Goal: Task Accomplishment & Management: Use online tool/utility

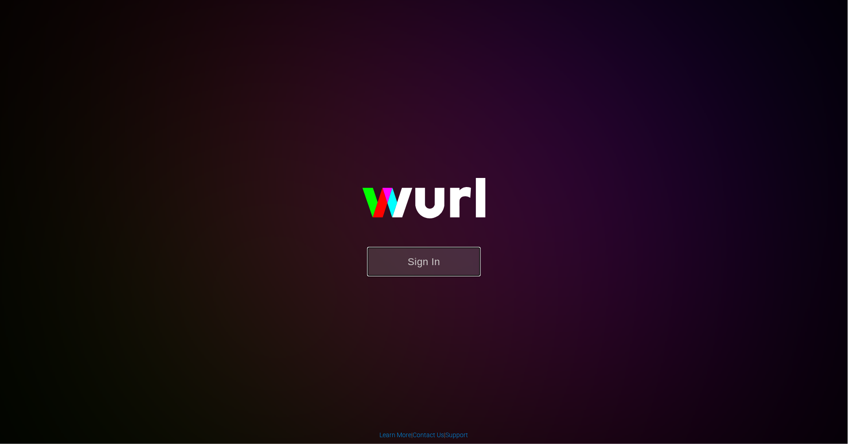
click at [449, 254] on button "Sign In" at bounding box center [424, 262] width 114 height 30
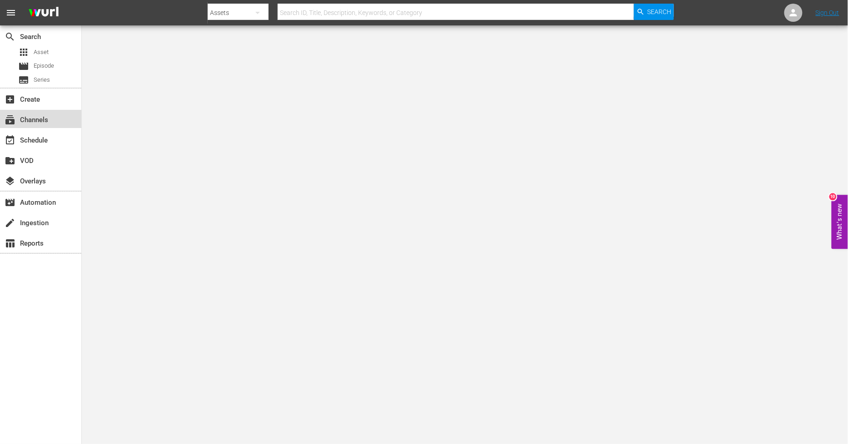
click at [51, 123] on div "subscriptions Channels" at bounding box center [40, 119] width 81 height 18
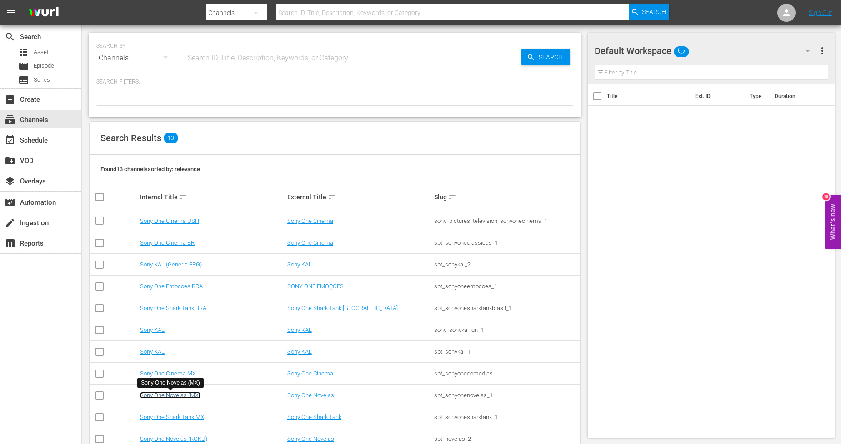
click at [196, 396] on link "Sony One Novelas (MX)" at bounding box center [170, 395] width 60 height 7
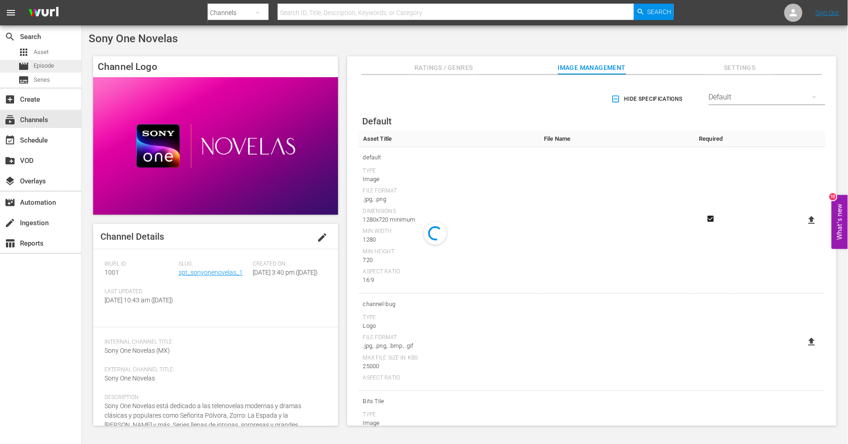
click at [34, 62] on span "Episode" at bounding box center [44, 65] width 20 height 9
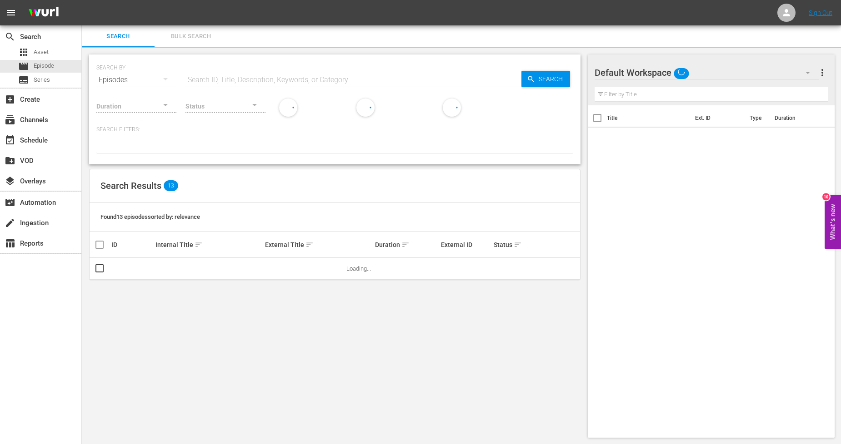
click at [191, 37] on span "Bulk Search" at bounding box center [191, 36] width 62 height 10
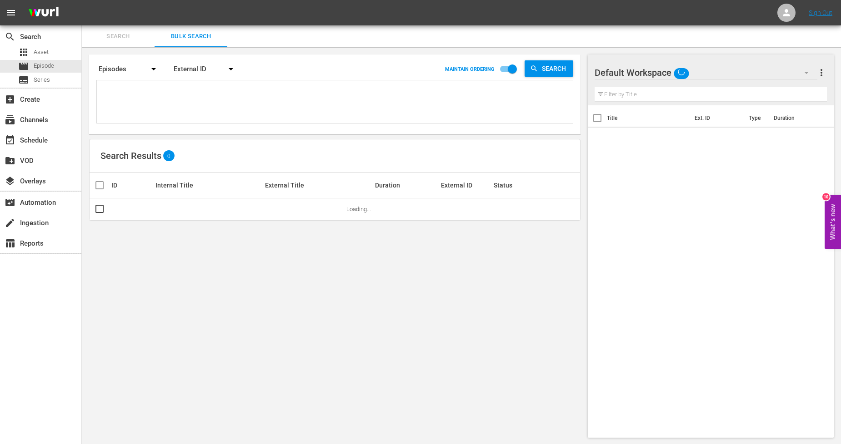
click at [160, 96] on textarea at bounding box center [336, 103] width 474 height 41
paste textarea "1124966_U5000832_LAT"
type textarea "1124966_U5000832_LAT"
click at [103, 211] on input "checkbox" at bounding box center [99, 211] width 11 height 11
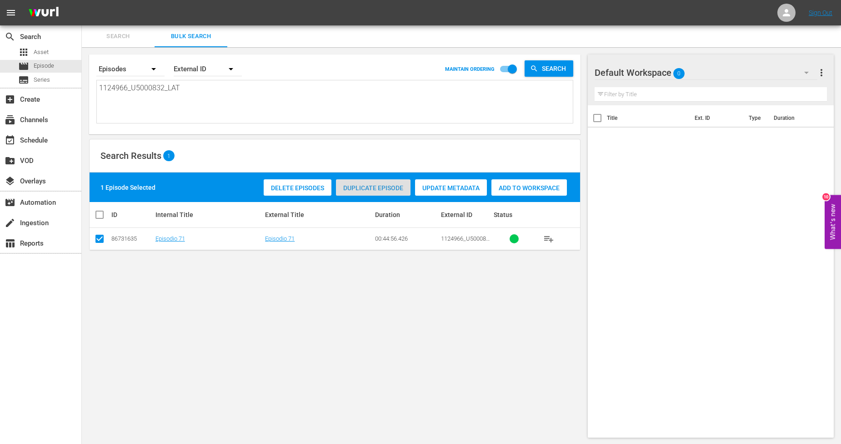
click at [362, 180] on div "Duplicate Episode" at bounding box center [373, 188] width 75 height 17
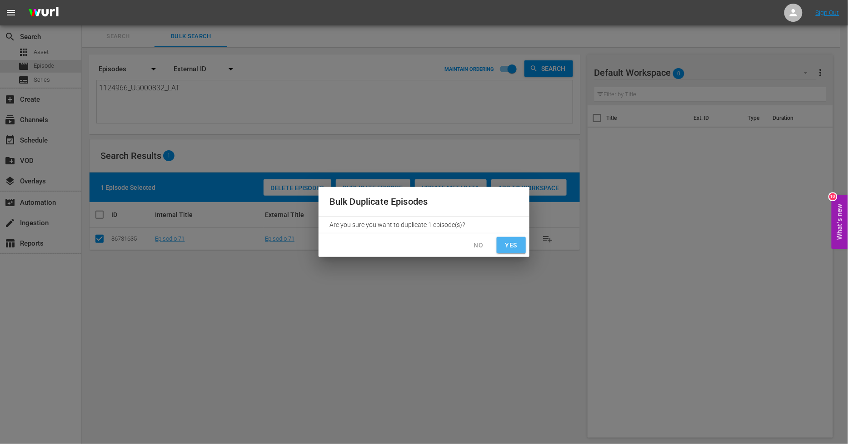
click at [524, 246] on button "Yes" at bounding box center [511, 245] width 29 height 17
checkbox input "false"
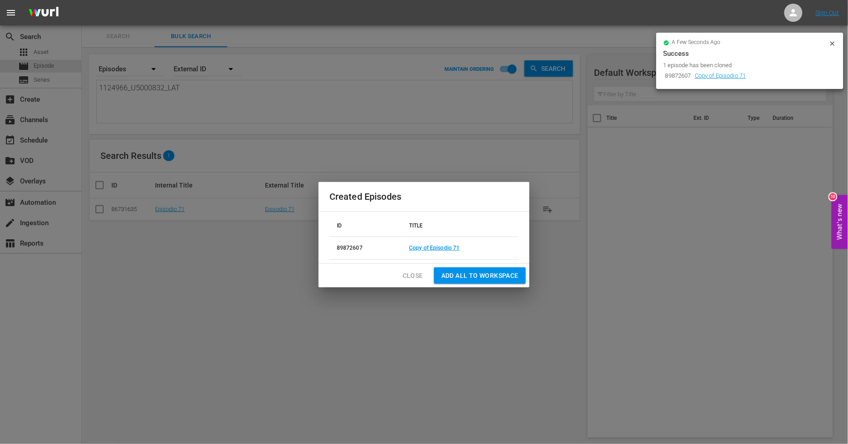
click at [418, 271] on span "Close" at bounding box center [413, 275] width 20 height 11
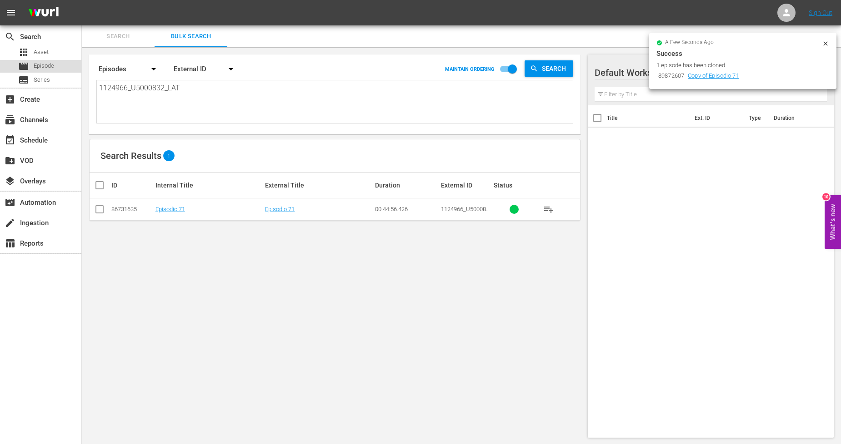
click at [60, 63] on div "movie Episode" at bounding box center [40, 66] width 81 height 13
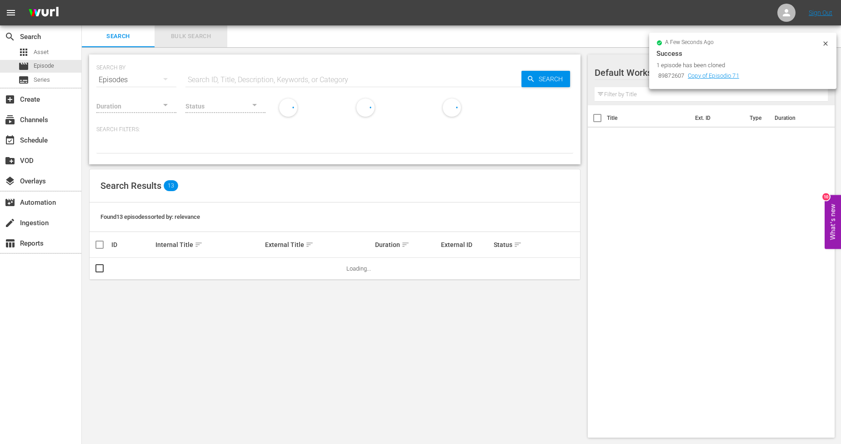
click at [201, 40] on span "Bulk Search" at bounding box center [191, 36] width 62 height 10
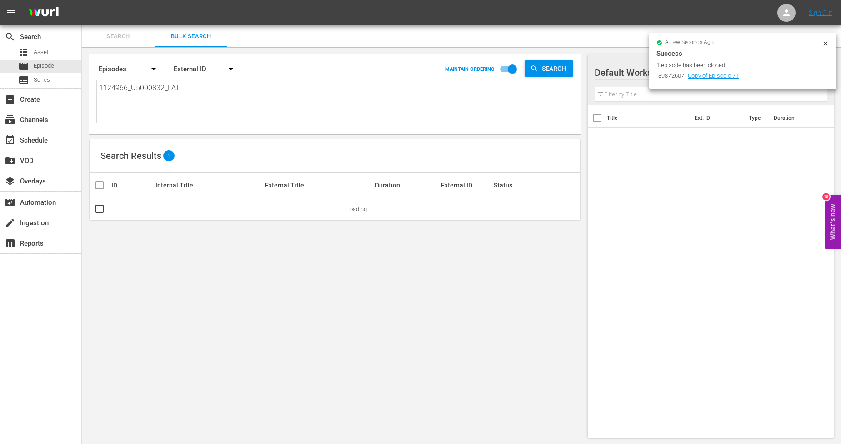
click at [763, 43] on icon at bounding box center [825, 43] width 7 height 7
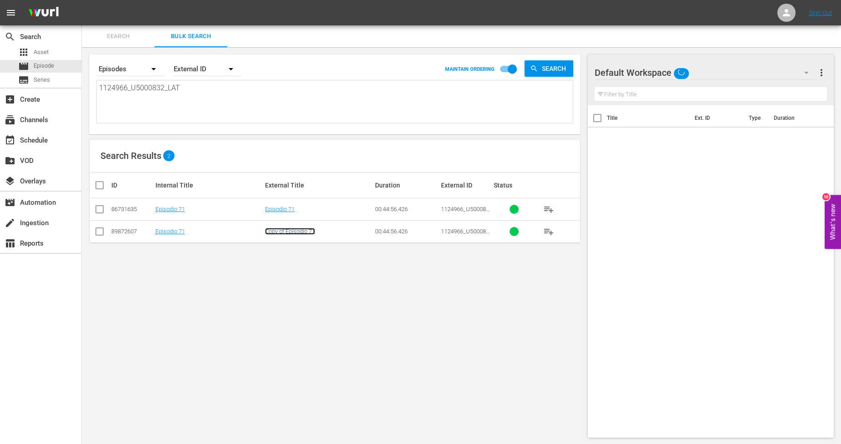
click at [280, 234] on link "Copy of Episodio 71" at bounding box center [290, 231] width 50 height 7
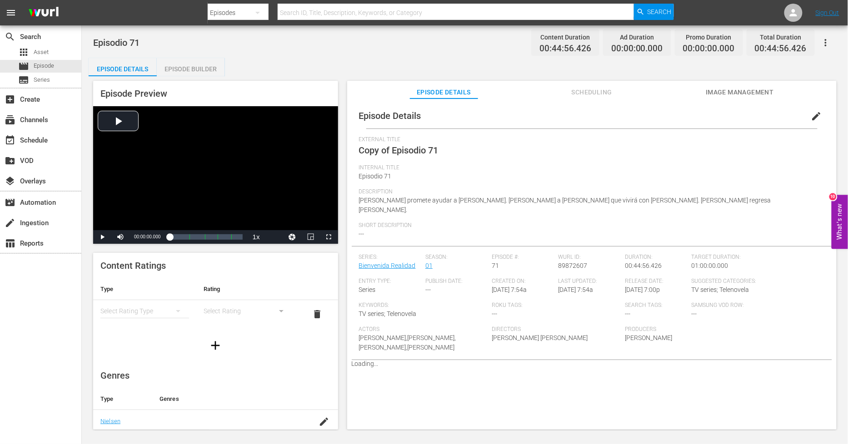
click at [763, 115] on span "edit" at bounding box center [816, 116] width 11 height 11
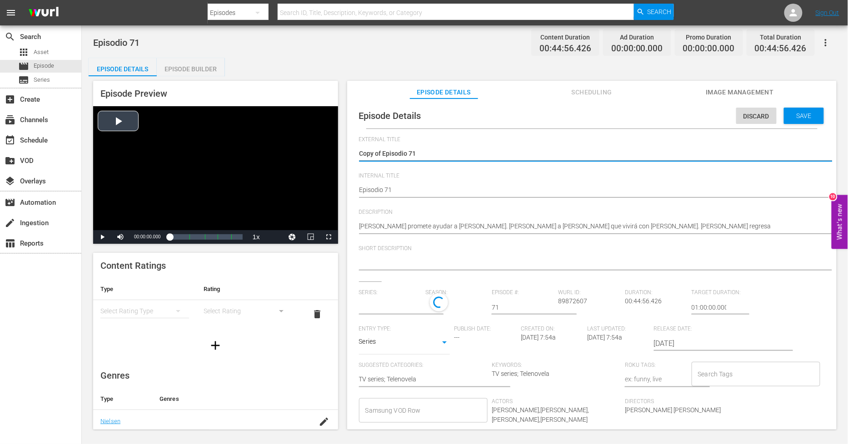
drag, startPoint x: 382, startPoint y: 151, endPoint x: 151, endPoint y: 144, distance: 231.0
click at [148, 147] on div "Episode Preview Video Player is loading. Play Video Play Mute Current Time 00:0…" at bounding box center [465, 256] width 753 height 361
type textarea "Episodio 71"
type input "Bienvenida Realidad"
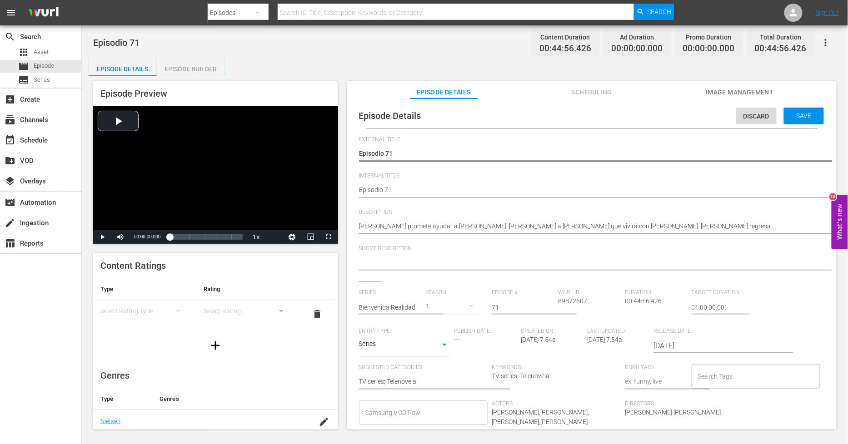
type textarea "Episodio 71"
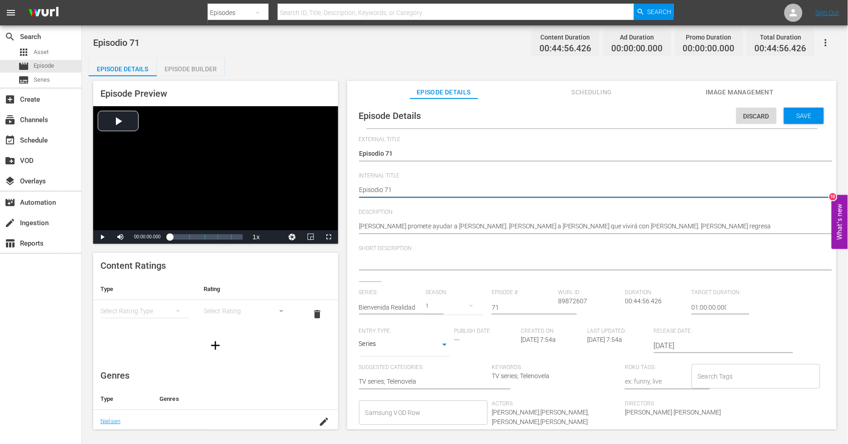
type textarea "PEpisodio 71"
type textarea "PHEpisodio 71"
type textarea "PH Episodio 71"
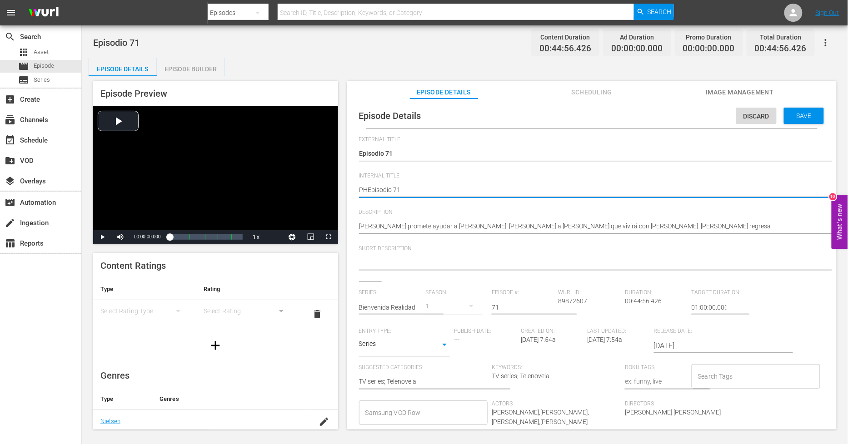
type textarea "PH Episodio 71"
type textarea "PH 1Episodio 71"
type textarea "PH 13Episodio 71"
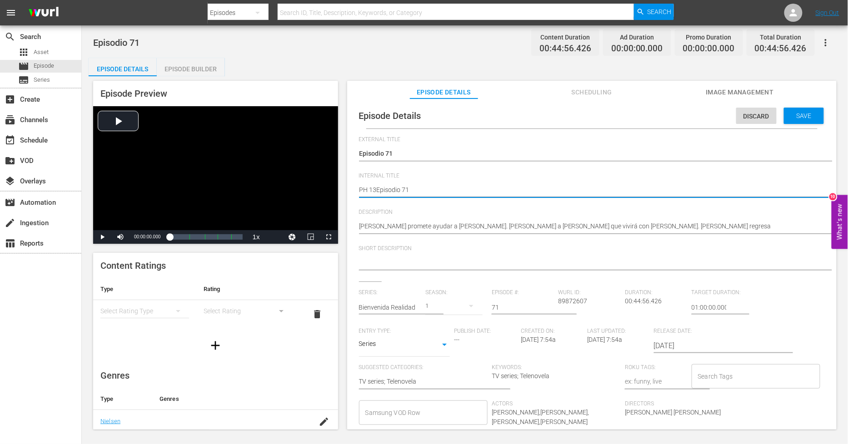
type textarea "PH 13 Episodio 71"
type textarea "PH 13 Episodio 71 S"
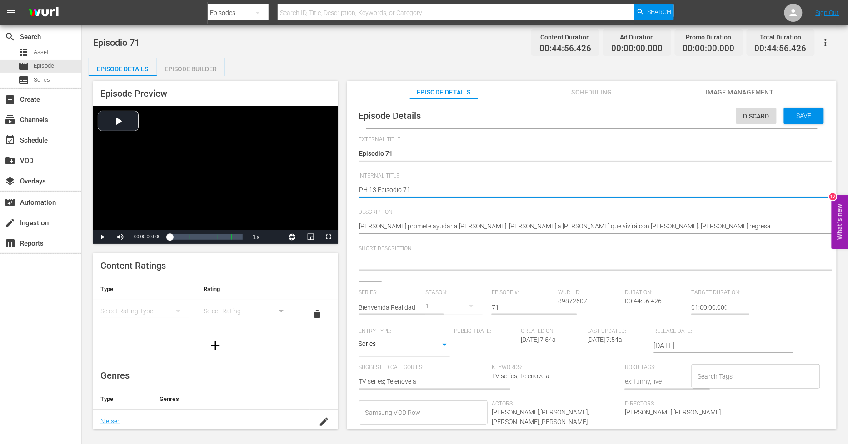
type textarea "PH 13 Episodio 71 S"
type textarea "PH 13 Episodio 71 SO"
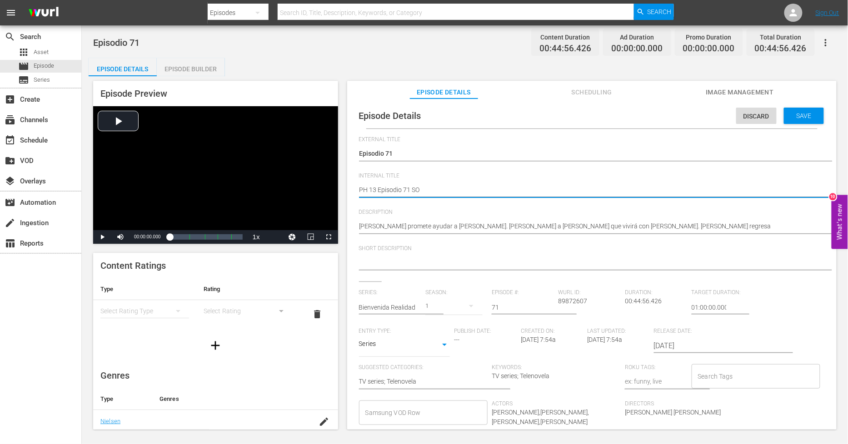
type textarea "PH 13 Episodio 71 SO M"
type textarea "PH 13 Episodio 71 SO ME"
type textarea "PH 13 Episodio 71 SO MEX"
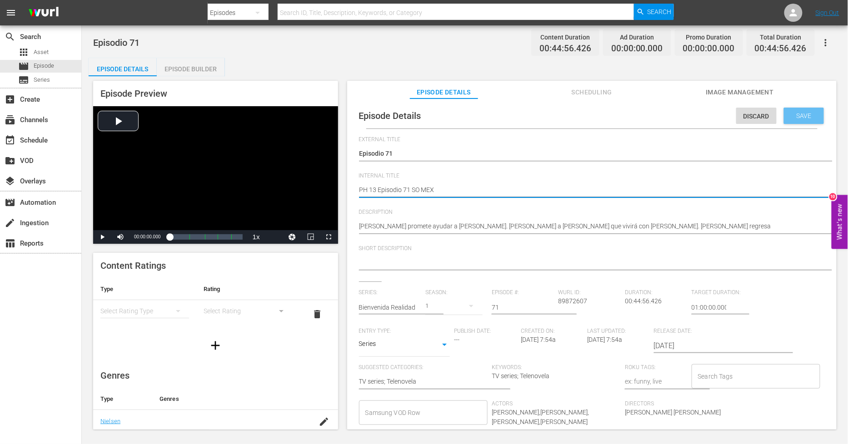
type textarea "PH 13 Episodio 71 SO MEX"
click at [763, 112] on span "Save" at bounding box center [804, 115] width 30 height 7
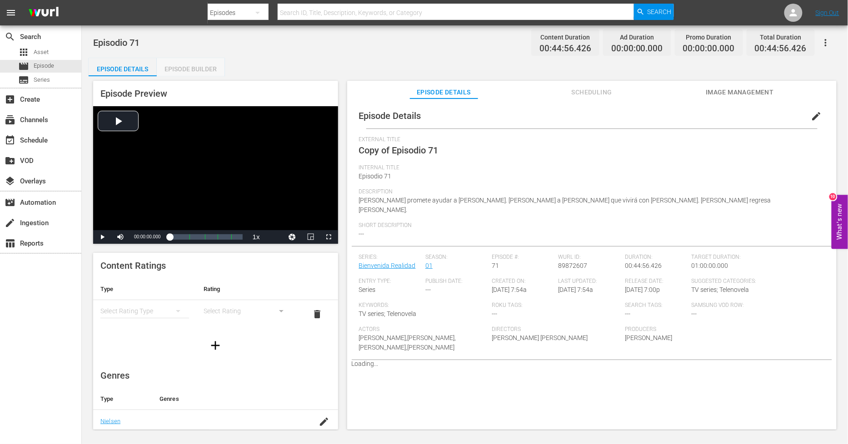
click at [196, 68] on div "Episode Builder" at bounding box center [191, 69] width 68 height 22
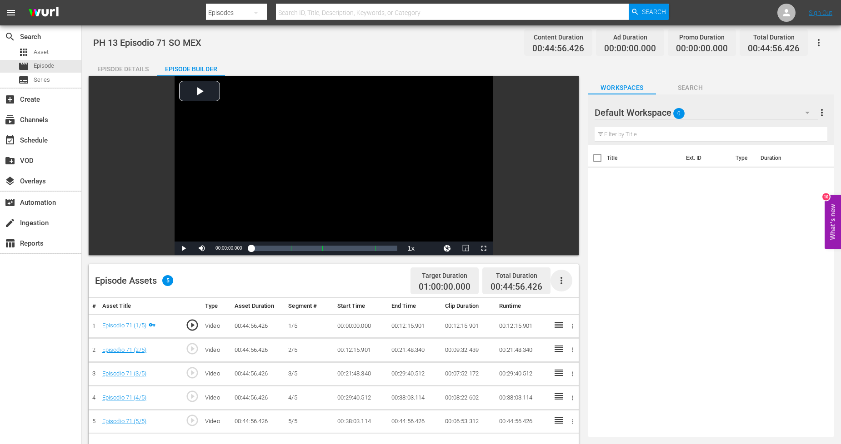
click at [560, 281] on icon "button" at bounding box center [561, 280] width 11 height 11
click at [574, 285] on div "Fill with Ads" at bounding box center [589, 285] width 62 height 22
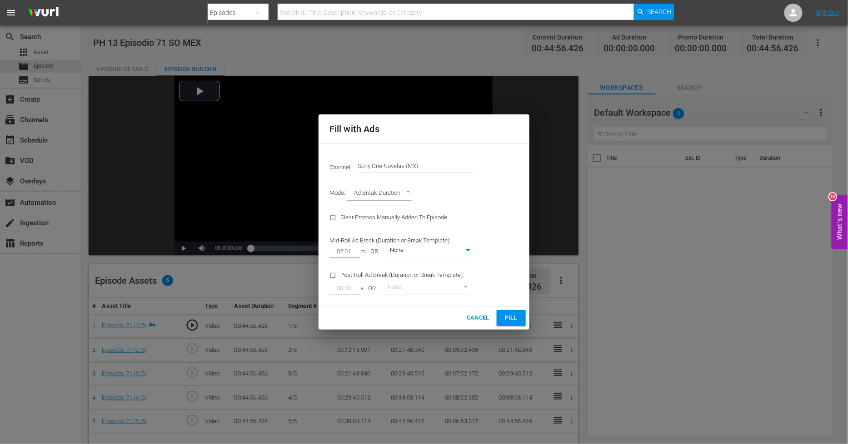
click at [512, 315] on span "Fill" at bounding box center [511, 318] width 15 height 10
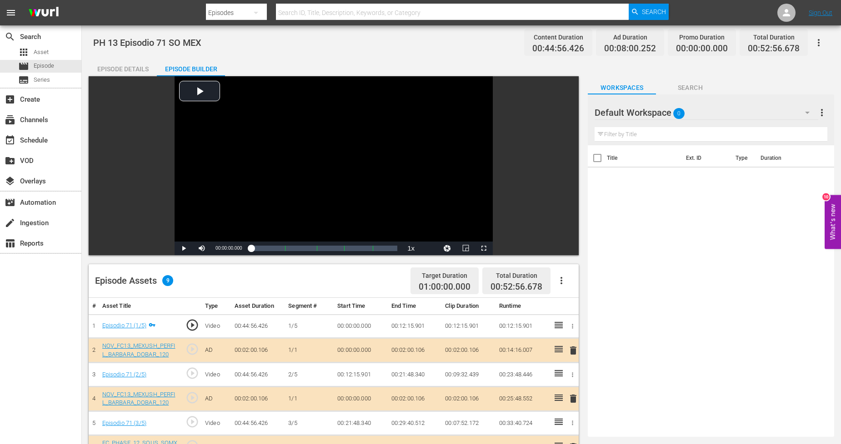
click at [763, 115] on div "Default Workspace 0" at bounding box center [705, 112] width 223 height 25
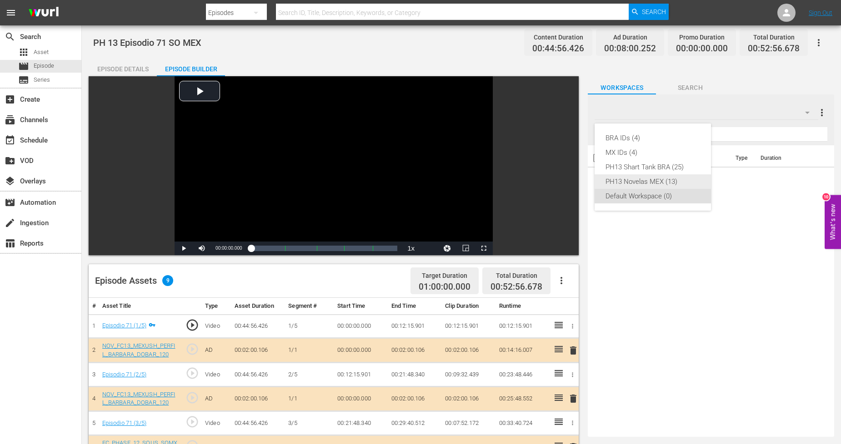
click at [668, 182] on div "PH13 Novelas MEX (13)" at bounding box center [652, 182] width 95 height 15
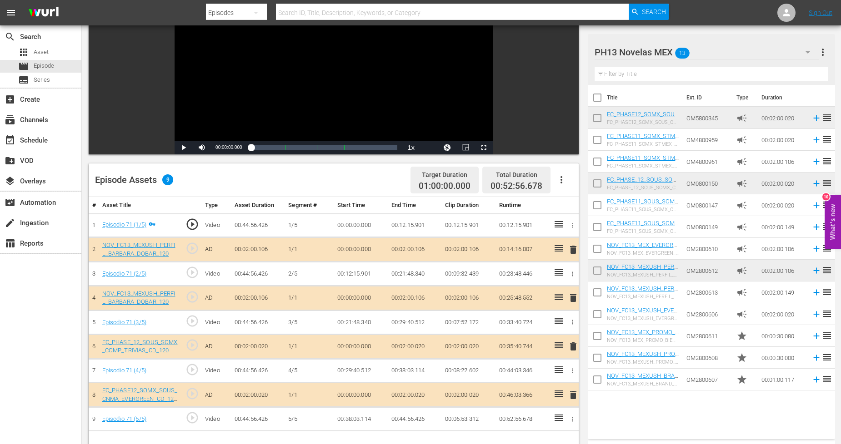
scroll to position [151, 0]
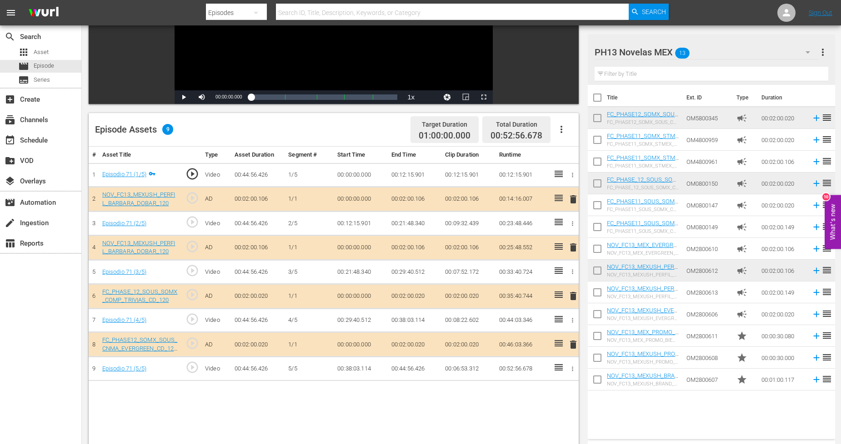
click at [574, 247] on span "delete" at bounding box center [573, 247] width 11 height 11
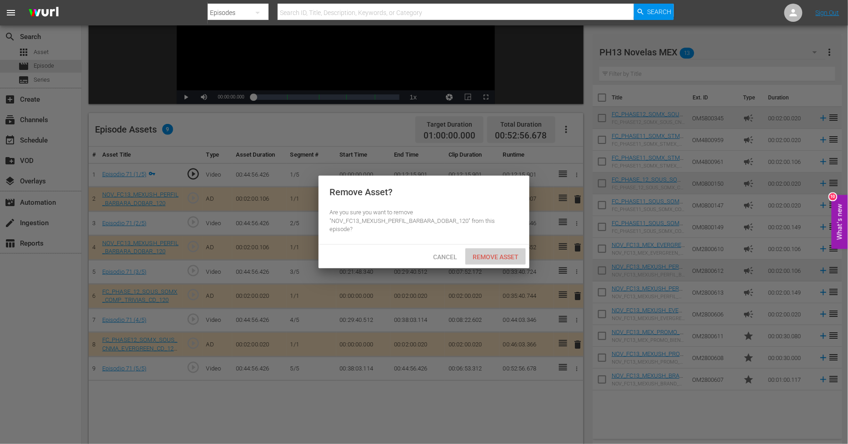
click at [509, 256] on span "Remove Asset" at bounding box center [495, 257] width 60 height 7
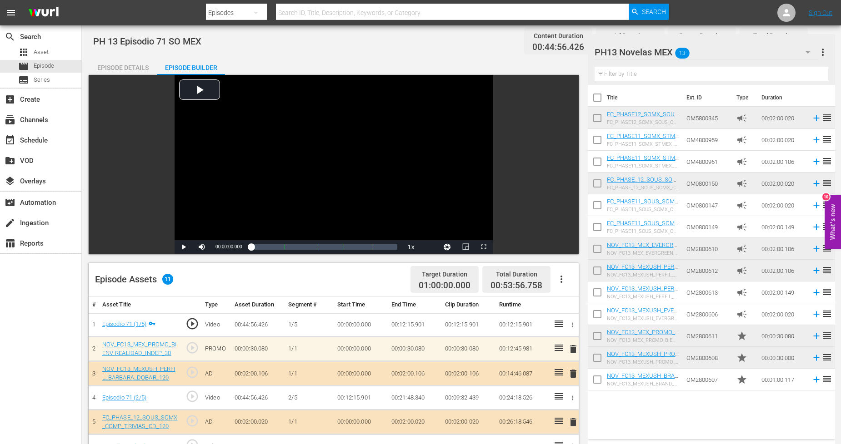
scroll to position [0, 0]
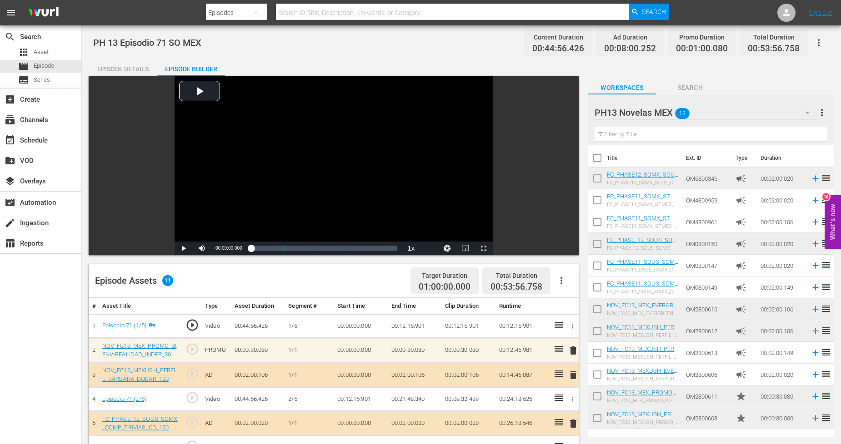
click at [752, 112] on div "PH13 Novelas MEX 13" at bounding box center [705, 112] width 223 height 25
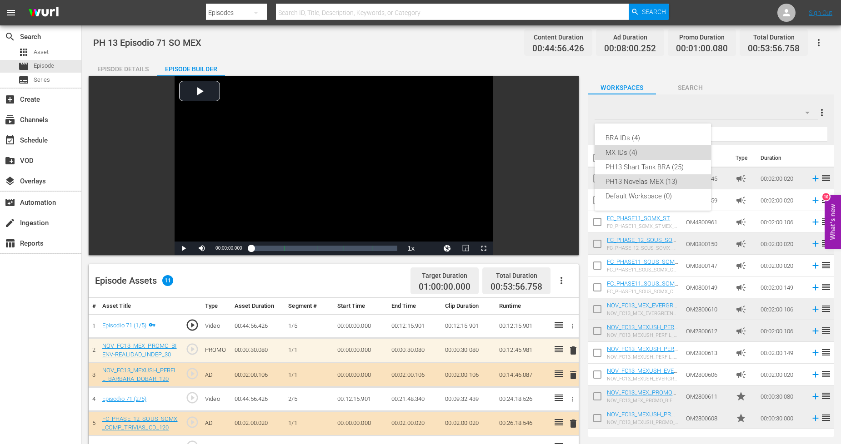
click at [670, 155] on div "MX IDs (4)" at bounding box center [652, 152] width 95 height 15
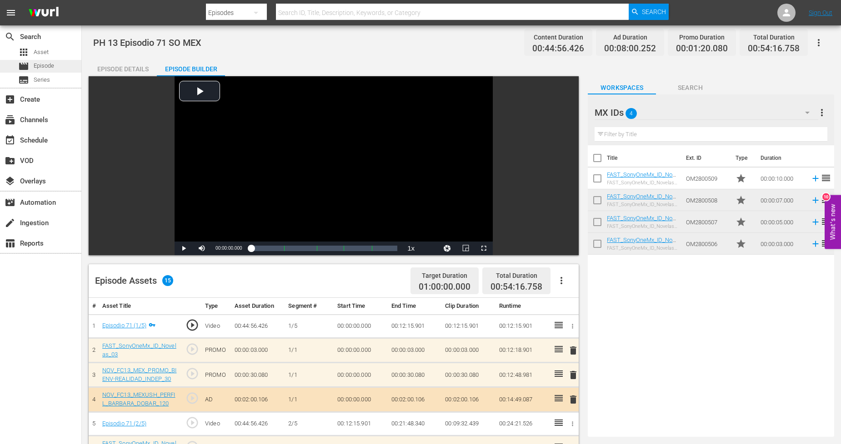
click at [60, 69] on div "movie Episode" at bounding box center [40, 66] width 81 height 13
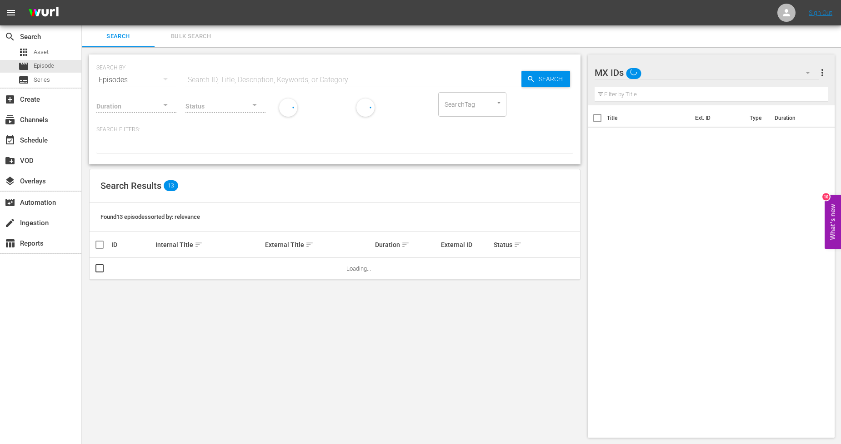
click at [198, 34] on span "Bulk Search" at bounding box center [191, 36] width 62 height 10
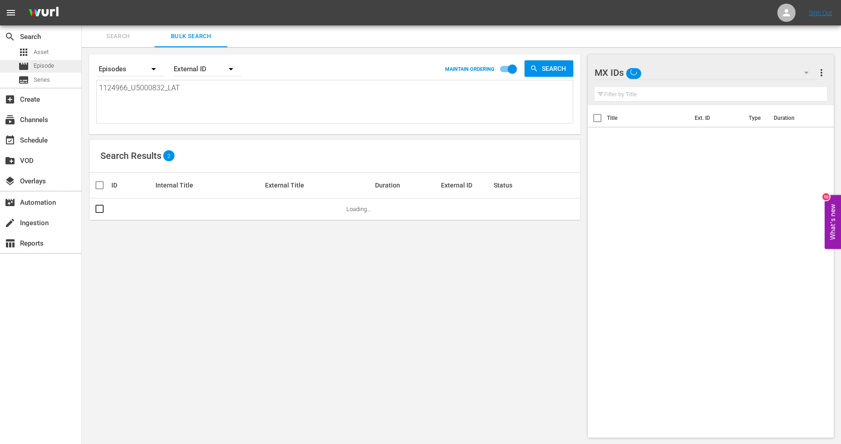
drag, startPoint x: 197, startPoint y: 96, endPoint x: 0, endPoint y: 71, distance: 198.3
click at [82, 0] on div "search Search apps Asset movie Episode subtitles Series add_box Create subscrip…" at bounding box center [461, 0] width 759 height 0
paste textarea "7_U5000833"
type textarea "1124967_U5000833_LAT"
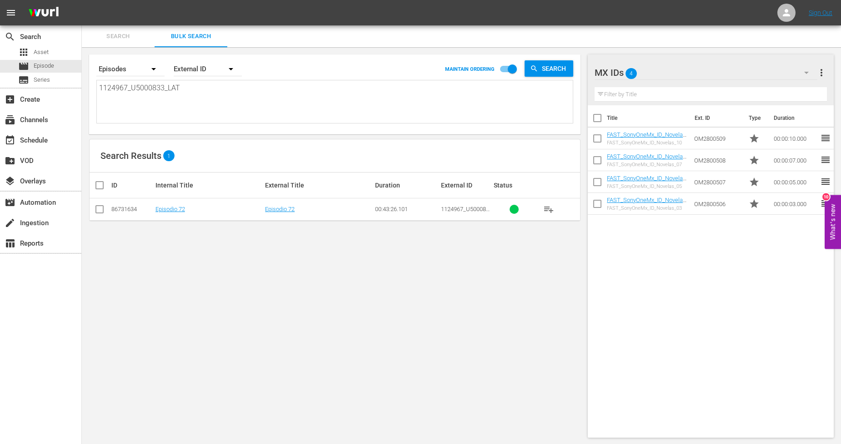
type textarea "1124967_U5000833_LAT"
click at [100, 212] on input "checkbox" at bounding box center [99, 211] width 11 height 11
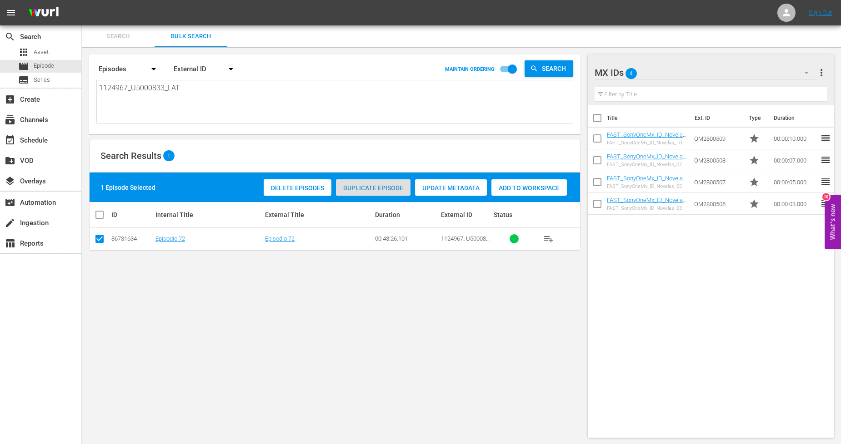
click at [402, 192] on div "Duplicate Episode" at bounding box center [373, 188] width 75 height 17
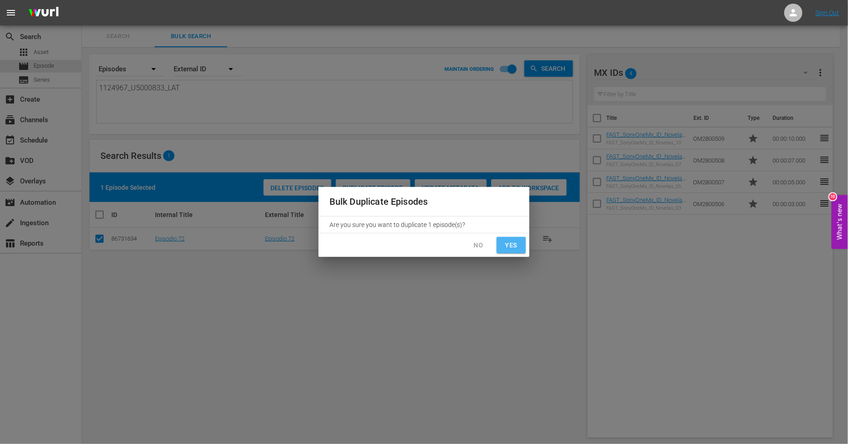
click at [515, 252] on button "Yes" at bounding box center [511, 245] width 29 height 17
checkbox input "false"
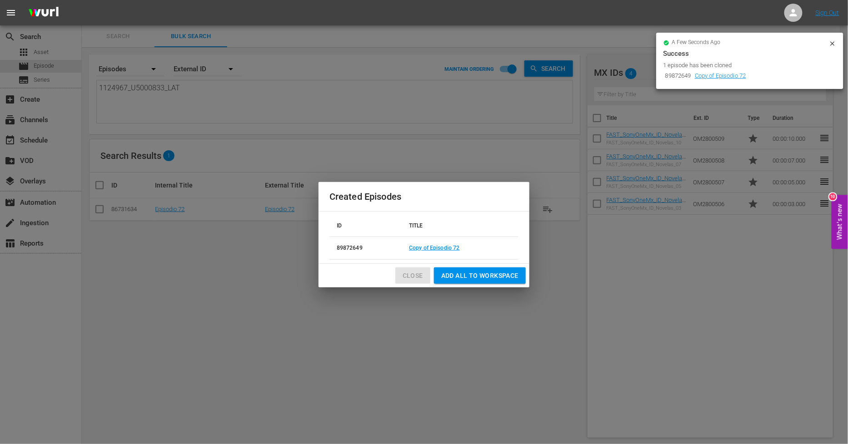
click at [414, 278] on span "Close" at bounding box center [413, 275] width 20 height 11
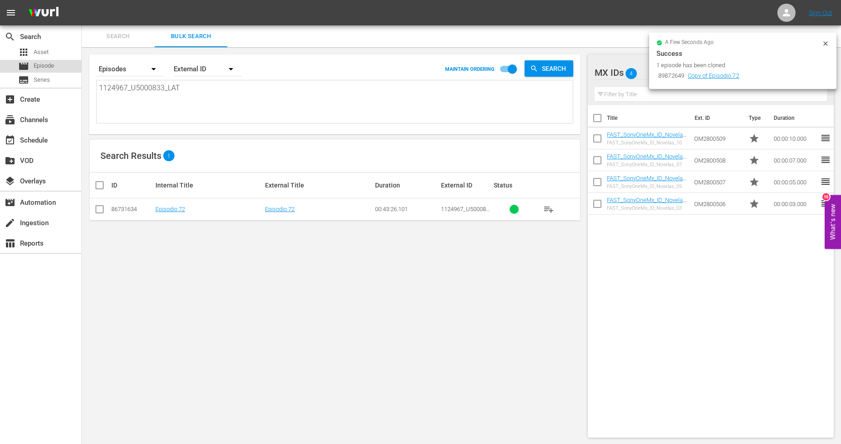
click at [48, 63] on span "Episode" at bounding box center [44, 65] width 20 height 9
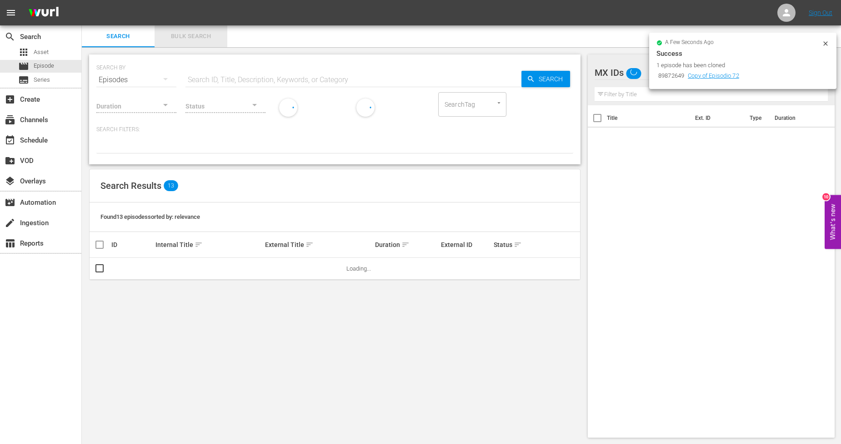
click at [189, 40] on span "Bulk Search" at bounding box center [191, 36] width 62 height 10
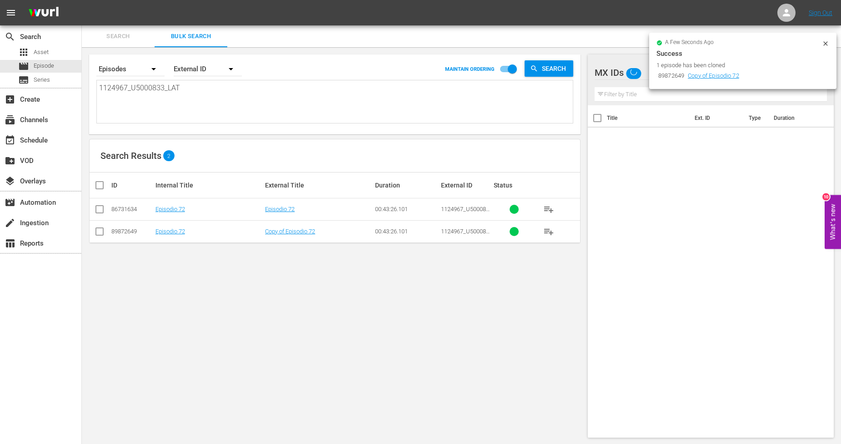
click at [295, 226] on td "Copy of Episodio 72" at bounding box center [319, 231] width 110 height 22
click at [292, 237] on td "Copy of Episodio 72" at bounding box center [319, 231] width 110 height 22
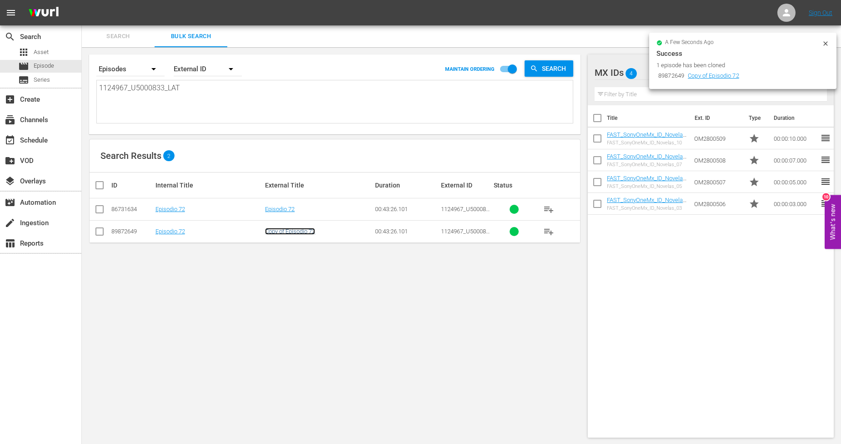
click at [297, 234] on link "Copy of Episodio 72" at bounding box center [290, 231] width 50 height 7
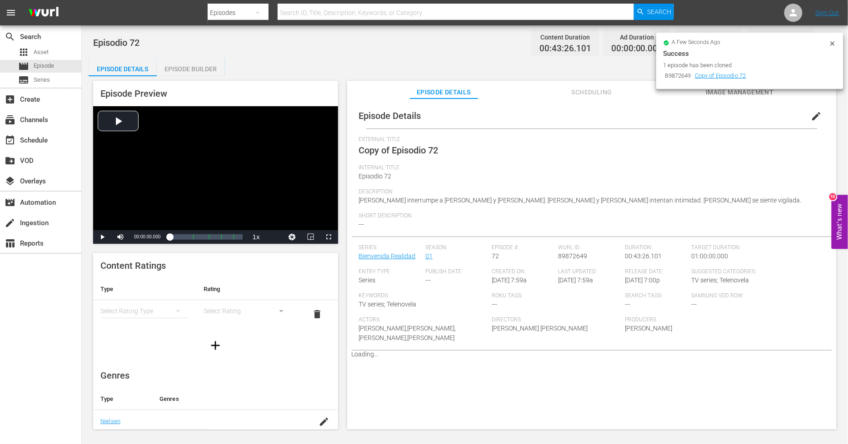
click at [201, 67] on div "Episode Builder" at bounding box center [191, 69] width 68 height 22
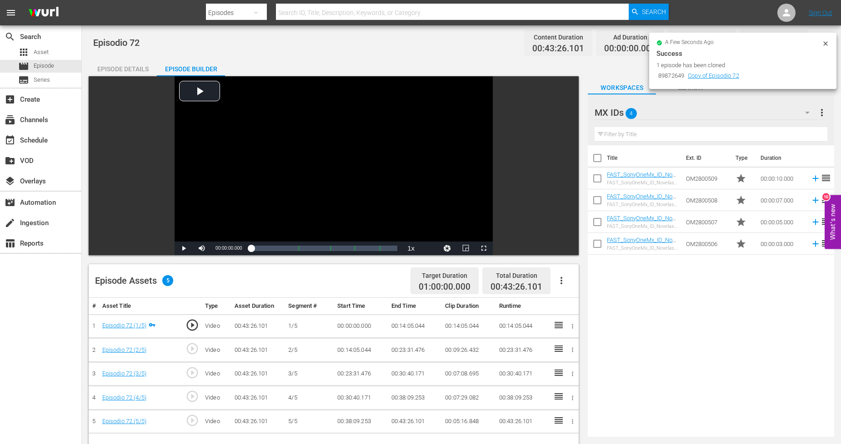
click at [560, 280] on icon "button" at bounding box center [561, 280] width 11 height 11
click at [570, 283] on div "Fill with Ads" at bounding box center [589, 285] width 62 height 22
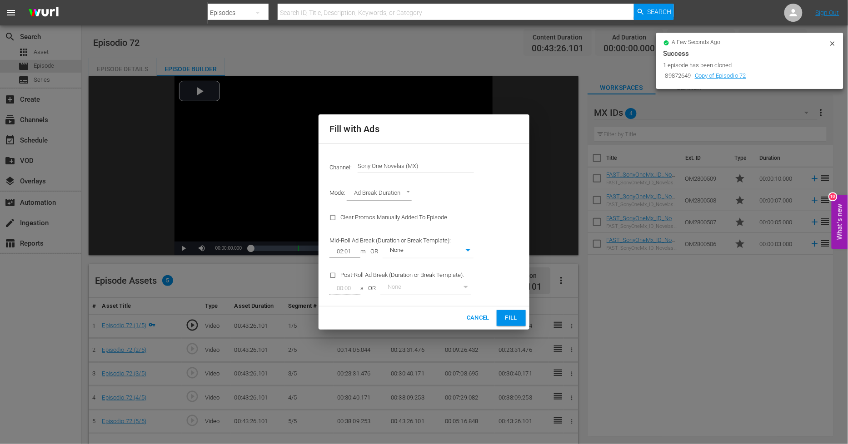
click at [519, 321] on button "Fill" at bounding box center [511, 318] width 29 height 16
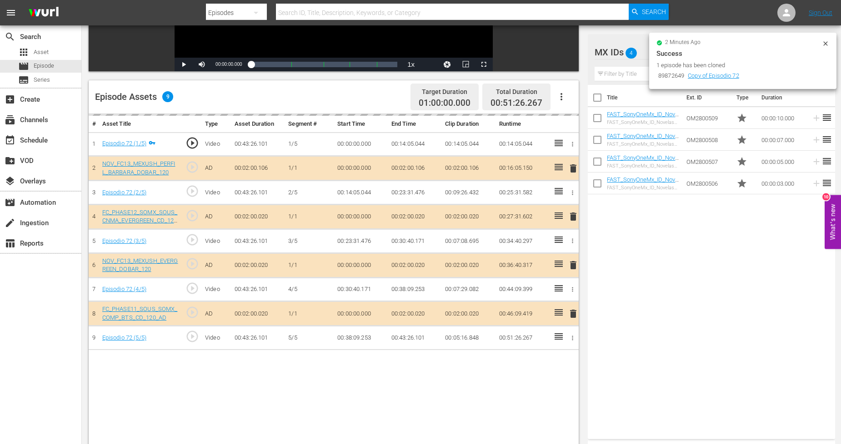
scroll to position [202, 0]
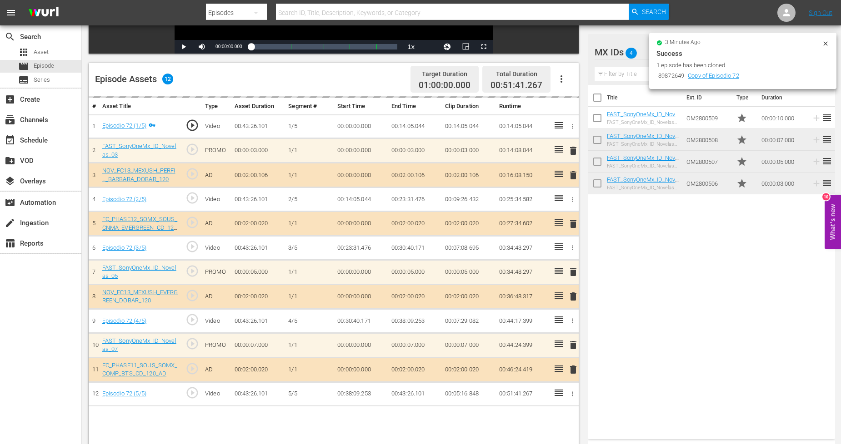
click at [763, 42] on icon at bounding box center [825, 43] width 7 height 7
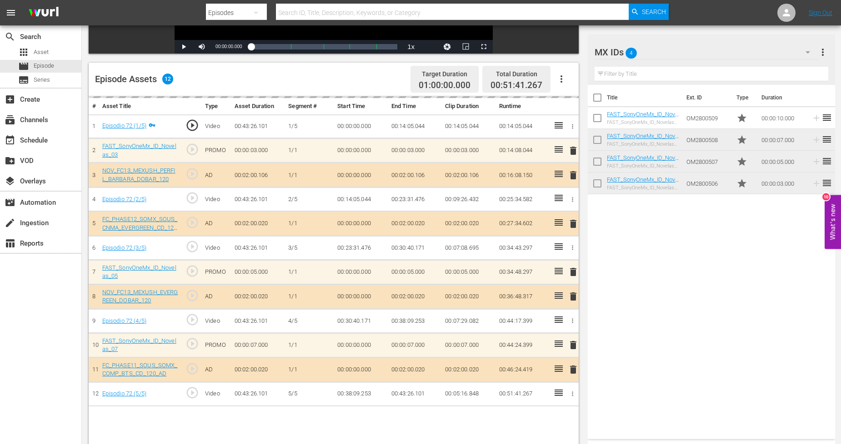
click at [725, 55] on div "MX IDs 4" at bounding box center [706, 52] width 224 height 25
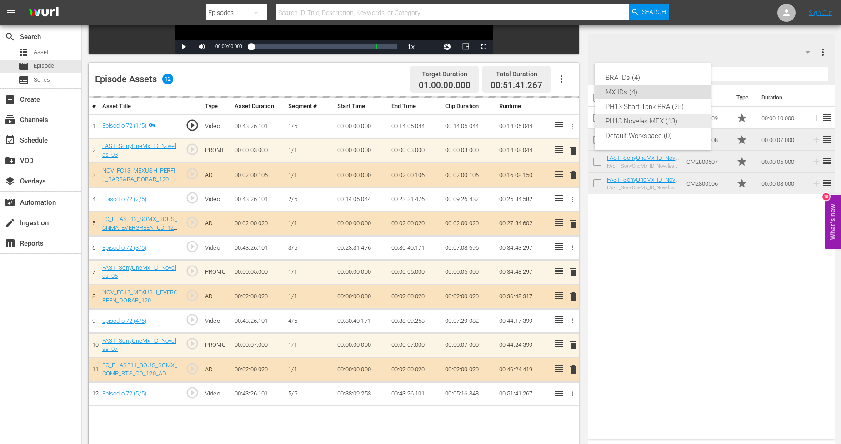
click at [661, 123] on div "PH13 Novelas MEX (13)" at bounding box center [652, 121] width 95 height 15
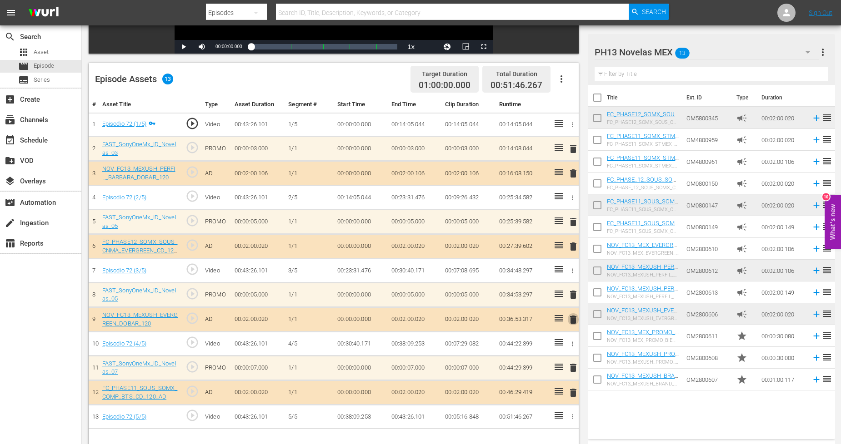
click at [574, 322] on span "delete" at bounding box center [573, 320] width 11 height 11
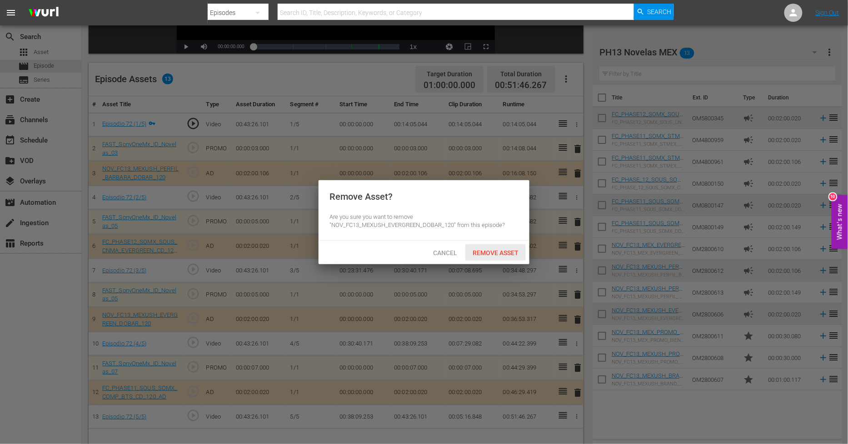
click at [507, 257] on div "Remove Asset" at bounding box center [495, 253] width 60 height 17
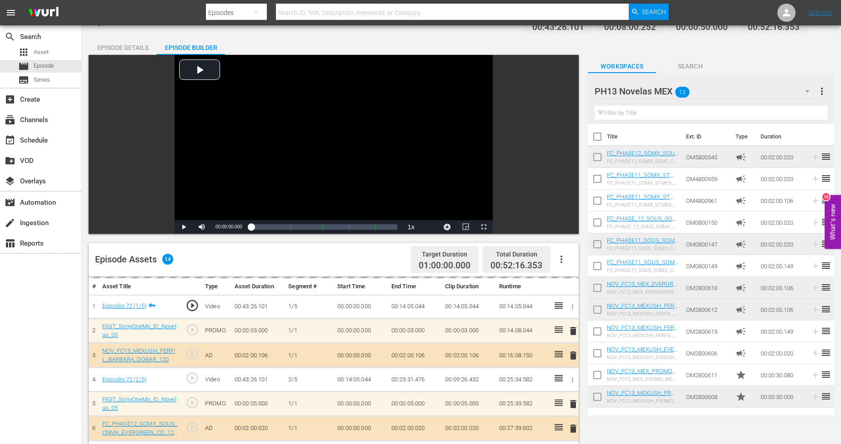
scroll to position [0, 0]
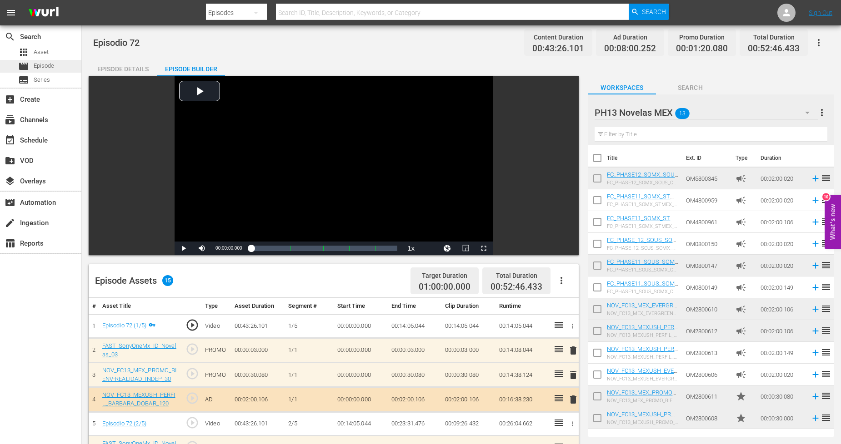
click at [48, 65] on span "Episode" at bounding box center [44, 65] width 20 height 9
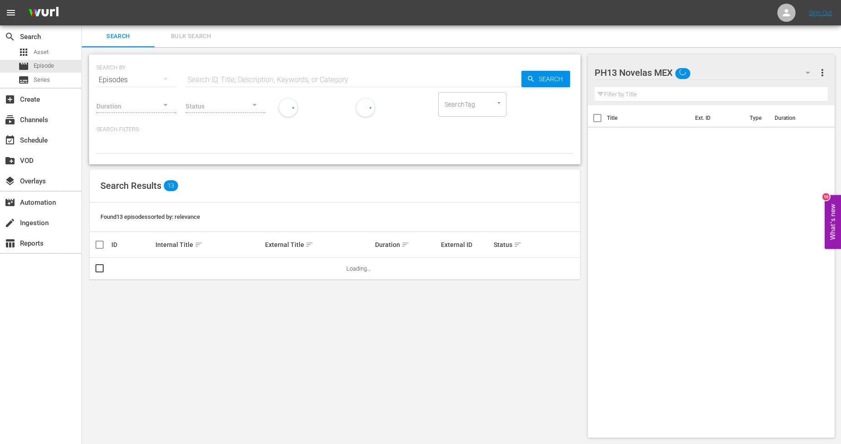
click at [205, 36] on span "Bulk Search" at bounding box center [191, 36] width 62 height 10
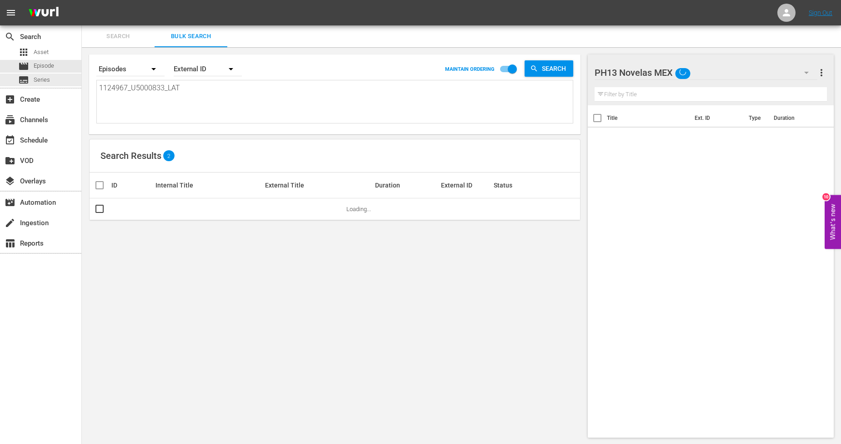
drag, startPoint x: 198, startPoint y: 93, endPoint x: 0, endPoint y: 73, distance: 199.2
click at [82, 0] on div "search Search apps Asset movie Episode subtitles Series add_box Create subscrip…" at bounding box center [461, 0] width 759 height 0
paste textarea "8_U5000834"
type textarea "1124968_U5000834_LAT"
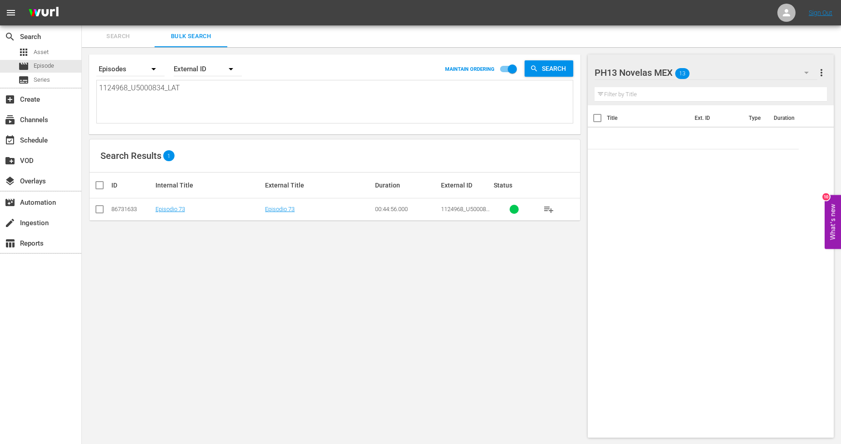
click at [101, 208] on input "checkbox" at bounding box center [99, 211] width 11 height 11
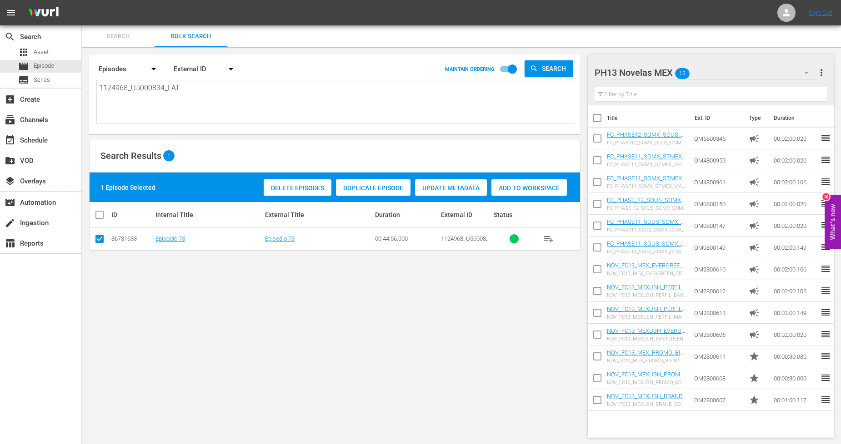
click at [389, 185] on span "Duplicate Episode" at bounding box center [373, 188] width 75 height 7
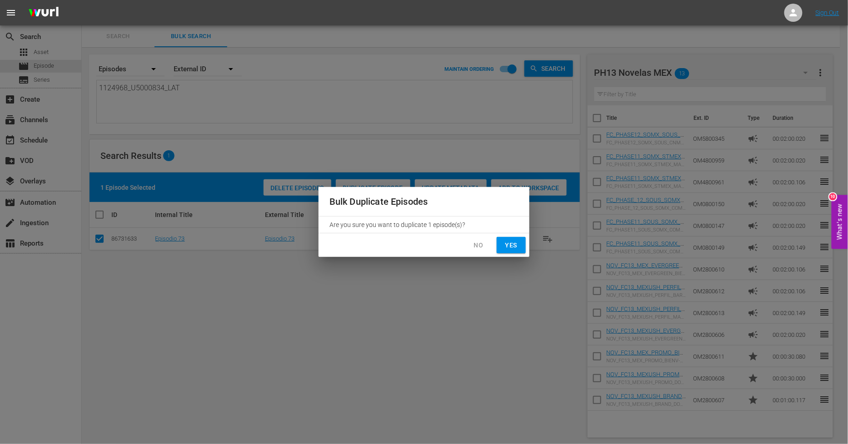
click at [515, 247] on span "Yes" at bounding box center [511, 245] width 15 height 11
checkbox input "false"
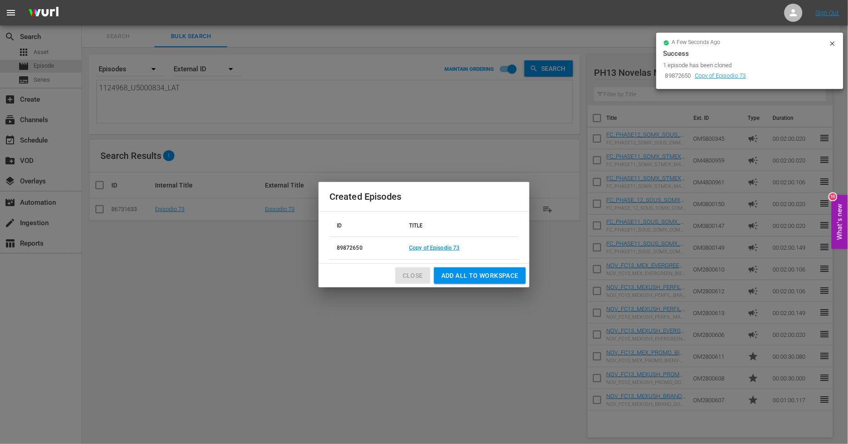
click at [411, 278] on span "Close" at bounding box center [413, 275] width 20 height 11
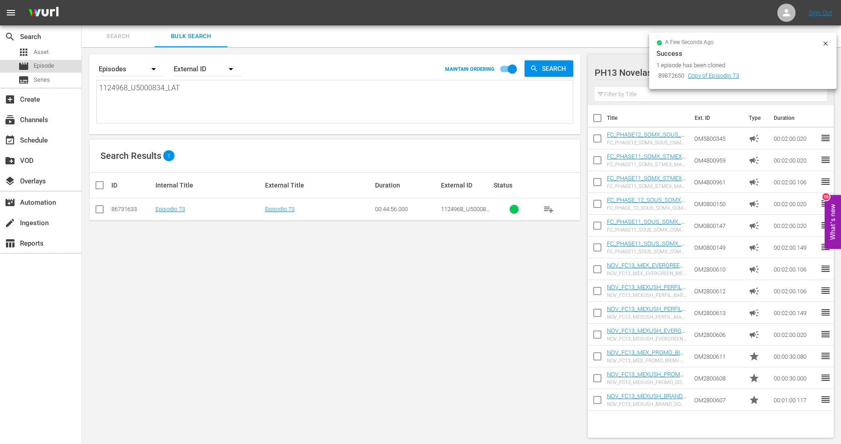
click at [48, 69] on span "Episode" at bounding box center [44, 65] width 20 height 9
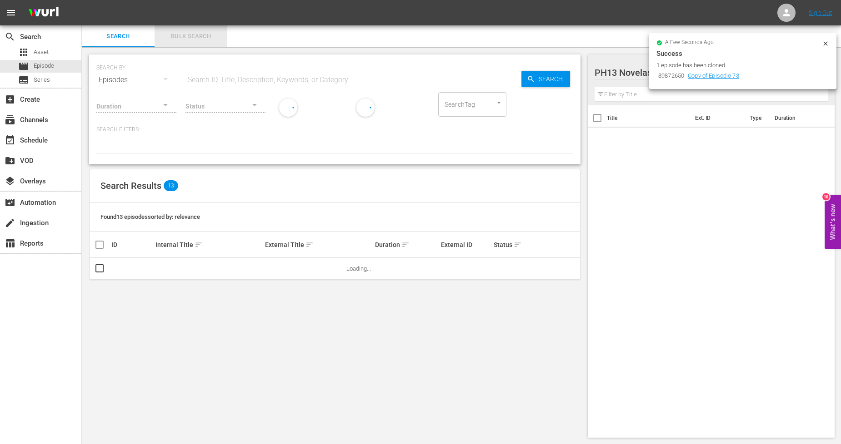
click at [196, 40] on span "Bulk Search" at bounding box center [191, 36] width 62 height 10
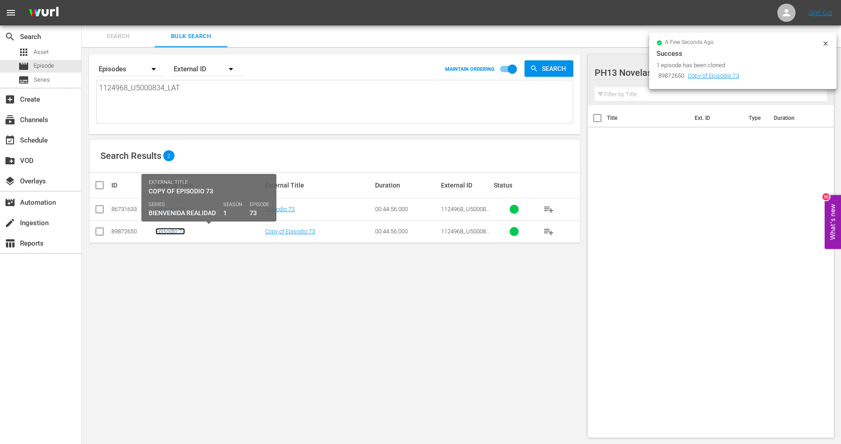
click at [175, 234] on link "Episodio 73" at bounding box center [170, 231] width 30 height 7
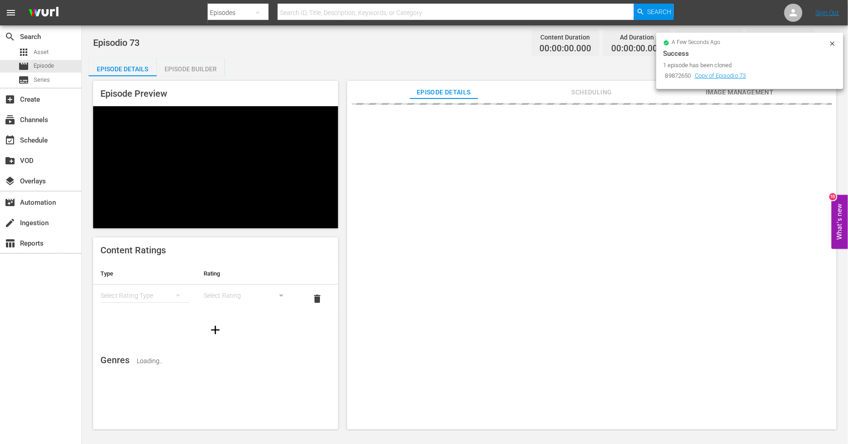
click at [763, 40] on div "a few seconds ago Success 1 episode has been cloned 89872650 Copy of Episodio 73" at bounding box center [749, 61] width 187 height 56
click at [763, 42] on icon at bounding box center [832, 43] width 4 height 4
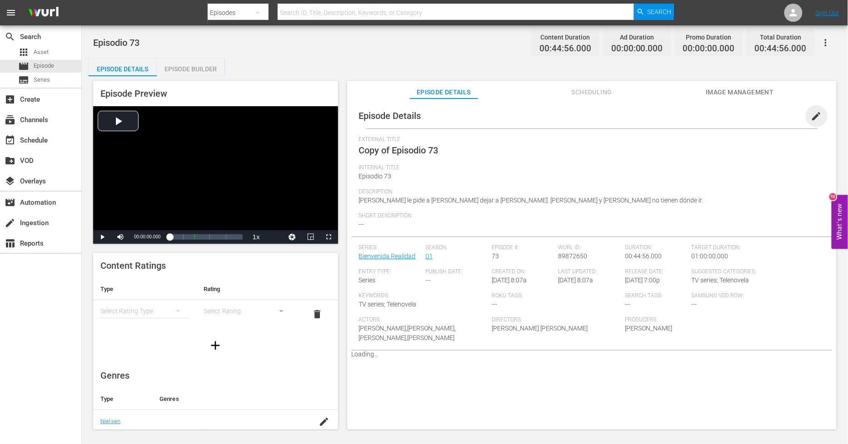
click at [763, 117] on span "edit" at bounding box center [816, 116] width 11 height 11
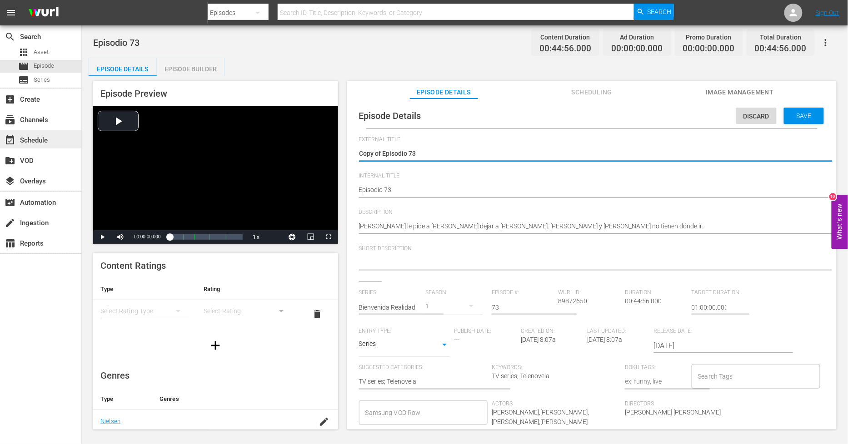
drag, startPoint x: 383, startPoint y: 153, endPoint x: 0, endPoint y: 145, distance: 382.8
click at [82, 0] on div "search Search apps Asset movie Episode subtitles Series add_box Create subscrip…" at bounding box center [465, 0] width 766 height 0
type textarea "Episodio 73"
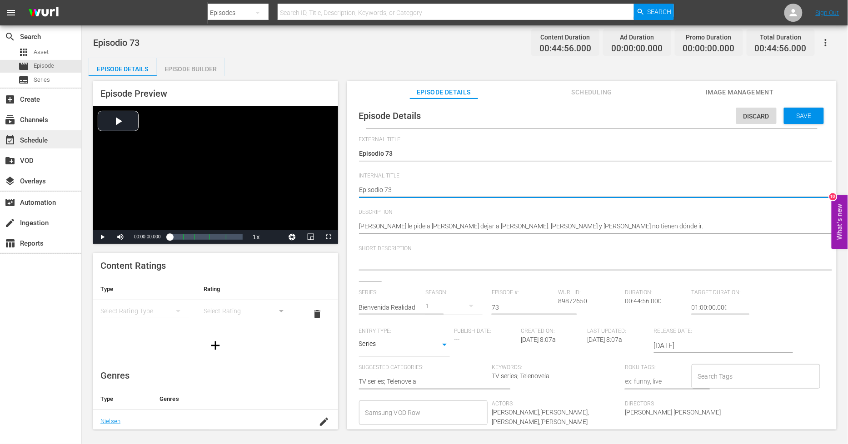
type textarea "PEpisodio 73"
type textarea "PHEpisodio 73"
type textarea "PH Episodio 73"
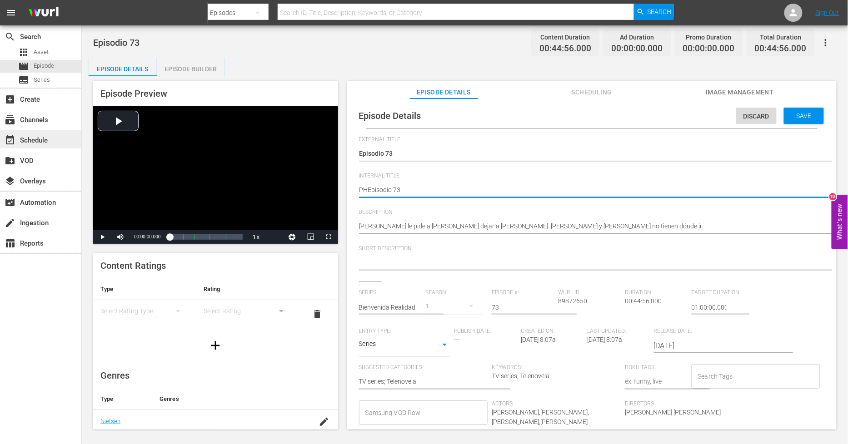
type textarea "PH Episodio 73"
type textarea "PH 1Episodio 73"
type textarea "PH 13Episodio 73"
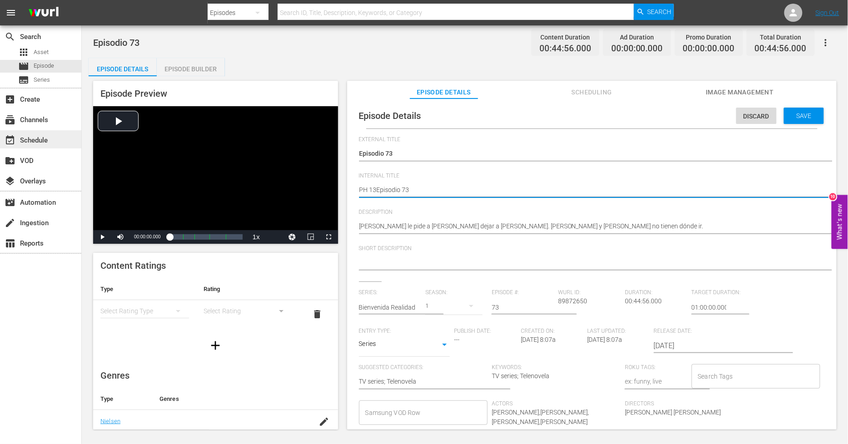
type textarea "PH 13 Episodio 73"
type textarea "PH 13 Episodio 73 S"
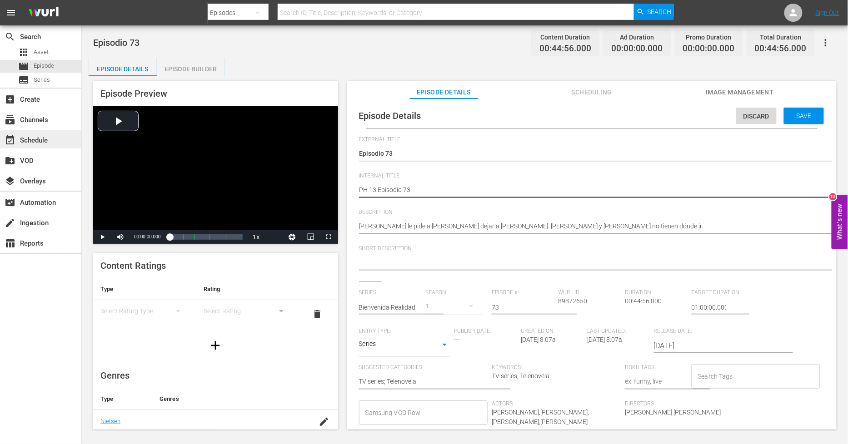
type textarea "PH 13 Episodio 73 S"
type textarea "PH 13 Episodio 73 SO"
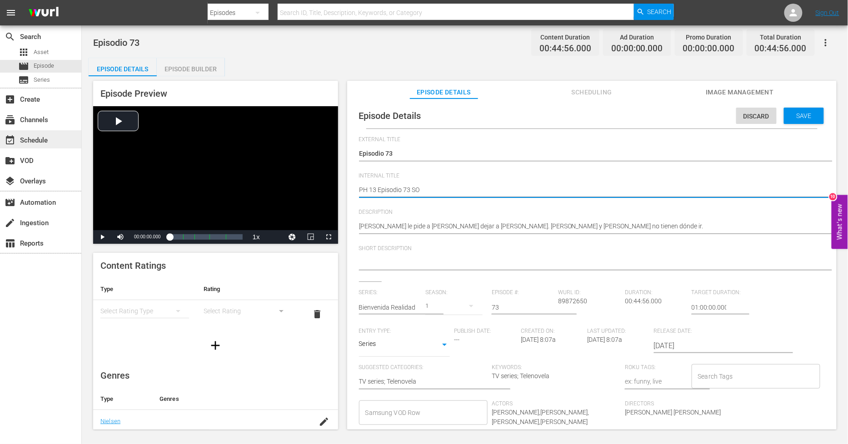
type textarea "PH 13 Episodio 73 SO M"
type textarea "PH 13 Episodio 73 SO ME"
type textarea "PH 13 Episodio 73 SO MEX"
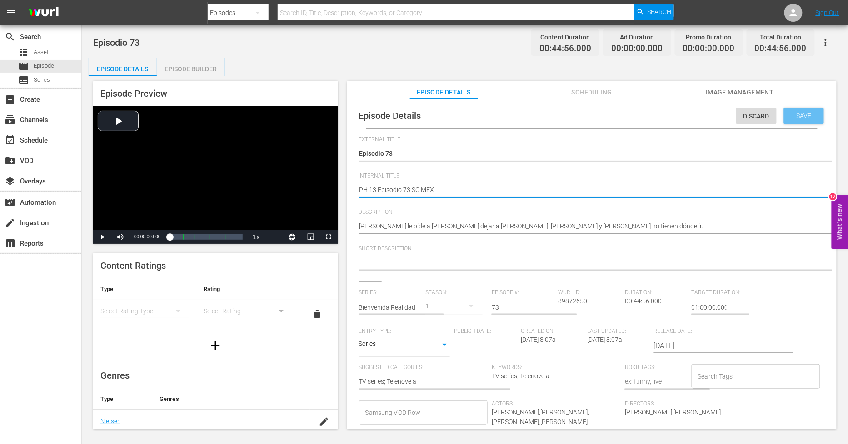
type textarea "PH 13 Episodio 73 SO MEX"
click at [763, 115] on span "Save" at bounding box center [804, 115] width 30 height 7
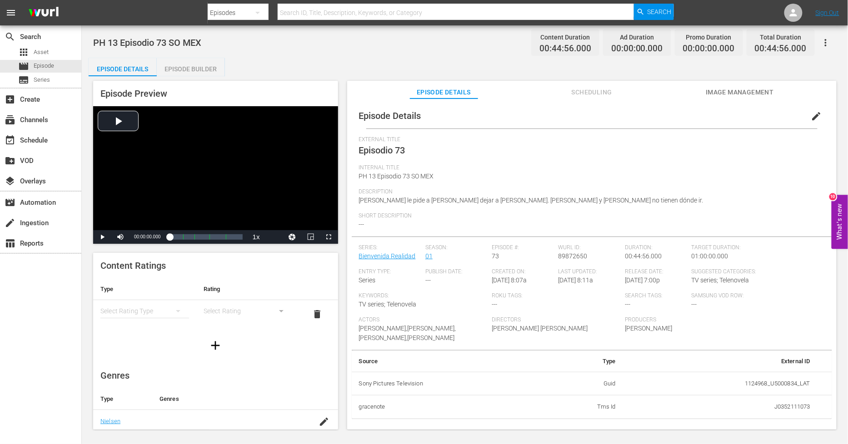
click at [206, 70] on div "Episode Builder" at bounding box center [191, 69] width 68 height 22
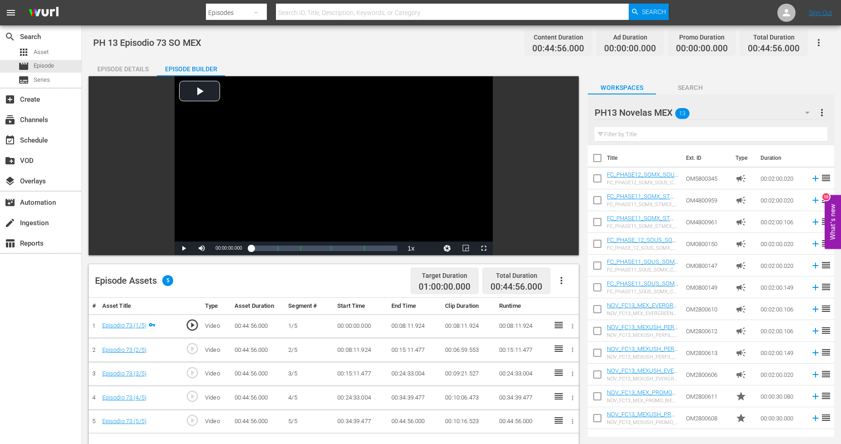
click at [561, 281] on icon "button" at bounding box center [561, 280] width 2 height 7
click at [560, 290] on div "Fill with Ads" at bounding box center [589, 285] width 62 height 22
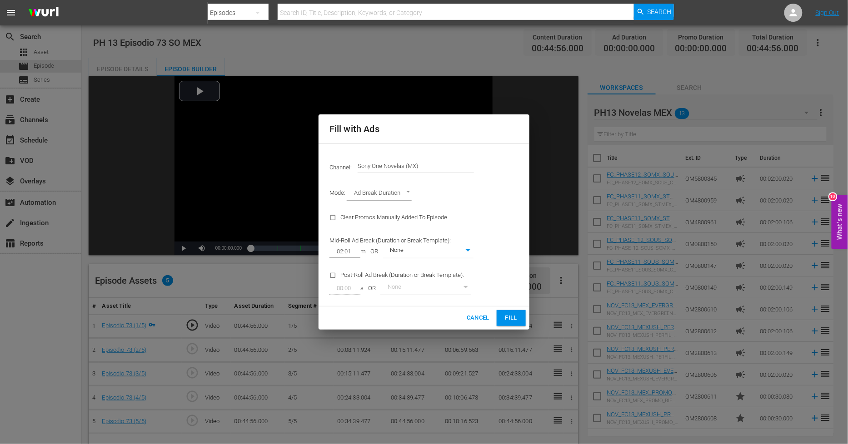
click at [511, 317] on span "Fill" at bounding box center [511, 318] width 15 height 10
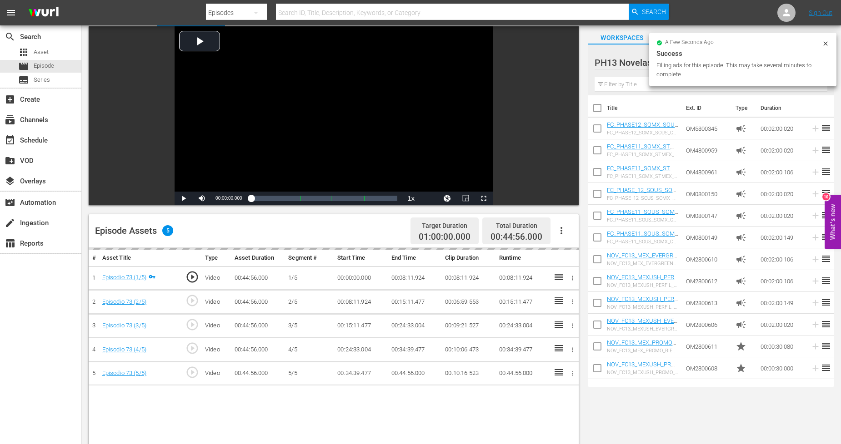
scroll to position [101, 0]
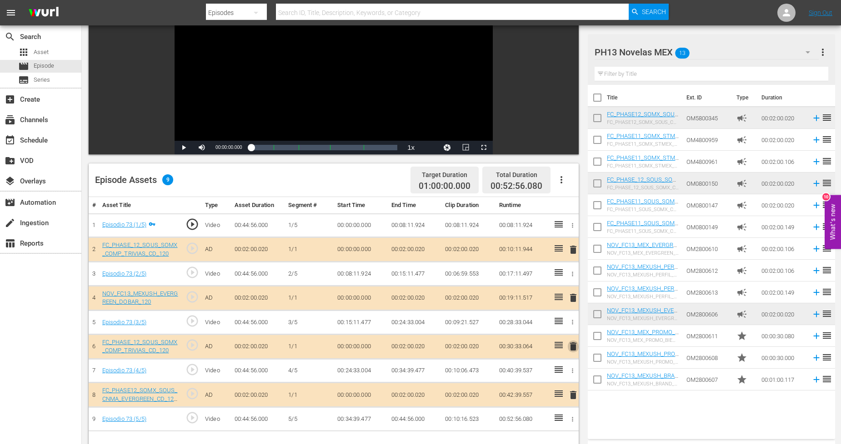
click at [574, 345] on span "delete" at bounding box center [573, 346] width 11 height 11
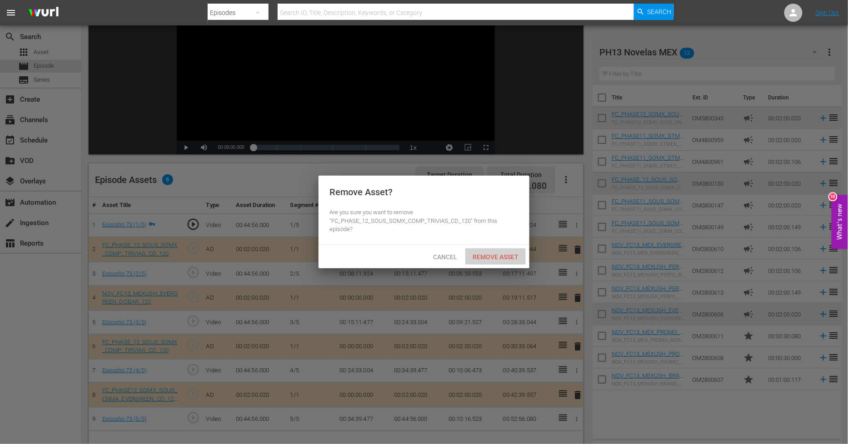
click at [507, 259] on span "Remove Asset" at bounding box center [495, 257] width 60 height 7
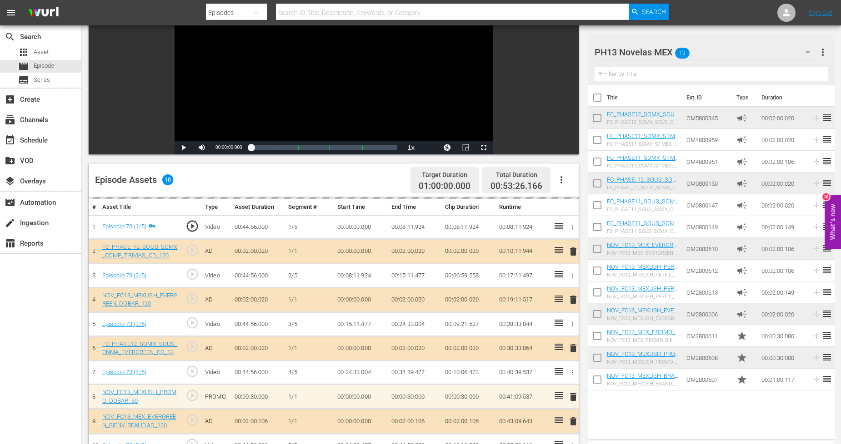
scroll to position [0, 0]
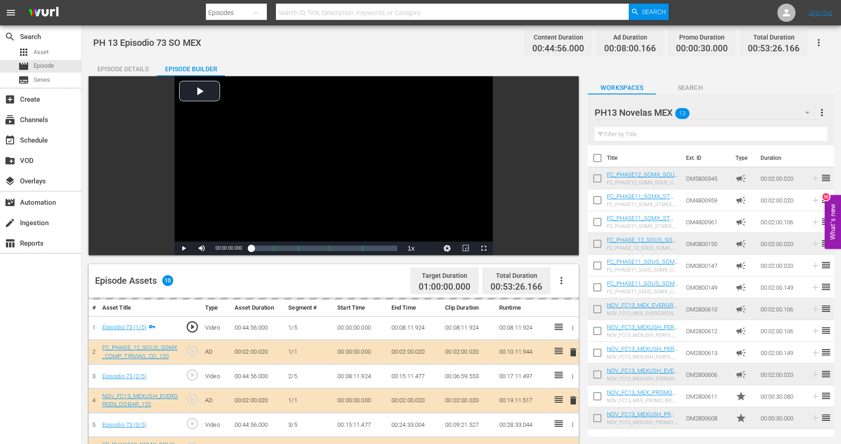
click at [763, 117] on div "PH13 Novelas MEX 13" at bounding box center [705, 112] width 223 height 25
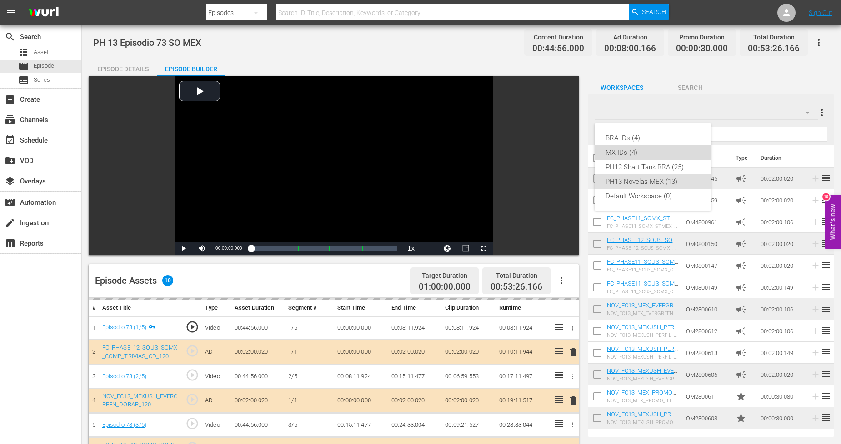
click at [644, 151] on div "MX IDs (4)" at bounding box center [652, 152] width 95 height 15
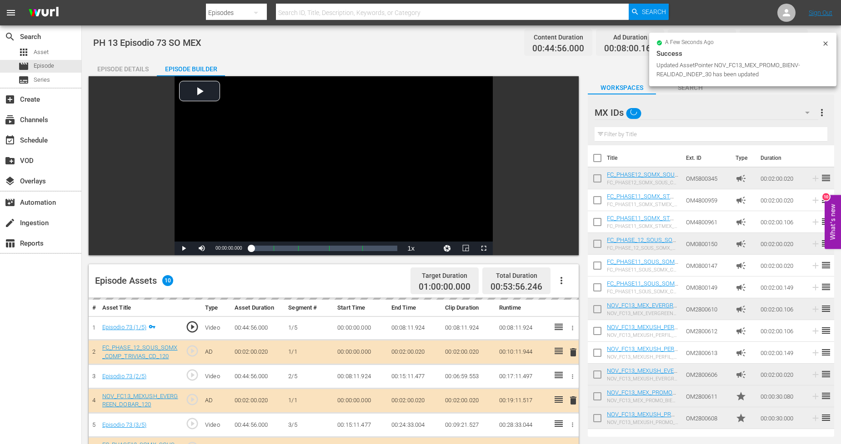
click at [763, 42] on icon at bounding box center [825, 43] width 7 height 7
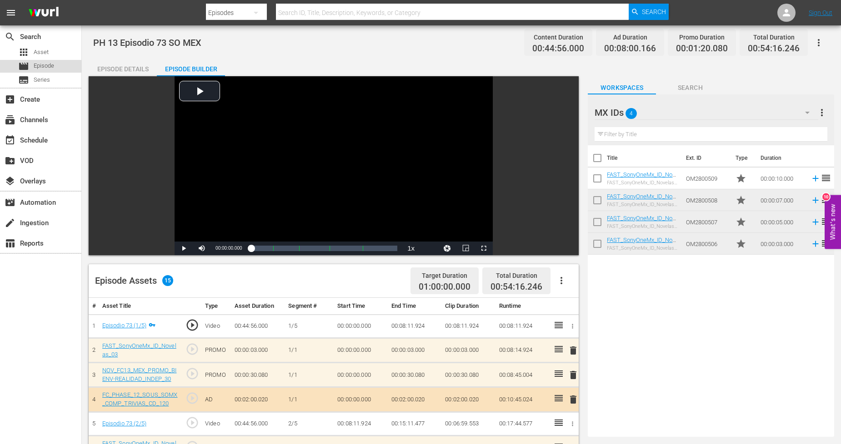
click at [45, 62] on span "Episode" at bounding box center [44, 65] width 20 height 9
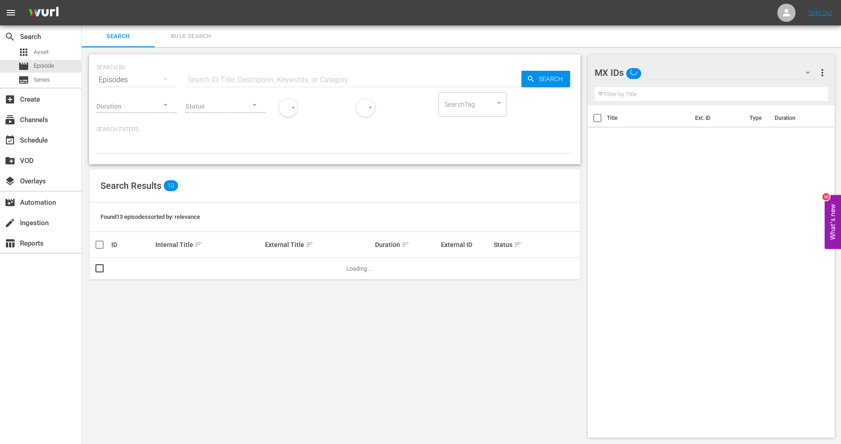
click at [207, 41] on span "Bulk Search" at bounding box center [191, 36] width 62 height 10
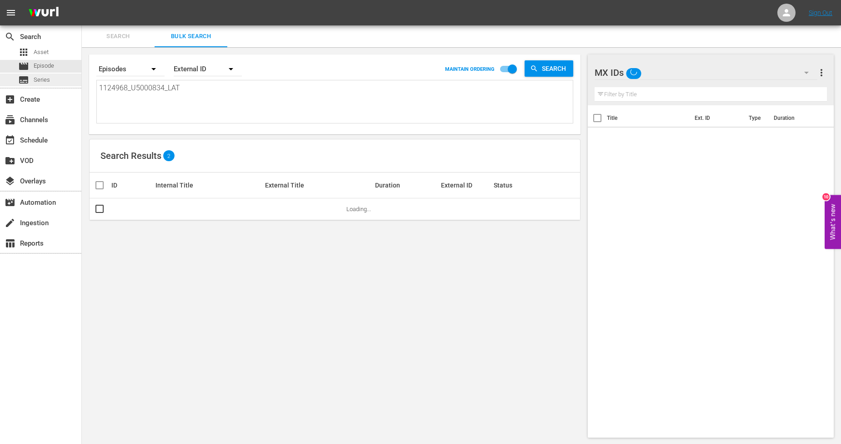
drag, startPoint x: 208, startPoint y: 99, endPoint x: 0, endPoint y: 80, distance: 208.9
click at [82, 0] on div "search Search apps Asset movie Episode subtitles Series add_box Create subscrip…" at bounding box center [461, 0] width 759 height 0
paste textarea "9_U5000835"
type textarea "1124969_U5000835_LAT"
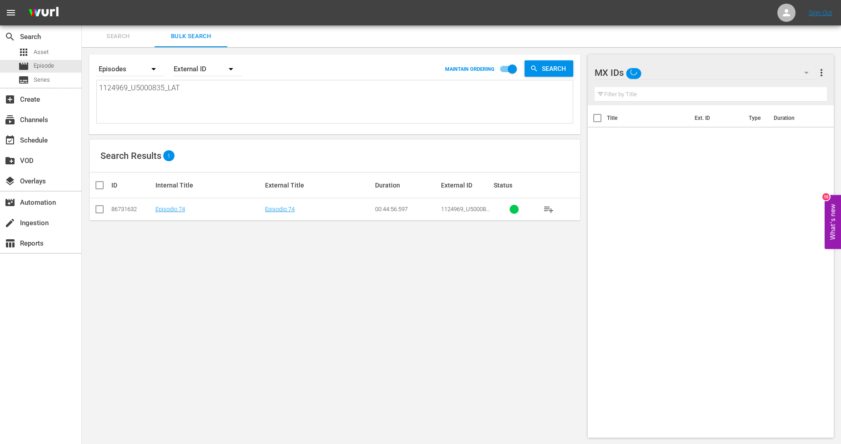
click at [102, 211] on input "checkbox" at bounding box center [99, 211] width 11 height 11
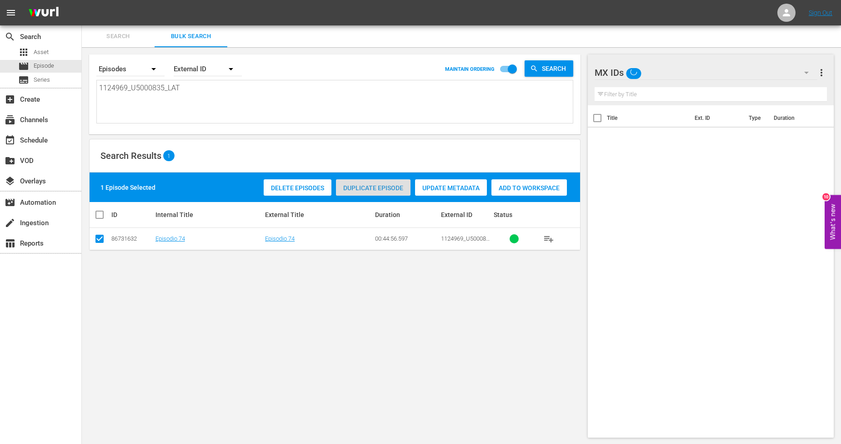
click at [396, 186] on span "Duplicate Episode" at bounding box center [373, 188] width 75 height 7
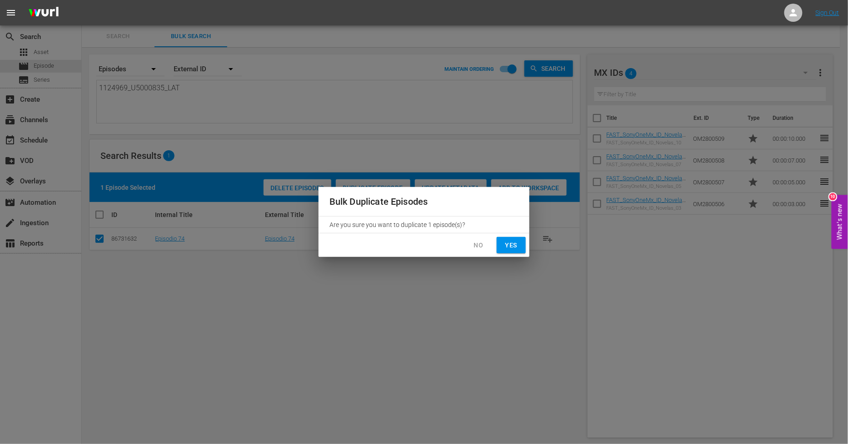
click at [511, 245] on span "Yes" at bounding box center [511, 245] width 15 height 11
checkbox input "false"
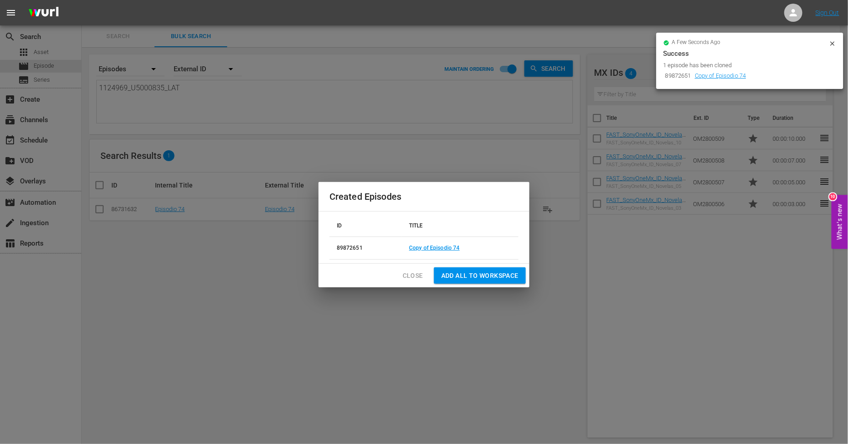
click at [416, 279] on span "Close" at bounding box center [413, 275] width 20 height 11
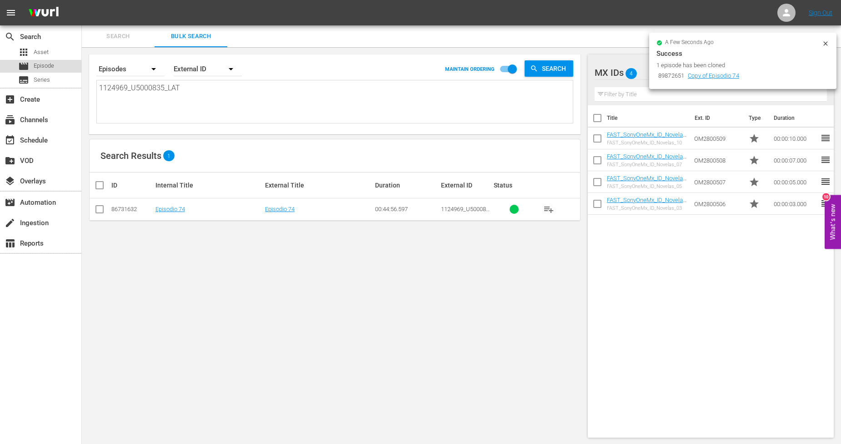
click at [60, 67] on div "movie Episode" at bounding box center [40, 66] width 81 height 13
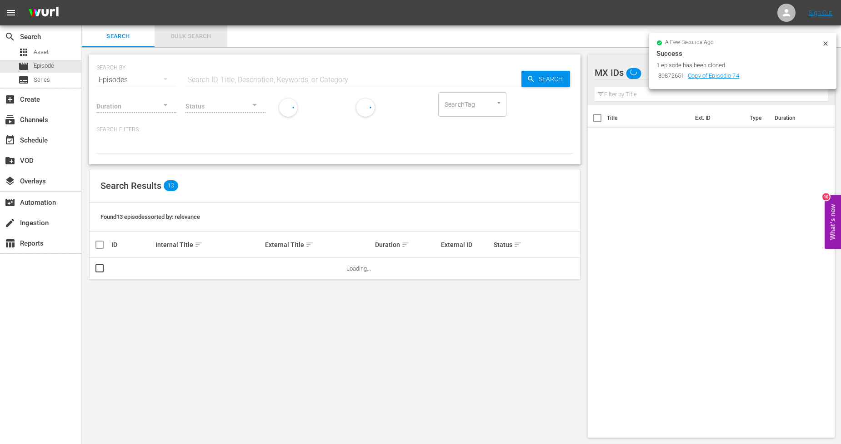
click at [193, 35] on span "Bulk Search" at bounding box center [191, 36] width 62 height 10
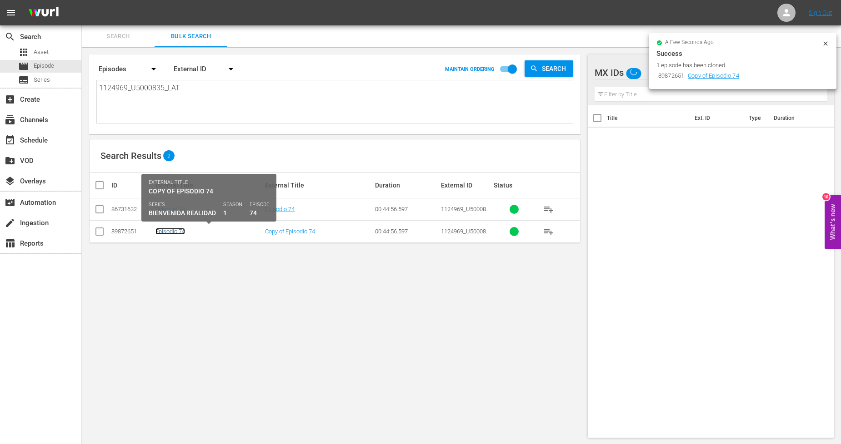
click at [174, 235] on link "Episodio 74" at bounding box center [170, 231] width 30 height 7
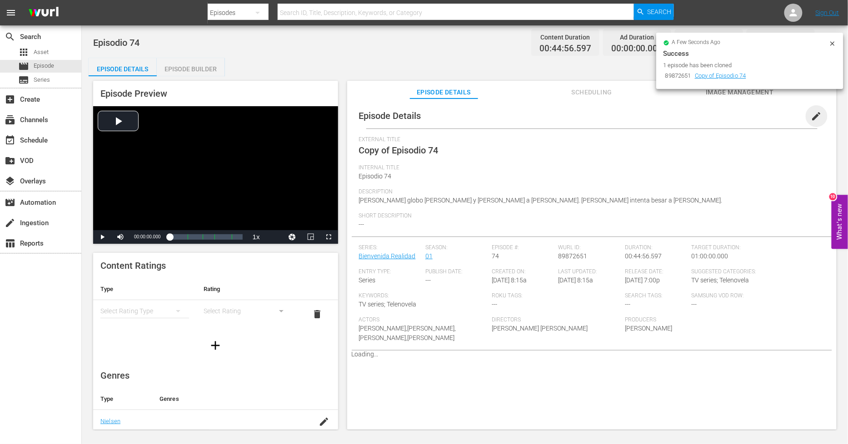
click at [763, 117] on span "edit" at bounding box center [816, 116] width 11 height 11
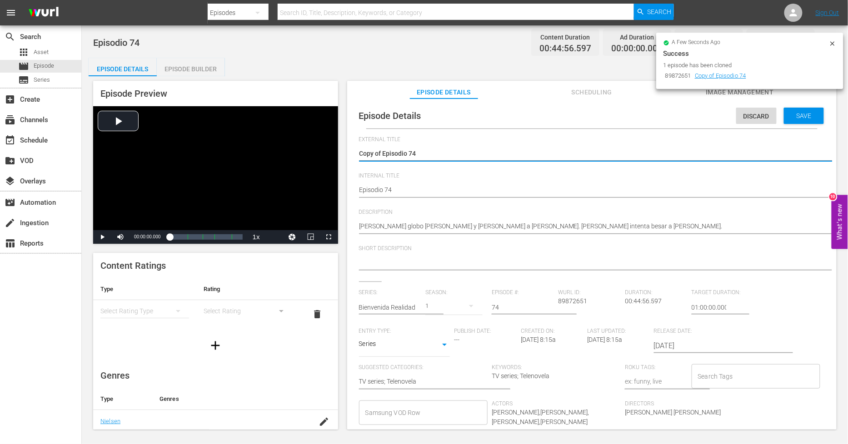
click at [380, 151] on textarea "Copy of Episodio 74" at bounding box center [589, 154] width 461 height 11
drag, startPoint x: 384, startPoint y: 153, endPoint x: 119, endPoint y: 155, distance: 264.5
click at [119, 155] on div "Episode Preview Video Player is loading. Play Video Play Mute Current Time 00:0…" at bounding box center [465, 256] width 753 height 361
type textarea "Episodio 74"
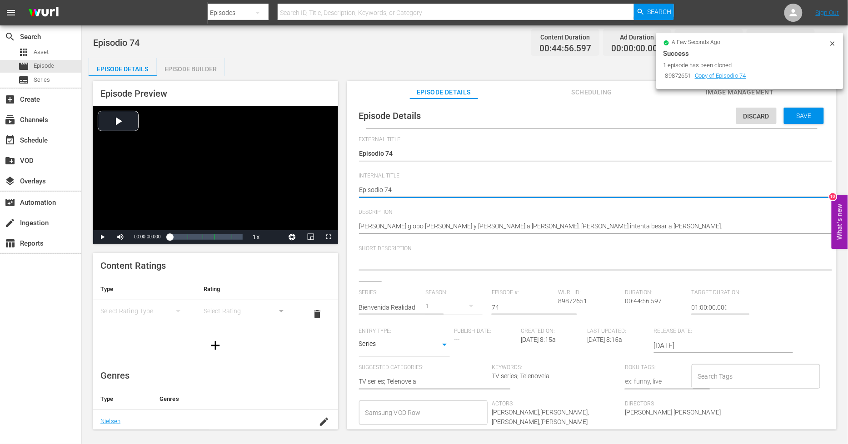
type textarea "PEpisodio 74"
type textarea "PHEpisodio 74"
type textarea "PH Episodio 74"
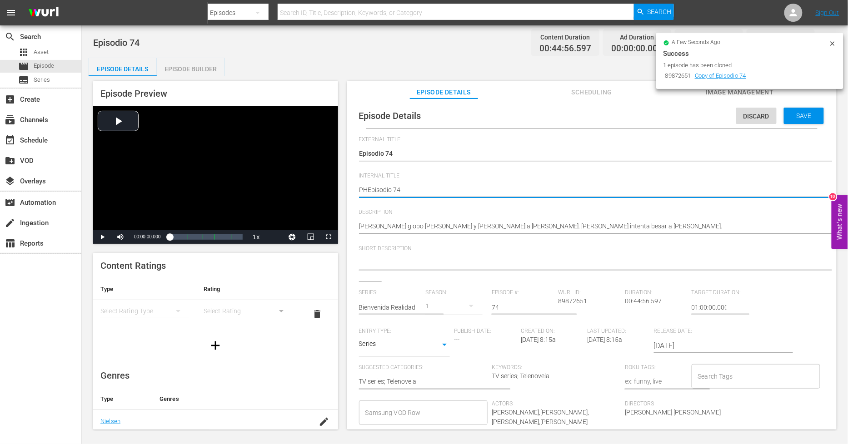
type textarea "PH Episodio 74"
type textarea "PH 1Episodio 74"
type textarea "PH 13Episodio 74"
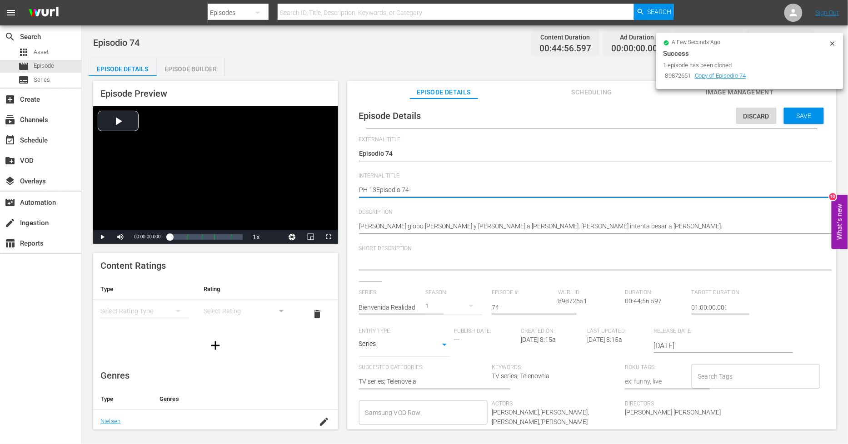
type textarea "PH 13 Episodio 74"
type textarea "PH 13 Episodio 74 S"
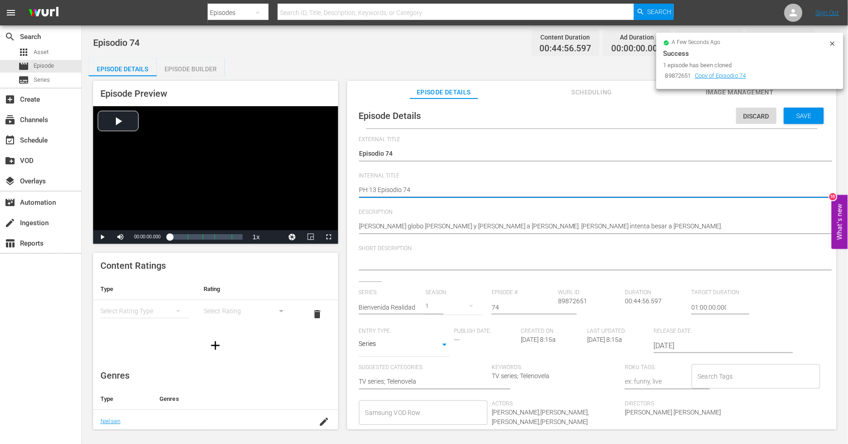
type textarea "PH 13 Episodio 74 S"
type textarea "PH 13 Episodio 74 SO"
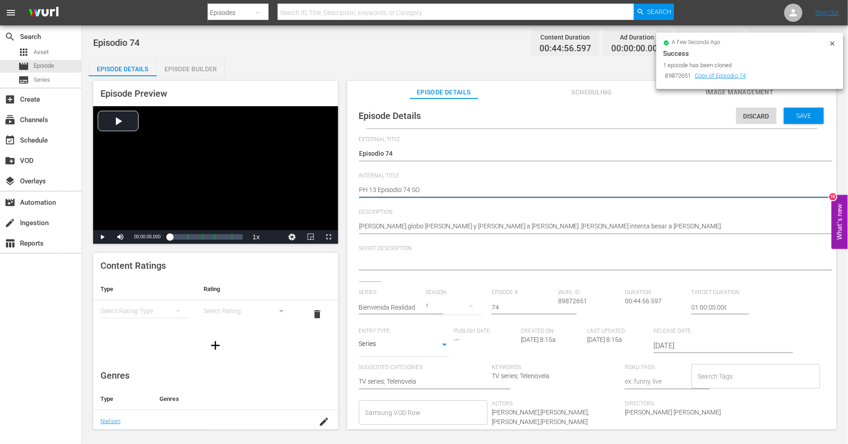
type textarea "PH 13 Episodio 74 SO M"
type textarea "PH 13 Episodio 74 SO ME"
type textarea "PH 13 Episodio 74 SO MEX"
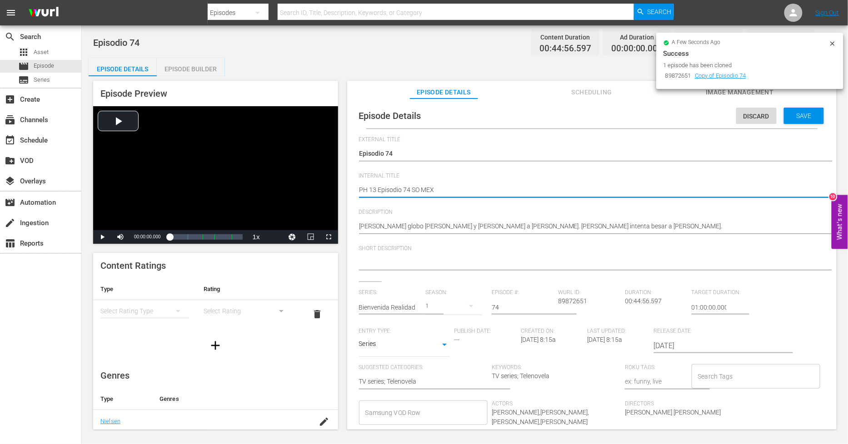
type textarea "PH 13 Episodio 74 SO MEX"
click at [763, 120] on div "Save" at bounding box center [804, 116] width 40 height 16
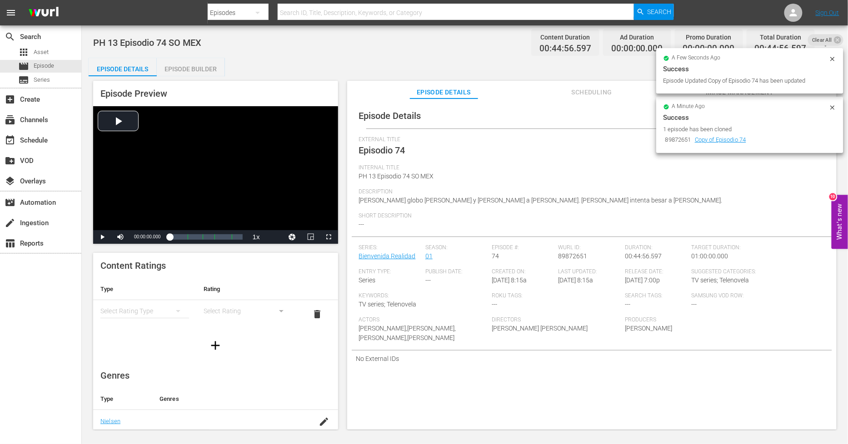
click at [183, 76] on div "Episode Preview Video Player is loading. Play Video Play Mute Current Time 00:0…" at bounding box center [465, 256] width 753 height 361
click at [199, 65] on div "Episode Builder" at bounding box center [191, 69] width 68 height 22
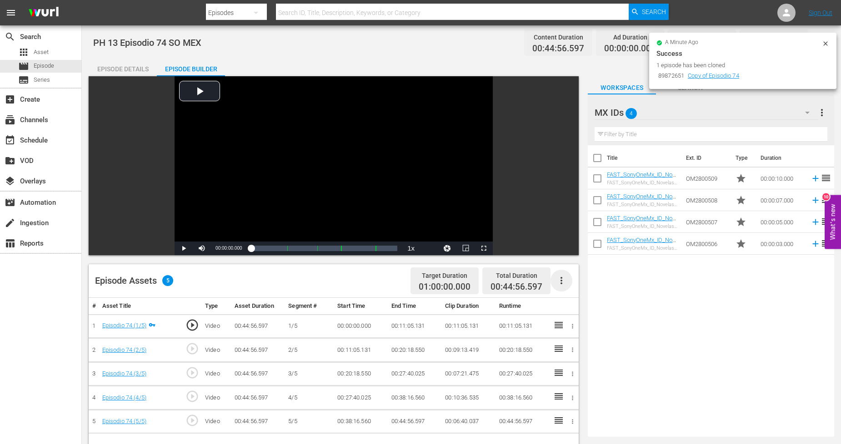
click at [564, 281] on icon "button" at bounding box center [561, 280] width 11 height 11
click at [569, 286] on div "Fill with Ads" at bounding box center [589, 285] width 62 height 22
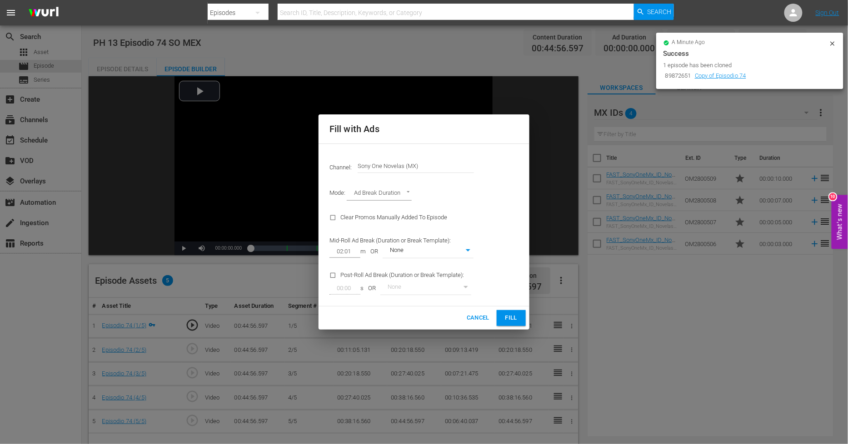
click at [519, 312] on button "Fill" at bounding box center [511, 318] width 29 height 16
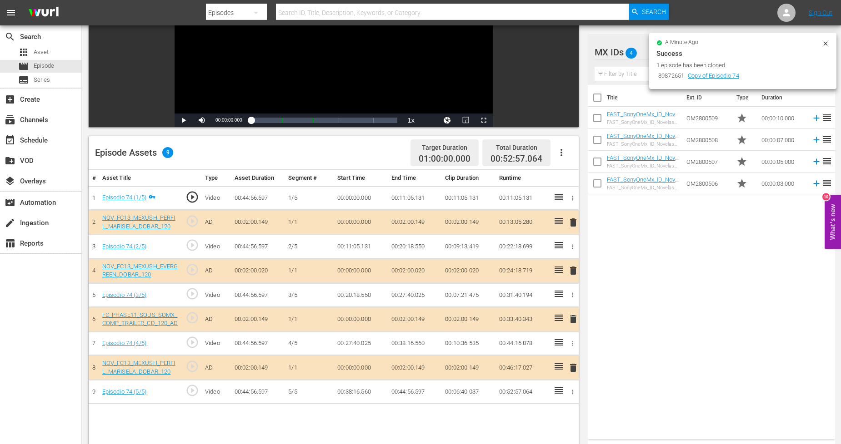
scroll to position [151, 0]
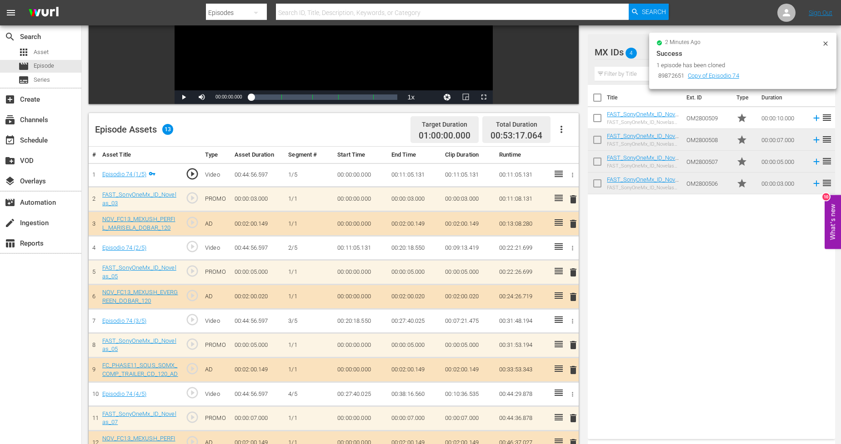
click at [763, 41] on div "2 minutes ago Success 1 episode has been cloned 89872651 Copy of Episodio 74" at bounding box center [742, 61] width 187 height 56
click at [763, 44] on icon at bounding box center [825, 43] width 4 height 4
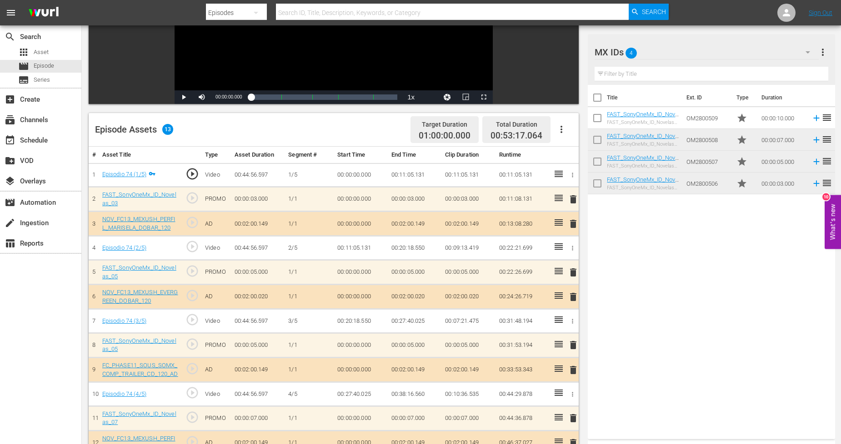
click at [761, 51] on div "MX IDs 4" at bounding box center [706, 52] width 224 height 25
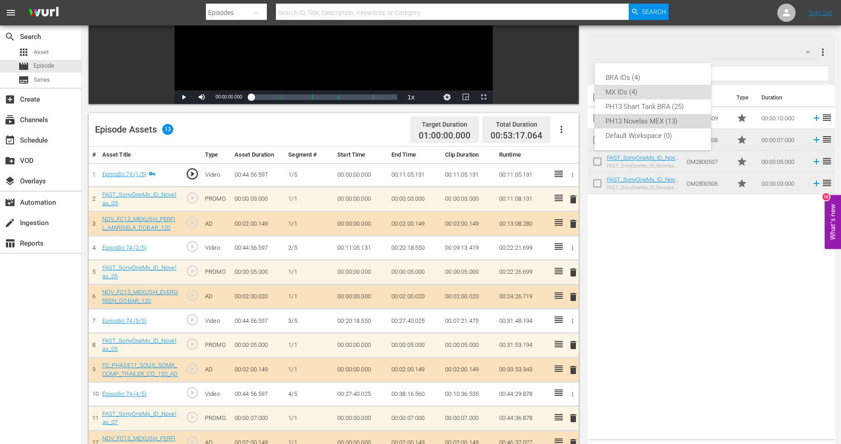
click at [665, 125] on div "PH13 Novelas MEX (13)" at bounding box center [652, 121] width 95 height 15
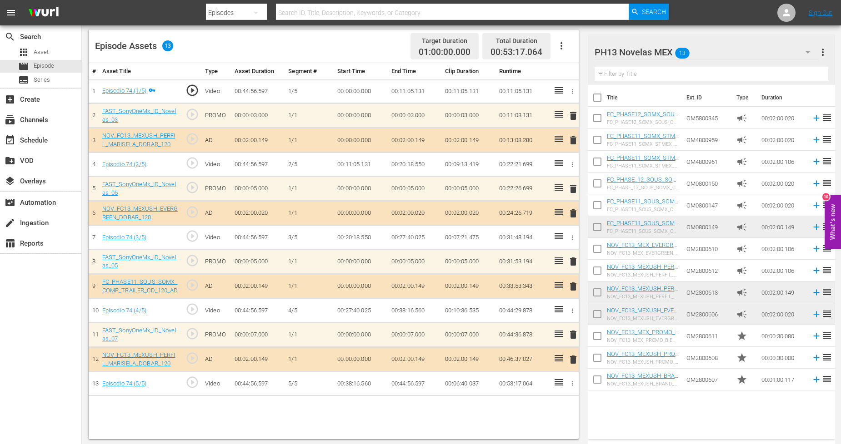
scroll to position [236, 0]
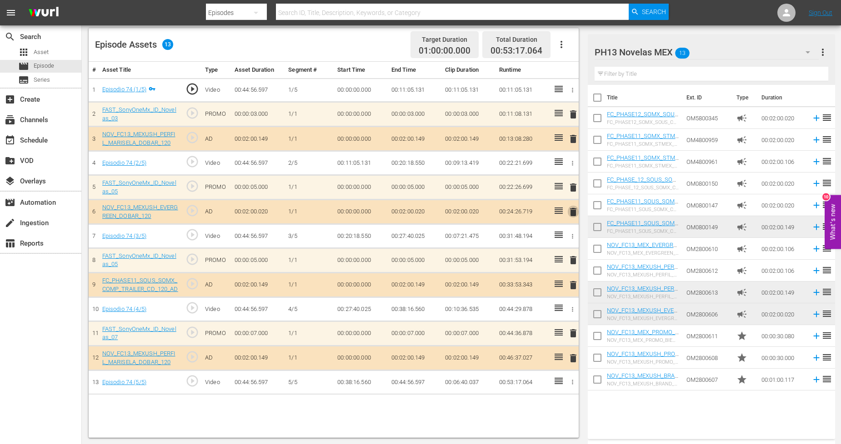
click at [572, 213] on span "delete" at bounding box center [573, 212] width 11 height 11
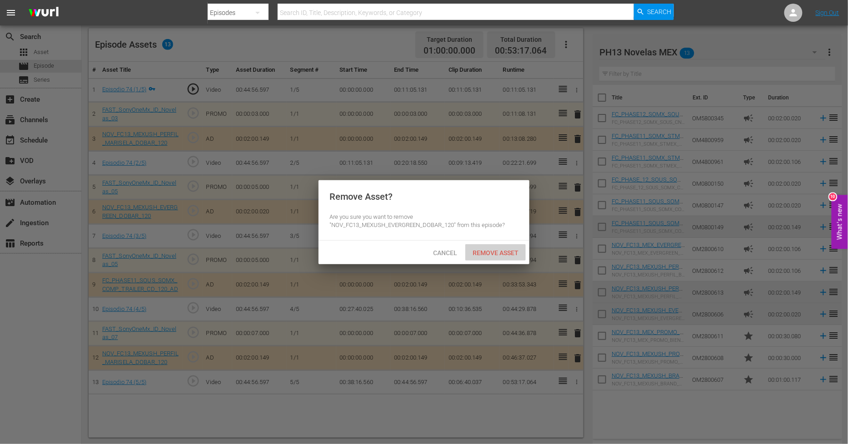
click at [510, 254] on span "Remove Asset" at bounding box center [495, 253] width 60 height 7
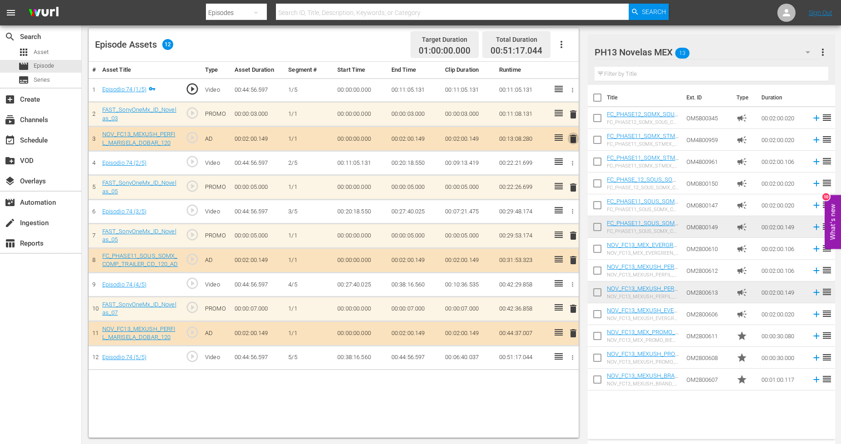
click at [571, 139] on span "delete" at bounding box center [573, 139] width 11 height 11
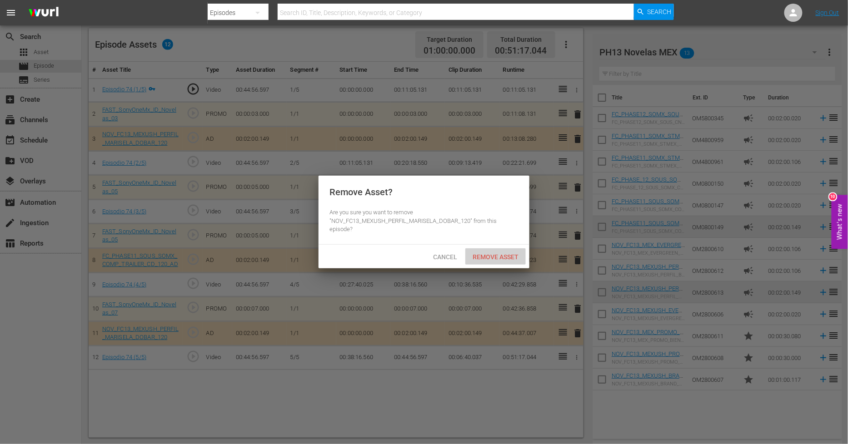
click at [504, 257] on span "Remove Asset" at bounding box center [495, 257] width 60 height 7
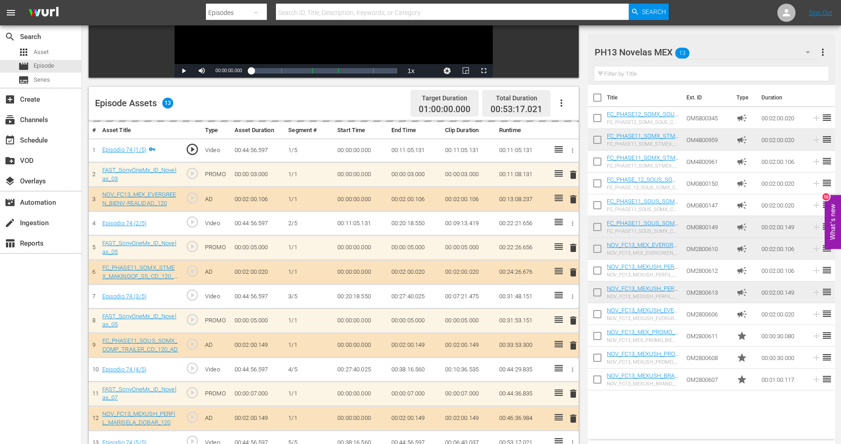
scroll to position [0, 0]
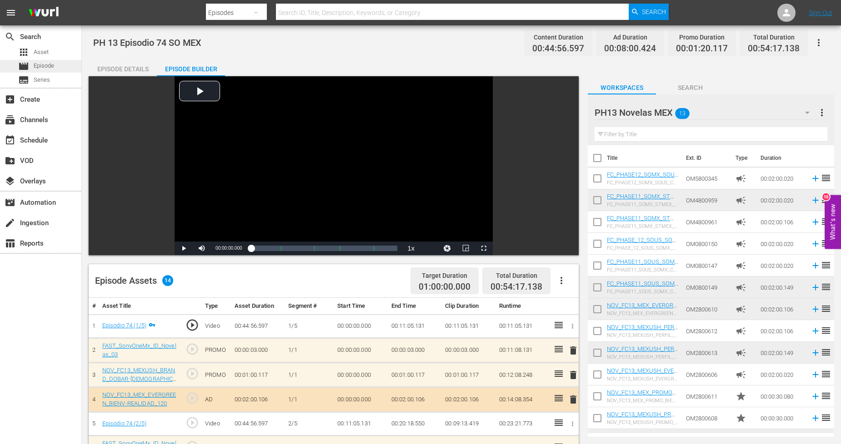
click at [49, 69] on span "Episode" at bounding box center [44, 65] width 20 height 9
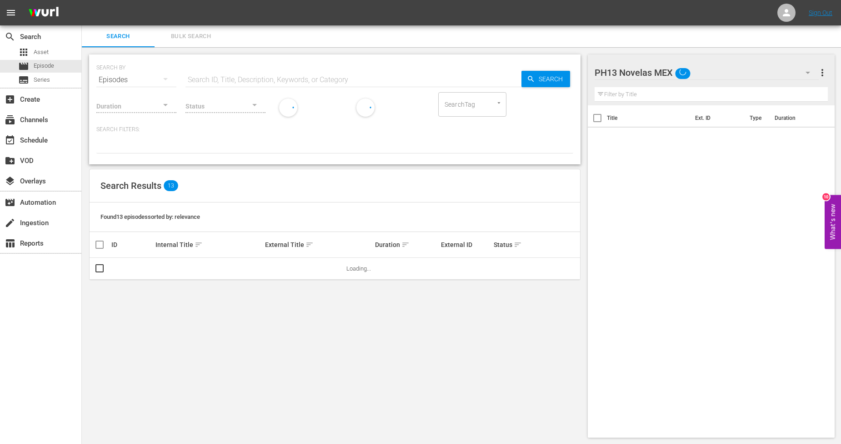
click at [205, 38] on span "Bulk Search" at bounding box center [191, 36] width 62 height 10
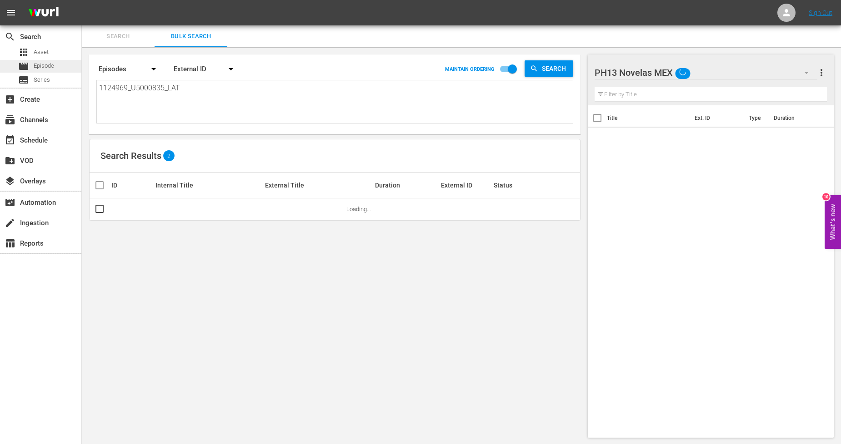
drag, startPoint x: 196, startPoint y: 88, endPoint x: 0, endPoint y: 72, distance: 196.5
click at [82, 0] on div "search Search apps Asset movie Episode subtitles Series add_box Create subscrip…" at bounding box center [461, 0] width 759 height 0
paste textarea "70_U5000836"
type textarea "1124970_U5000836_LAT"
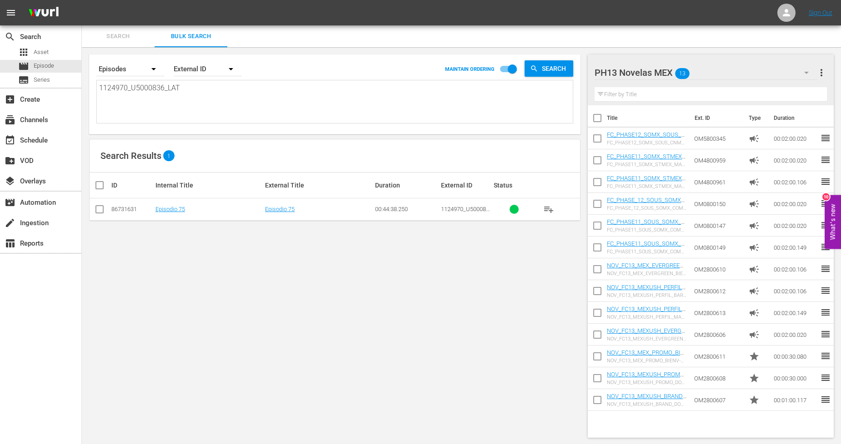
type textarea "1124970_U5000836_LAT"
drag, startPoint x: 97, startPoint y: 214, endPoint x: 105, endPoint y: 212, distance: 7.5
click at [98, 214] on input "checkbox" at bounding box center [99, 211] width 11 height 11
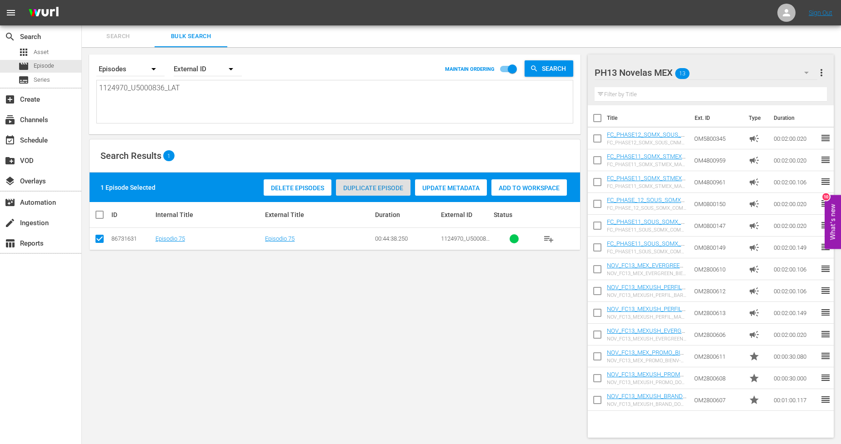
click at [391, 192] on div "Duplicate Episode" at bounding box center [373, 188] width 75 height 17
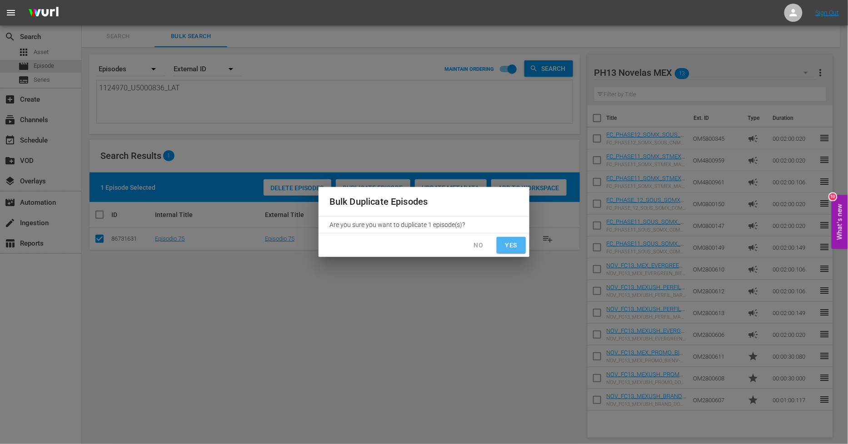
click at [505, 247] on span "Yes" at bounding box center [511, 245] width 15 height 11
checkbox input "false"
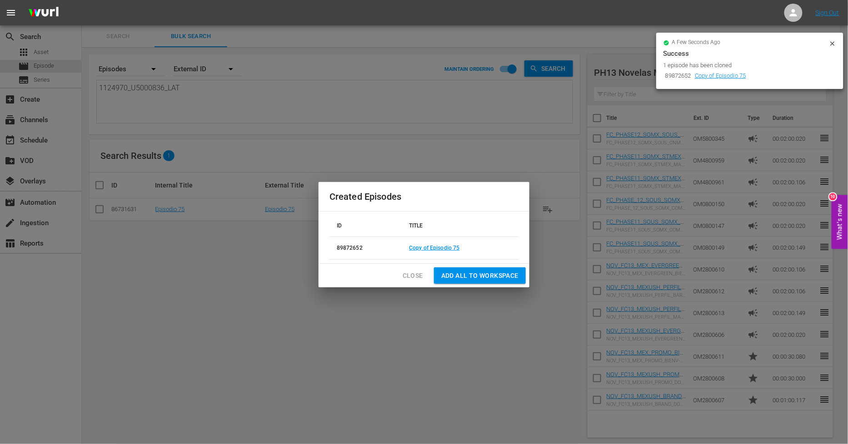
click at [410, 280] on span "Close" at bounding box center [413, 275] width 20 height 11
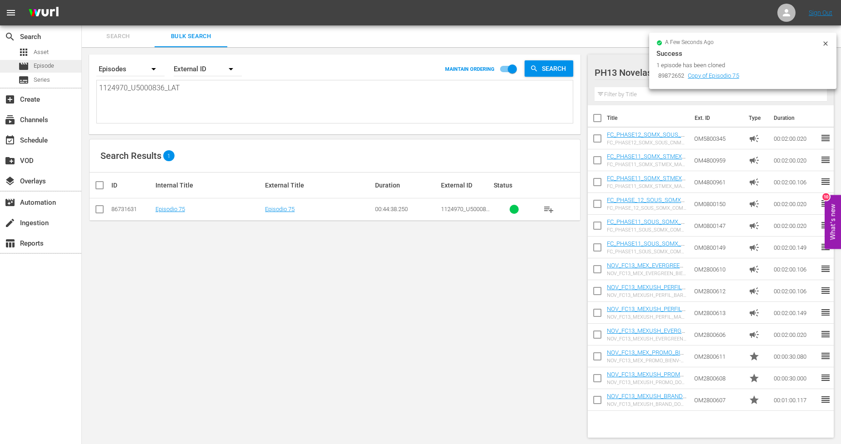
click at [47, 70] on span "Episode" at bounding box center [44, 65] width 20 height 9
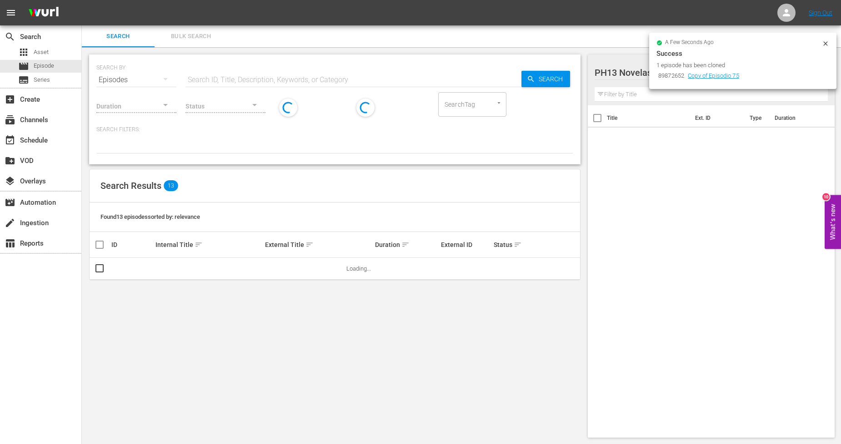
click at [197, 43] on button "Bulk Search" at bounding box center [191, 36] width 73 height 22
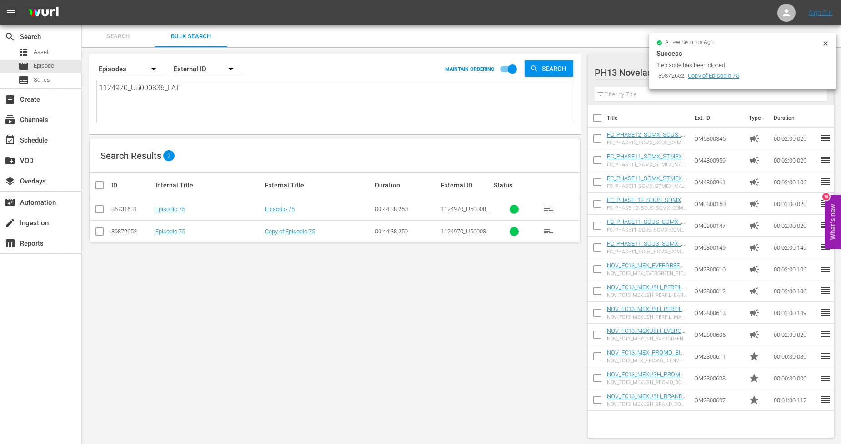
click at [303, 235] on td "Copy of Episodio 75" at bounding box center [319, 231] width 110 height 22
click at [306, 234] on link "Copy of Episodio 75" at bounding box center [290, 231] width 50 height 7
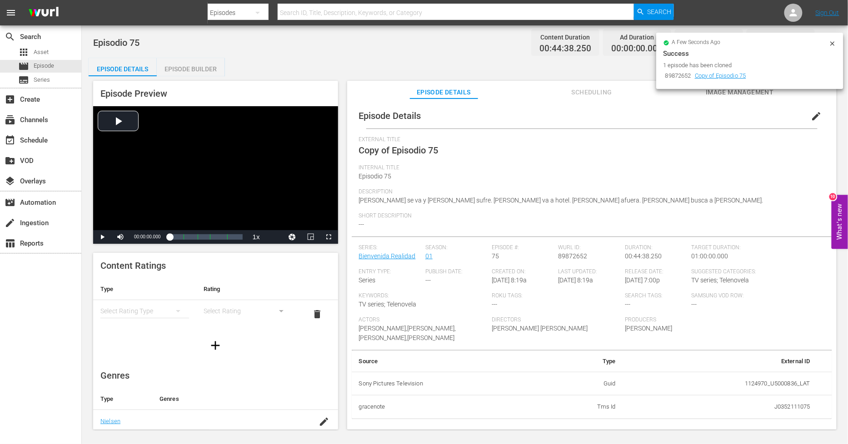
click at [763, 116] on span "edit" at bounding box center [816, 116] width 11 height 11
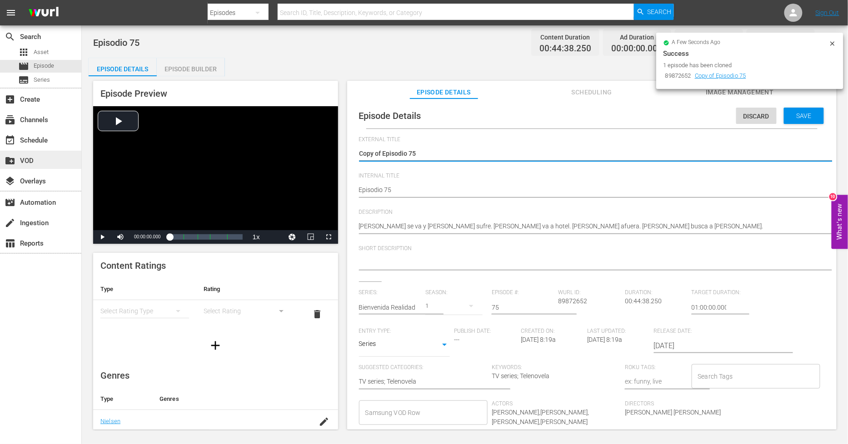
drag, startPoint x: 383, startPoint y: 154, endPoint x: 23, endPoint y: 153, distance: 360.0
click at [82, 0] on div "search Search apps Asset movie Episode subtitles Series add_box Create subscrip…" at bounding box center [465, 0] width 766 height 0
type textarea "Episodio 75"
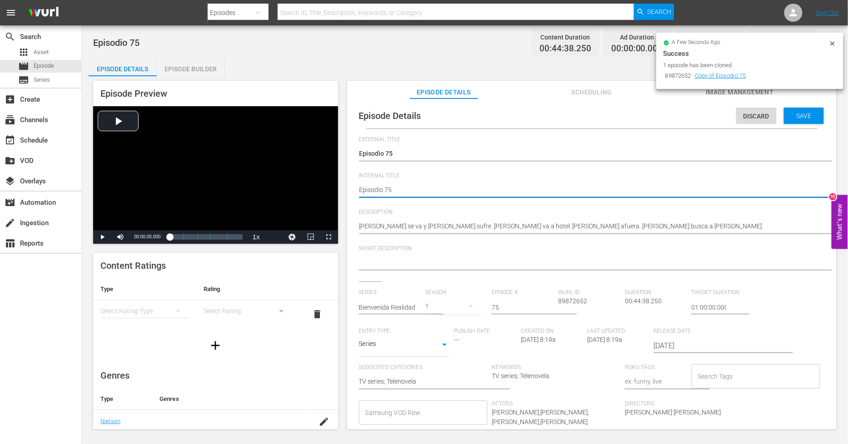
type textarea "PEpisodio 75"
type textarea "PHEpisodio 75"
type textarea "PH Episodio 75"
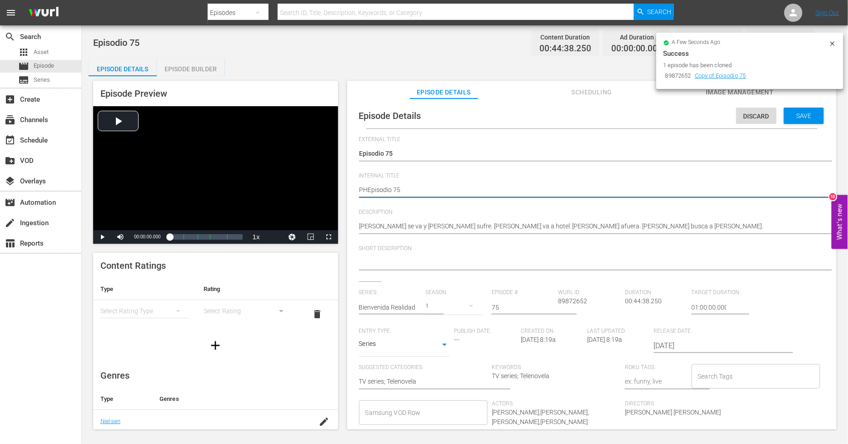
type textarea "PH Episodio 75"
type textarea "PH 1Episodio 75"
type textarea "PH 13Episodio 75"
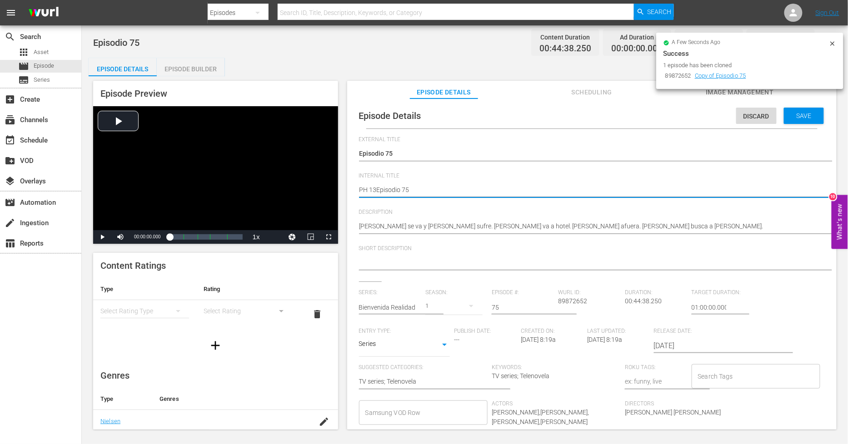
type textarea "PH 13 Episodio 75"
type textarea "PH 13 Episodio 75 S"
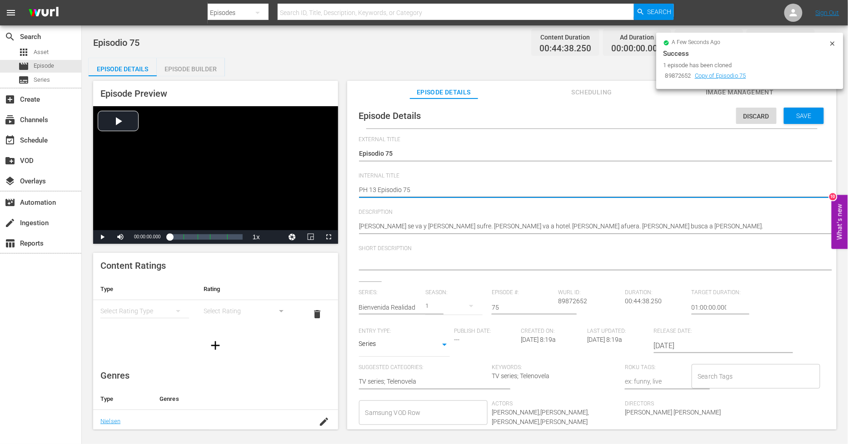
type textarea "PH 13 Episodio 75 S"
type textarea "PH 13 Episodio 75 SO"
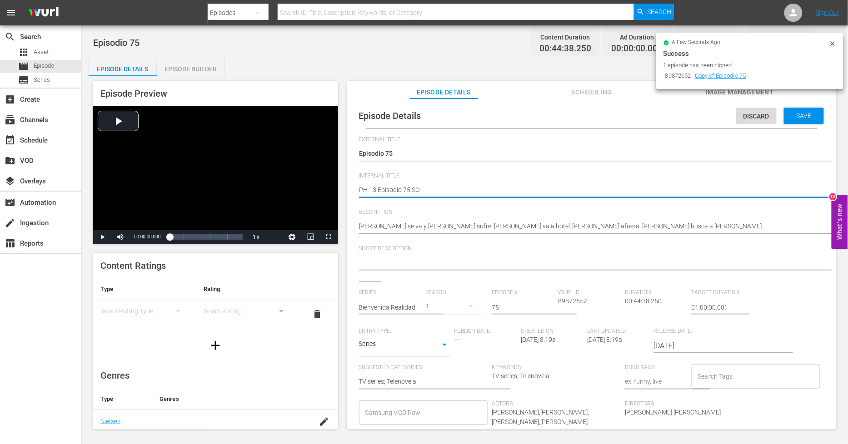
type textarea "PH 13 Episodio 75 SO M"
type textarea "PH 13 Episodio 75 SO ME"
type textarea "PH 13 Episodio 75 SO MEX"
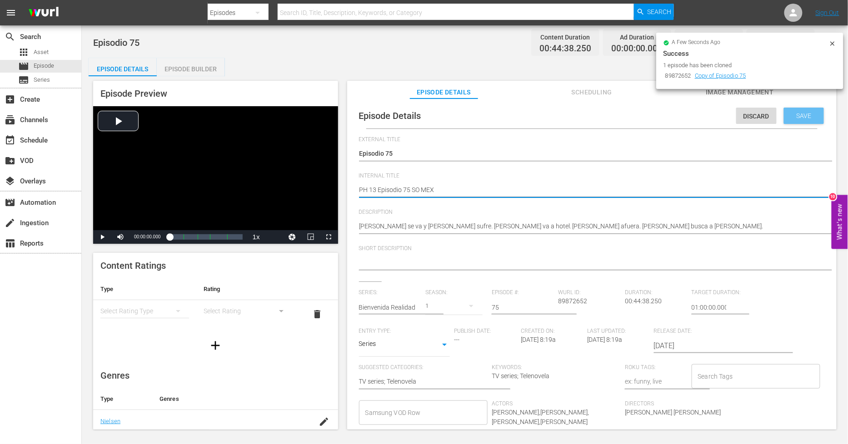
type textarea "PH 13 Episodio 75 SO MEX"
click at [763, 119] on span "Save" at bounding box center [804, 115] width 30 height 7
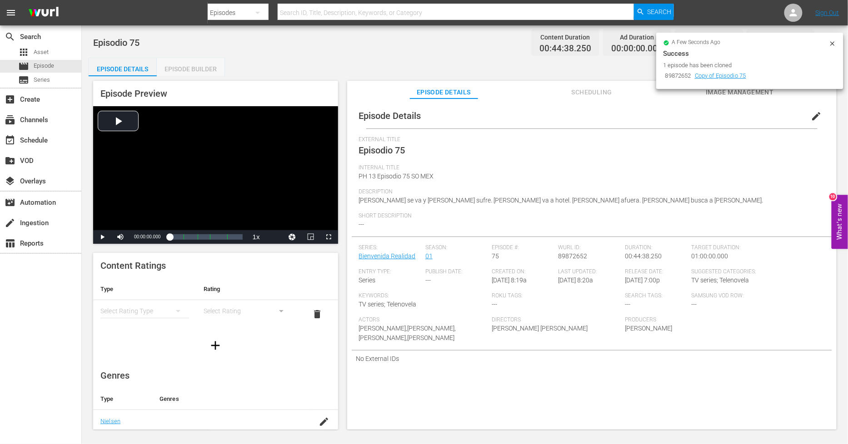
click at [191, 67] on div "Episode Builder" at bounding box center [191, 69] width 68 height 22
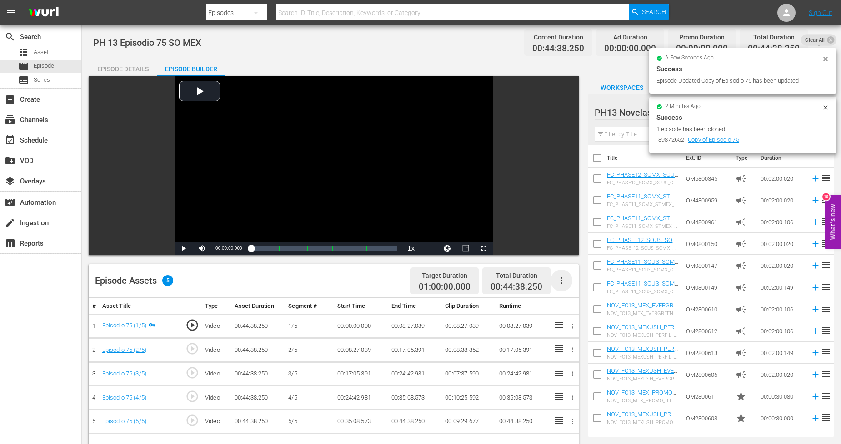
click at [564, 285] on icon "button" at bounding box center [561, 280] width 11 height 11
click at [571, 288] on div "Fill with Ads" at bounding box center [589, 285] width 62 height 22
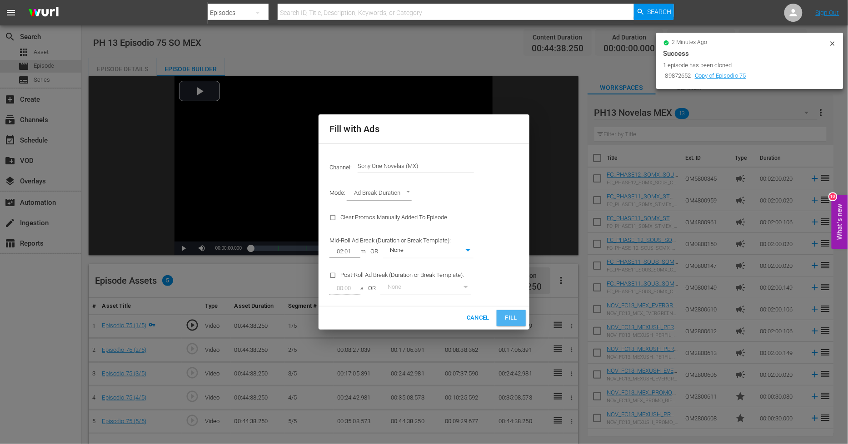
click at [507, 323] on span "Fill" at bounding box center [511, 318] width 15 height 10
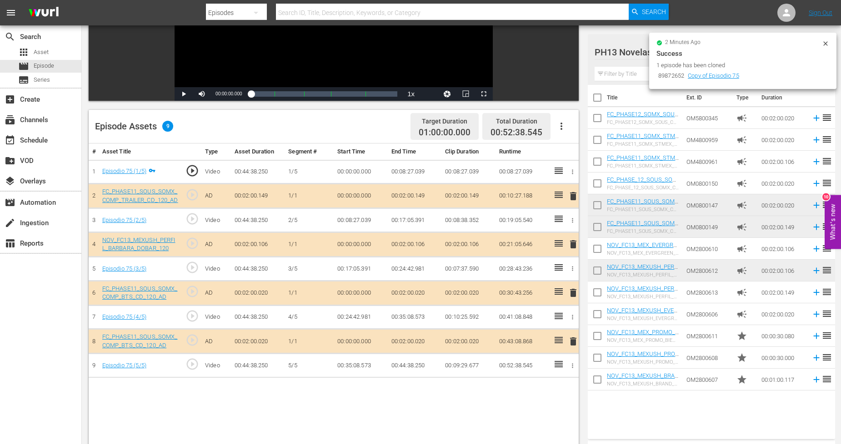
scroll to position [202, 0]
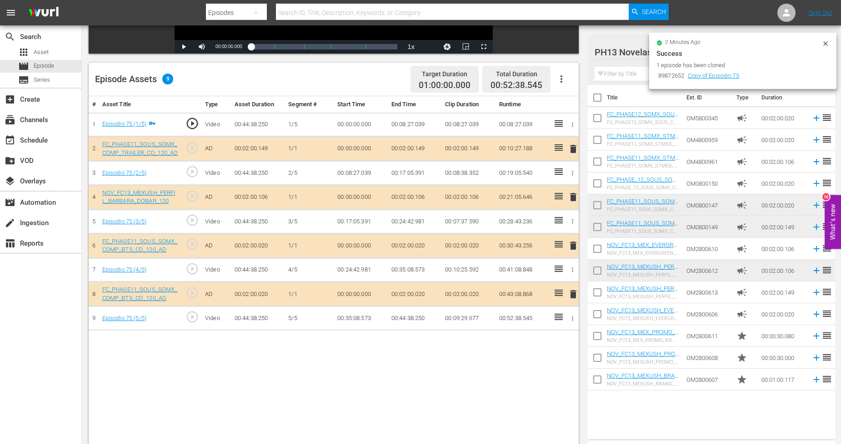
click at [574, 248] on span "delete" at bounding box center [573, 245] width 11 height 11
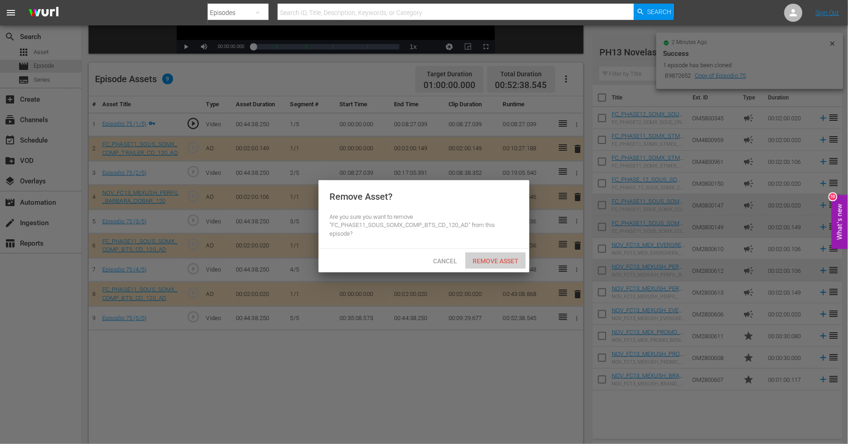
click at [517, 258] on span "Remove Asset" at bounding box center [495, 261] width 60 height 7
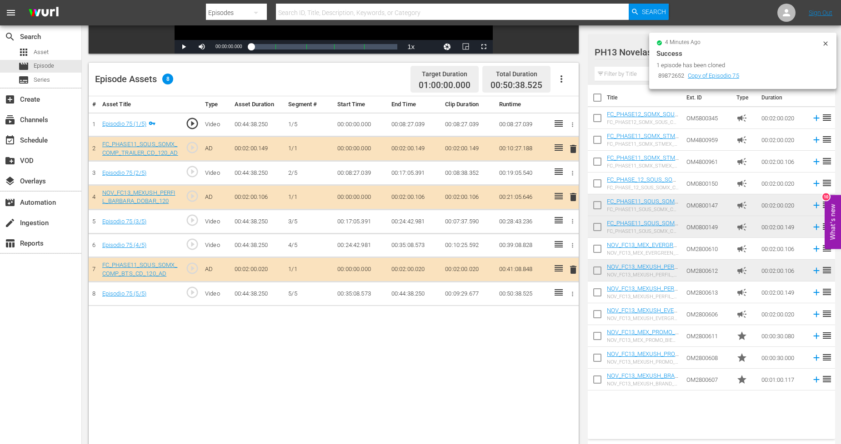
click at [574, 265] on span "delete" at bounding box center [573, 270] width 11 height 11
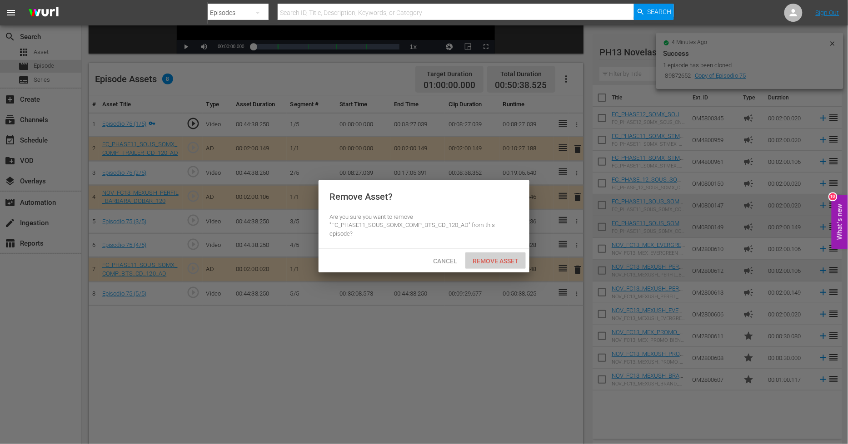
click at [520, 258] on span "Remove Asset" at bounding box center [495, 261] width 60 height 7
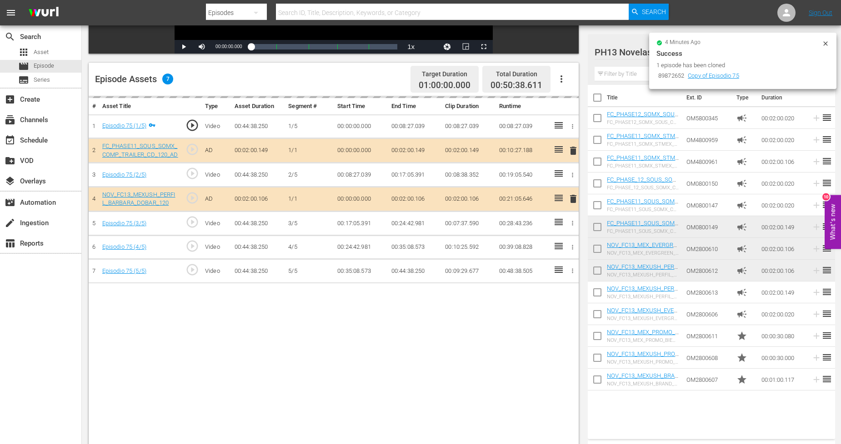
click at [763, 114] on td "reorder" at bounding box center [828, 118] width 14 height 22
click at [763, 44] on icon at bounding box center [825, 43] width 4 height 4
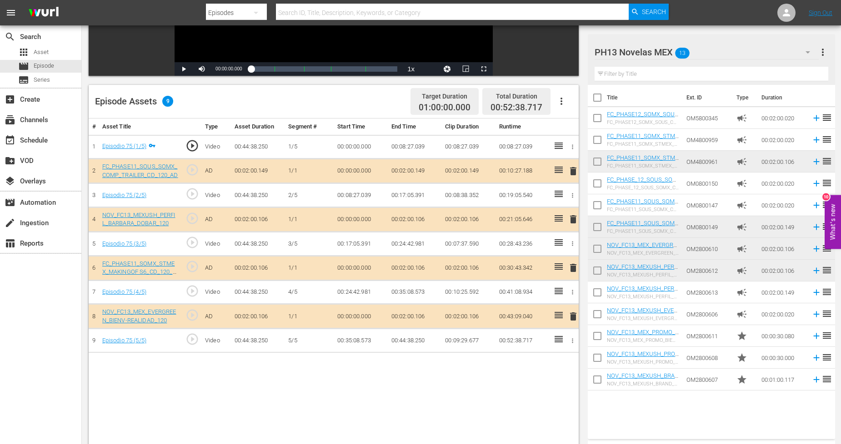
scroll to position [0, 0]
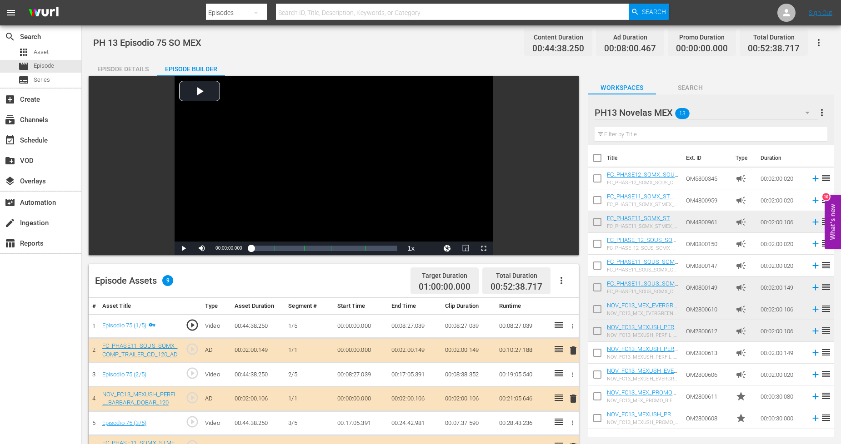
click at [749, 107] on div "PH13 Novelas MEX 13" at bounding box center [705, 112] width 223 height 25
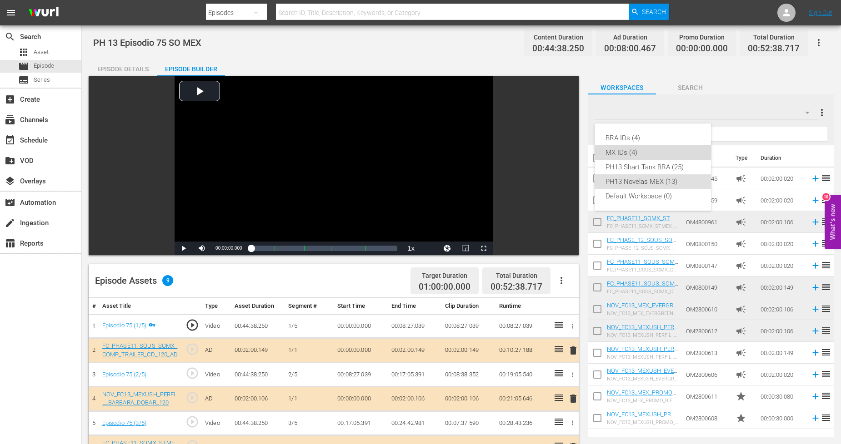
click at [634, 152] on div "MX IDs (4)" at bounding box center [652, 152] width 95 height 15
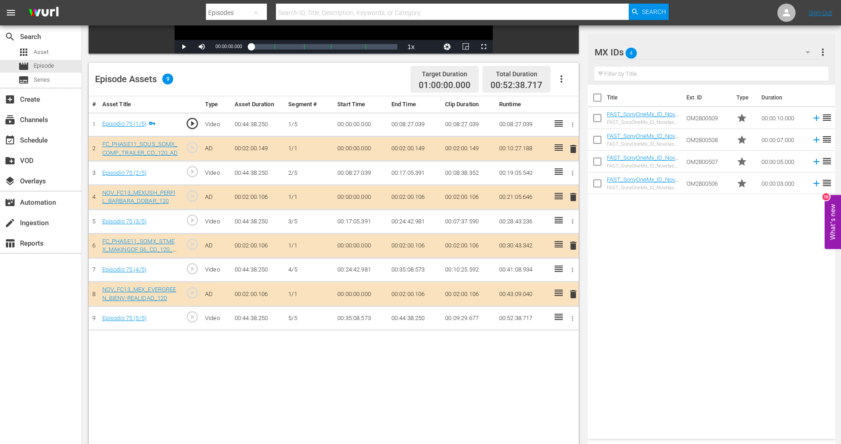
scroll to position [236, 0]
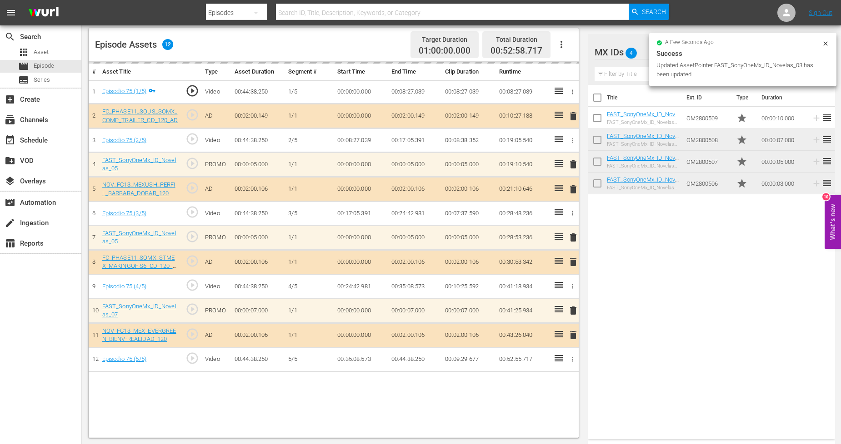
click at [763, 56] on div "Success" at bounding box center [742, 53] width 173 height 11
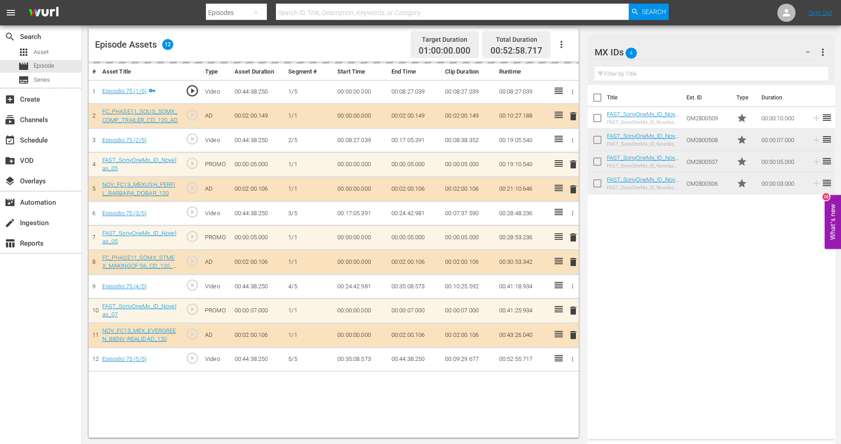
click at [763, 53] on icon "button" at bounding box center [807, 52] width 11 height 11
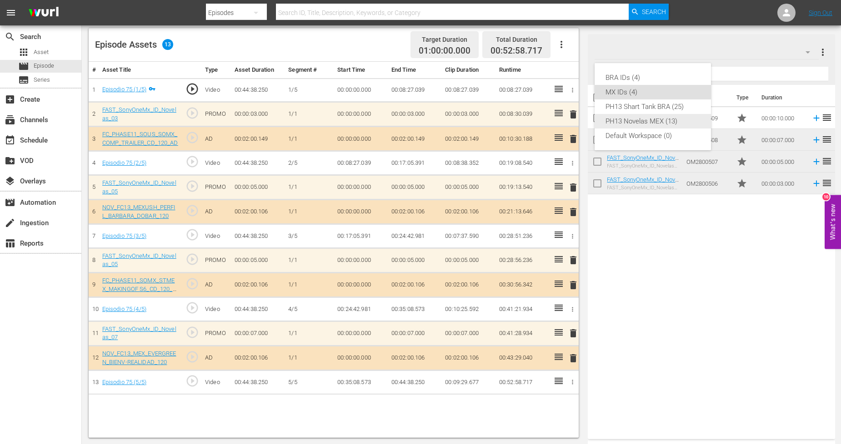
click at [671, 120] on div "PH13 Novelas MEX (13)" at bounding box center [652, 121] width 95 height 15
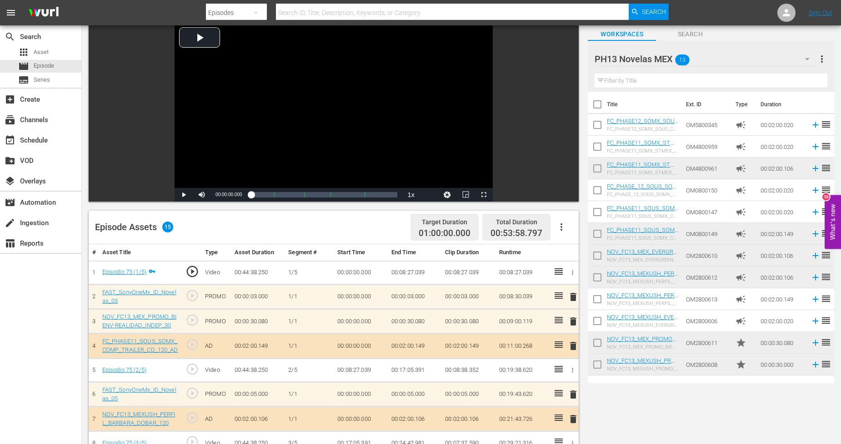
scroll to position [0, 0]
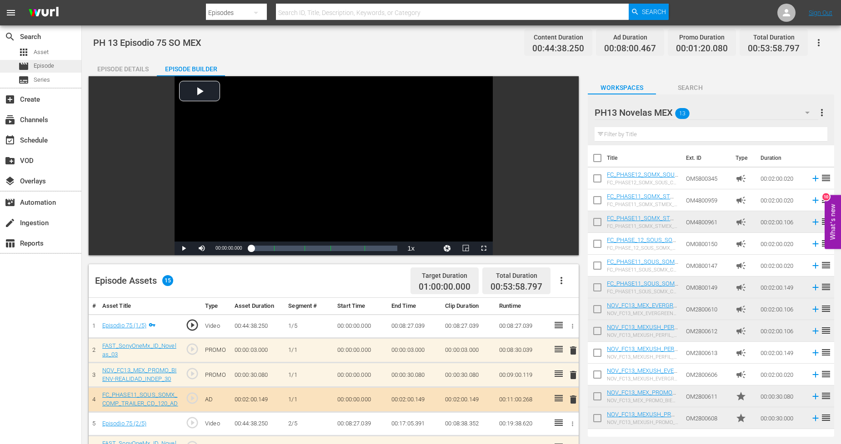
click at [65, 67] on div "movie Episode" at bounding box center [40, 66] width 81 height 13
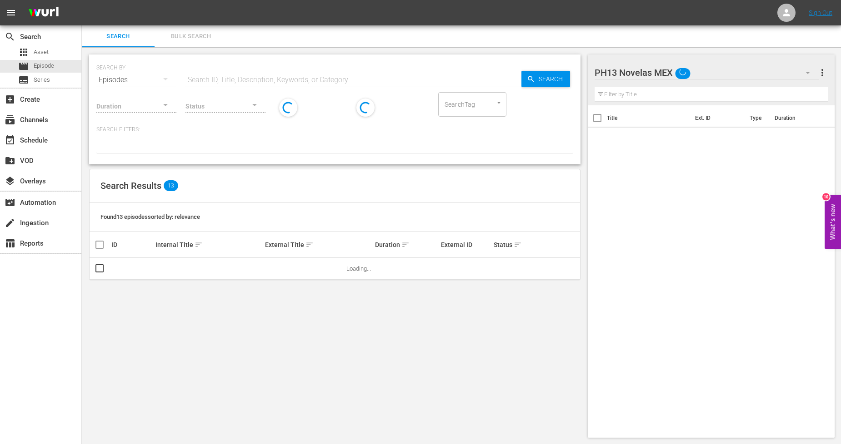
click at [199, 37] on span "Bulk Search" at bounding box center [191, 36] width 62 height 10
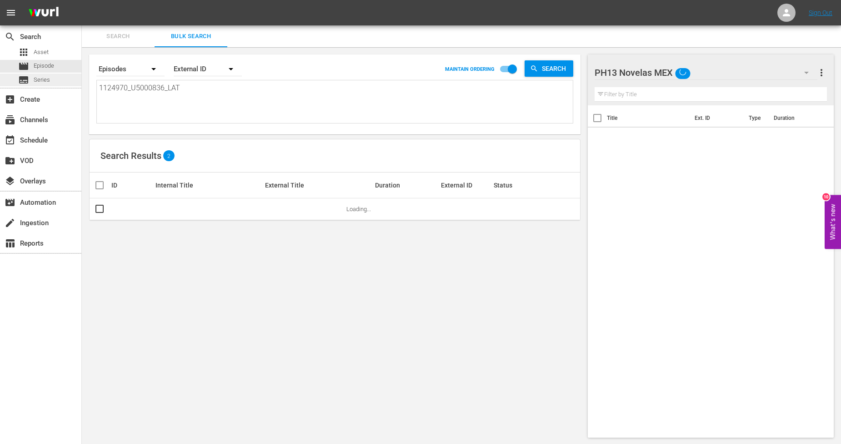
drag, startPoint x: 197, startPoint y: 85, endPoint x: 0, endPoint y: 82, distance: 197.3
click at [82, 0] on div "search Search apps Asset movie Episode subtitles Series add_box Create subscrip…" at bounding box center [461, 0] width 759 height 0
paste textarea "1_U5000837"
type textarea "1124971_U5000837_LAT"
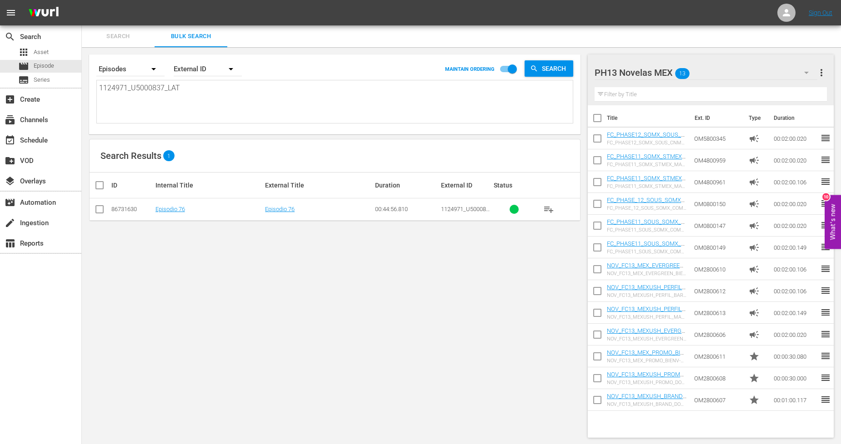
click at [99, 209] on input "checkbox" at bounding box center [99, 211] width 11 height 11
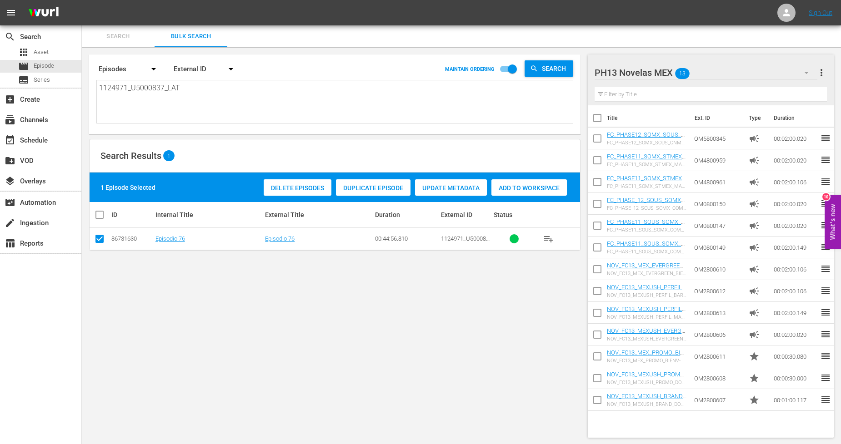
click at [384, 191] on div "Duplicate Episode" at bounding box center [373, 188] width 75 height 17
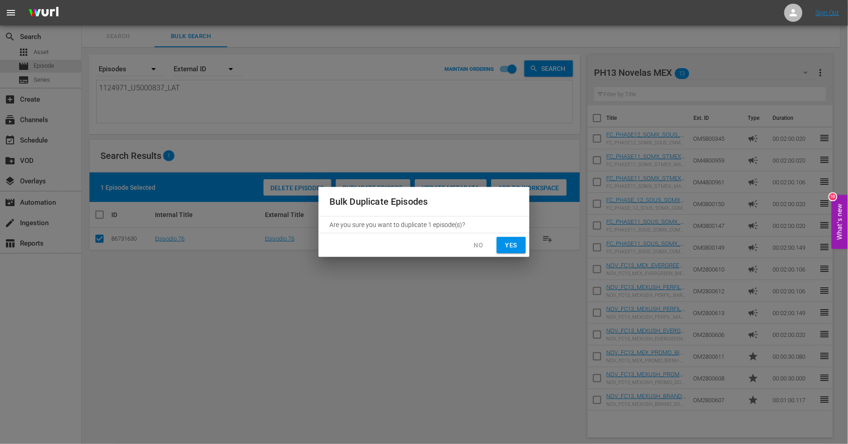
click at [515, 247] on span "Yes" at bounding box center [511, 245] width 15 height 11
checkbox input "false"
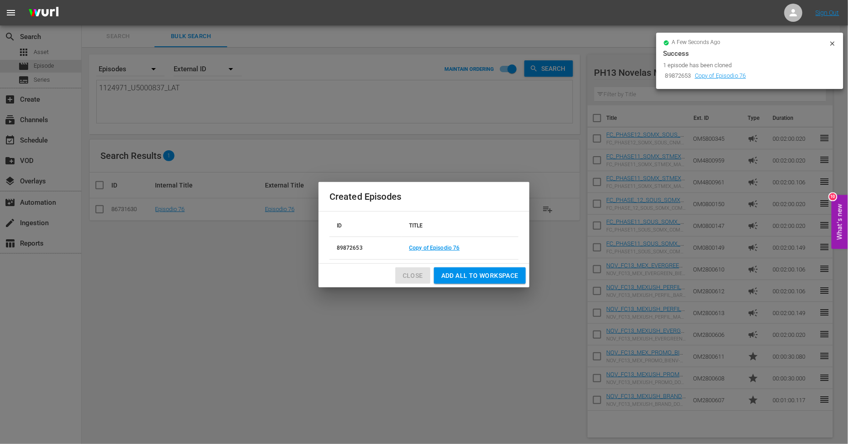
click at [417, 276] on span "Close" at bounding box center [413, 275] width 20 height 11
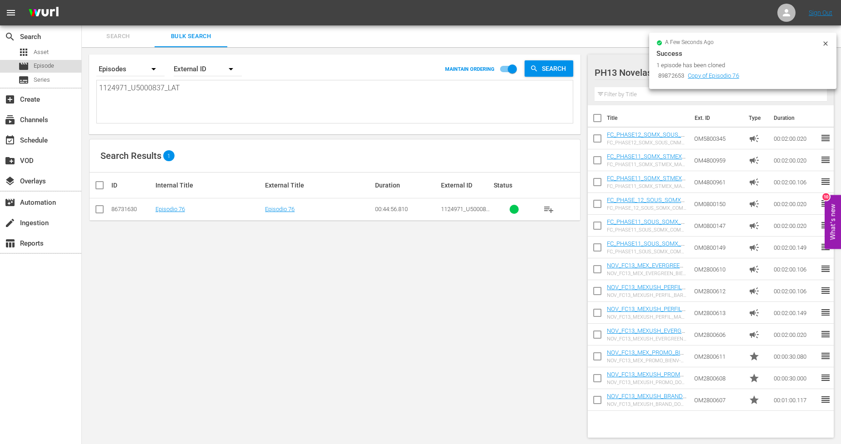
click at [56, 66] on div "movie Episode" at bounding box center [40, 66] width 81 height 13
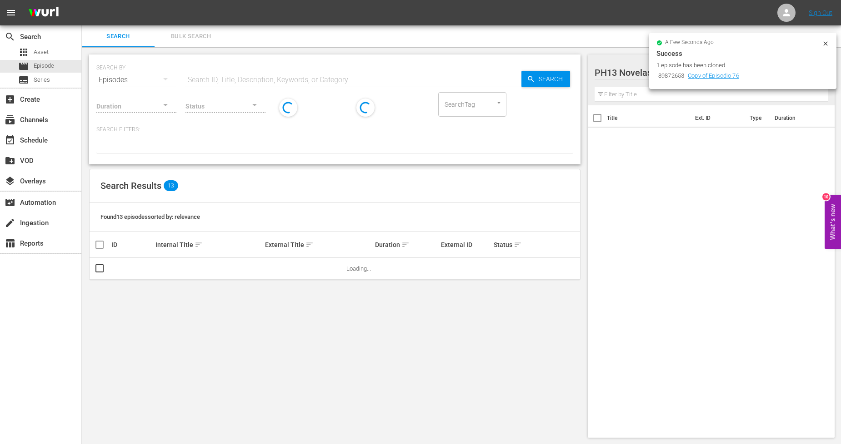
click at [197, 42] on button "Bulk Search" at bounding box center [191, 36] width 73 height 22
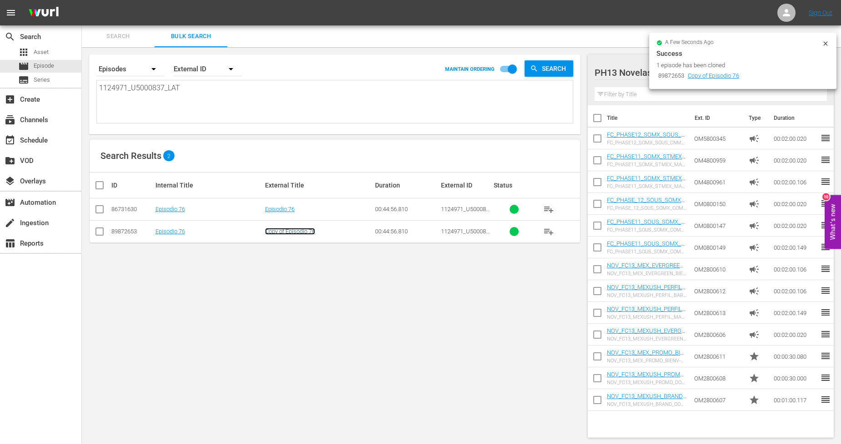
click at [306, 234] on link "Copy of Episodio 76" at bounding box center [290, 231] width 50 height 7
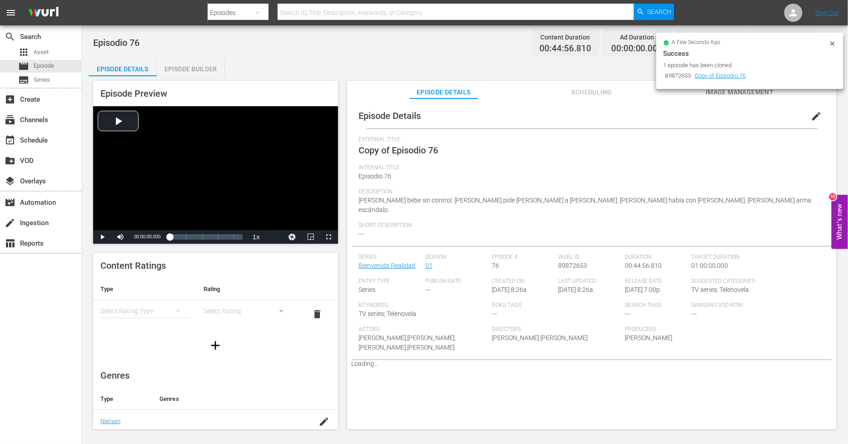
click at [763, 118] on span "edit" at bounding box center [816, 116] width 11 height 11
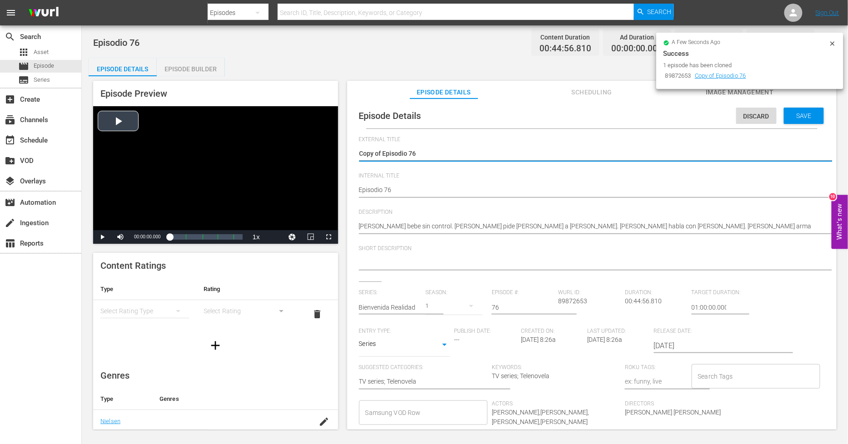
drag, startPoint x: 383, startPoint y: 150, endPoint x: 124, endPoint y: 151, distance: 259.1
click at [124, 151] on div "Episode Preview Video Player is loading. Play Video Play Mute Current Time 00:0…" at bounding box center [465, 256] width 753 height 361
type textarea "Episodio 76"
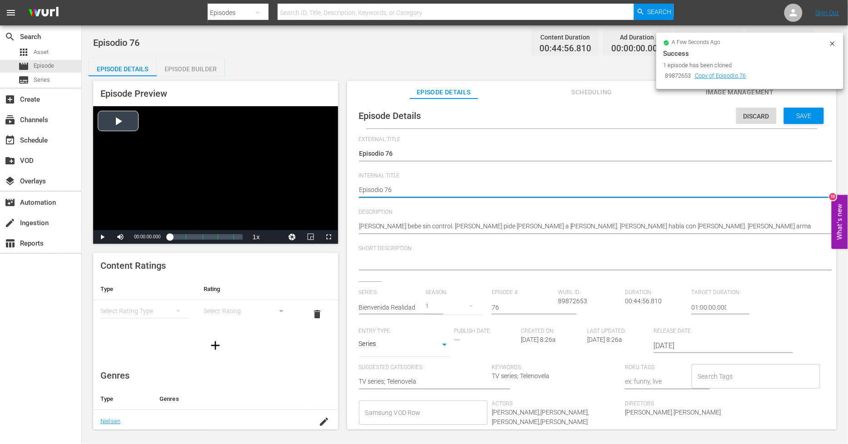
type textarea "OEpisodio 76"
type textarea "Episodio 76"
type textarea "PEpisodio 76"
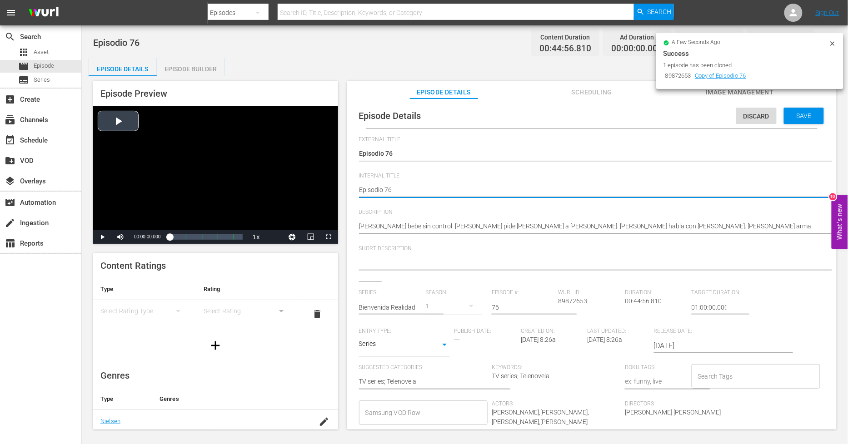
type textarea "PEpisodio 76"
type textarea "PHEpisodio 76"
type textarea "PH Episodio 76"
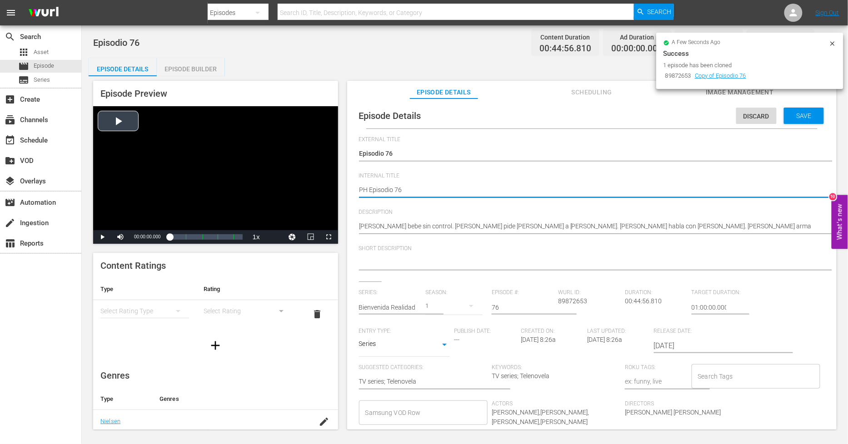
type textarea "PH 1Episodio 76"
type textarea "PH 13Episodio 76"
type textarea "PH 13 Episodio 76"
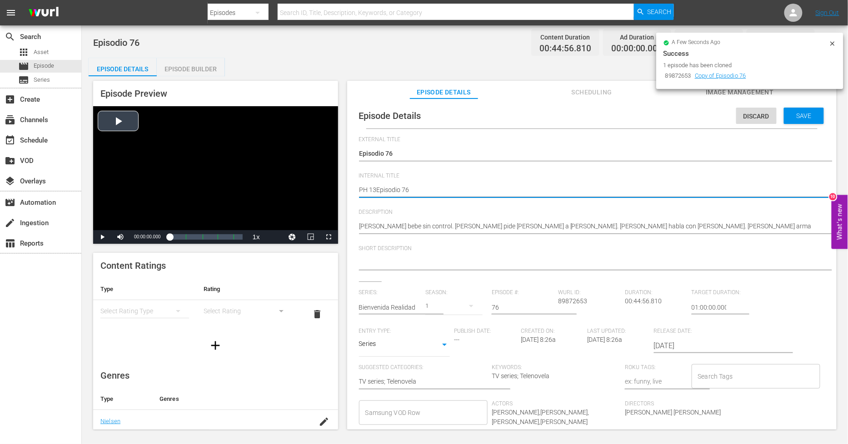
type textarea "PH 13 Episodio 76"
type textarea "PH 13 Episodio 76 S"
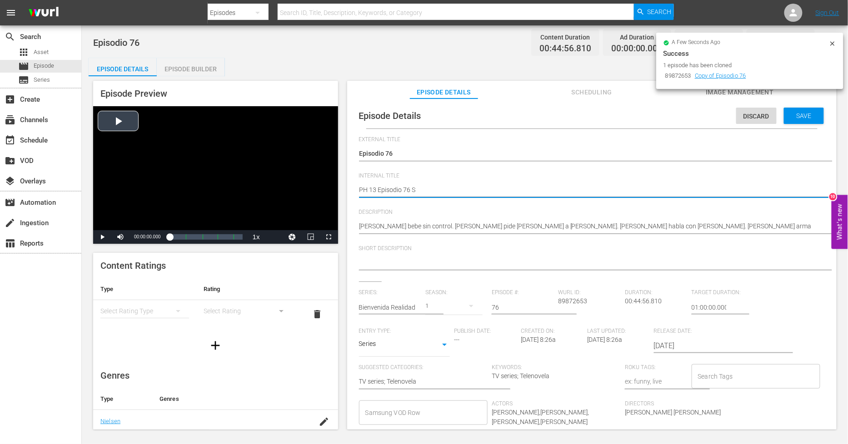
type textarea "PH 13 Episodio 76 SO"
type textarea "PH 13 Episodio 76 SO M"
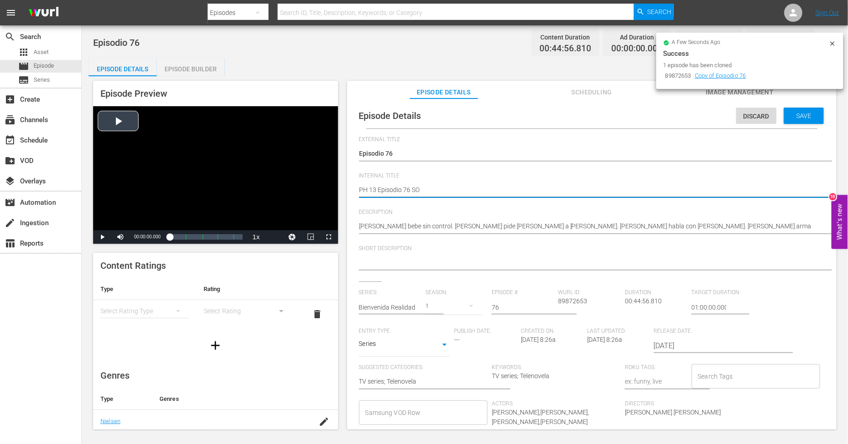
type textarea "PH 13 Episodio 76 SO M"
type textarea "PH 13 Episodio 76 SO ME"
type textarea "PH 13 Episodio 76 SO MEX"
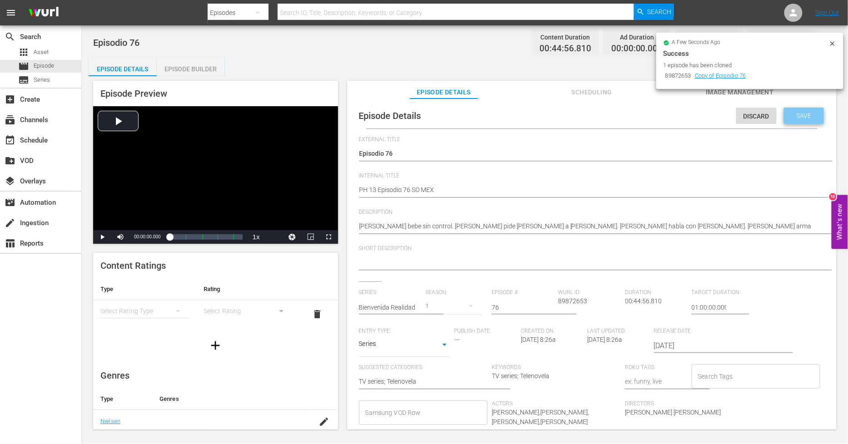
click at [763, 116] on span "Save" at bounding box center [804, 115] width 30 height 7
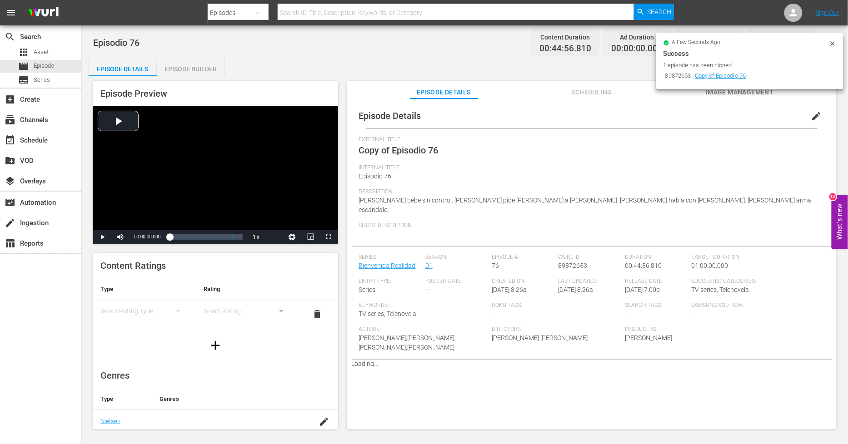
click at [200, 70] on div "Episode Builder" at bounding box center [191, 69] width 68 height 22
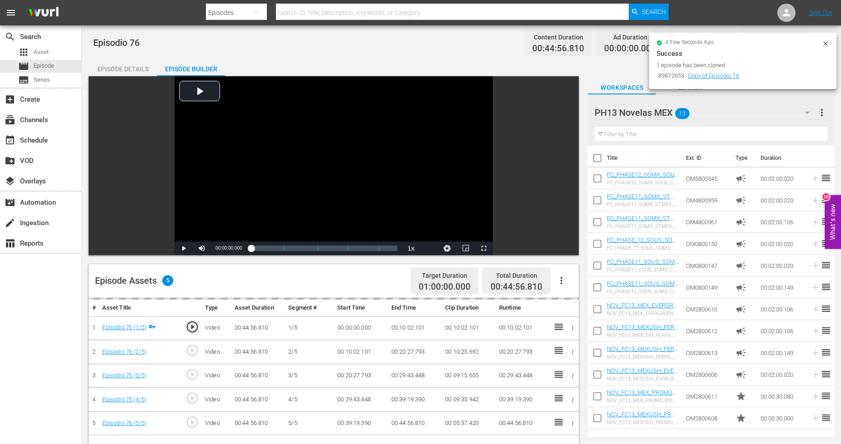
click at [562, 283] on icon "button" at bounding box center [561, 280] width 11 height 11
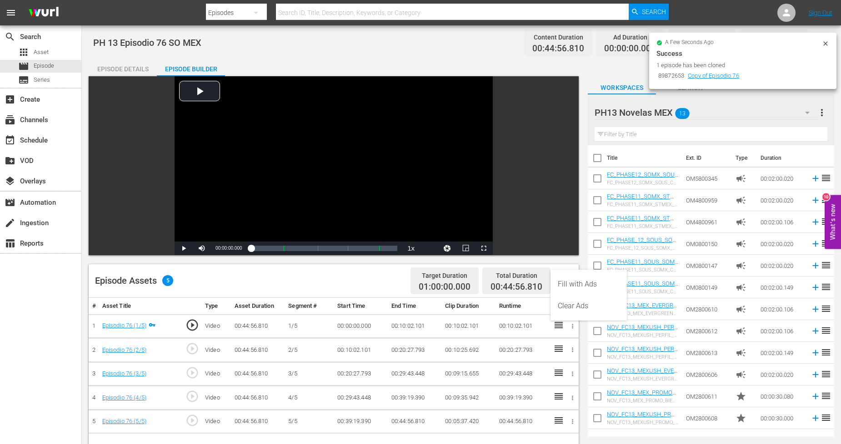
click at [580, 285] on div "Fill with Ads" at bounding box center [589, 285] width 62 height 22
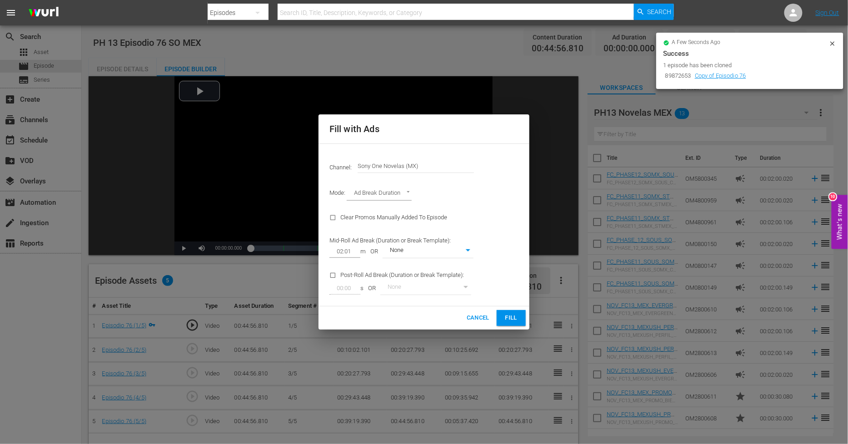
click at [515, 323] on span "Fill" at bounding box center [511, 318] width 15 height 10
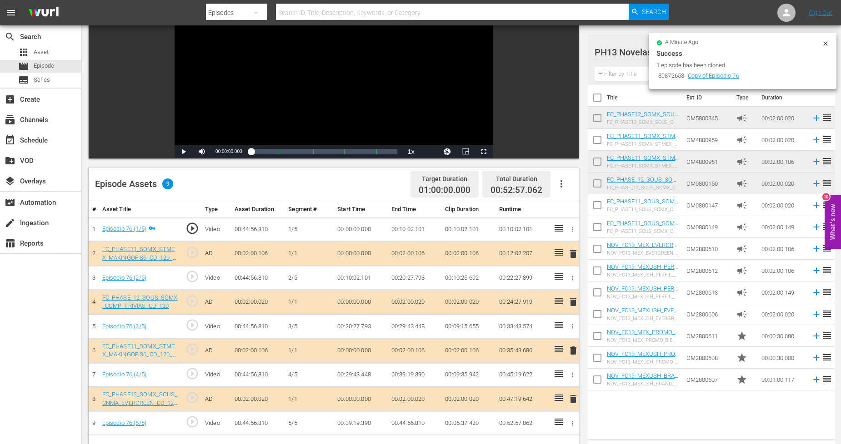
scroll to position [101, 0]
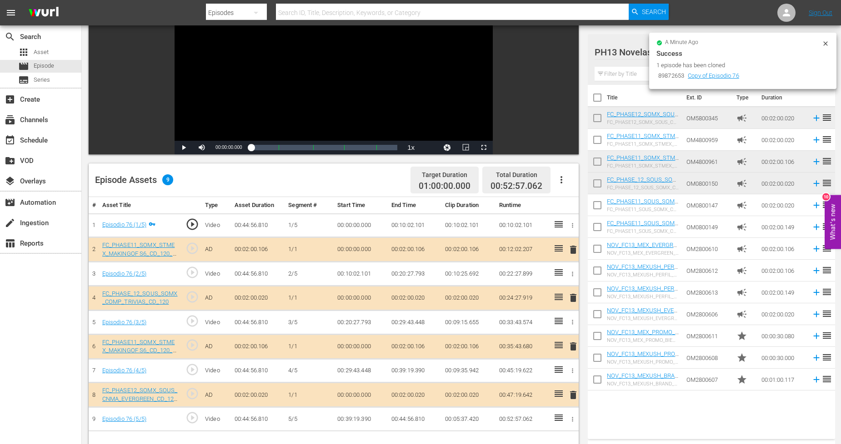
click at [574, 347] on span "delete" at bounding box center [573, 346] width 11 height 11
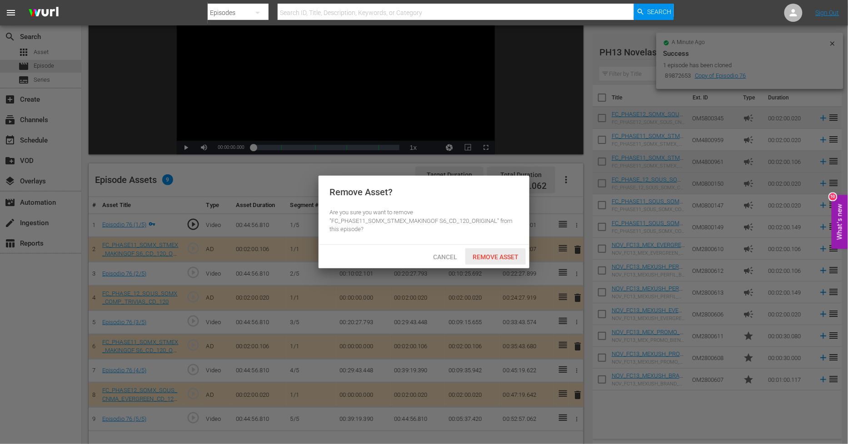
click at [508, 258] on span "Remove Asset" at bounding box center [495, 257] width 60 height 7
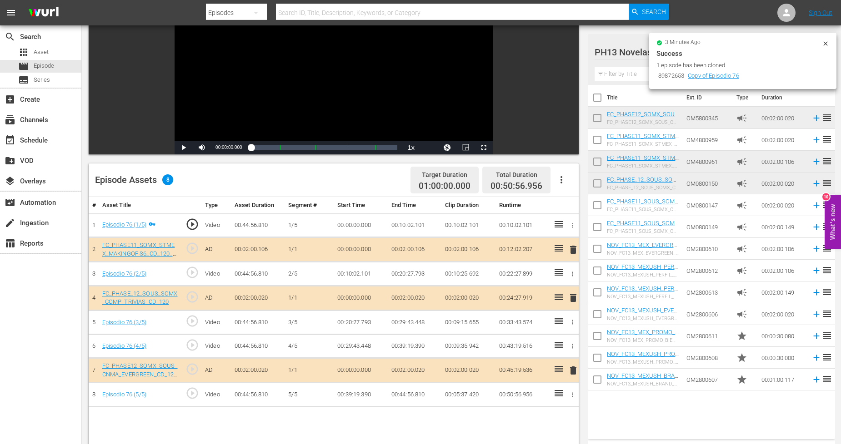
click at [575, 299] on span "delete" at bounding box center [573, 298] width 11 height 11
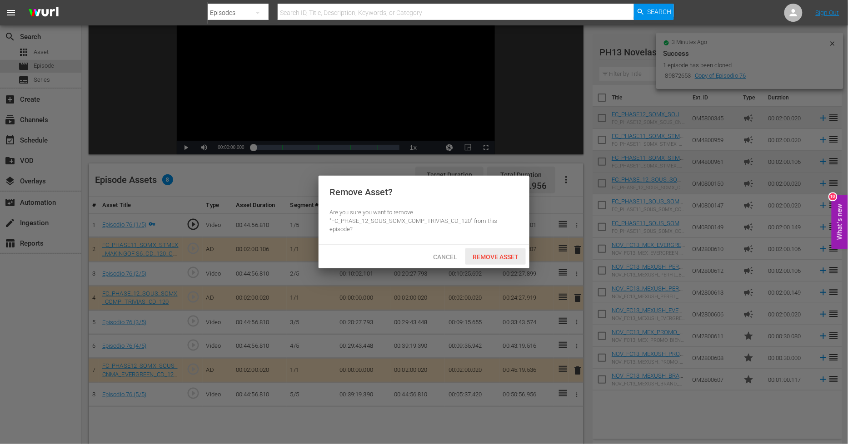
click at [516, 263] on div "Remove Asset" at bounding box center [495, 257] width 60 height 17
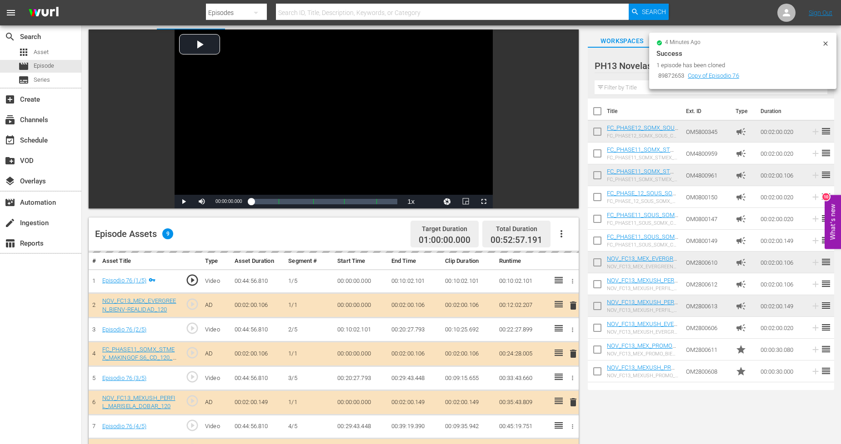
scroll to position [0, 0]
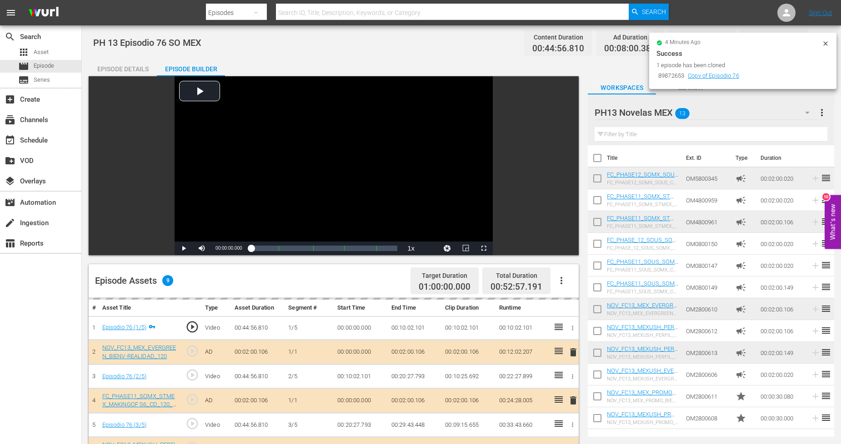
click at [763, 115] on div "PH13 Novelas MEX 13" at bounding box center [705, 112] width 223 height 25
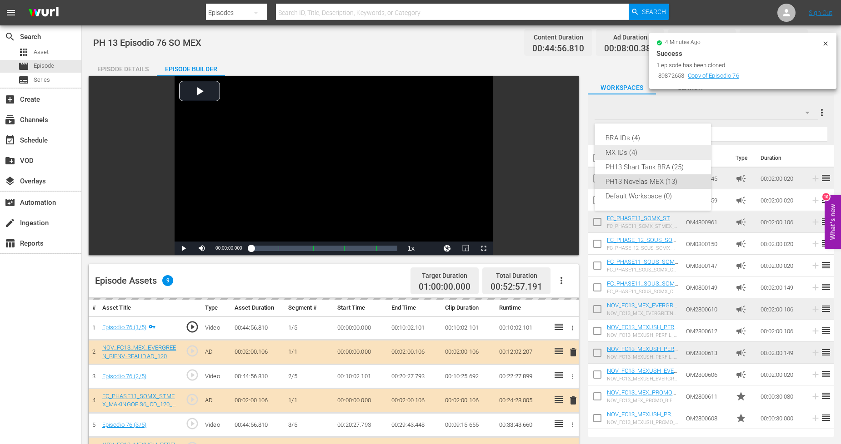
click at [634, 157] on div "MX IDs (4)" at bounding box center [652, 152] width 95 height 15
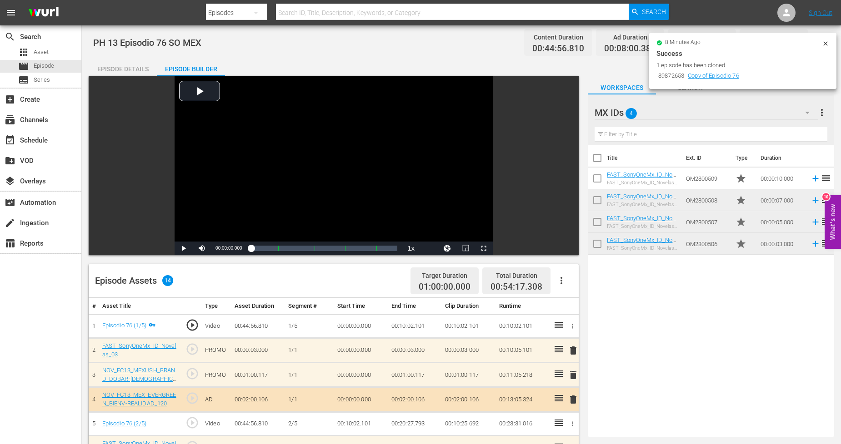
click at [763, 38] on div "8 minutes ago Success 1 episode has been cloned 89872653 Copy of Episodio 76" at bounding box center [742, 61] width 187 height 56
click at [763, 41] on icon at bounding box center [825, 43] width 7 height 7
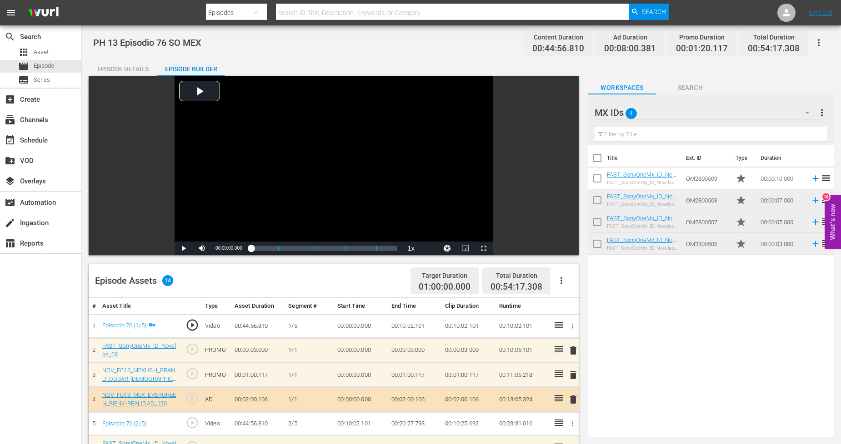
click at [763, 41] on button "button" at bounding box center [819, 43] width 22 height 22
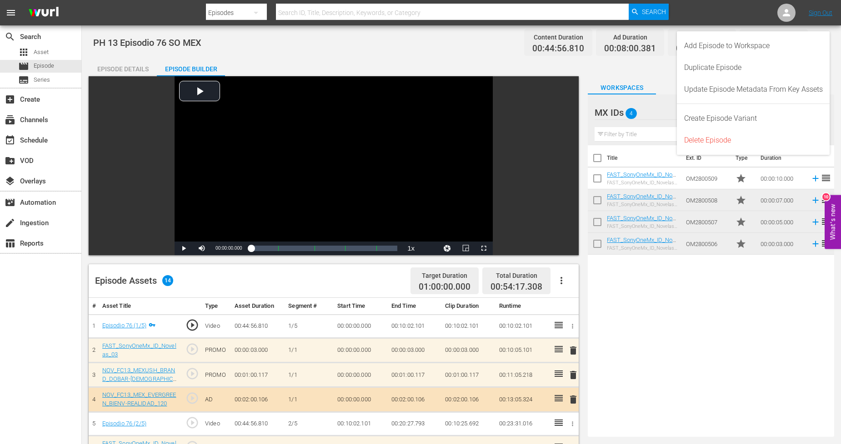
click at [583, 77] on div "Video Player is loading. Play Video Play Mute Current Time 00:00:00.000 / Durat…" at bounding box center [461, 375] width 745 height 598
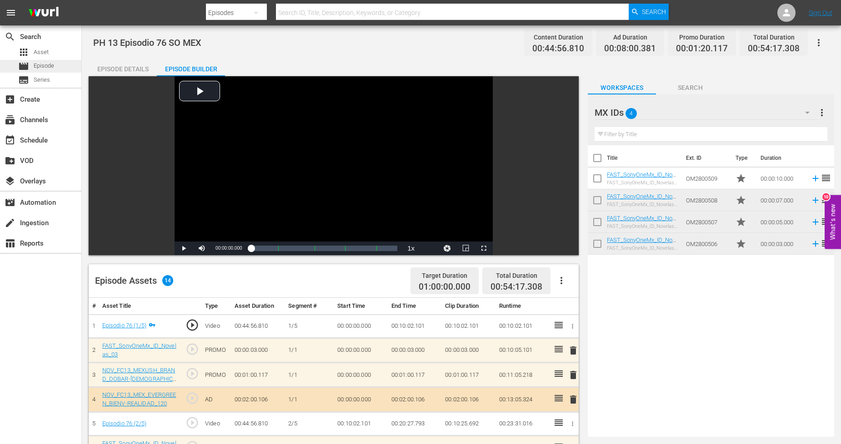
click at [53, 65] on span "Episode" at bounding box center [44, 65] width 20 height 9
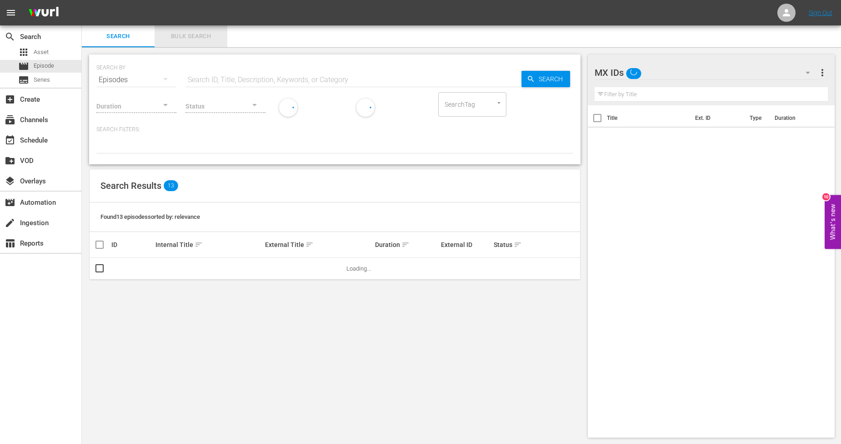
click at [193, 47] on button "Bulk Search" at bounding box center [191, 36] width 73 height 22
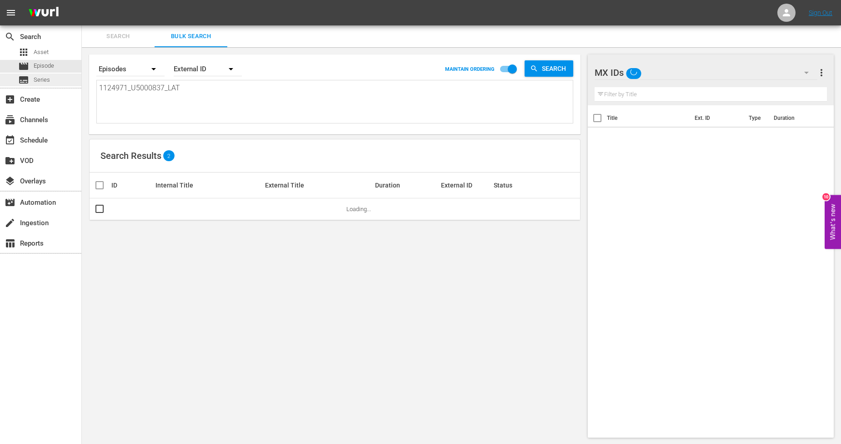
drag, startPoint x: 187, startPoint y: 86, endPoint x: 0, endPoint y: 79, distance: 187.4
click at [82, 0] on div "search Search apps Asset movie Episode subtitles Series add_box Create subscrip…" at bounding box center [461, 0] width 759 height 0
paste textarea "2_U5000838"
type textarea "1124972_U5000838_LAT"
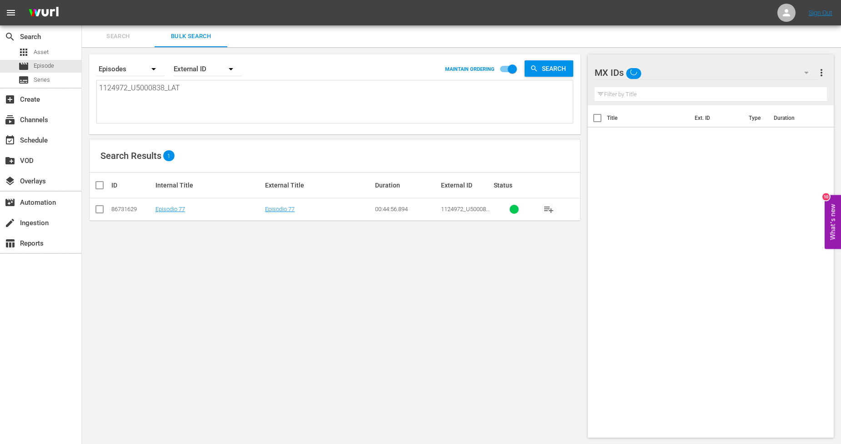
click at [98, 212] on input "checkbox" at bounding box center [99, 211] width 11 height 11
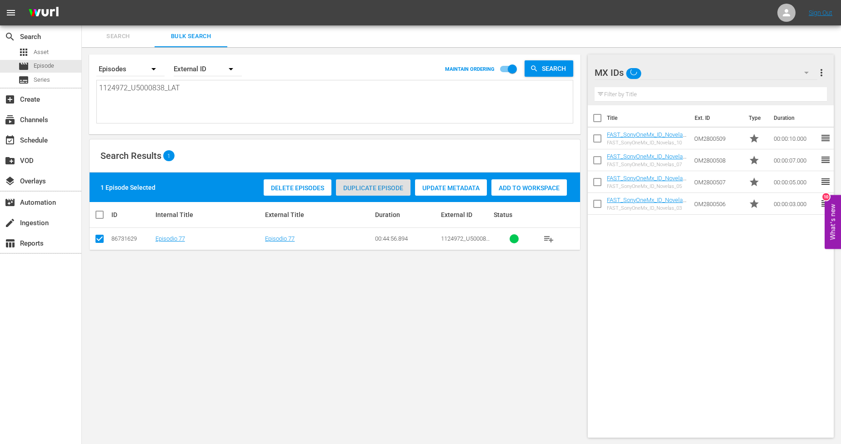
click at [364, 188] on span "Duplicate Episode" at bounding box center [373, 188] width 75 height 7
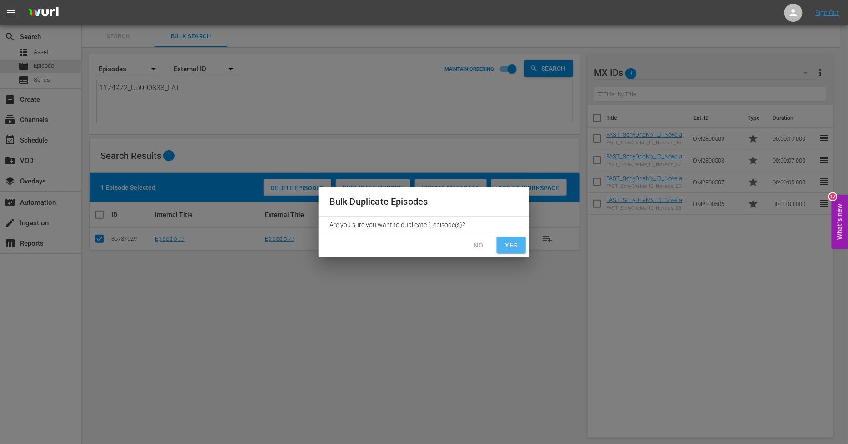
click at [517, 246] on span "Yes" at bounding box center [511, 245] width 15 height 11
checkbox input "false"
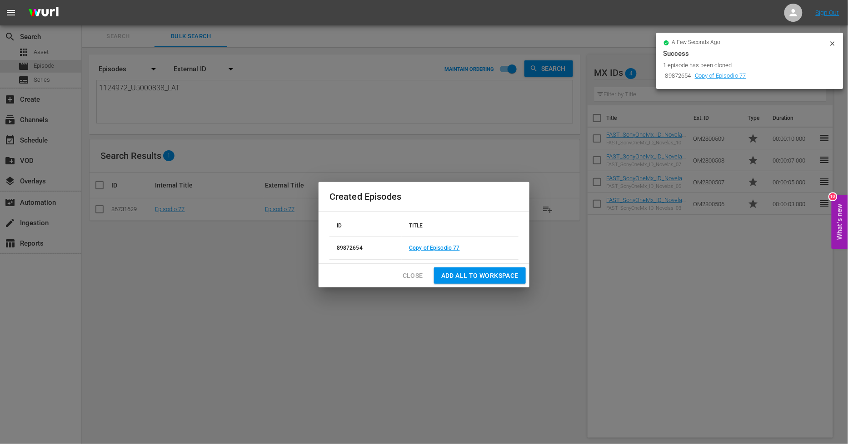
click at [407, 278] on span "Close" at bounding box center [413, 275] width 20 height 11
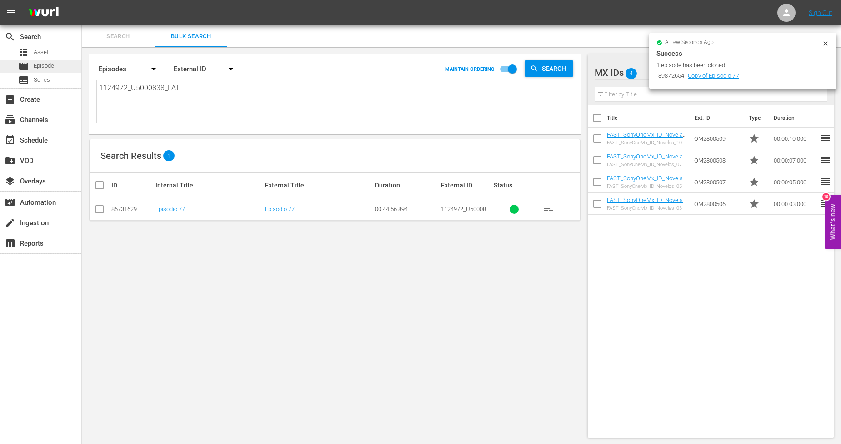
click at [70, 65] on div "movie Episode" at bounding box center [40, 66] width 81 height 13
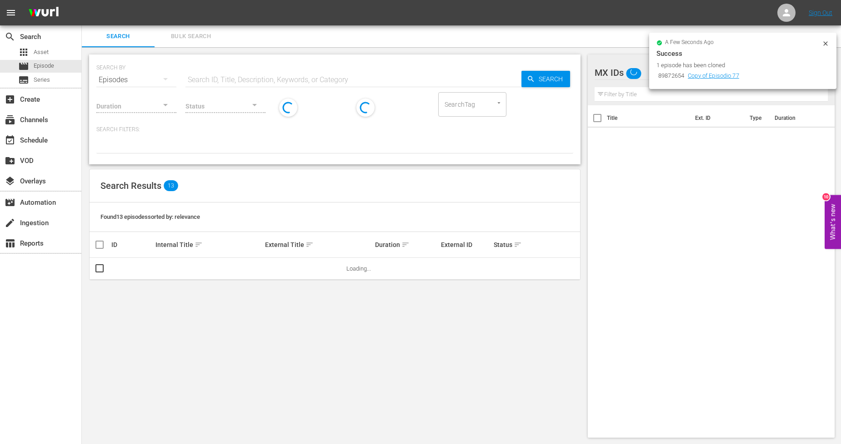
click at [188, 32] on span "Bulk Search" at bounding box center [191, 36] width 62 height 10
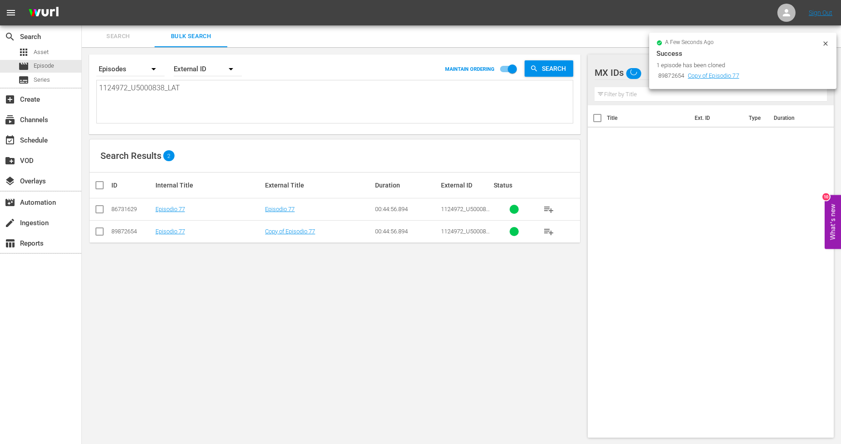
click at [285, 235] on td "Copy of Episodio 77" at bounding box center [319, 231] width 110 height 22
click at [291, 235] on td "Copy of Episodio 77" at bounding box center [319, 231] width 110 height 22
click at [299, 230] on link "Copy of Episodio 77" at bounding box center [290, 231] width 50 height 7
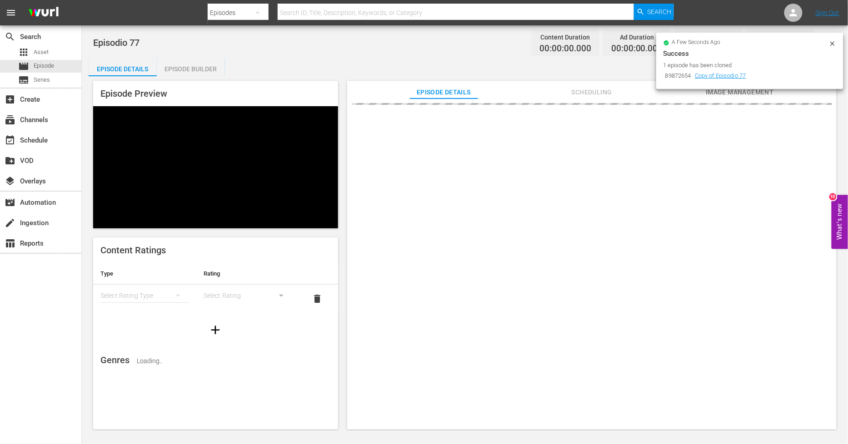
click at [763, 43] on icon at bounding box center [832, 43] width 7 height 7
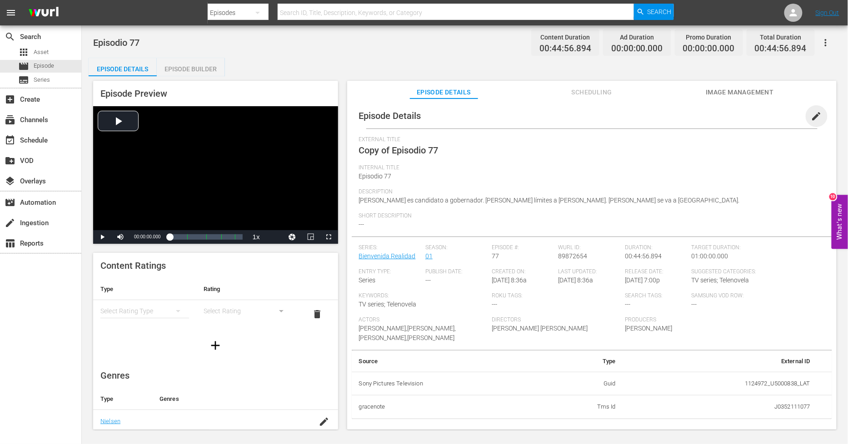
click at [763, 116] on span "edit" at bounding box center [816, 116] width 11 height 11
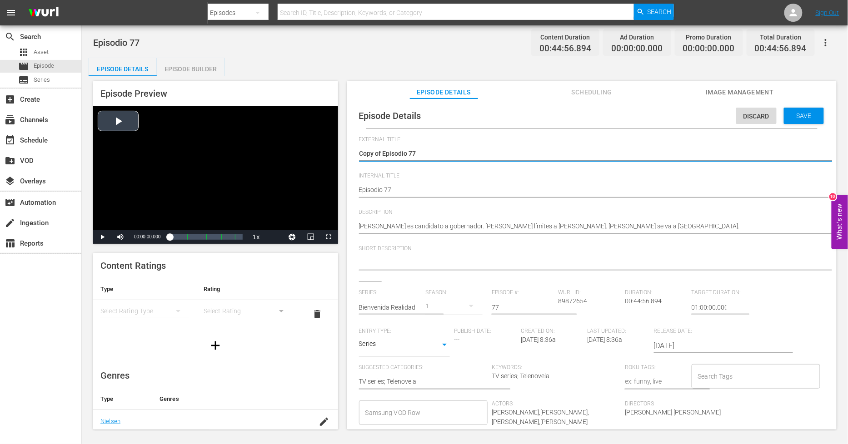
drag, startPoint x: 383, startPoint y: 149, endPoint x: 105, endPoint y: 124, distance: 278.4
click at [113, 128] on div "Episode Preview Video Player is loading. Play Video Play Mute Current Time 00:0…" at bounding box center [465, 256] width 753 height 361
type textarea "Episodio 77"
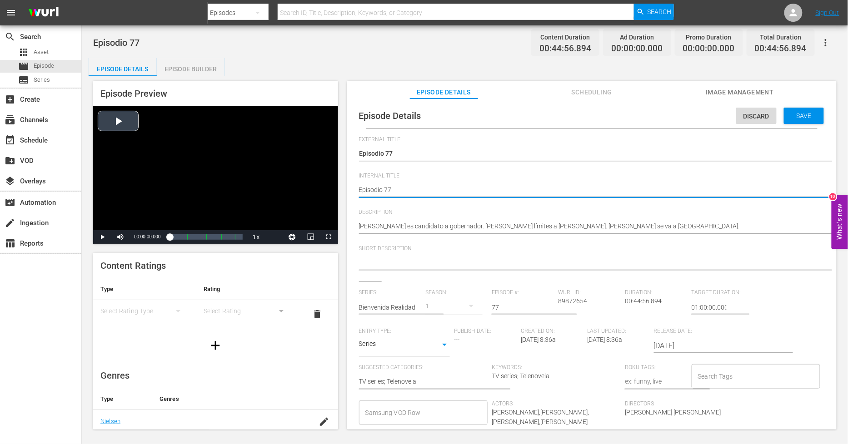
type textarea "PEpisodio 77"
type textarea "PHEpisodio 77"
type textarea "PH Episodio 77"
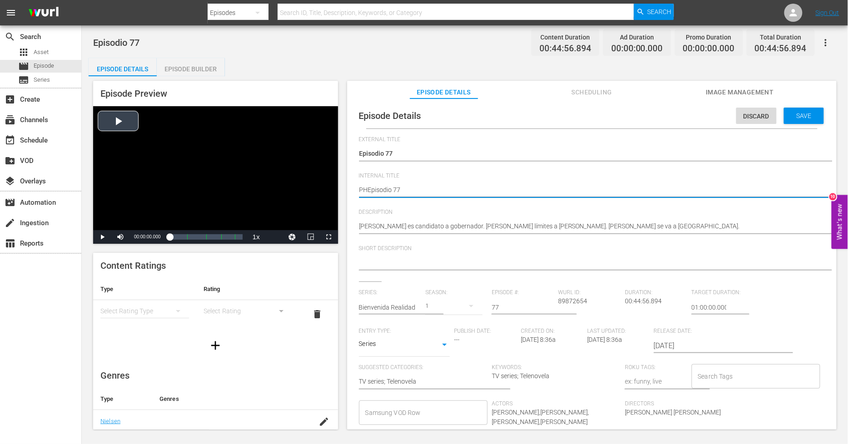
type textarea "PH Episodio 77"
type textarea "PH 1Episodio 77"
type textarea "PH 13Episodio 77"
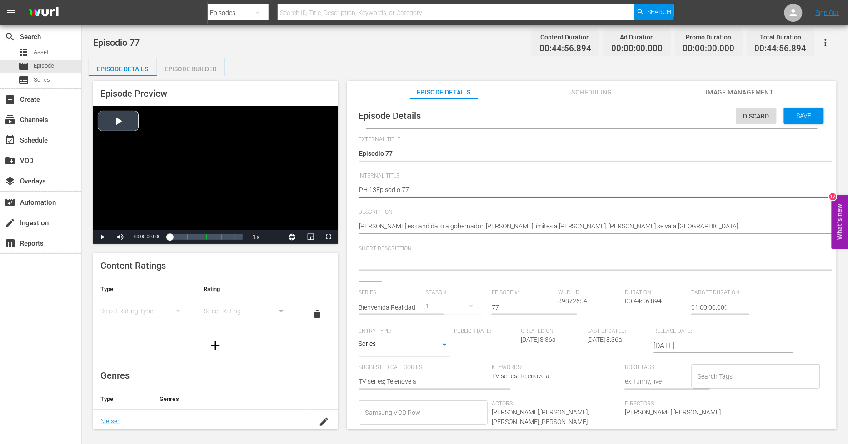
type textarea "PH 13 Episodio 77"
click at [422, 186] on textarea "Episodio 77" at bounding box center [589, 190] width 461 height 11
type textarea "PH 13 Episodio 77"
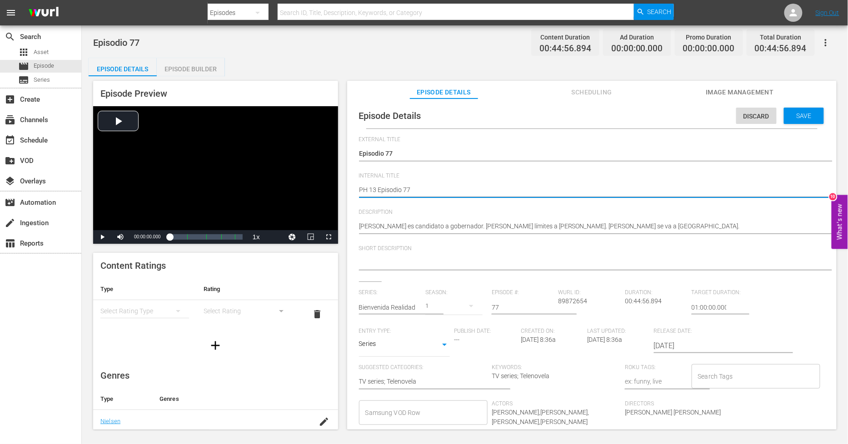
type textarea "PH 13 Episodio 77 O"
type textarea "PH 13 Episodio 77 O M"
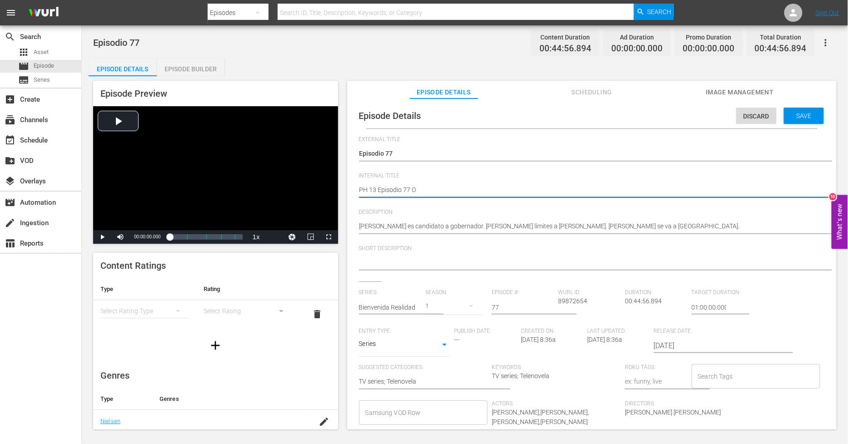
type textarea "PH 13 Episodio 77 O M"
type textarea "PH 13 Episodio 77 O ME"
type textarea "PH 13 Episodio 77 O MEX"
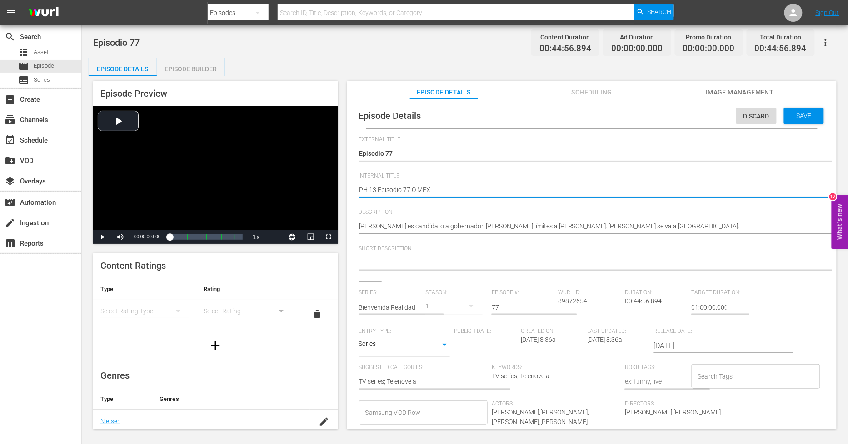
drag, startPoint x: 412, startPoint y: 187, endPoint x: 444, endPoint y: 190, distance: 32.8
click at [413, 187] on textarea "Episodio 77" at bounding box center [589, 190] width 461 height 11
type textarea "PH 13 Episodio 77 SO MEX"
click at [763, 119] on div "Save" at bounding box center [804, 116] width 40 height 16
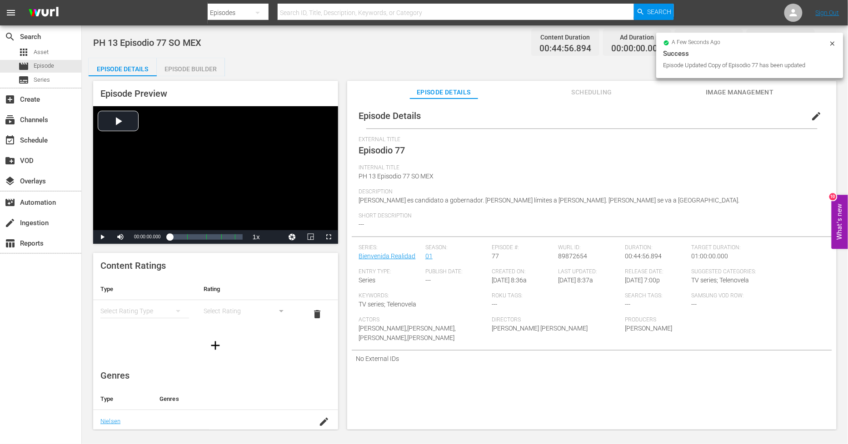
click at [187, 69] on div "Episode Builder" at bounding box center [191, 69] width 68 height 22
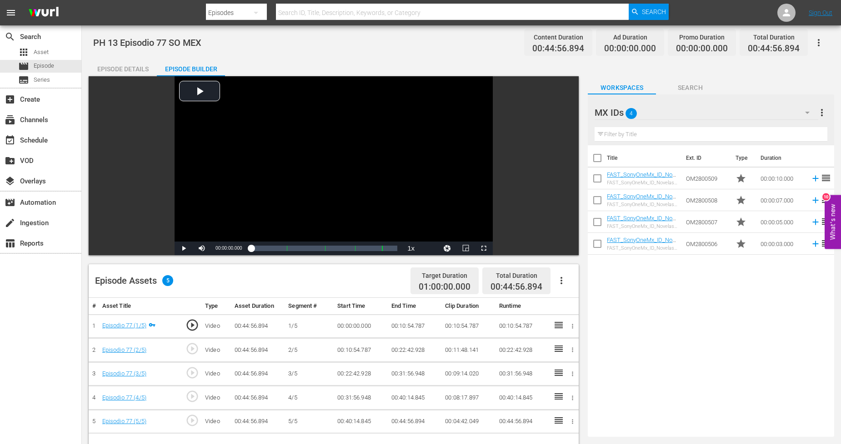
click at [560, 280] on icon "button" at bounding box center [561, 280] width 11 height 11
click at [570, 289] on div "Fill with Ads" at bounding box center [589, 285] width 62 height 22
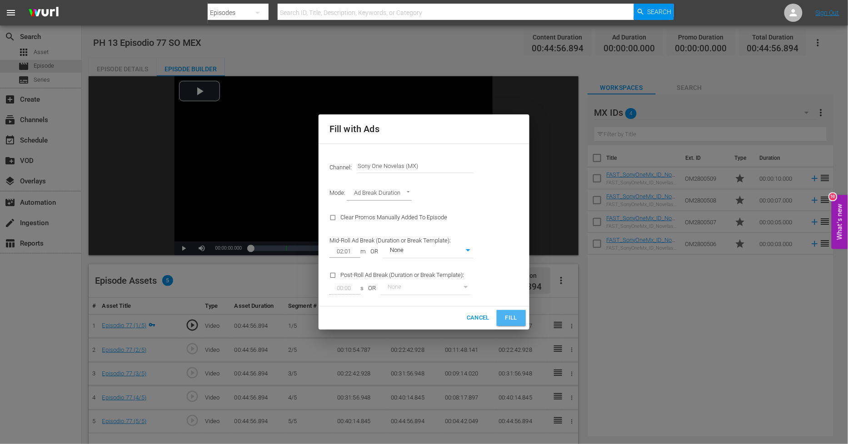
click at [514, 316] on span "Fill" at bounding box center [511, 318] width 15 height 10
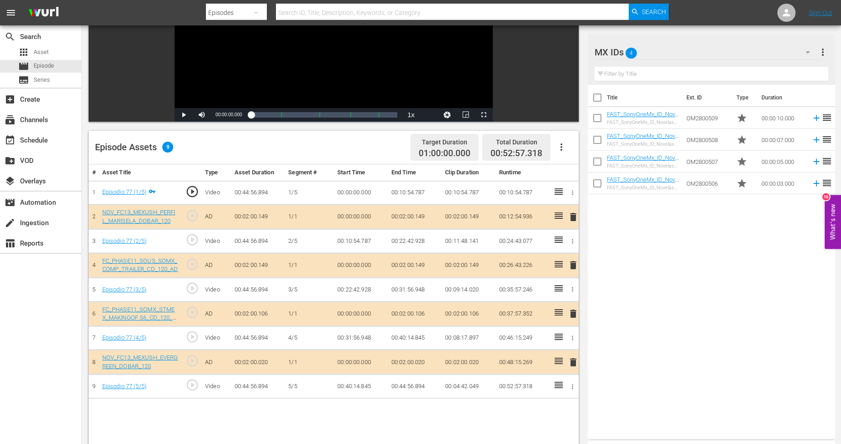
scroll to position [151, 0]
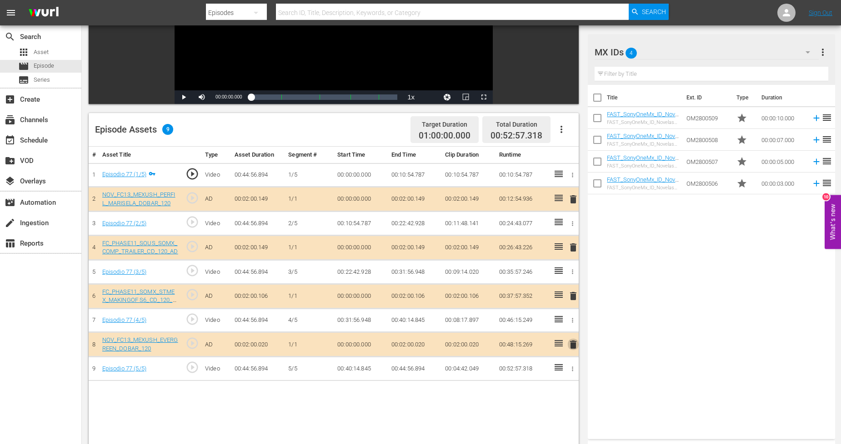
click at [575, 345] on span "delete" at bounding box center [573, 345] width 11 height 11
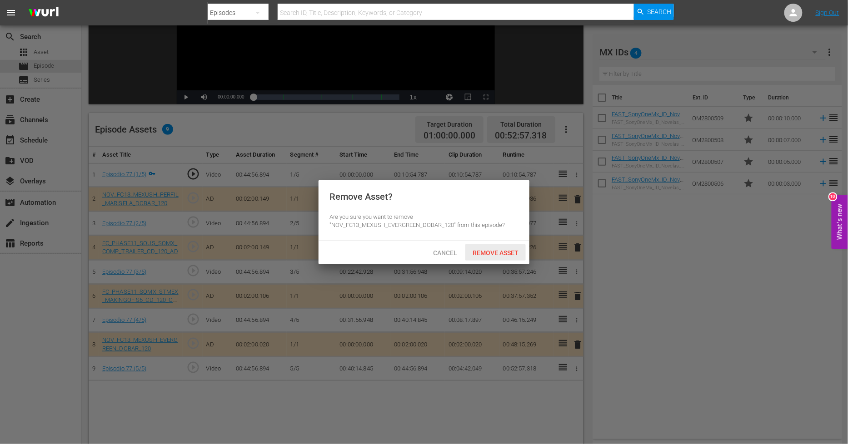
click at [506, 260] on div "Remove Asset" at bounding box center [495, 253] width 60 height 17
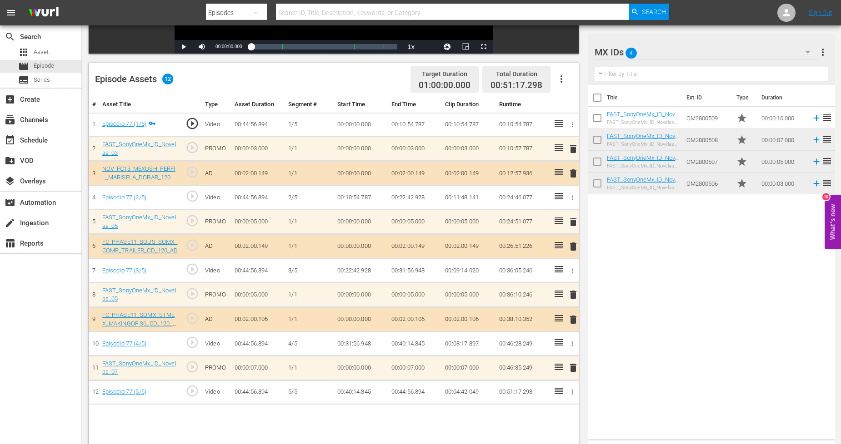
scroll to position [236, 0]
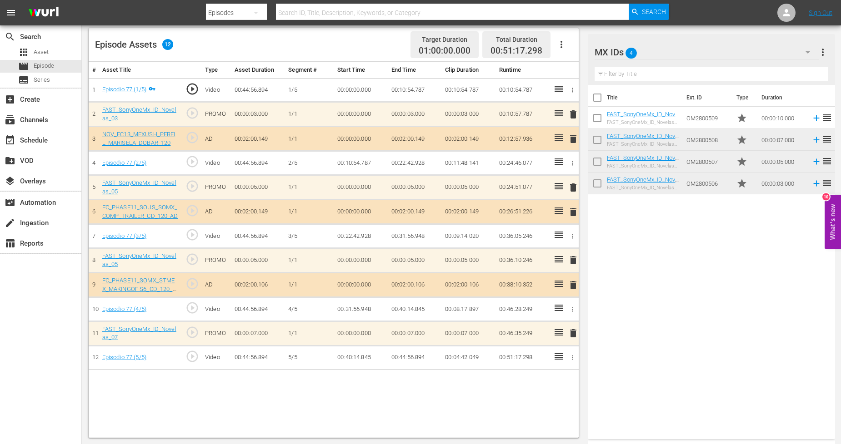
click at [763, 64] on div "Filter by Title" at bounding box center [710, 74] width 233 height 22
click at [763, 55] on div "MX IDs 4" at bounding box center [706, 52] width 224 height 25
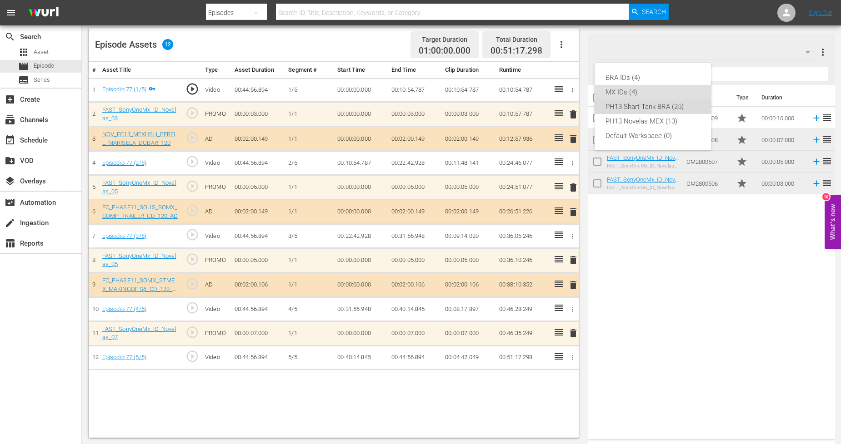
click at [669, 105] on div "PH13 Shart Tank BRA (25)" at bounding box center [652, 107] width 95 height 15
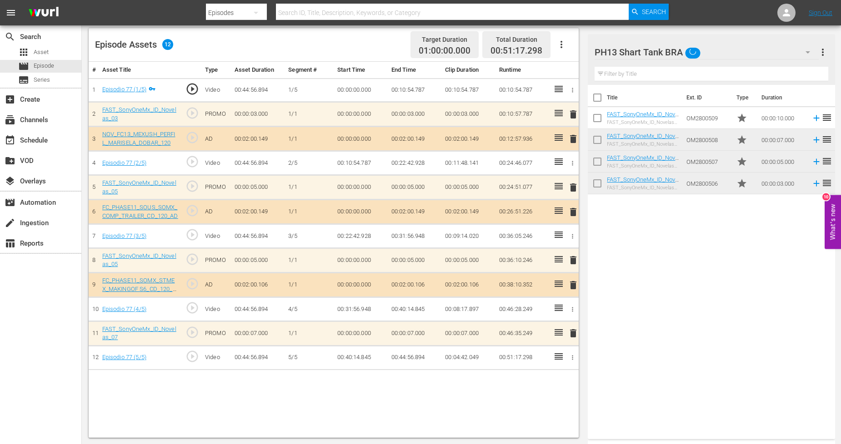
click at [738, 50] on div "PH13 Shart Tank BRA" at bounding box center [706, 52] width 224 height 25
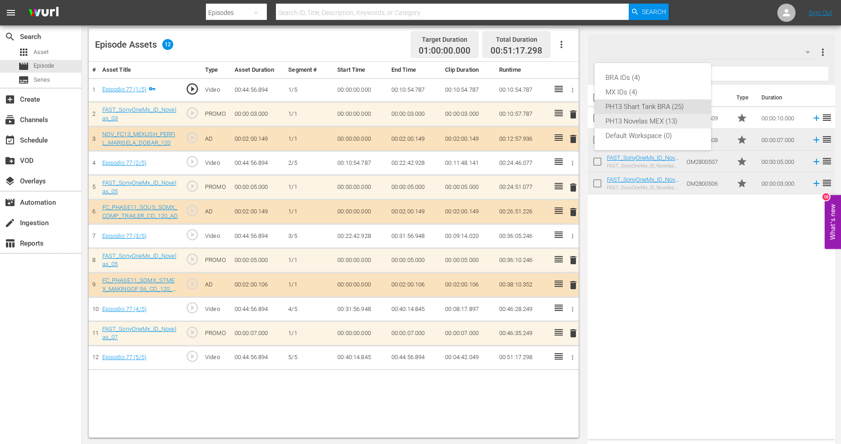
click at [653, 124] on div "PH13 Novelas MEX (13)" at bounding box center [652, 121] width 95 height 15
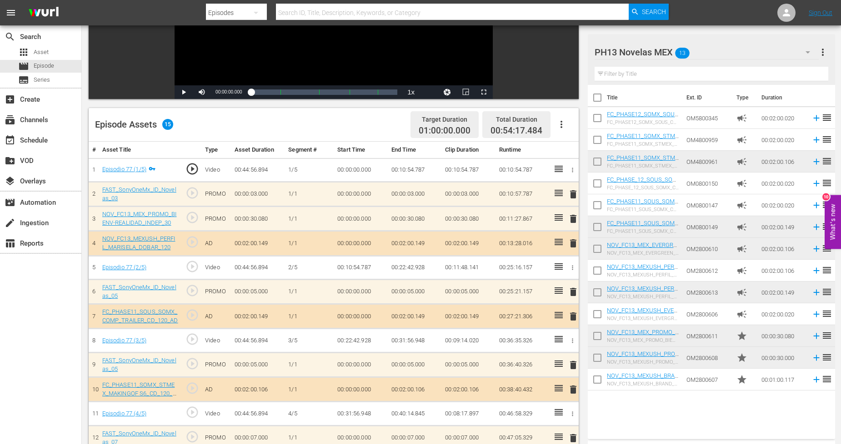
scroll to position [0, 0]
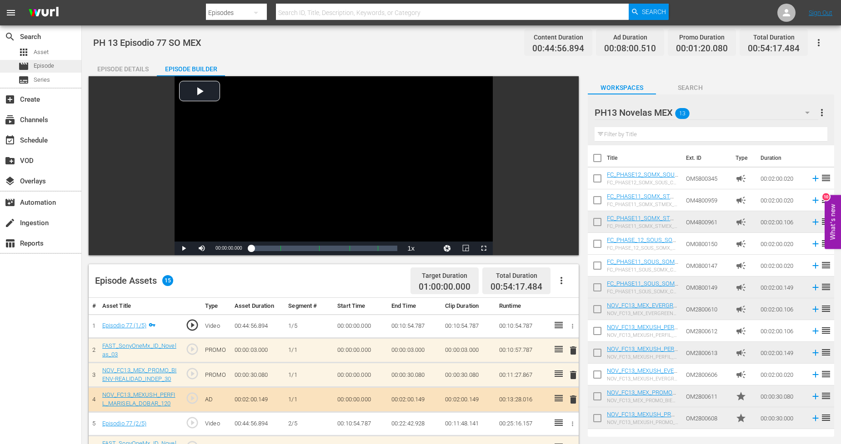
click at [61, 69] on div "movie Episode" at bounding box center [40, 66] width 81 height 13
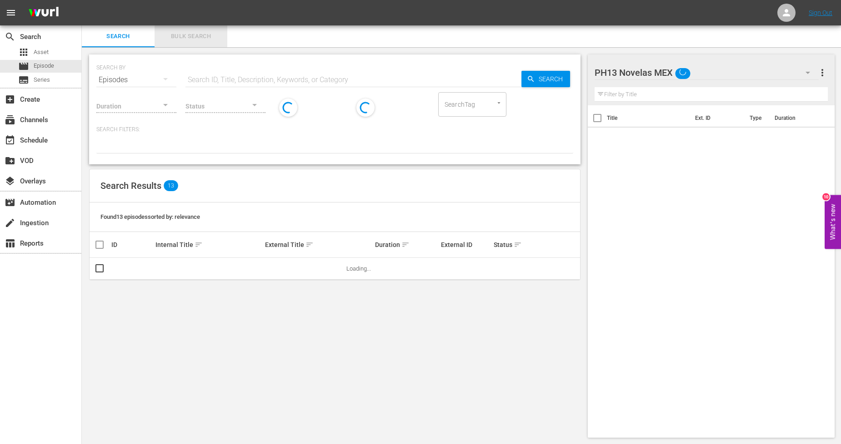
click at [210, 42] on button "Bulk Search" at bounding box center [191, 36] width 73 height 22
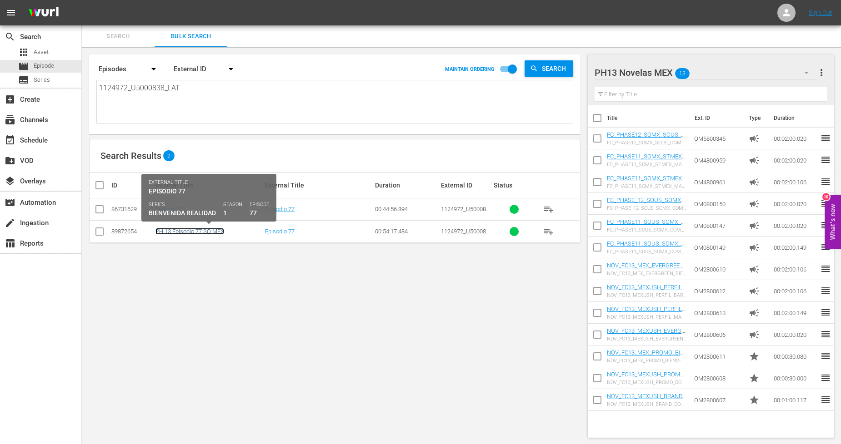
click at [208, 231] on link "PH 13 Episodio 77 SO MEX" at bounding box center [189, 231] width 69 height 7
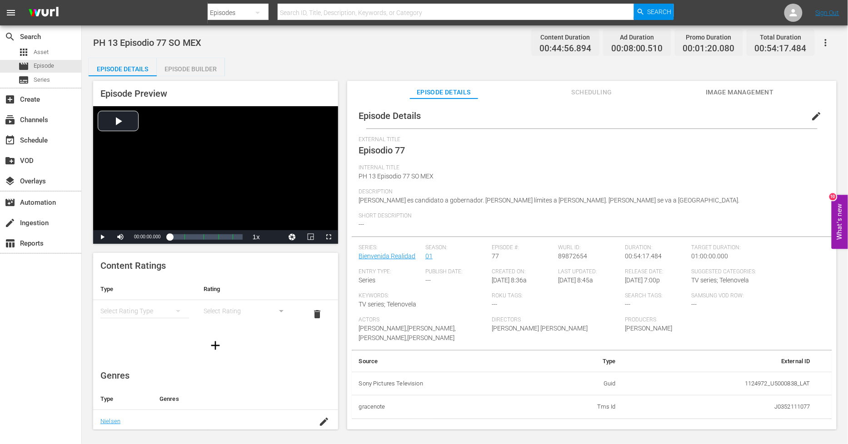
click at [763, 118] on span "edit" at bounding box center [816, 116] width 11 height 11
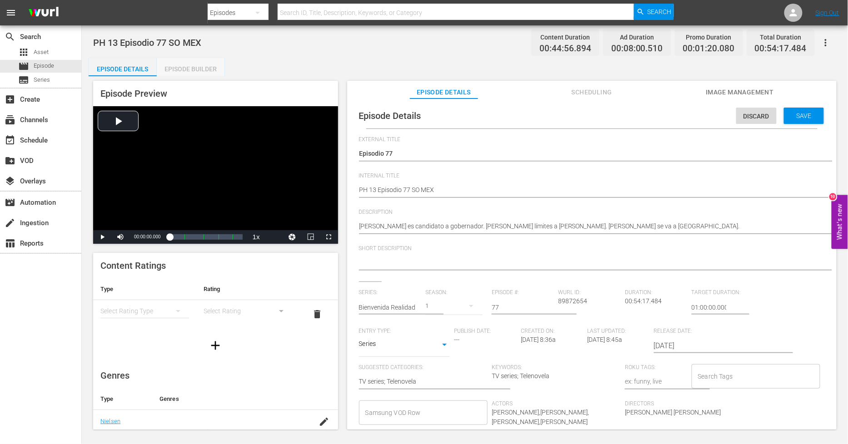
click at [201, 70] on div "Episode Builder" at bounding box center [191, 69] width 68 height 22
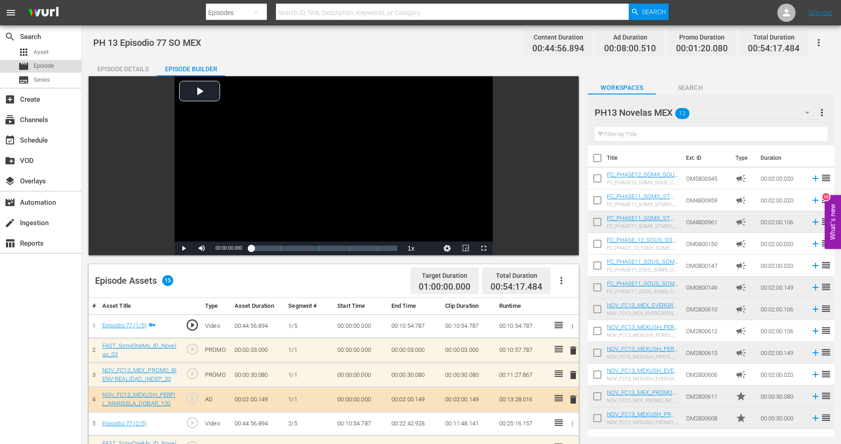
click at [60, 67] on div "movie Episode" at bounding box center [40, 66] width 81 height 13
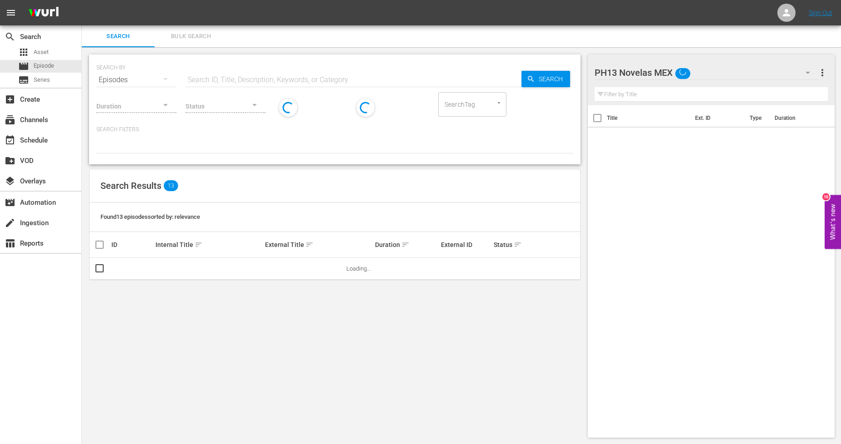
click at [191, 37] on span "Bulk Search" at bounding box center [191, 36] width 62 height 10
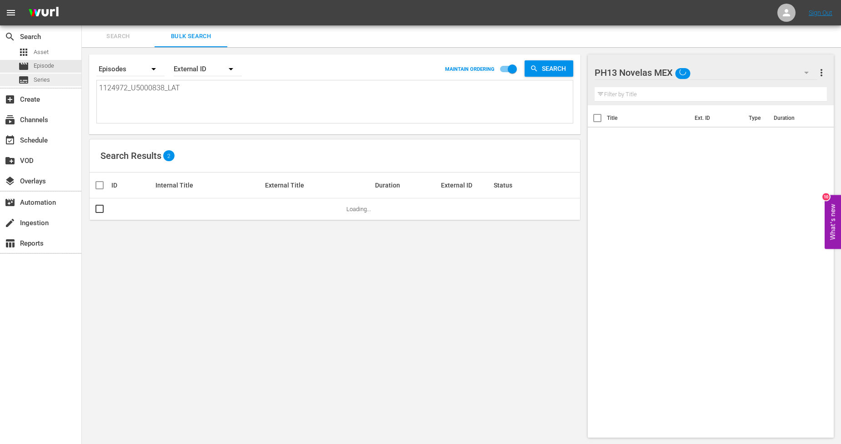
drag, startPoint x: 215, startPoint y: 93, endPoint x: 0, endPoint y: 82, distance: 215.2
click at [82, 0] on div "search Search apps Asset movie Episode subtitles Series add_box Create subscrip…" at bounding box center [461, 0] width 759 height 0
paste textarea "3_U5000839"
type textarea "1124973_U5000839_LAT"
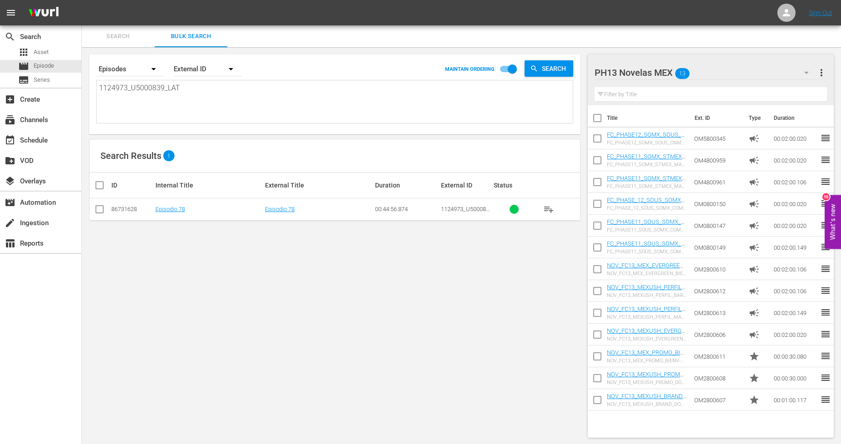
type textarea "1124973_U5000839_LAT"
click at [102, 214] on input "checkbox" at bounding box center [99, 211] width 11 height 11
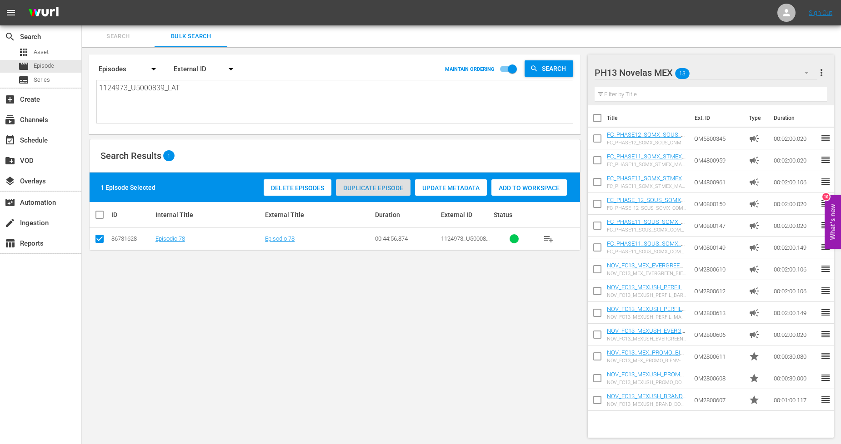
click at [355, 190] on span "Duplicate Episode" at bounding box center [373, 188] width 75 height 7
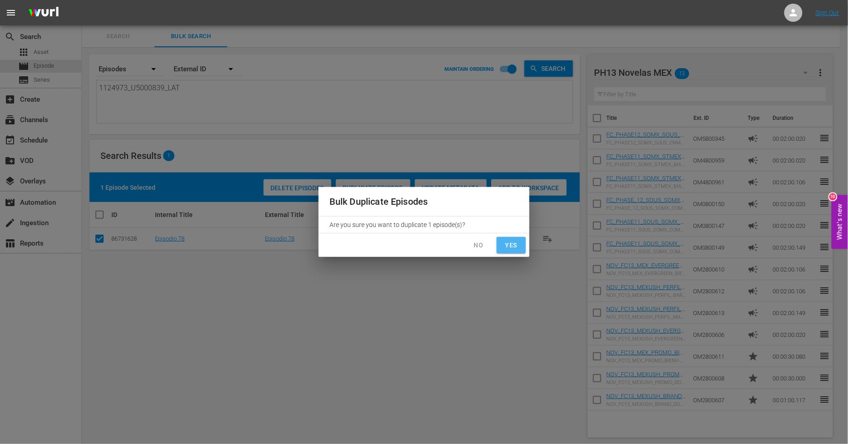
click at [519, 248] on span "Yes" at bounding box center [511, 245] width 15 height 11
checkbox input "false"
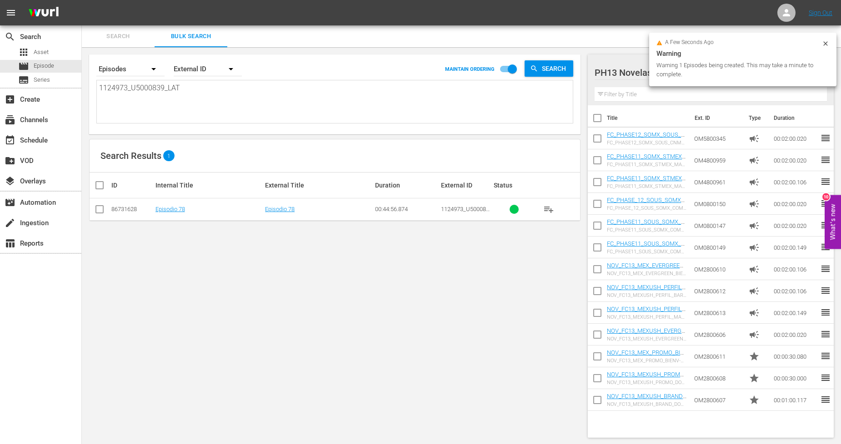
click at [763, 44] on icon at bounding box center [825, 43] width 4 height 4
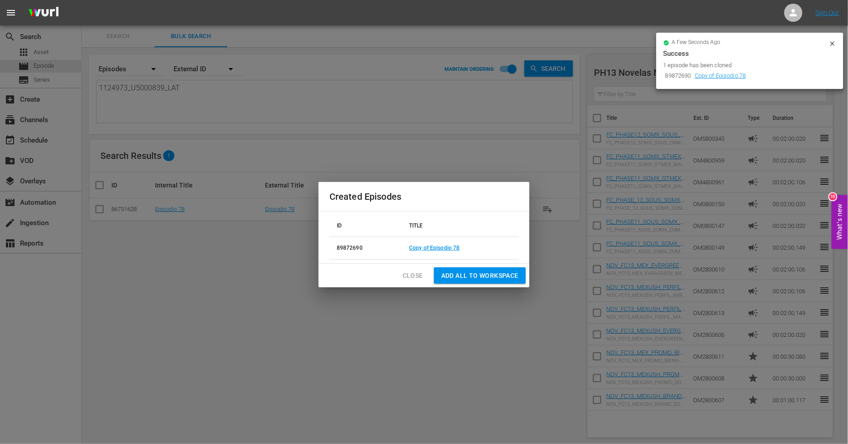
drag, startPoint x: 411, startPoint y: 280, endPoint x: 403, endPoint y: 279, distance: 8.3
click at [412, 280] on span "Close" at bounding box center [413, 275] width 20 height 11
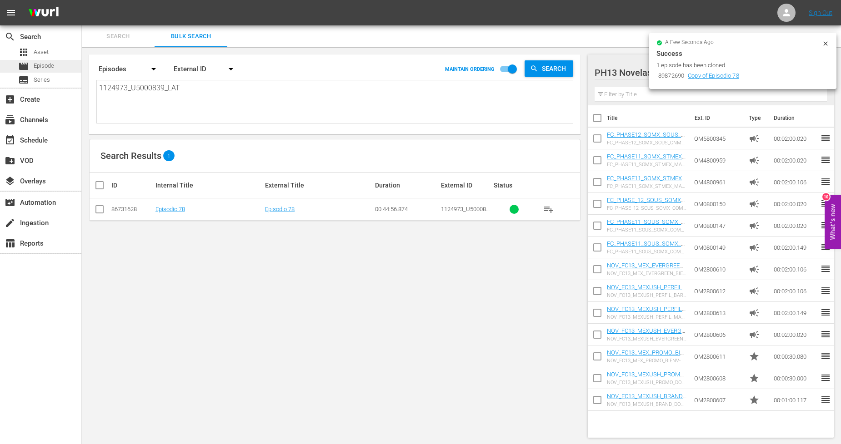
click at [60, 64] on div "movie Episode" at bounding box center [40, 66] width 81 height 13
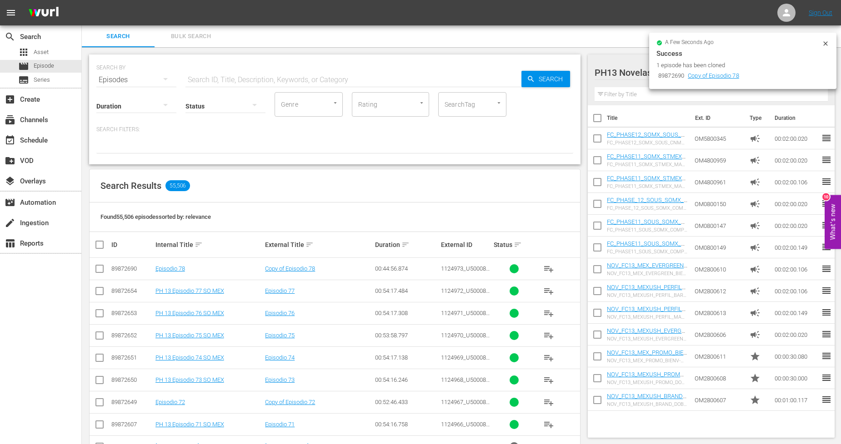
click at [196, 39] on span "Bulk Search" at bounding box center [191, 36] width 62 height 10
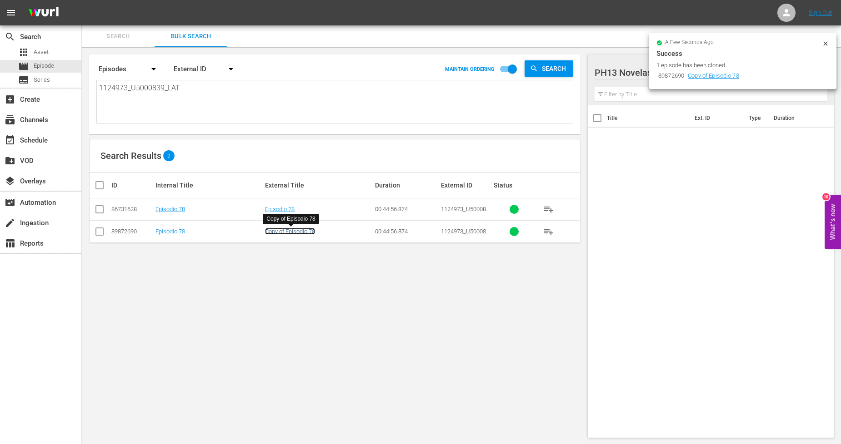
click at [287, 232] on link "Copy of Episodio 78" at bounding box center [290, 231] width 50 height 7
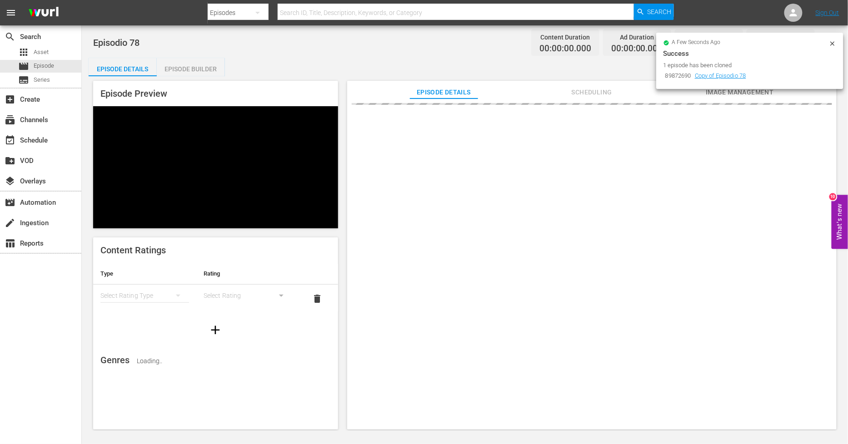
click at [763, 43] on icon at bounding box center [832, 43] width 4 height 4
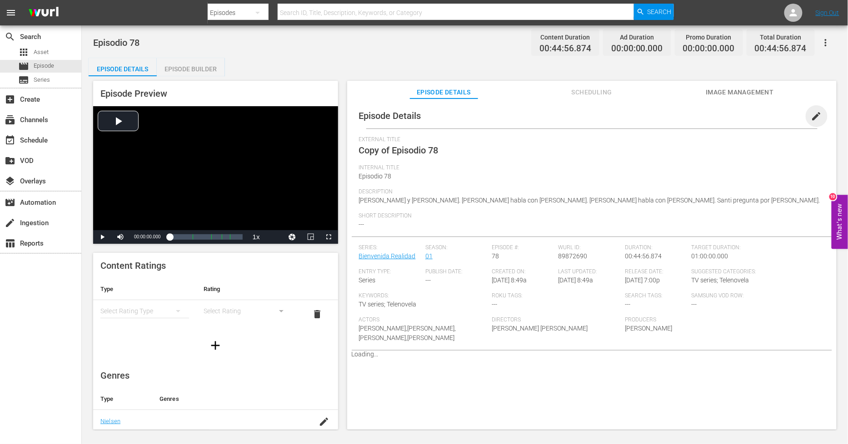
click at [763, 112] on span "edit" at bounding box center [816, 116] width 11 height 11
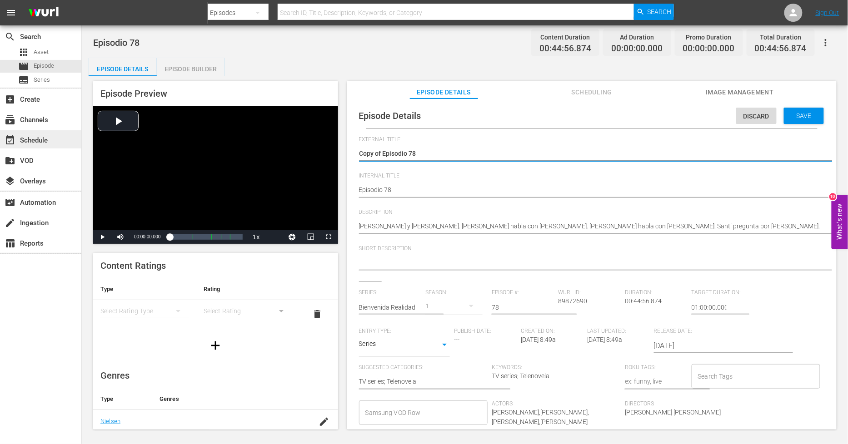
drag, startPoint x: 383, startPoint y: 153, endPoint x: 50, endPoint y: 135, distance: 333.2
click at [82, 0] on div "search Search apps Asset movie Episode subtitles Series add_box Create subscrip…" at bounding box center [465, 0] width 766 height 0
type textarea "Episodio 78"
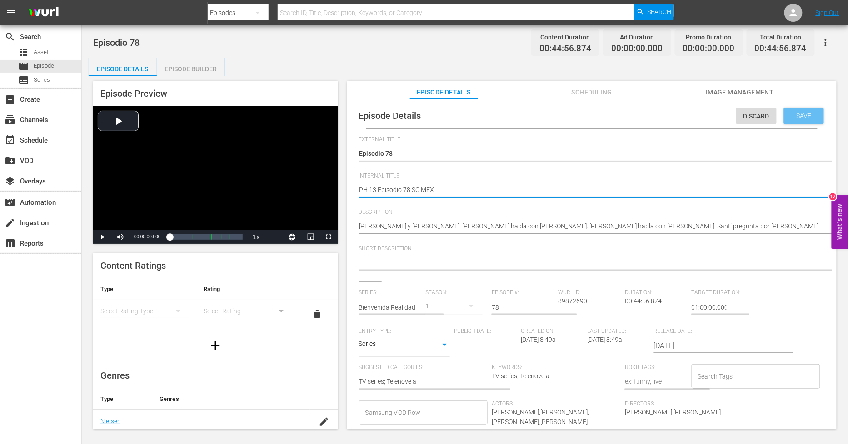
click at [763, 116] on span "Save" at bounding box center [804, 115] width 30 height 7
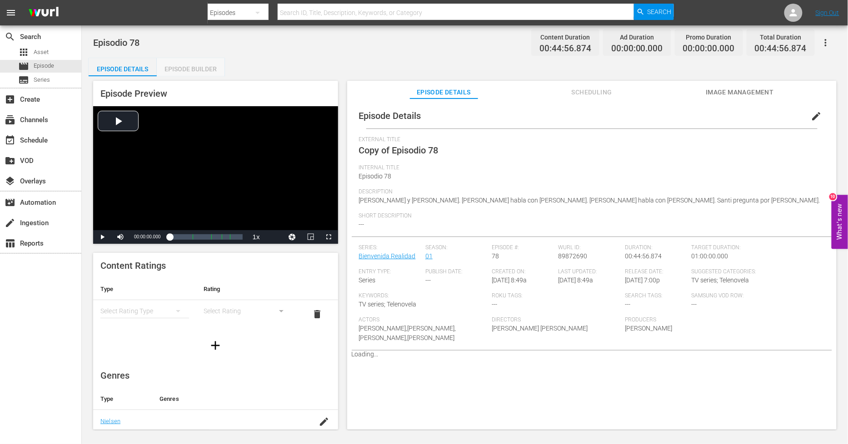
click at [196, 70] on div "Episode Builder" at bounding box center [191, 69] width 68 height 22
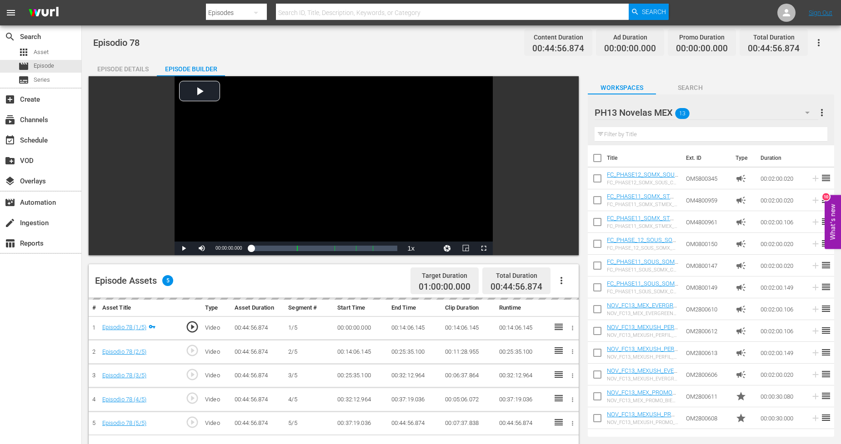
scroll to position [50, 0]
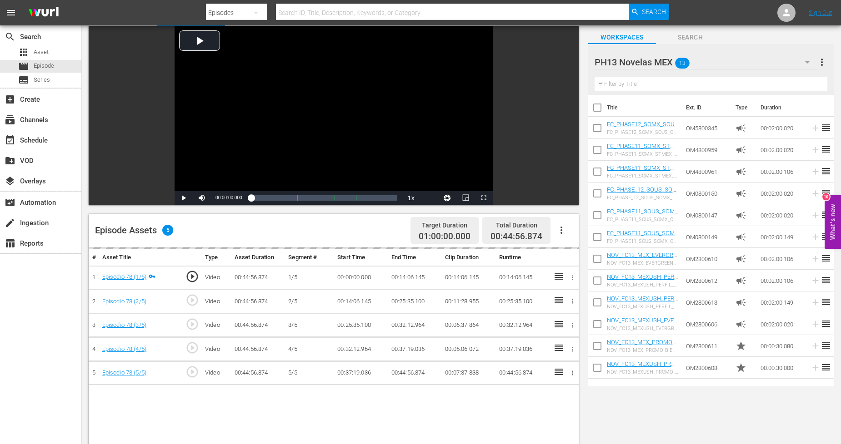
click at [563, 234] on icon "button" at bounding box center [561, 230] width 11 height 11
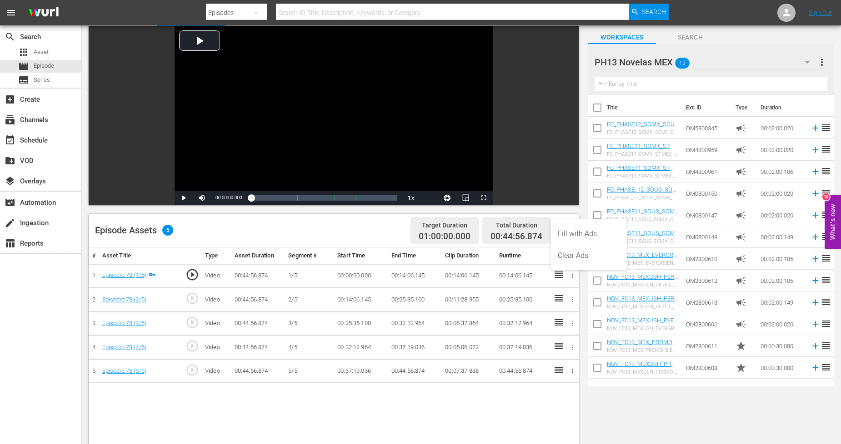
click at [600, 235] on div "Fill with Ads" at bounding box center [589, 234] width 62 height 22
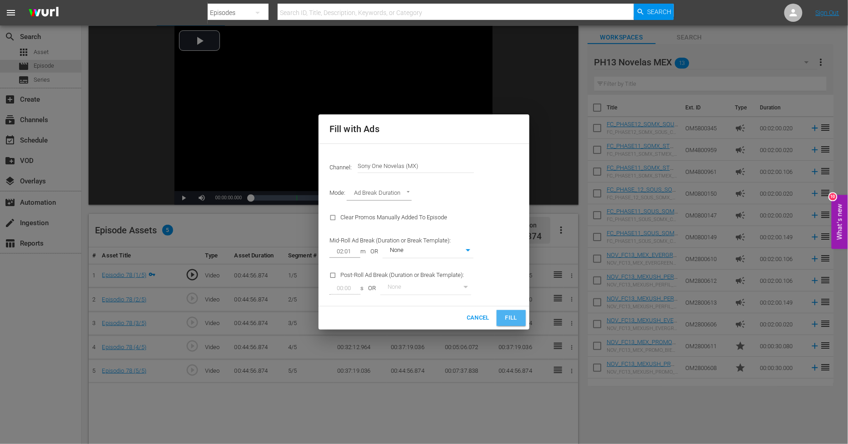
drag, startPoint x: 510, startPoint y: 315, endPoint x: 526, endPoint y: 311, distance: 16.2
click at [510, 315] on span "Fill" at bounding box center [511, 318] width 15 height 10
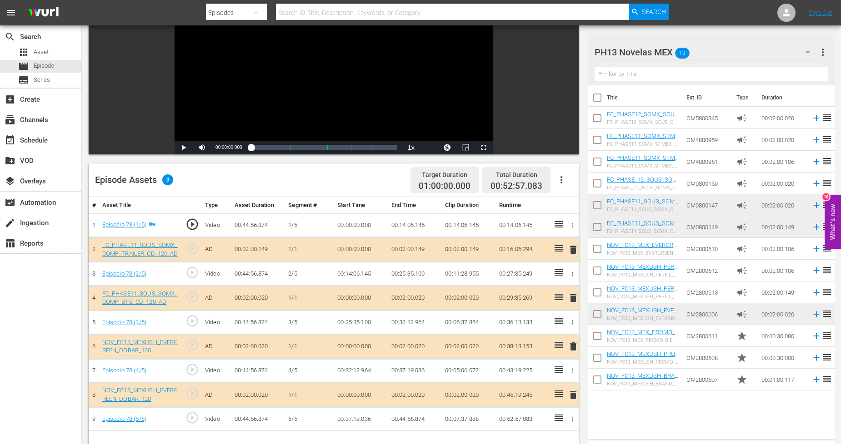
scroll to position [151, 0]
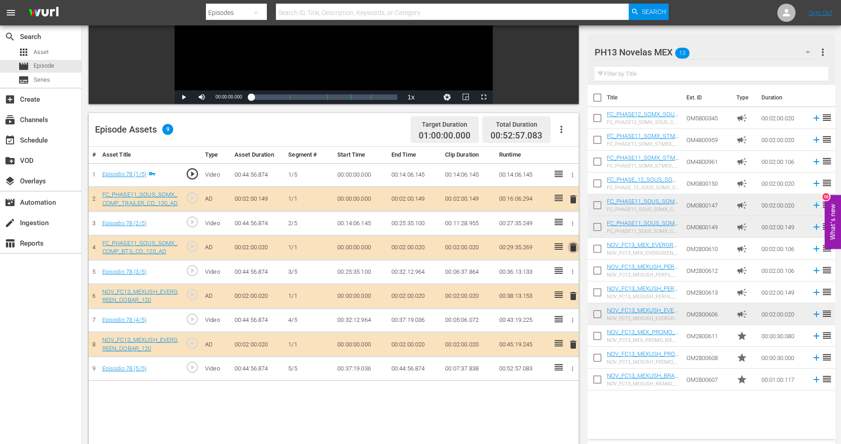
click at [573, 251] on span "delete" at bounding box center [573, 247] width 11 height 11
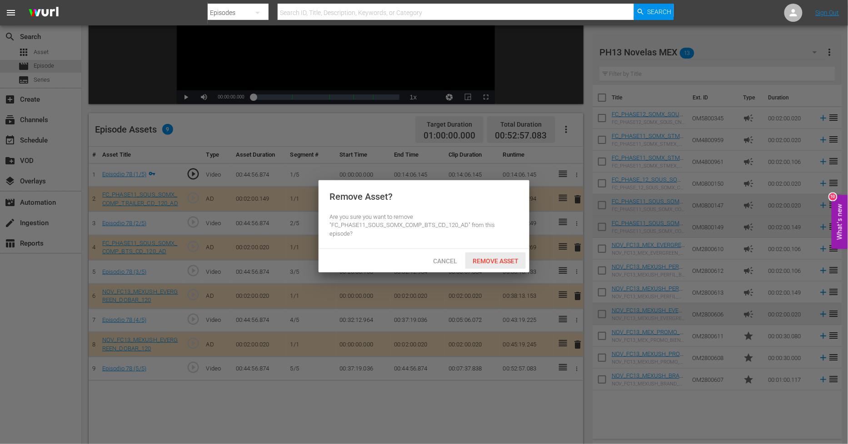
click at [509, 260] on div "Remove Asset" at bounding box center [495, 261] width 60 height 17
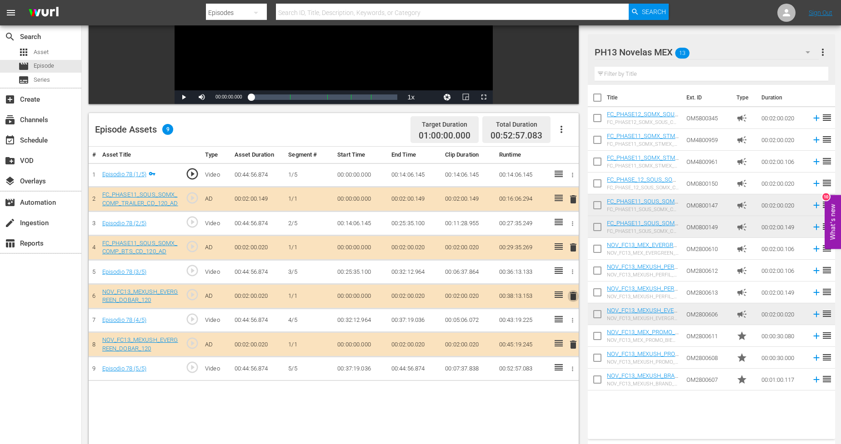
click at [571, 297] on span "delete" at bounding box center [573, 296] width 11 height 11
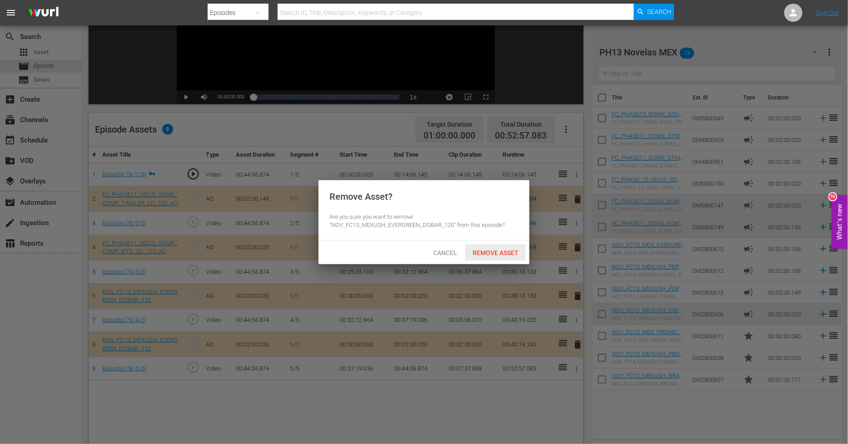
click at [494, 257] on div "Remove Asset" at bounding box center [495, 253] width 60 height 17
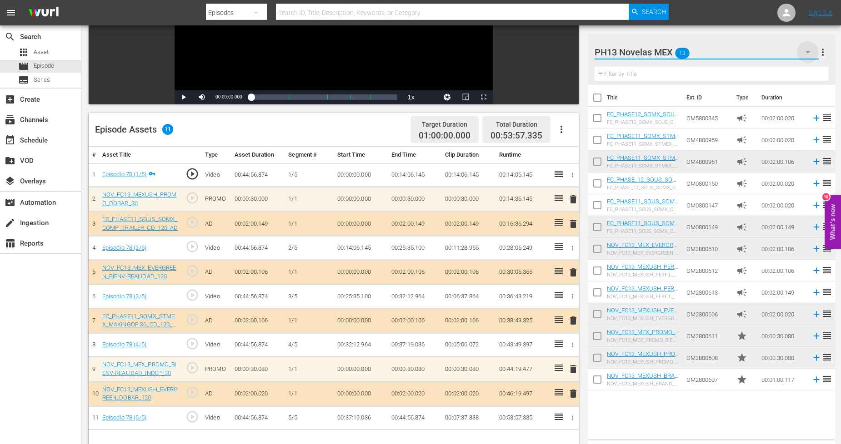
click at [763, 48] on icon "button" at bounding box center [807, 52] width 11 height 11
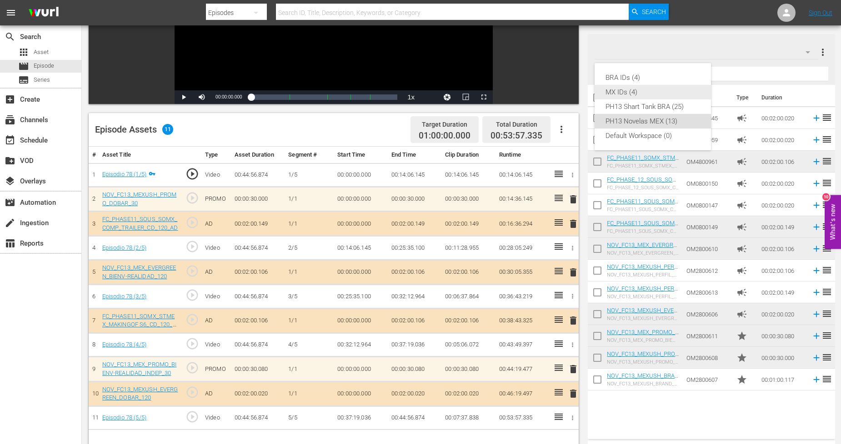
click at [660, 90] on div "MX IDs (4)" at bounding box center [652, 92] width 95 height 15
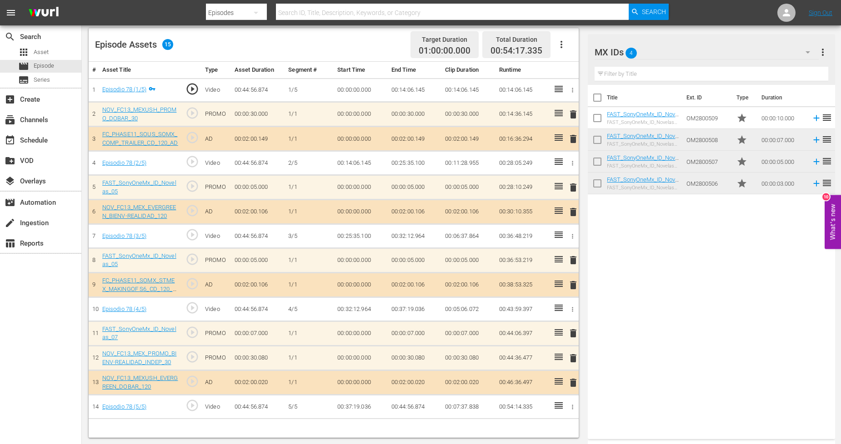
scroll to position [0, 0]
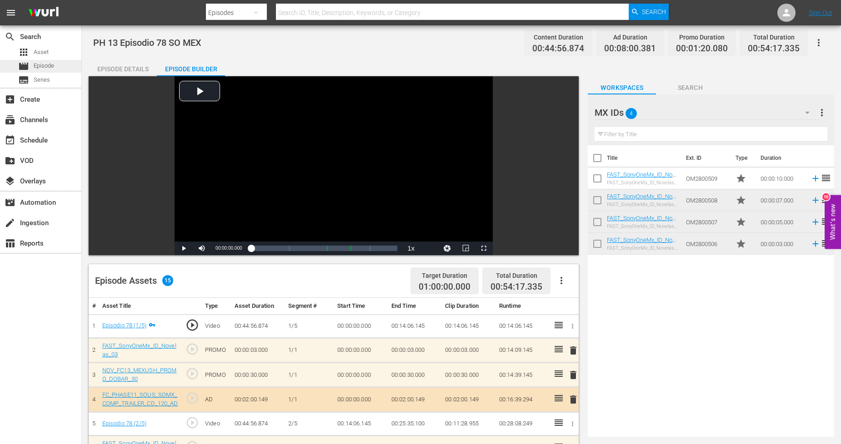
click at [62, 62] on div "movie Episode" at bounding box center [40, 66] width 81 height 13
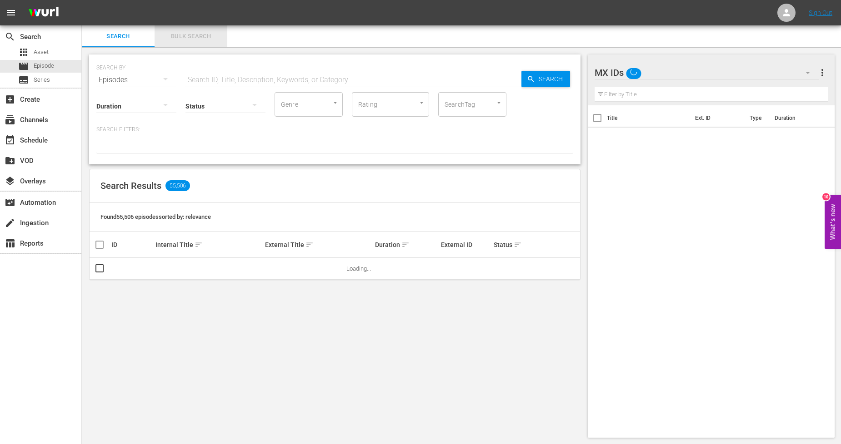
click at [179, 37] on span "Bulk Search" at bounding box center [191, 36] width 62 height 10
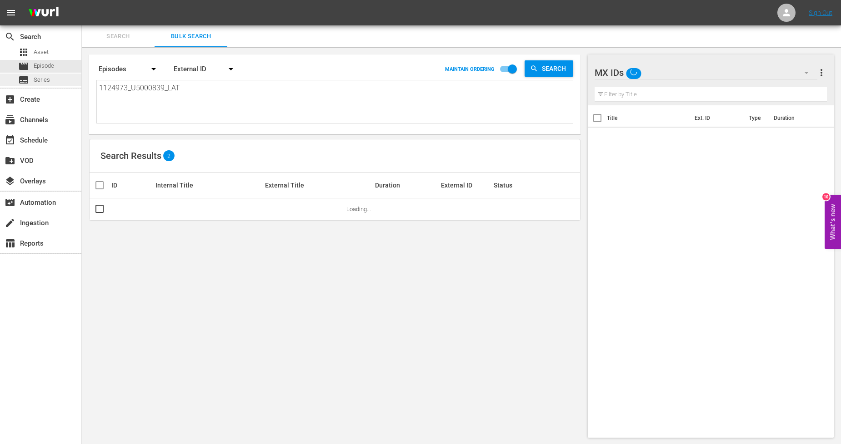
drag, startPoint x: 199, startPoint y: 85, endPoint x: 0, endPoint y: 85, distance: 199.1
click at [82, 0] on div "search Search apps Asset movie Episode subtitles Series add_box Create subscrip…" at bounding box center [461, 0] width 759 height 0
paste textarea "4_U5000840"
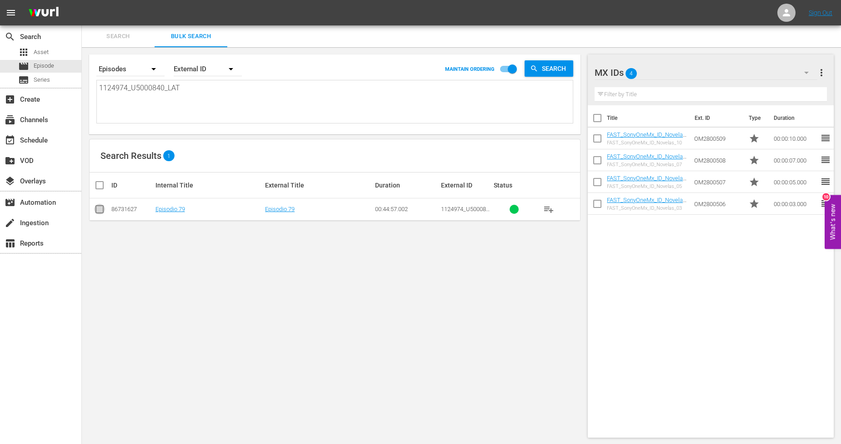
click at [97, 213] on input "checkbox" at bounding box center [99, 211] width 11 height 11
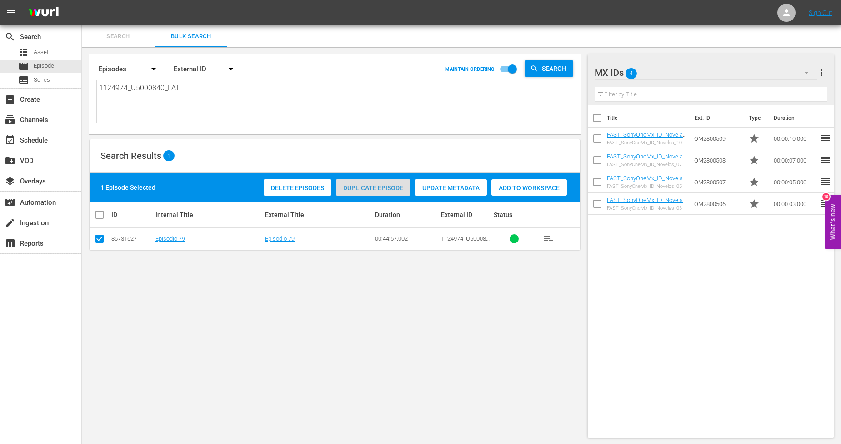
click at [380, 182] on div "Duplicate Episode" at bounding box center [373, 188] width 75 height 17
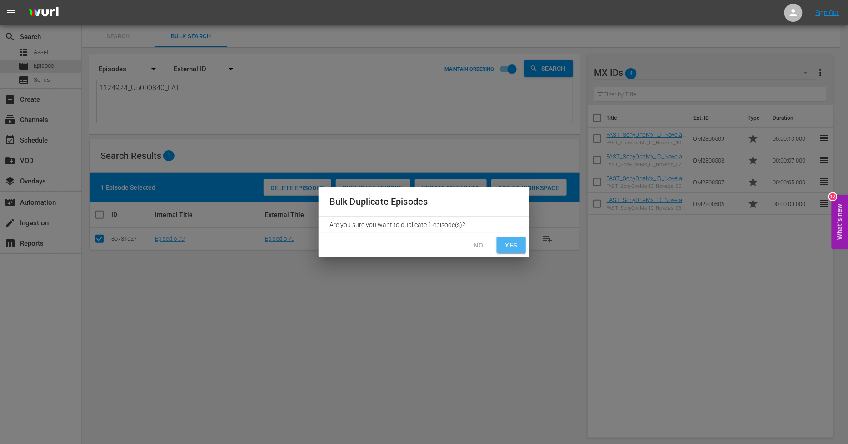
click at [509, 246] on span "Yes" at bounding box center [511, 245] width 15 height 11
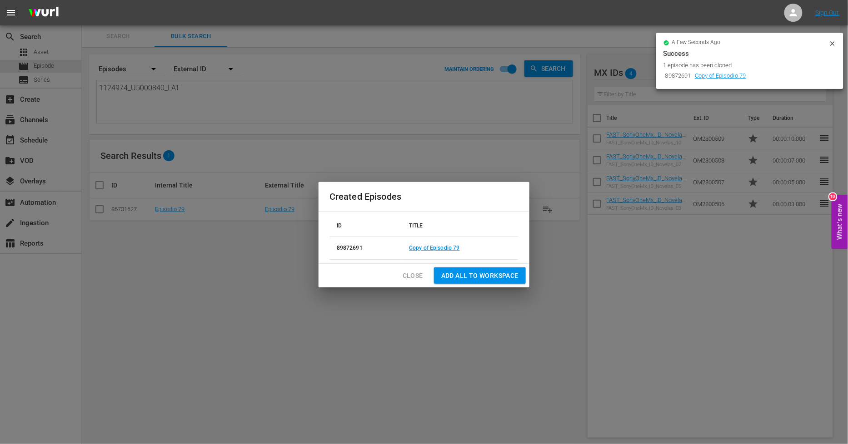
click at [418, 274] on span "Close" at bounding box center [413, 275] width 20 height 11
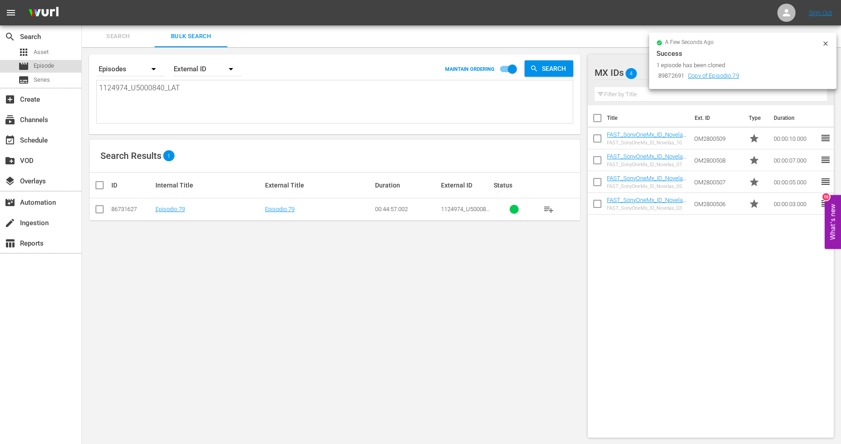
click at [42, 62] on span "Episode" at bounding box center [44, 65] width 20 height 9
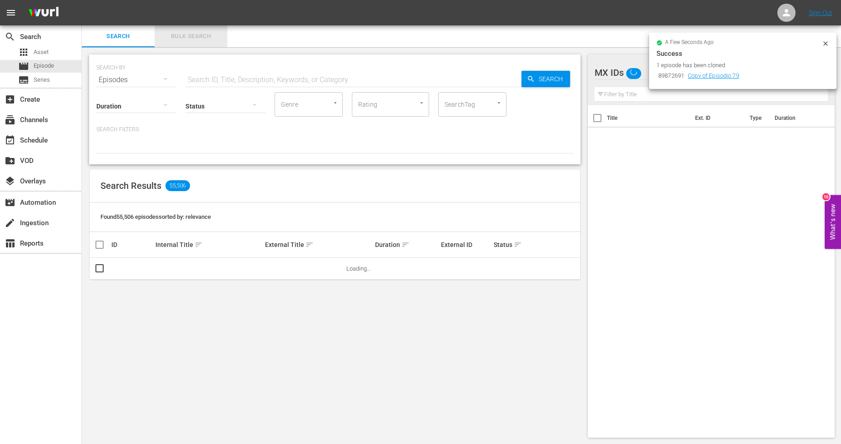
click at [198, 41] on span "Bulk Search" at bounding box center [191, 36] width 62 height 10
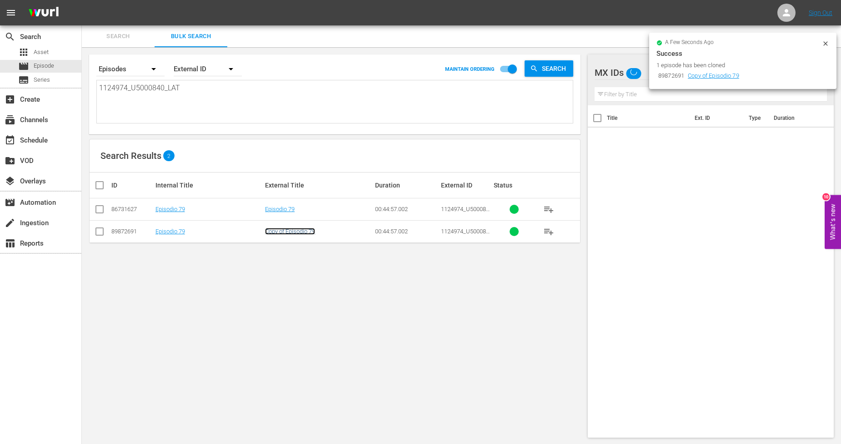
click at [293, 233] on link "Copy of Episodio 79" at bounding box center [290, 231] width 50 height 7
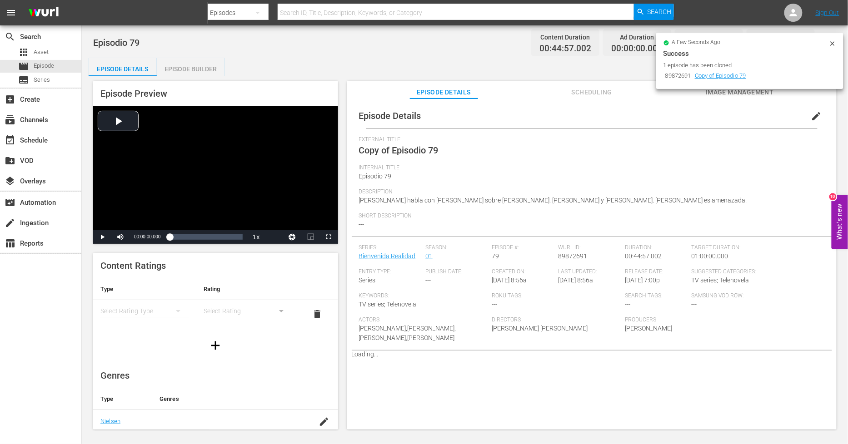
click at [763, 45] on icon at bounding box center [832, 43] width 7 height 7
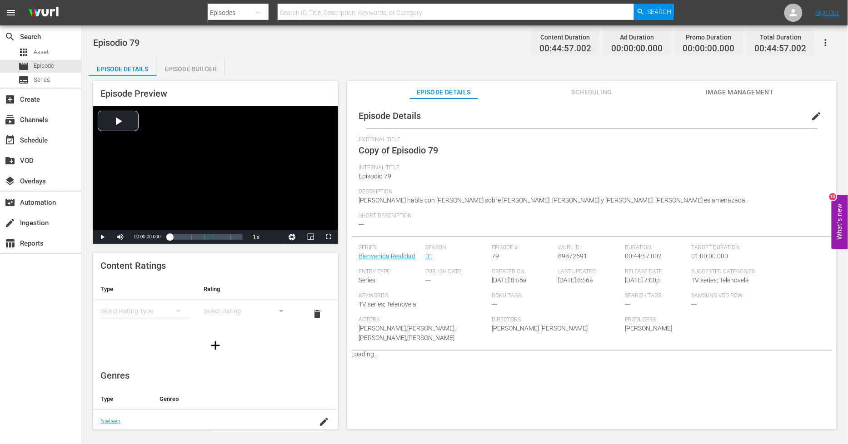
click at [763, 121] on span "edit" at bounding box center [816, 116] width 11 height 11
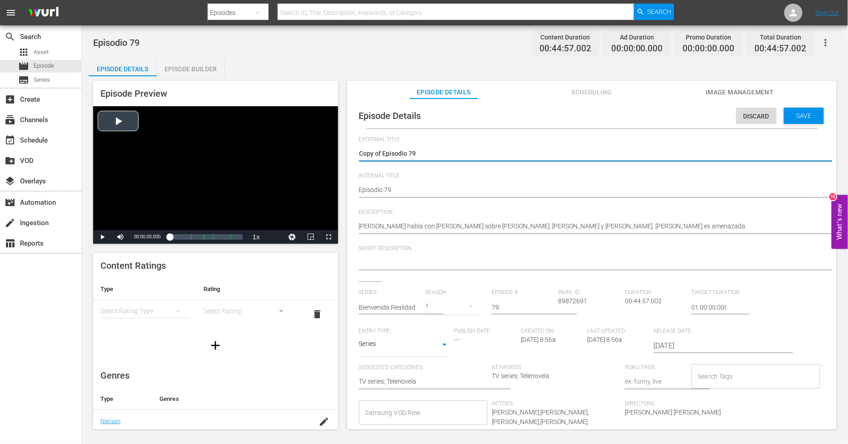
drag, startPoint x: 371, startPoint y: 151, endPoint x: 211, endPoint y: 138, distance: 160.5
click at [211, 138] on div "Episode Preview Video Player is loading. Play Video Play Mute Current Time 00:0…" at bounding box center [465, 256] width 753 height 361
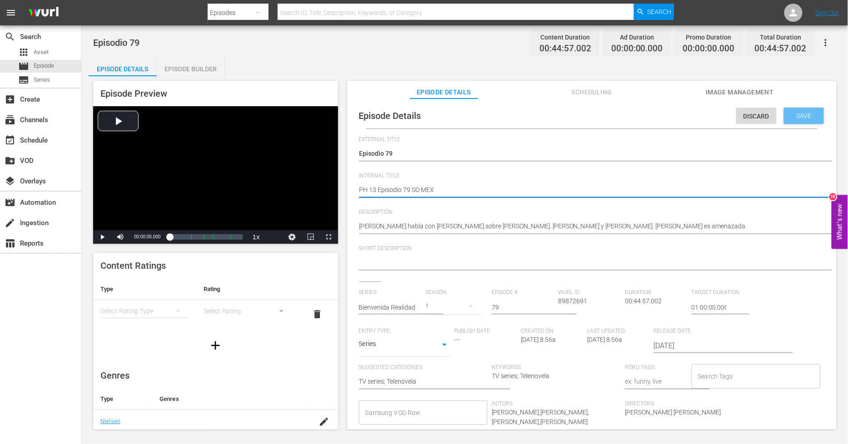
click at [763, 114] on span "Save" at bounding box center [804, 115] width 30 height 7
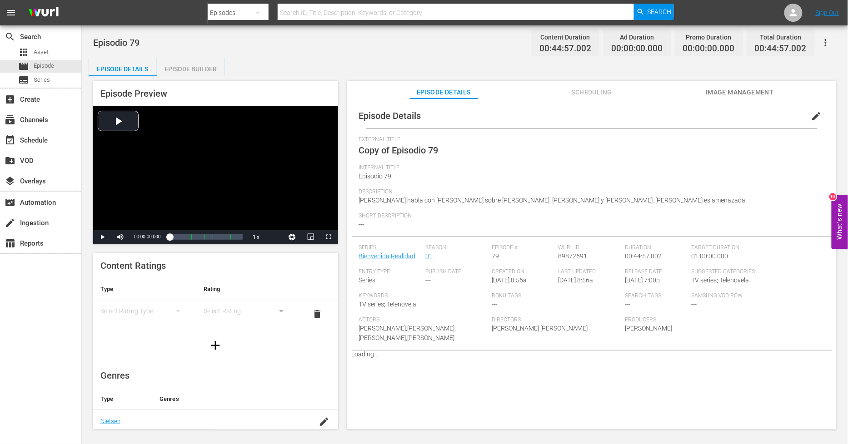
click at [190, 62] on div "Episode Builder" at bounding box center [191, 69] width 68 height 22
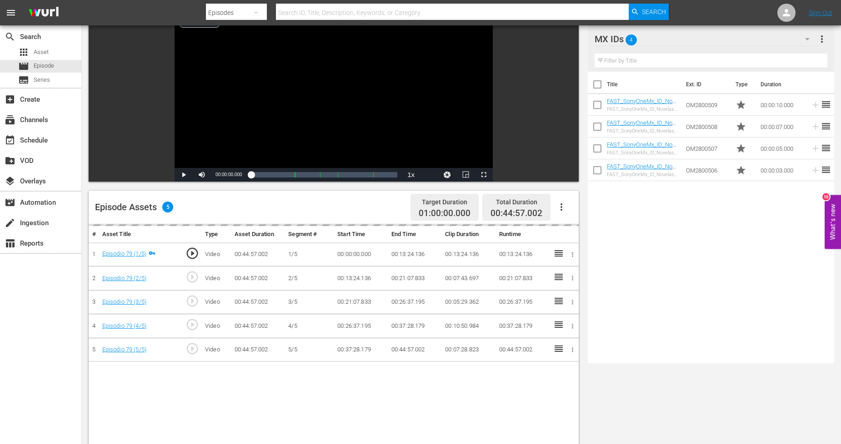
scroll to position [101, 0]
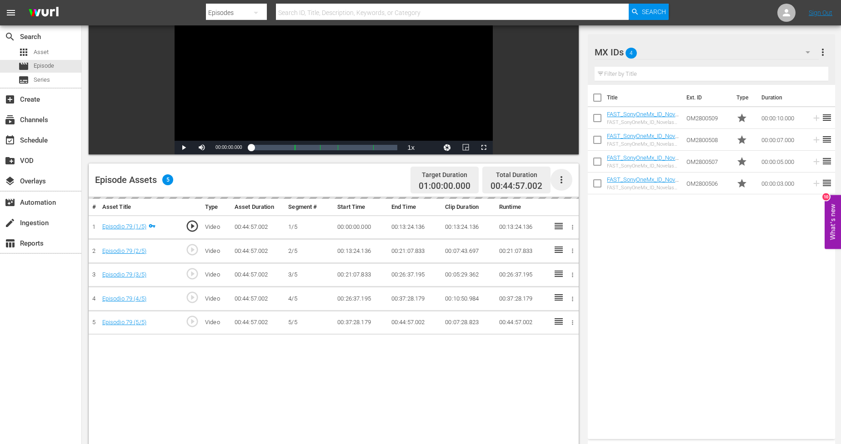
click at [561, 178] on icon "button" at bounding box center [561, 180] width 11 height 11
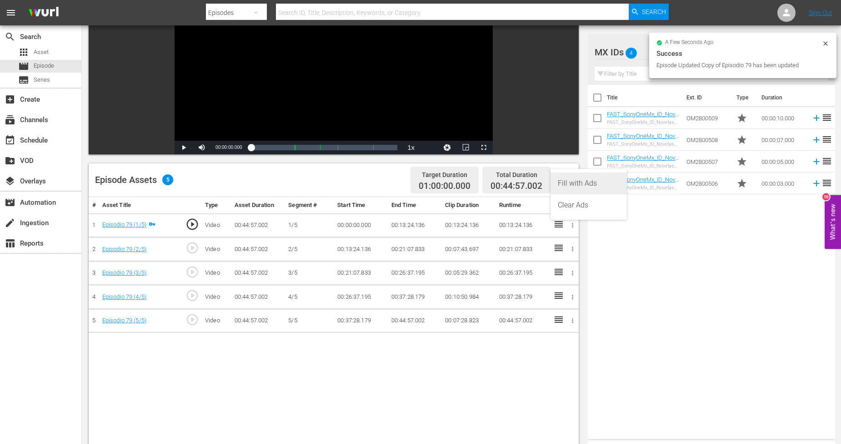
click at [597, 184] on div "Fill with Ads" at bounding box center [589, 184] width 62 height 22
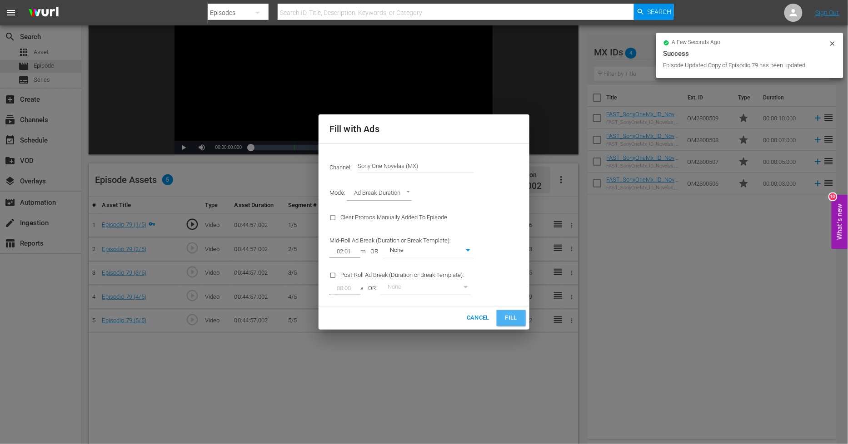
click at [506, 320] on span "Fill" at bounding box center [511, 318] width 15 height 10
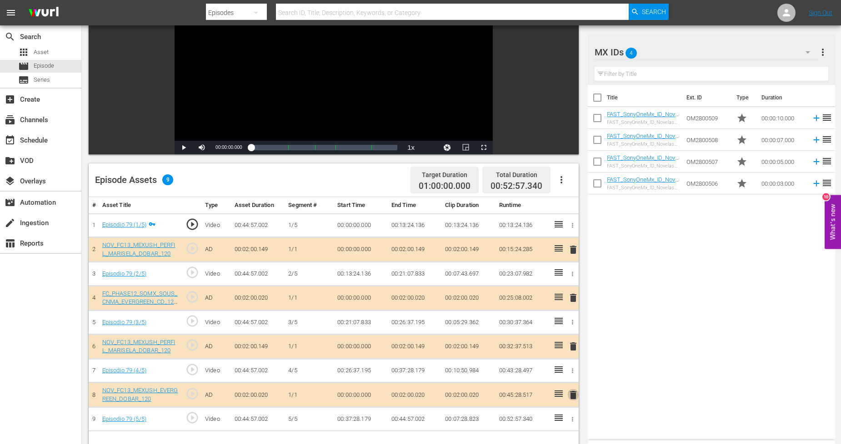
click at [572, 396] on span "delete" at bounding box center [573, 395] width 11 height 11
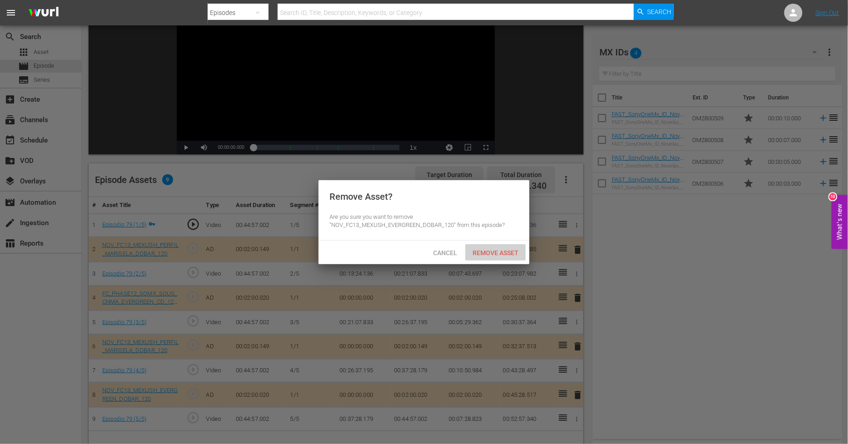
click at [515, 257] on div "Remove Asset" at bounding box center [495, 253] width 60 height 17
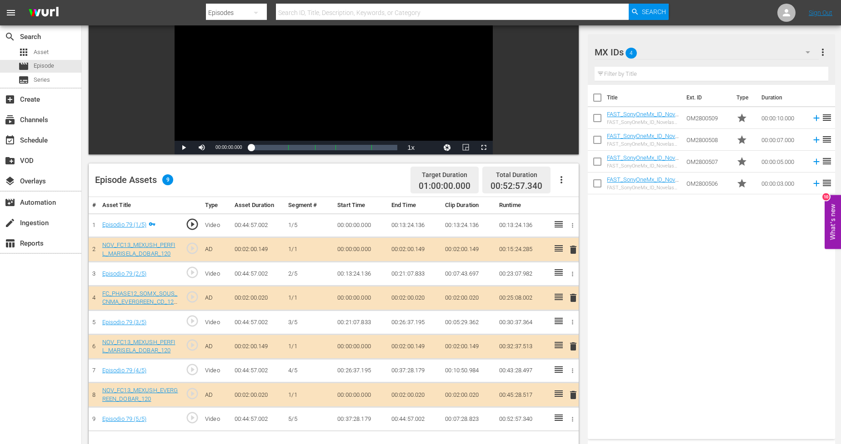
click at [575, 251] on span "delete" at bounding box center [573, 250] width 11 height 11
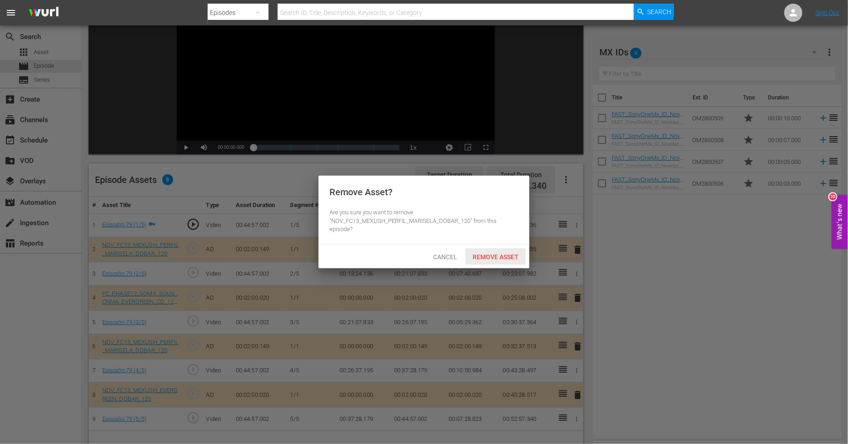
click at [507, 258] on span "Remove Asset" at bounding box center [495, 257] width 60 height 7
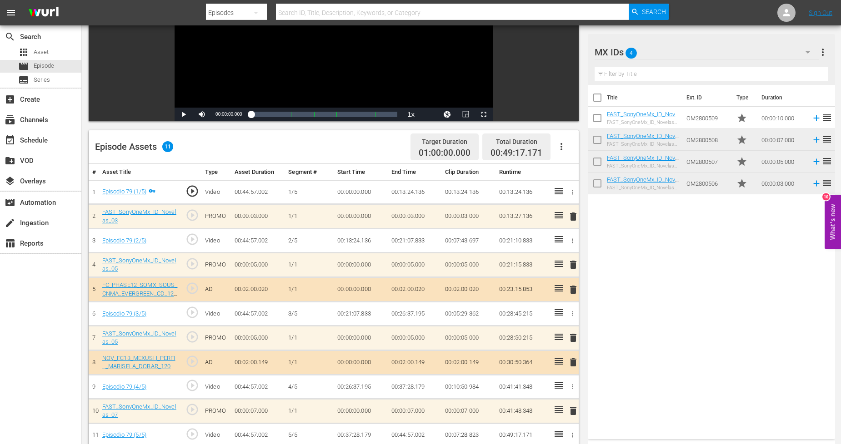
scroll to position [151, 0]
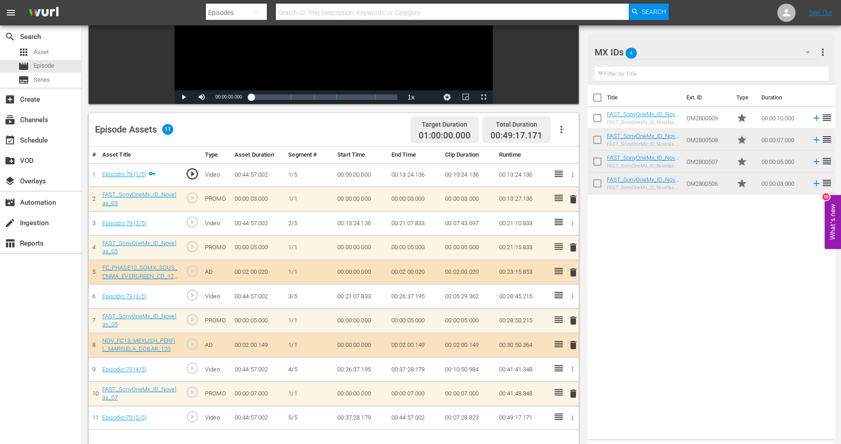
click at [763, 52] on button "button" at bounding box center [808, 52] width 22 height 22
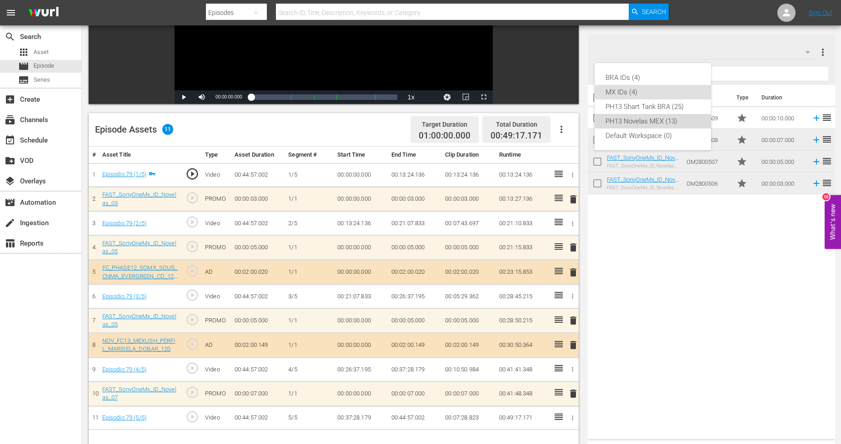
click at [662, 122] on div "PH13 Novelas MEX (13)" at bounding box center [652, 121] width 95 height 15
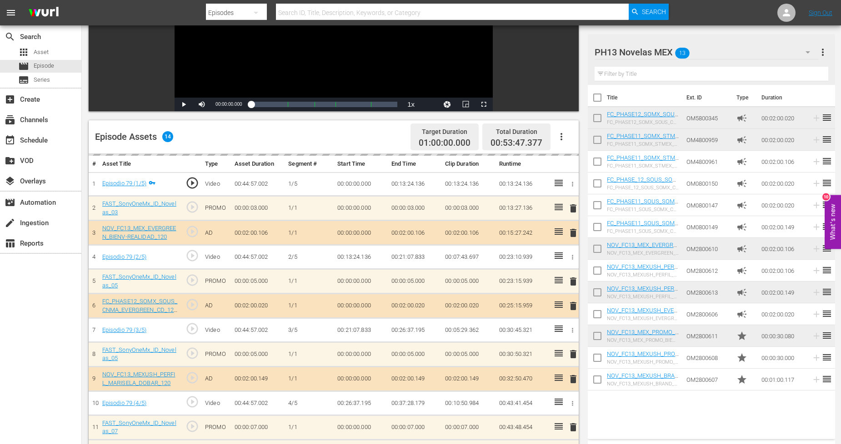
scroll to position [0, 0]
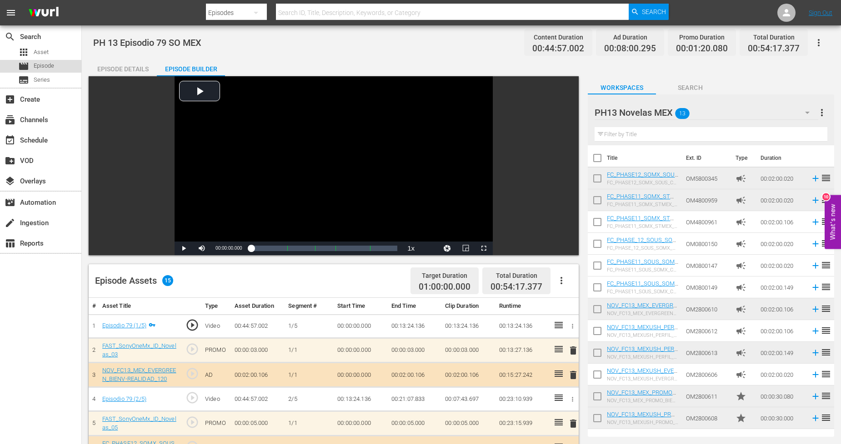
click at [68, 69] on div "movie Episode" at bounding box center [40, 66] width 81 height 13
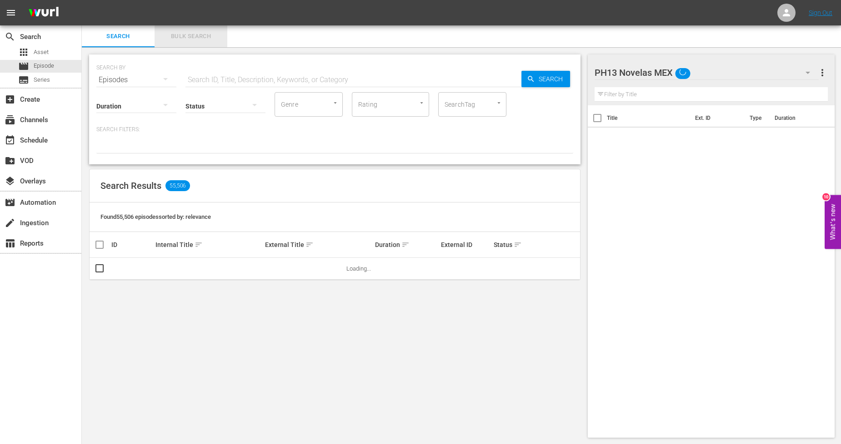
click at [201, 35] on span "Bulk Search" at bounding box center [191, 36] width 62 height 10
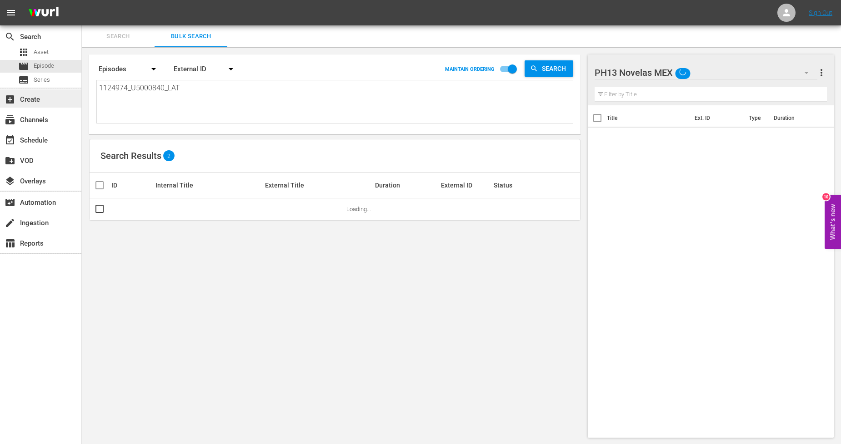
drag, startPoint x: 192, startPoint y: 89, endPoint x: 0, endPoint y: 89, distance: 191.8
click at [82, 0] on div "search Search apps Asset movie Episode subtitles Series add_box Create subscrip…" at bounding box center [461, 0] width 759 height 0
paste textarea "5_U5000841"
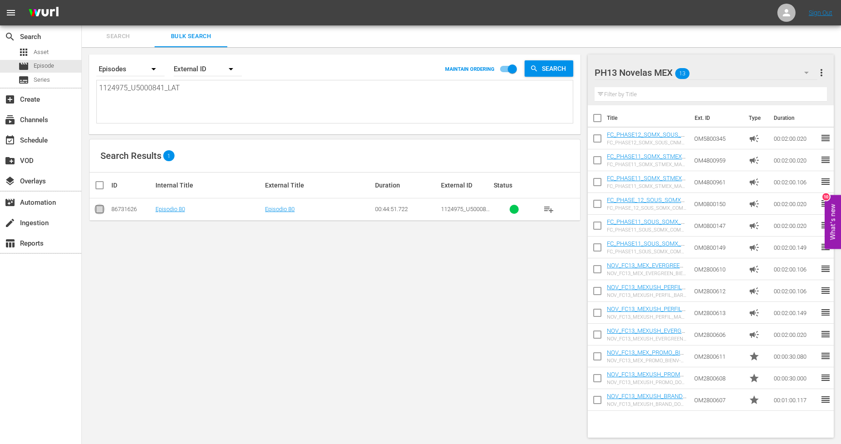
click at [99, 211] on input "checkbox" at bounding box center [99, 211] width 11 height 11
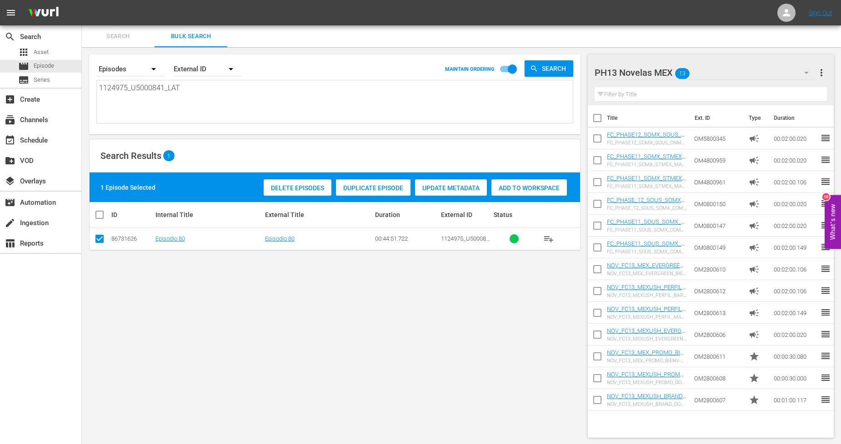
click at [396, 185] on span "Duplicate Episode" at bounding box center [373, 188] width 75 height 7
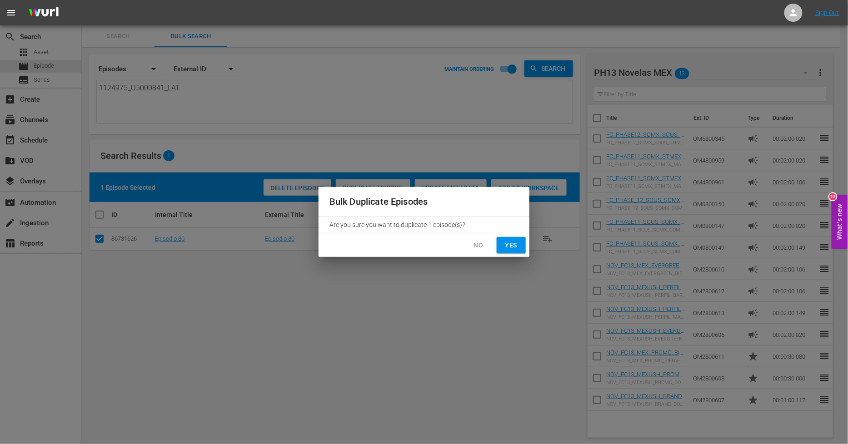
click at [521, 249] on button "Yes" at bounding box center [511, 245] width 29 height 17
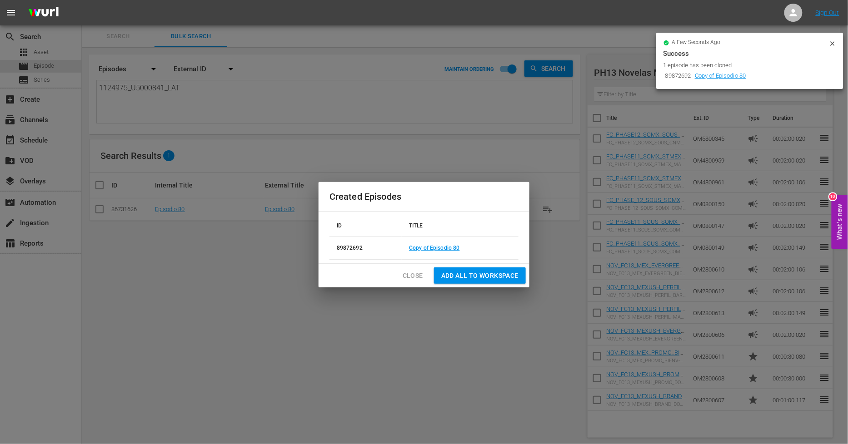
click at [413, 280] on span "Close" at bounding box center [413, 275] width 20 height 11
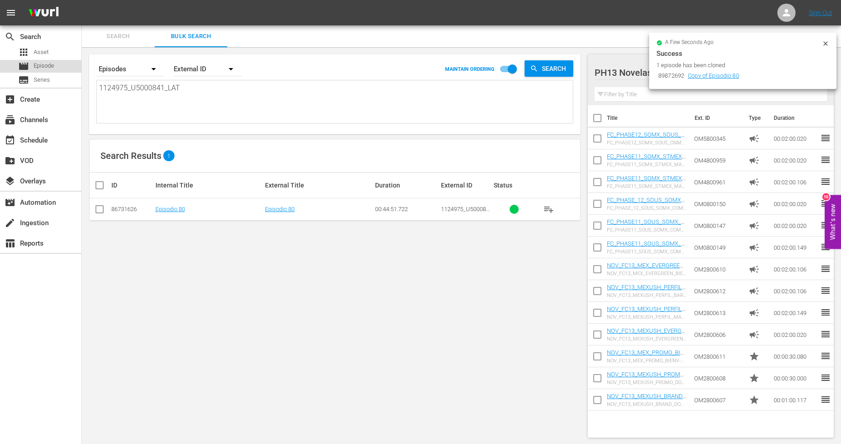
click at [53, 67] on span "Episode" at bounding box center [44, 65] width 20 height 9
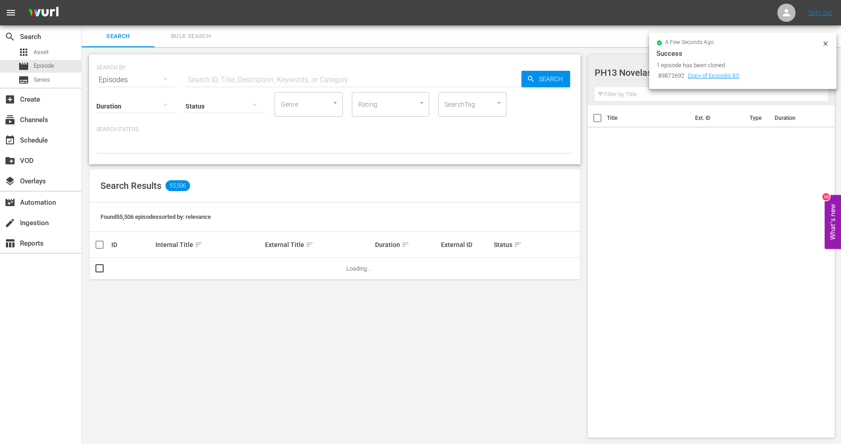
click at [199, 40] on span "Bulk Search" at bounding box center [191, 36] width 62 height 10
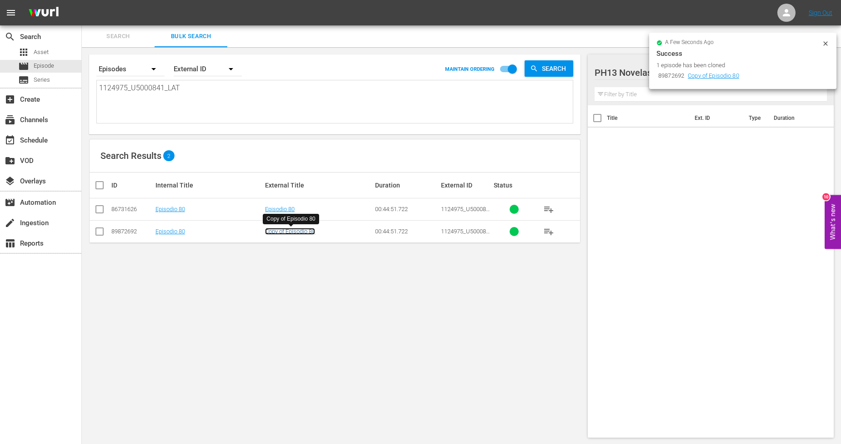
click at [314, 234] on link "Copy of Episodio 80" at bounding box center [290, 231] width 50 height 7
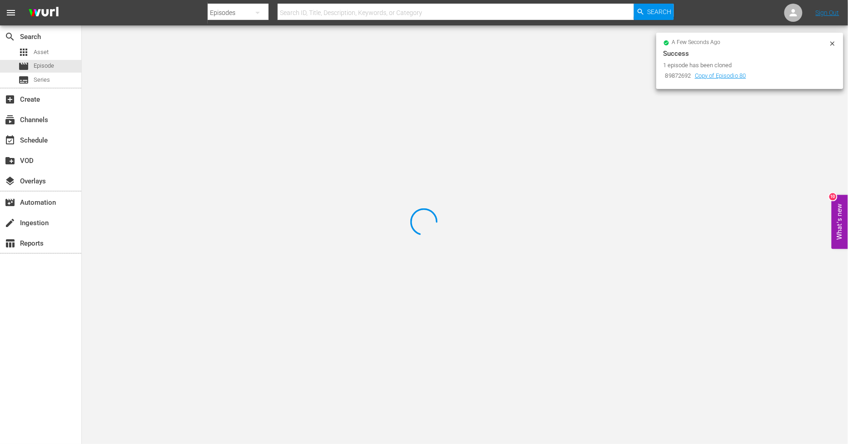
click at [763, 40] on icon at bounding box center [832, 43] width 7 height 7
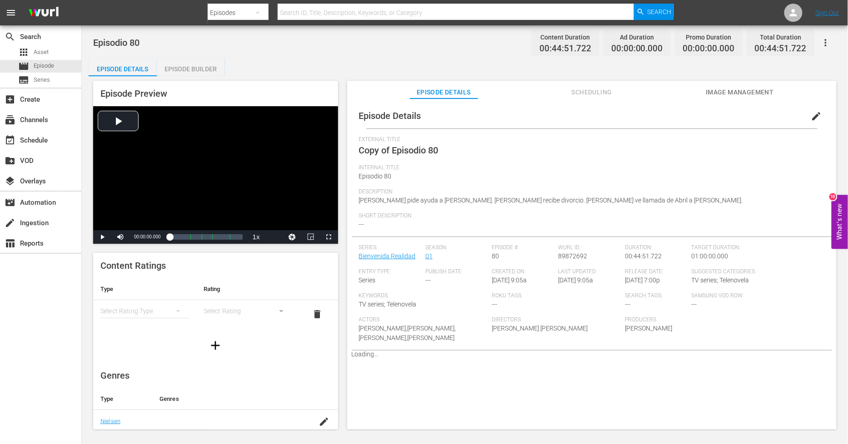
click at [763, 119] on span "edit" at bounding box center [816, 116] width 11 height 11
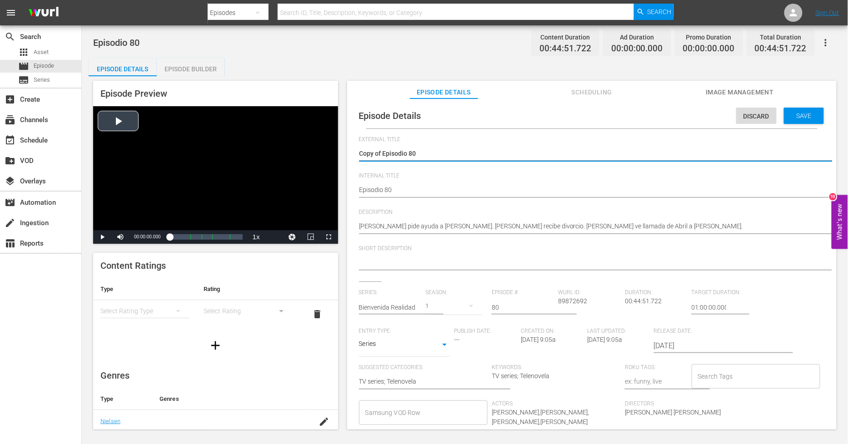
drag, startPoint x: 383, startPoint y: 154, endPoint x: 170, endPoint y: 171, distance: 213.9
click at [170, 171] on div "Episode Preview Video Player is loading. Play Video Play Mute Current Time 00:0…" at bounding box center [465, 256] width 753 height 361
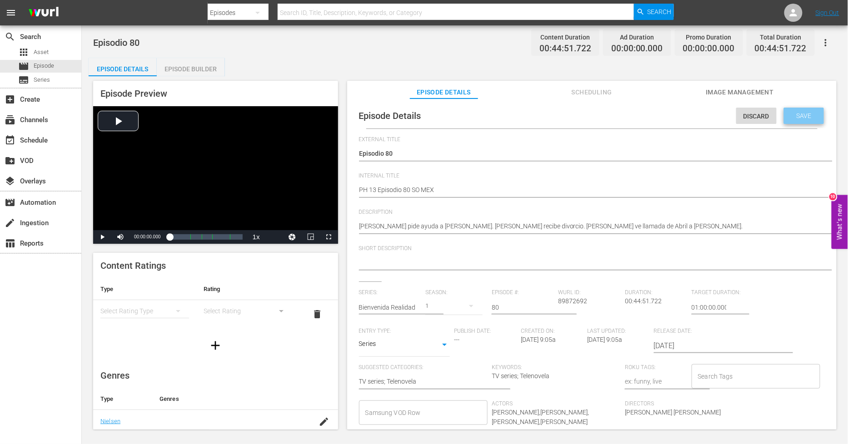
click at [763, 121] on div "Save" at bounding box center [804, 116] width 40 height 16
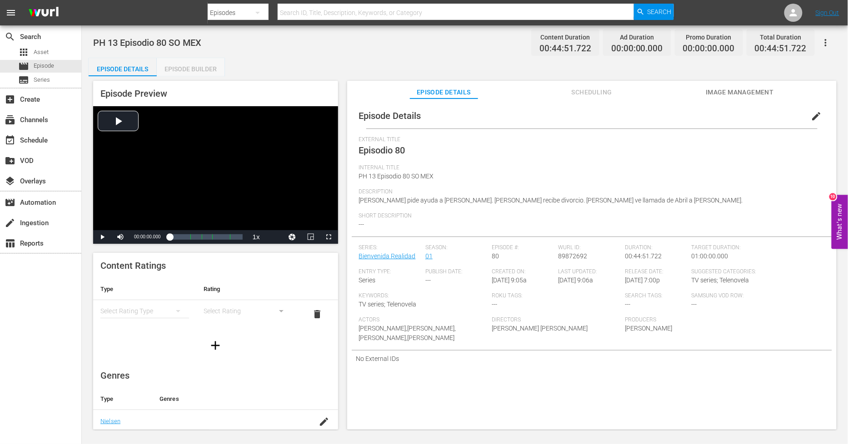
click at [195, 65] on div "Episode Builder" at bounding box center [191, 69] width 68 height 22
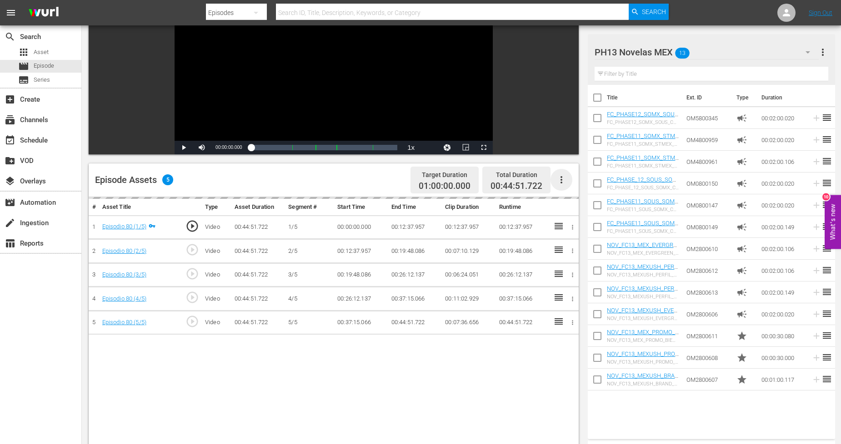
click at [562, 179] on icon "button" at bounding box center [561, 180] width 11 height 11
click at [587, 189] on div "Fill with Ads" at bounding box center [589, 184] width 62 height 22
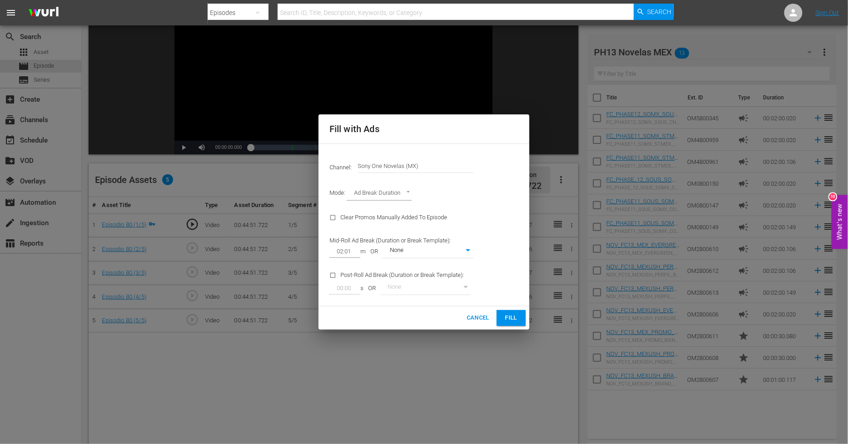
click at [521, 323] on button "Fill" at bounding box center [511, 318] width 29 height 16
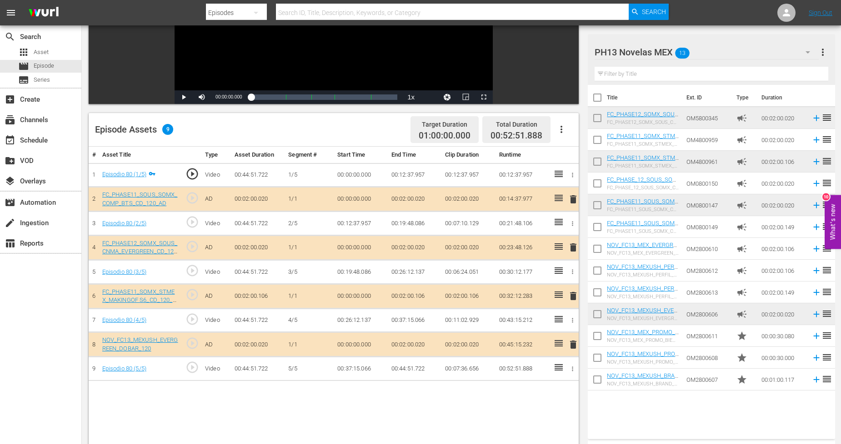
scroll to position [202, 0]
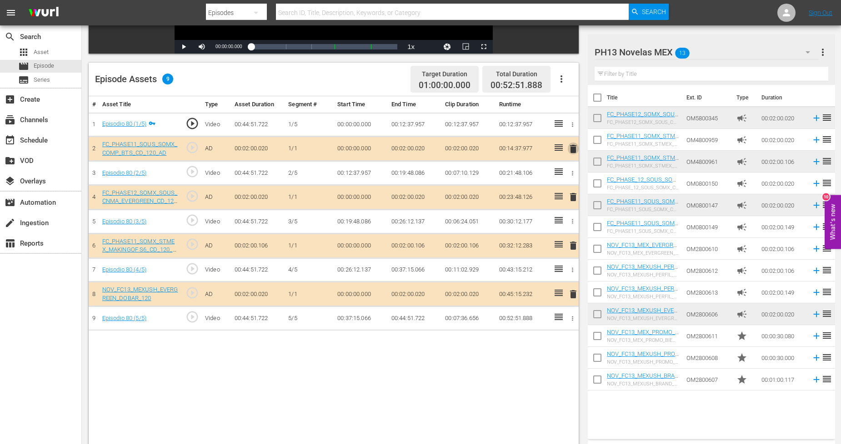
click at [575, 148] on span "delete" at bounding box center [573, 149] width 11 height 11
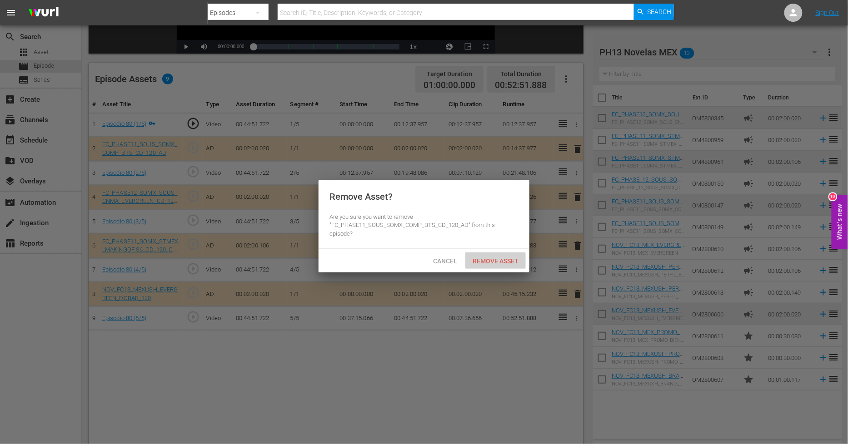
click at [508, 258] on span "Remove Asset" at bounding box center [495, 261] width 60 height 7
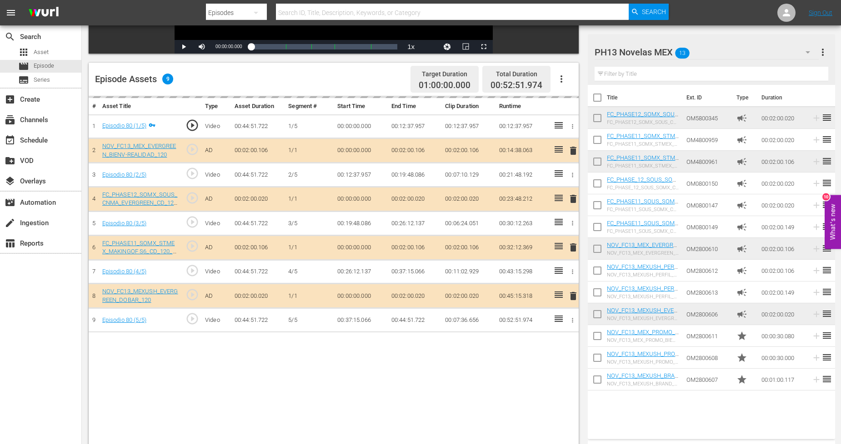
click at [763, 46] on div "PH13 Novelas MEX 13" at bounding box center [706, 52] width 224 height 25
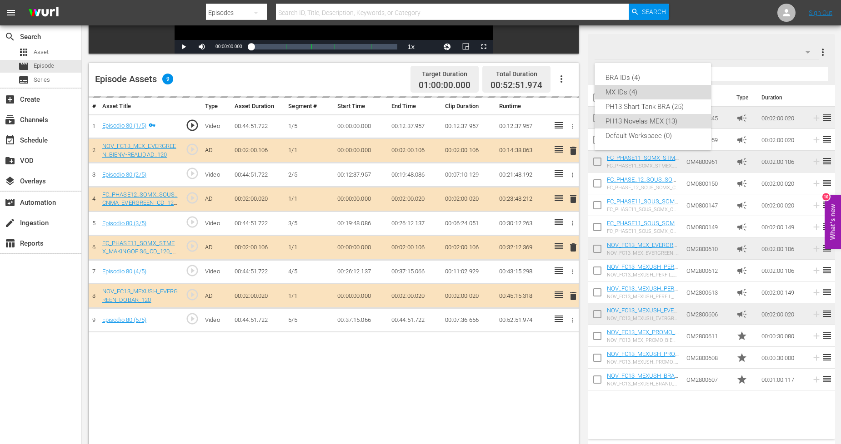
click at [635, 95] on div "MX IDs (4)" at bounding box center [652, 92] width 95 height 15
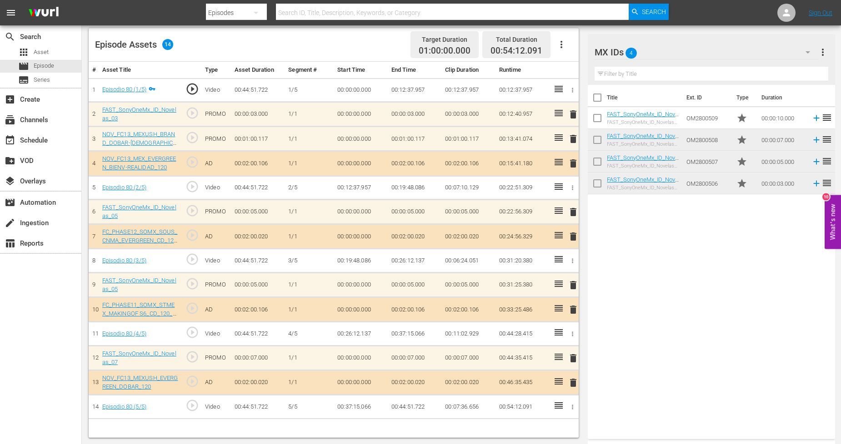
scroll to position [0, 0]
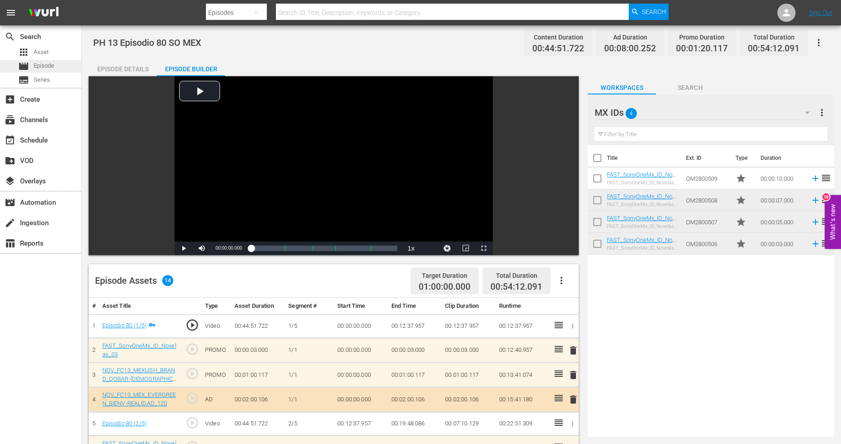
click at [69, 65] on div "movie Episode" at bounding box center [40, 66] width 81 height 13
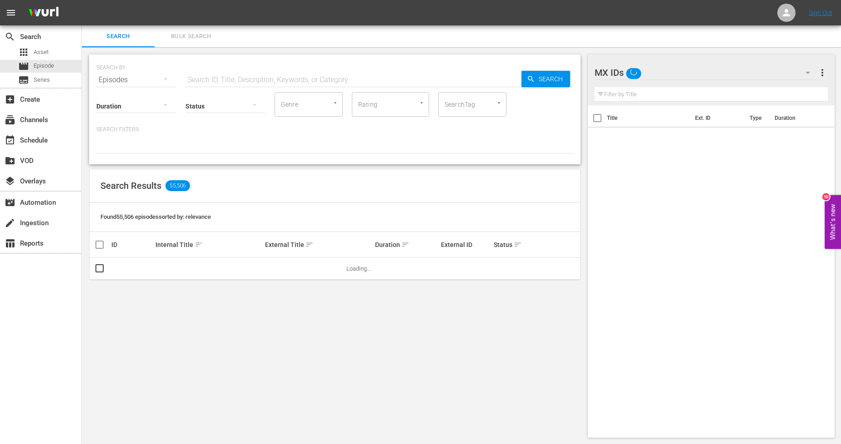
click at [196, 37] on span "Bulk Search" at bounding box center [191, 36] width 62 height 10
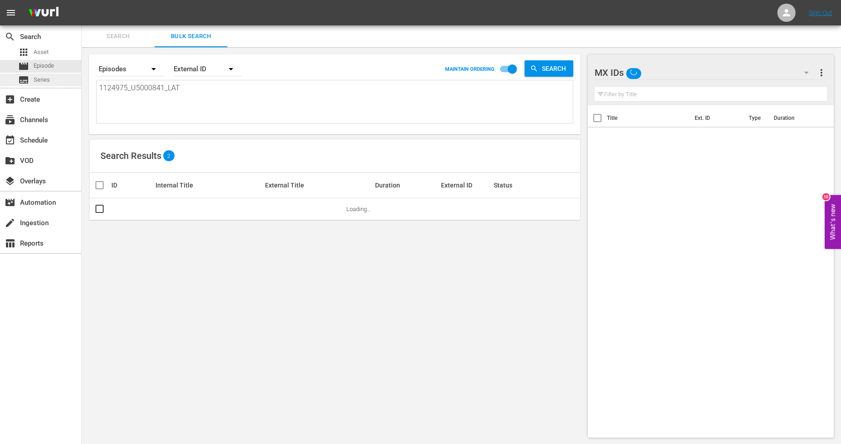
drag, startPoint x: 199, startPoint y: 88, endPoint x: 0, endPoint y: 84, distance: 199.1
click at [82, 0] on div "search Search apps Asset movie Episode subtitles Series add_box Create subscrip…" at bounding box center [461, 0] width 759 height 0
paste textarea "6_U5000842"
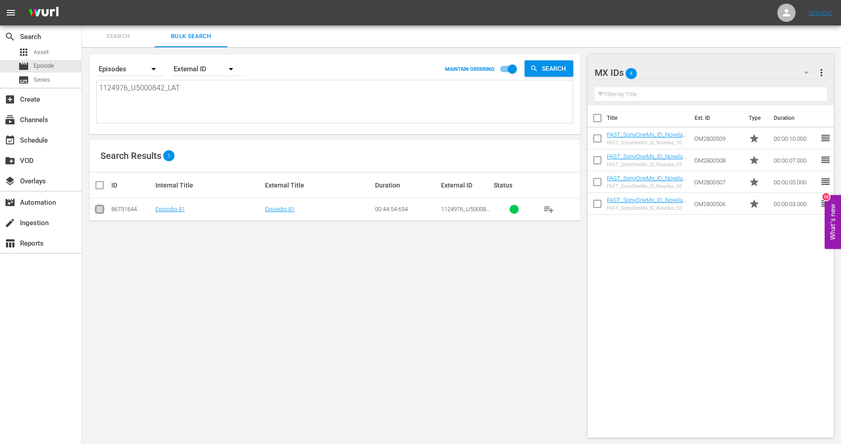
click at [95, 207] on input "checkbox" at bounding box center [99, 211] width 11 height 11
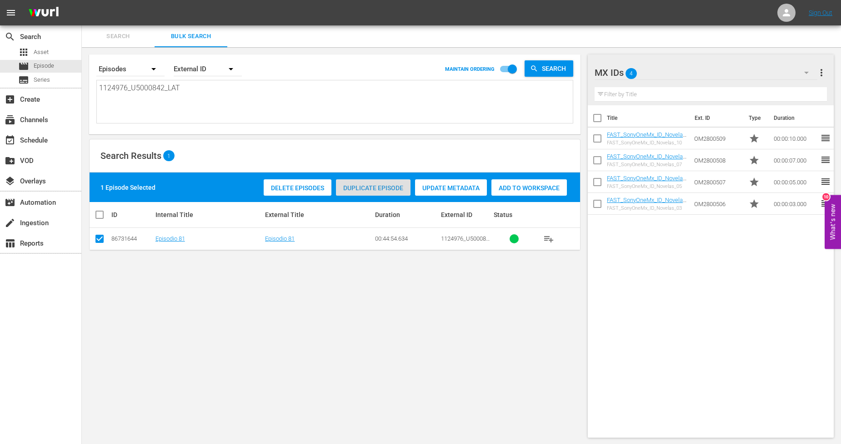
click at [391, 186] on span "Duplicate Episode" at bounding box center [373, 188] width 75 height 7
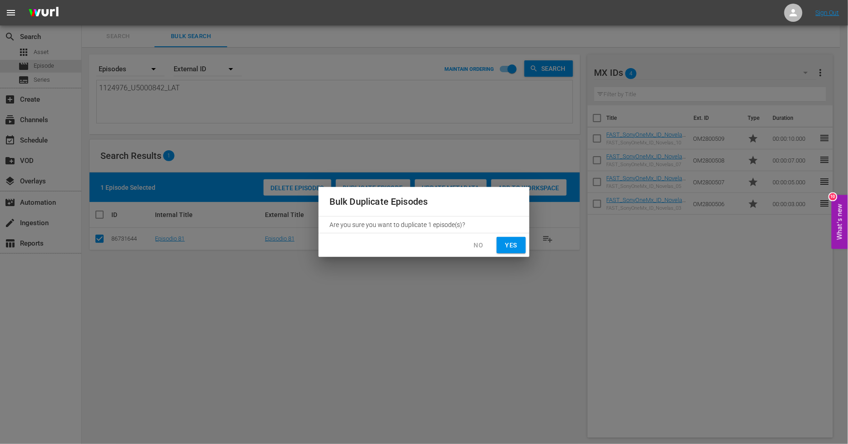
click at [516, 242] on span "Yes" at bounding box center [511, 245] width 15 height 11
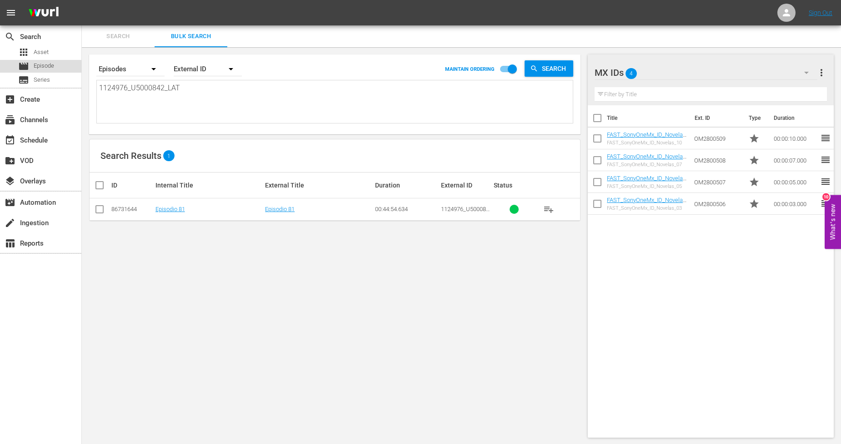
click at [68, 69] on div "movie Episode" at bounding box center [40, 66] width 81 height 13
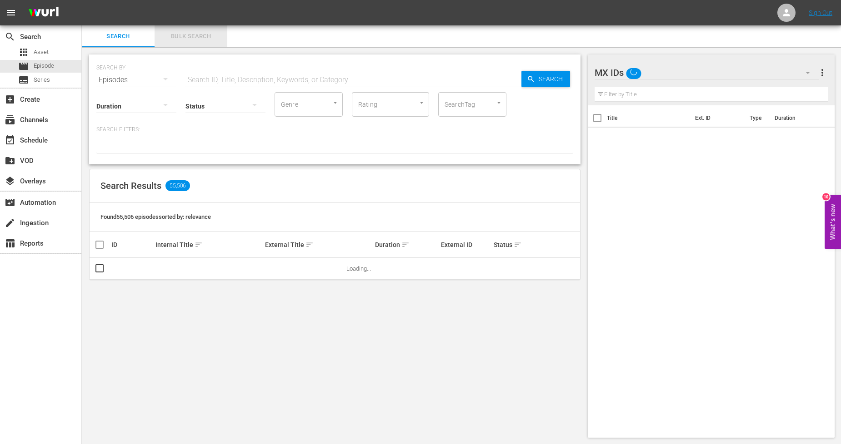
click at [212, 39] on span "Bulk Search" at bounding box center [191, 36] width 62 height 10
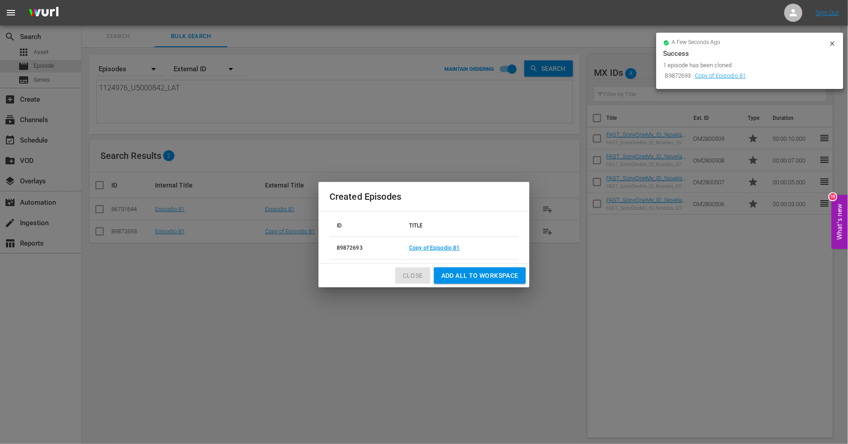
click at [414, 278] on span "Close" at bounding box center [413, 275] width 20 height 11
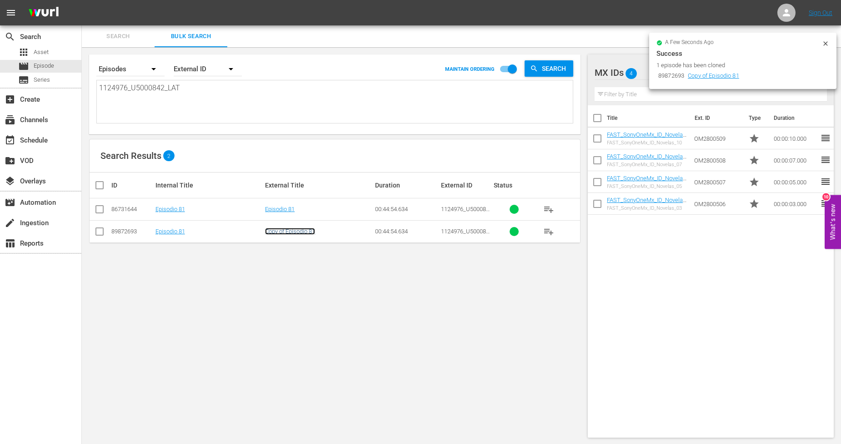
click at [295, 228] on link "Copy of Episodio 81" at bounding box center [290, 231] width 50 height 7
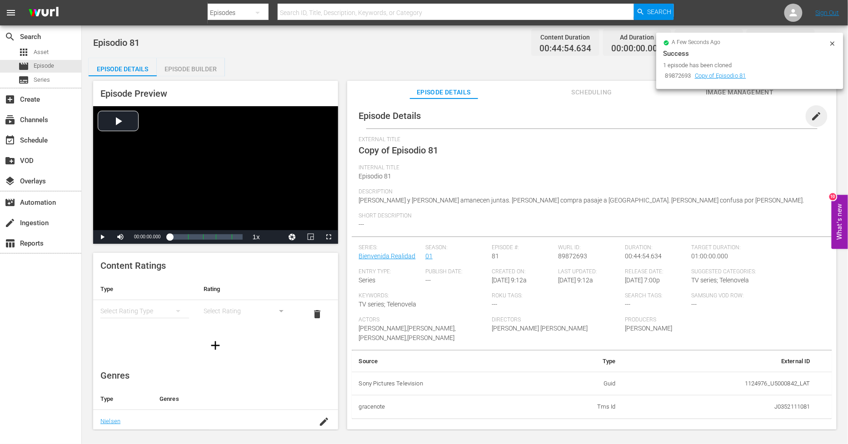
click at [763, 112] on span "edit" at bounding box center [816, 116] width 11 height 11
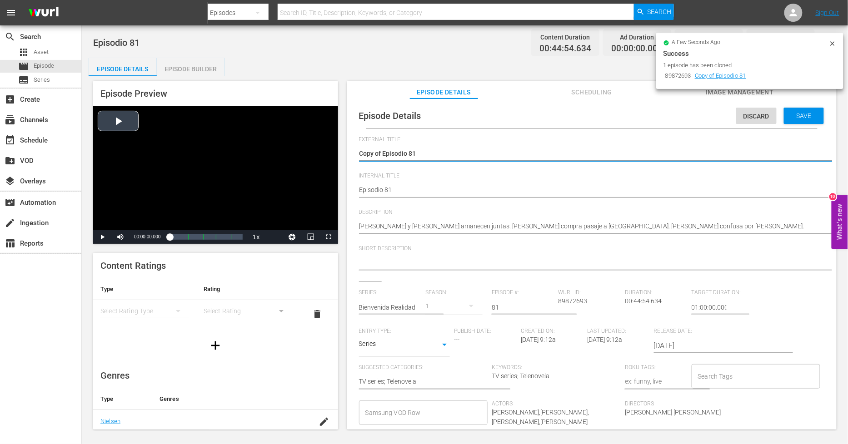
drag, startPoint x: 383, startPoint y: 152, endPoint x: 140, endPoint y: 148, distance: 242.7
click at [140, 148] on div "Episode Preview Video Player is loading. Play Video Play Mute Current Time 00:0…" at bounding box center [465, 256] width 753 height 361
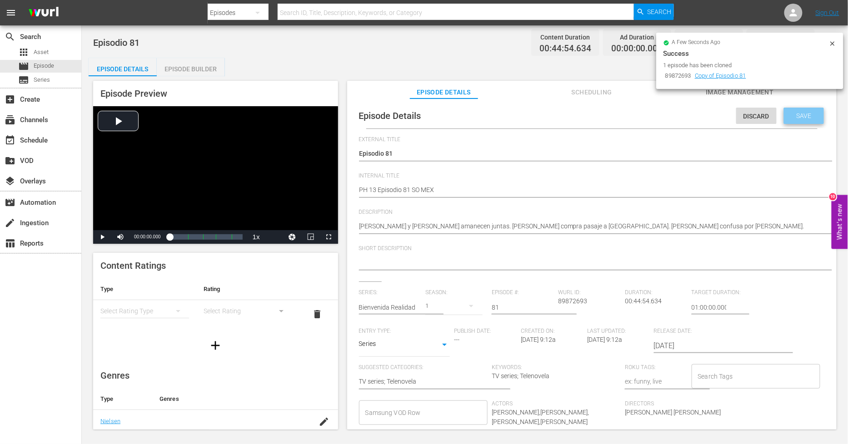
click at [763, 116] on span "Save" at bounding box center [804, 115] width 30 height 7
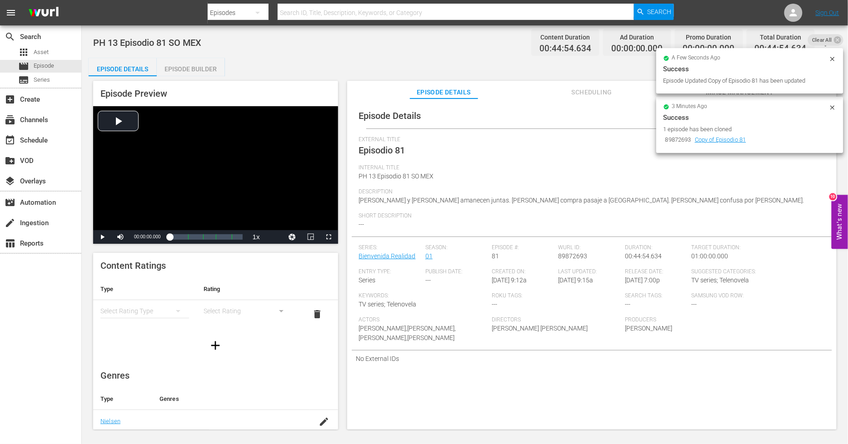
click at [210, 77] on div "Episode Preview Video Player is loading. Play Video Play Mute Current Time 00:0…" at bounding box center [465, 256] width 753 height 361
click at [207, 72] on div "Episode Builder" at bounding box center [191, 69] width 68 height 22
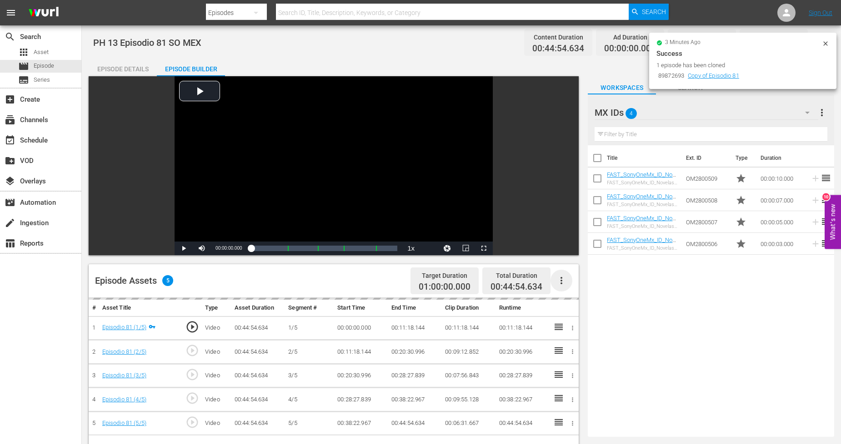
click at [563, 283] on icon "button" at bounding box center [561, 280] width 11 height 11
click at [590, 287] on div "Fill with Ads" at bounding box center [589, 285] width 62 height 22
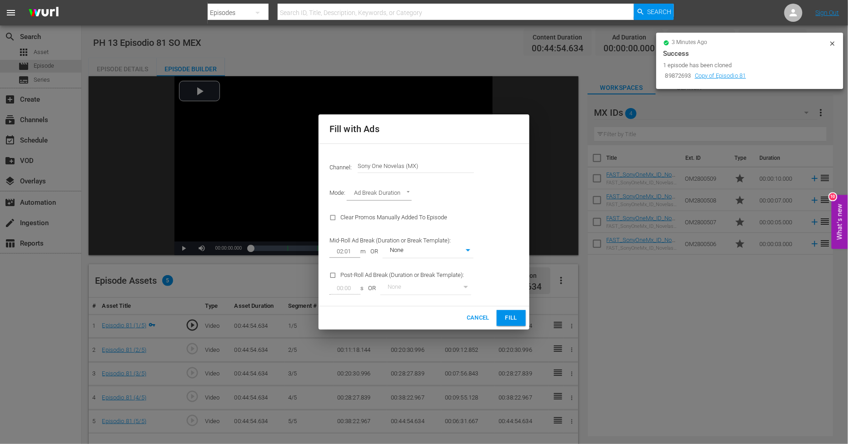
click at [512, 318] on span "Fill" at bounding box center [511, 318] width 15 height 10
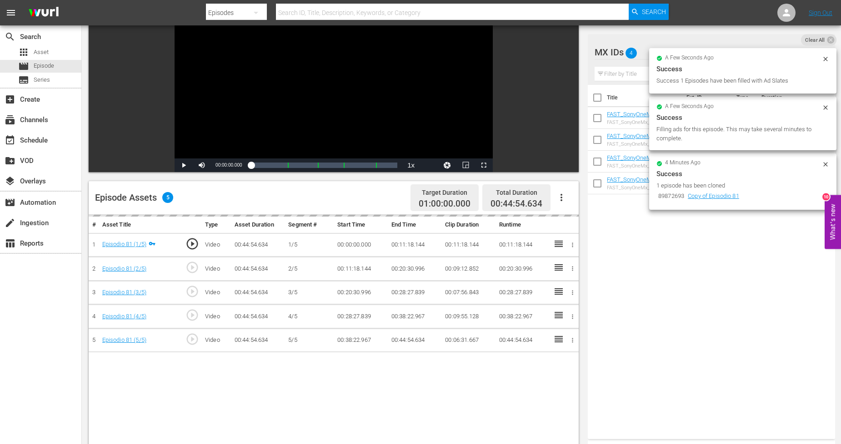
scroll to position [101, 0]
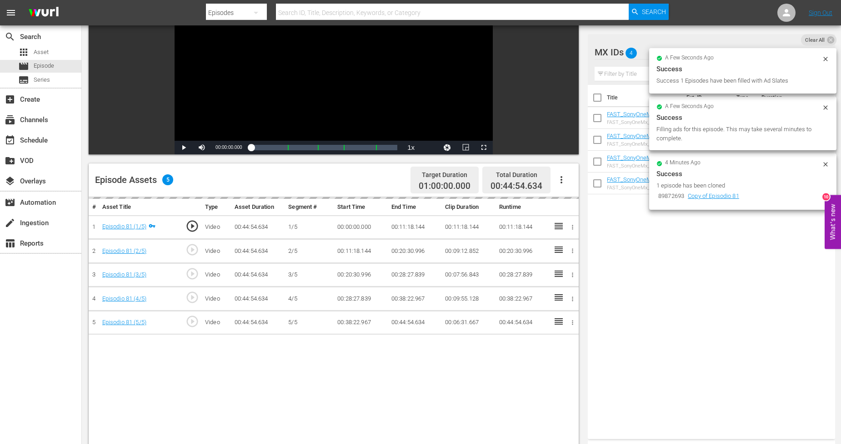
click at [763, 164] on icon at bounding box center [825, 164] width 4 height 4
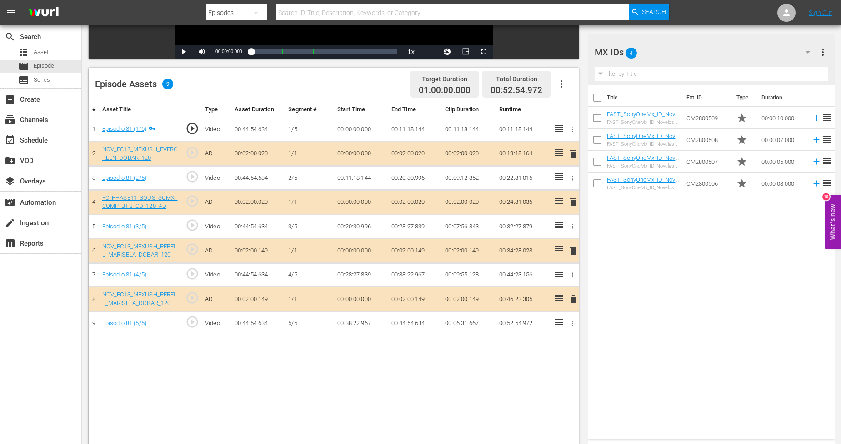
scroll to position [202, 0]
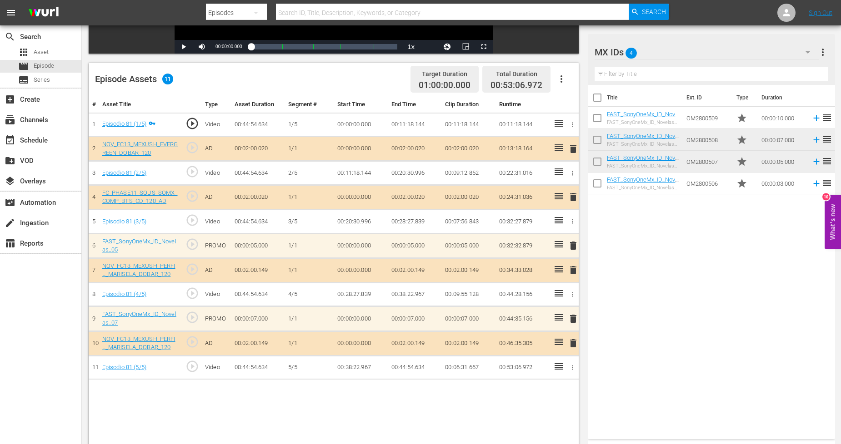
click at [573, 269] on span "delete" at bounding box center [573, 270] width 11 height 11
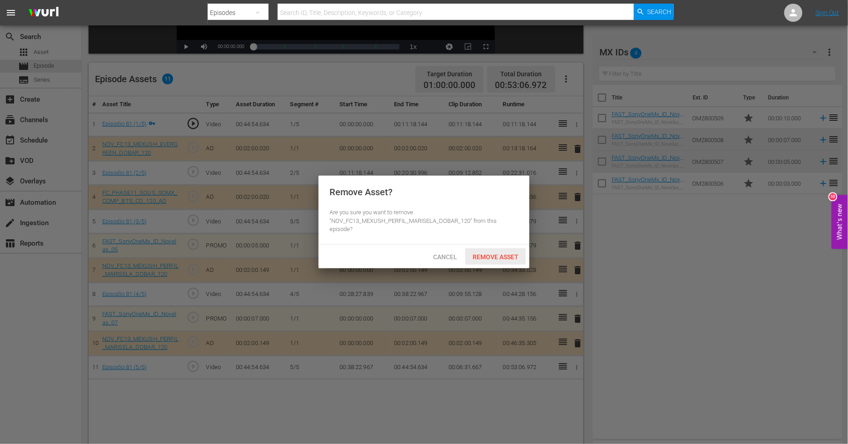
click at [493, 260] on div "Remove Asset" at bounding box center [495, 257] width 60 height 17
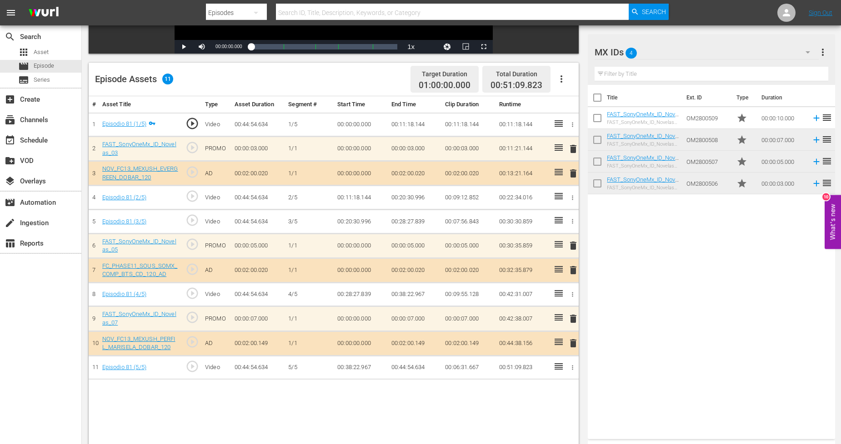
click at [571, 171] on span "delete" at bounding box center [573, 173] width 11 height 11
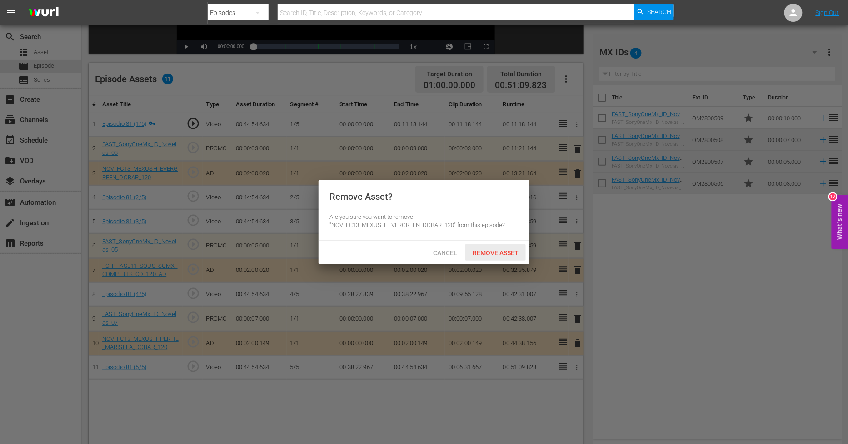
click at [500, 253] on span "Remove Asset" at bounding box center [495, 253] width 60 height 7
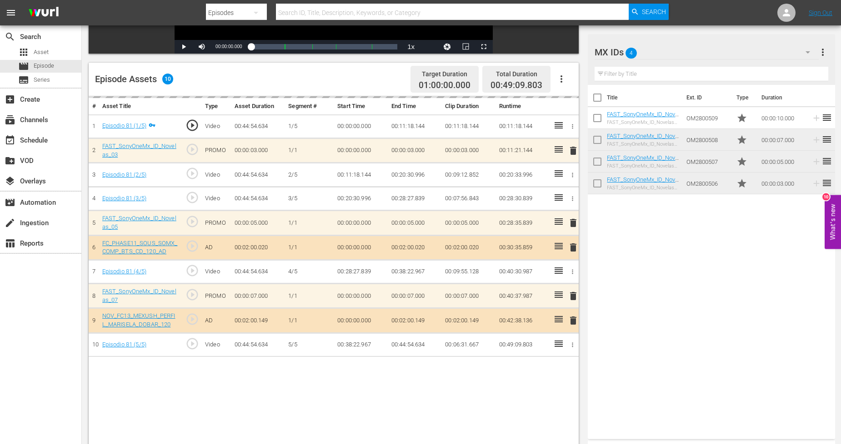
click at [722, 48] on div "MX IDs 4" at bounding box center [706, 52] width 224 height 25
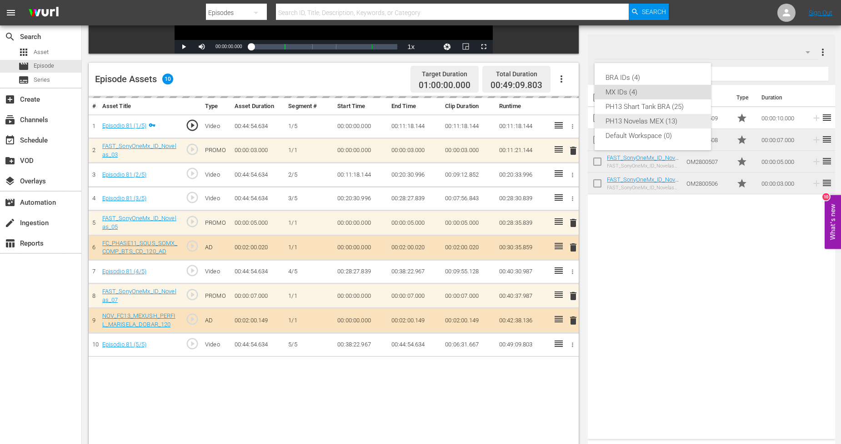
click at [650, 120] on div "PH13 Novelas MEX (13)" at bounding box center [652, 121] width 95 height 15
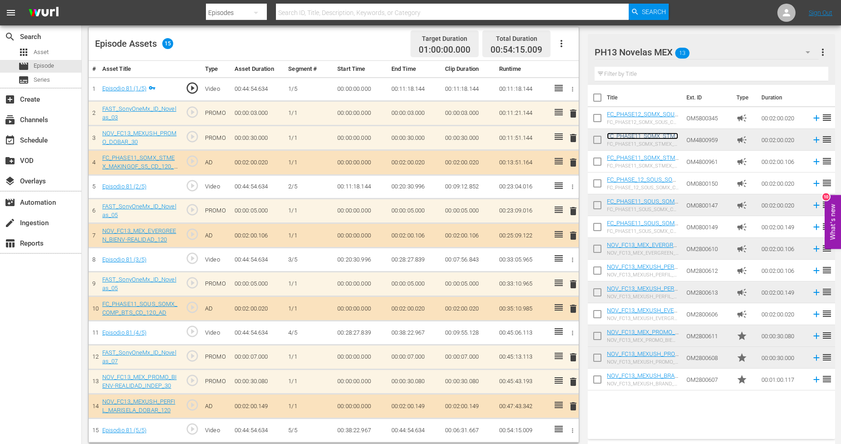
scroll to position [242, 0]
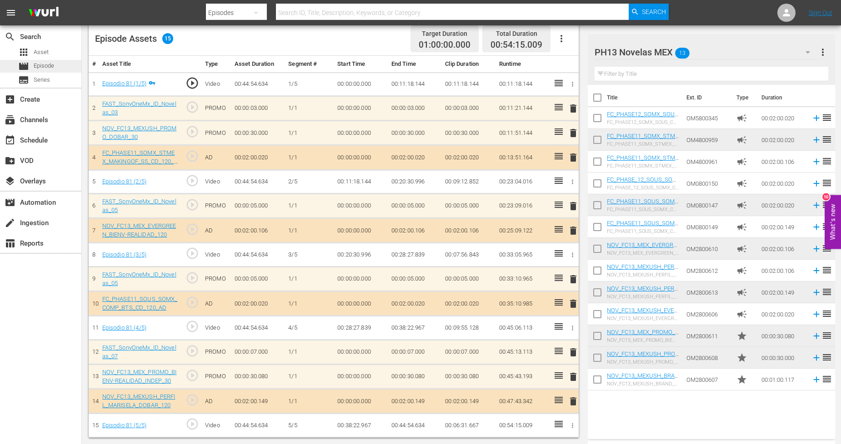
click at [67, 69] on div "movie Episode" at bounding box center [40, 66] width 81 height 13
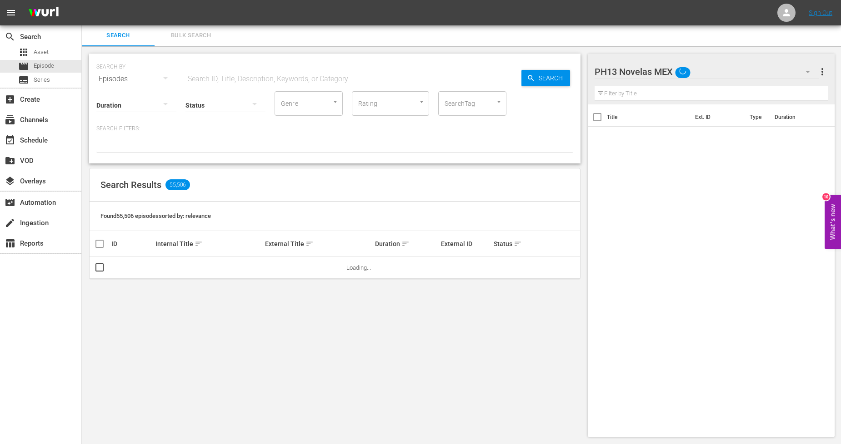
scroll to position [0, 0]
click at [193, 42] on button "Bulk Search" at bounding box center [191, 36] width 73 height 22
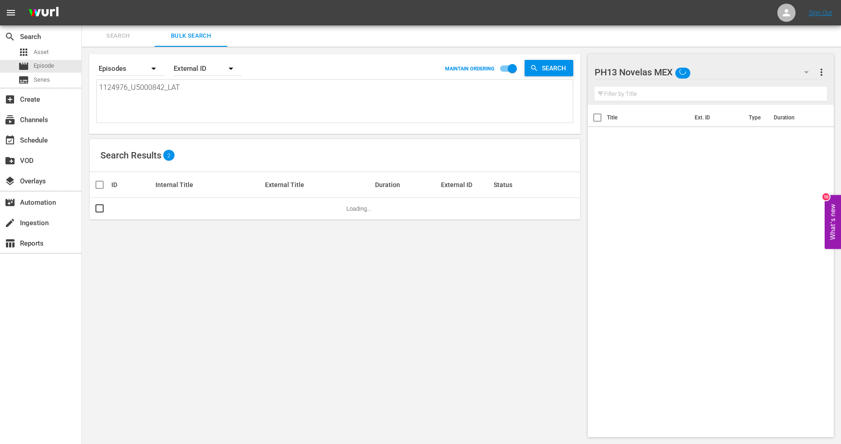
click at [173, 86] on textarea "1124976_U5000842_LAT" at bounding box center [336, 102] width 474 height 41
drag, startPoint x: 167, startPoint y: 87, endPoint x: 0, endPoint y: 83, distance: 166.9
click at [82, 0] on div "search Search apps Asset movie Episode subtitles Series add_box Create subscrip…" at bounding box center [461, 0] width 759 height 0
click at [245, 86] on textarea "1124976_U5000842_LAT" at bounding box center [336, 102] width 474 height 41
drag, startPoint x: 236, startPoint y: 87, endPoint x: 0, endPoint y: 67, distance: 237.2
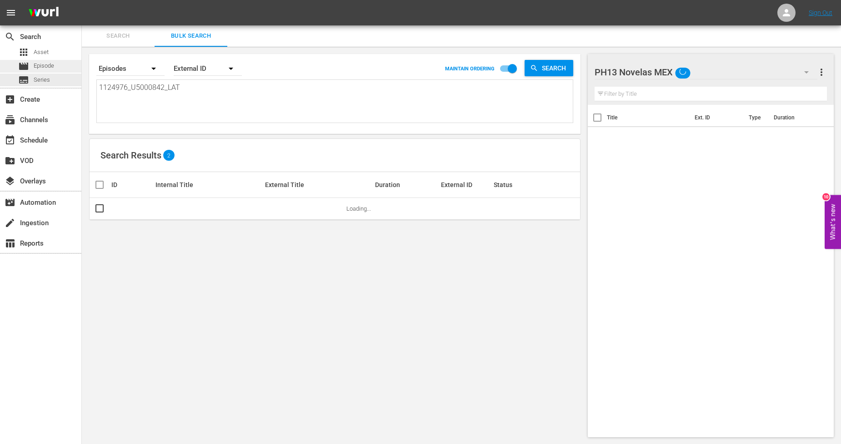
click at [82, 0] on div "search Search apps Asset movie Episode subtitles Series add_box Create subscrip…" at bounding box center [461, 0] width 759 height 0
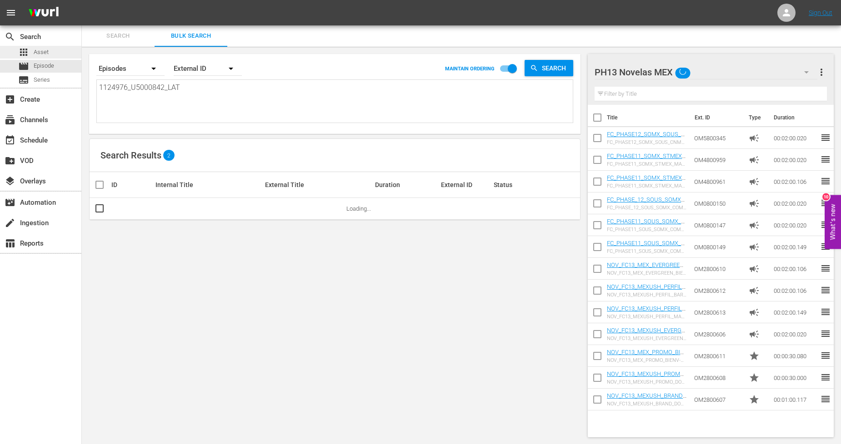
drag, startPoint x: 192, startPoint y: 94, endPoint x: 0, endPoint y: 57, distance: 195.3
click at [82, 0] on div "search Search apps Asset movie Episode subtitles Series add_box Create subscrip…" at bounding box center [461, 0] width 759 height 0
paste textarea "7_U5000843"
drag, startPoint x: 100, startPoint y: 209, endPoint x: 106, endPoint y: 205, distance: 7.3
click at [100, 209] on input "checkbox" at bounding box center [99, 210] width 11 height 11
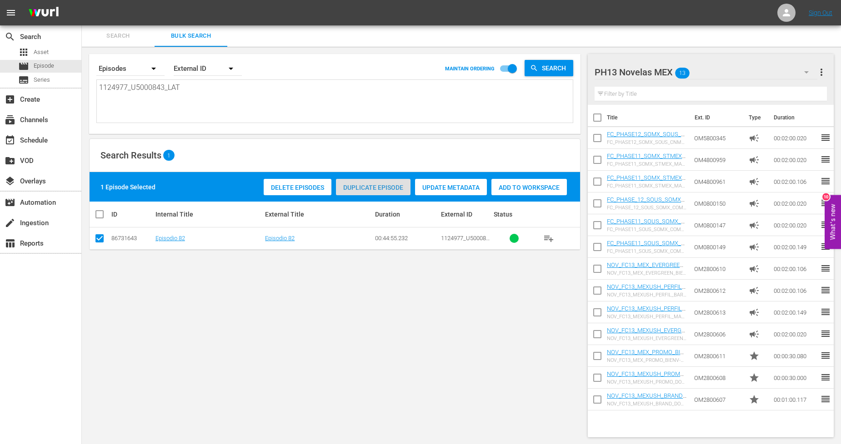
click at [373, 187] on span "Duplicate Episode" at bounding box center [373, 187] width 75 height 7
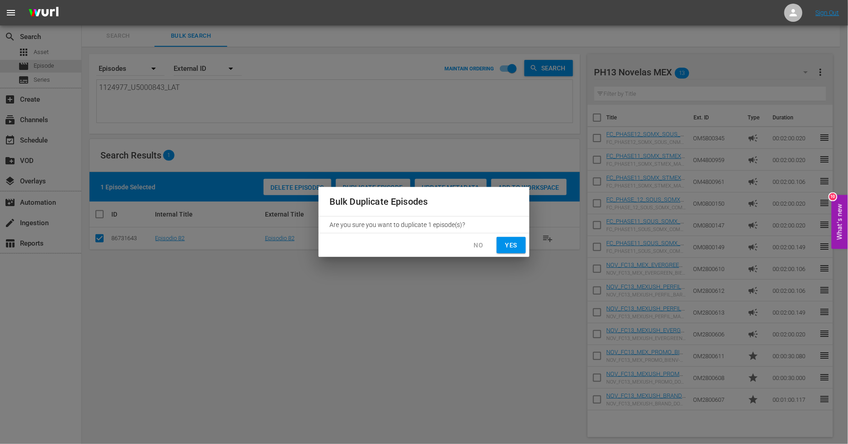
click at [523, 243] on button "Yes" at bounding box center [511, 245] width 29 height 17
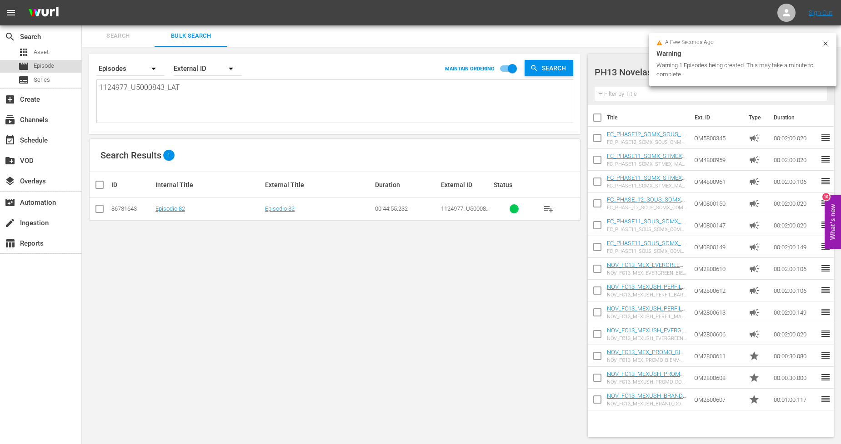
click at [46, 69] on span "Episode" at bounding box center [44, 65] width 20 height 9
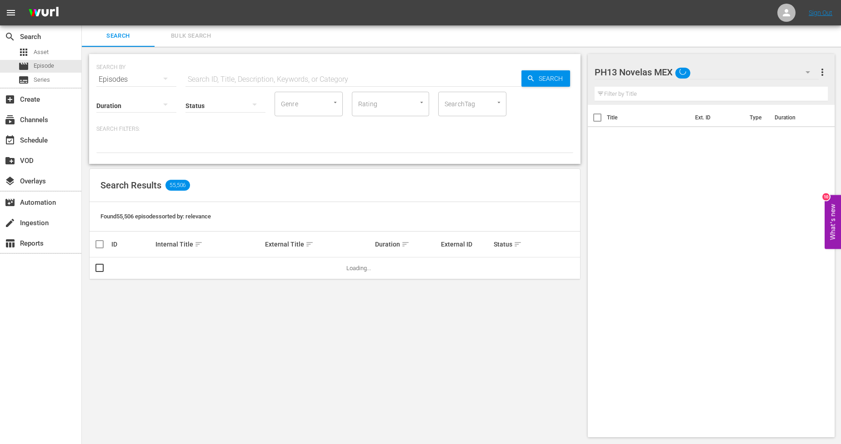
click at [204, 39] on span "Bulk Search" at bounding box center [191, 36] width 62 height 10
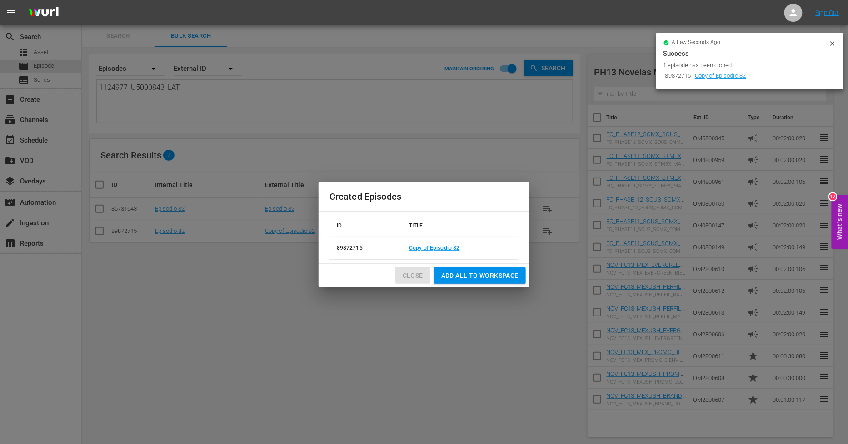
click at [412, 279] on span "Close" at bounding box center [413, 275] width 20 height 11
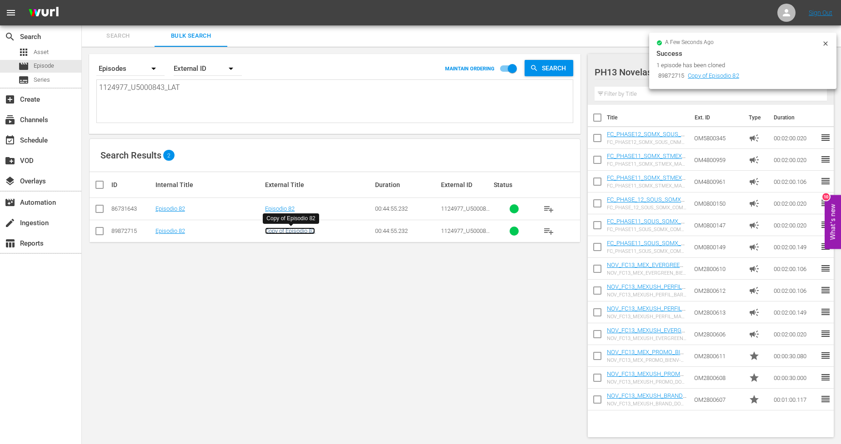
click at [308, 230] on link "Copy of Episodio 82" at bounding box center [290, 231] width 50 height 7
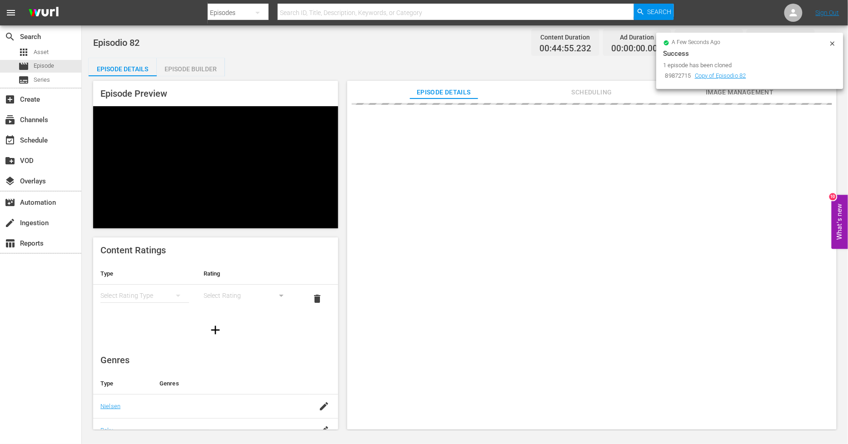
click at [763, 41] on icon at bounding box center [832, 43] width 4 height 4
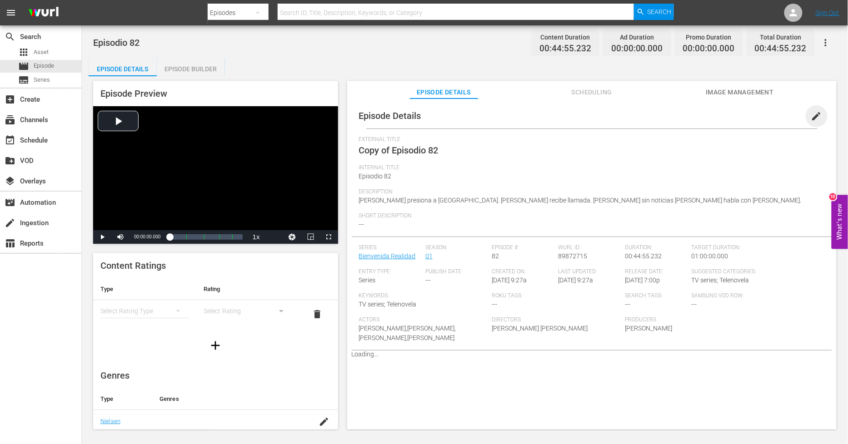
click at [763, 118] on span "edit" at bounding box center [816, 116] width 11 height 11
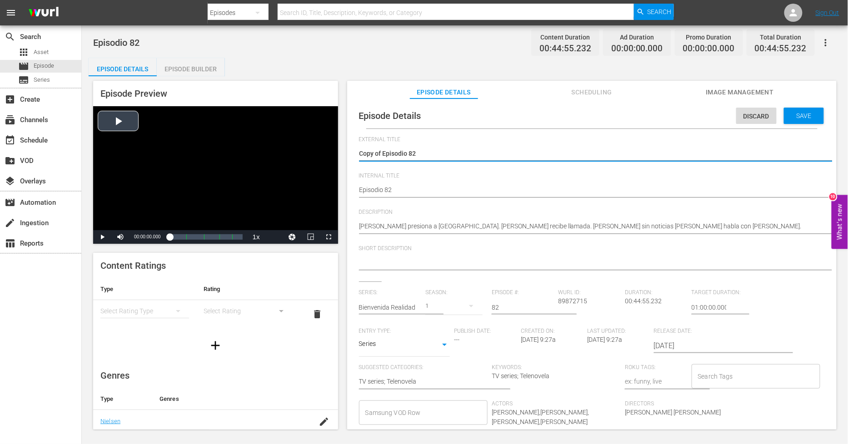
drag, startPoint x: 383, startPoint y: 150, endPoint x: 230, endPoint y: 149, distance: 152.7
click at [228, 151] on div "Episode Preview Video Player is loading. Play Video Play Mute Current Time 00:0…" at bounding box center [465, 256] width 753 height 361
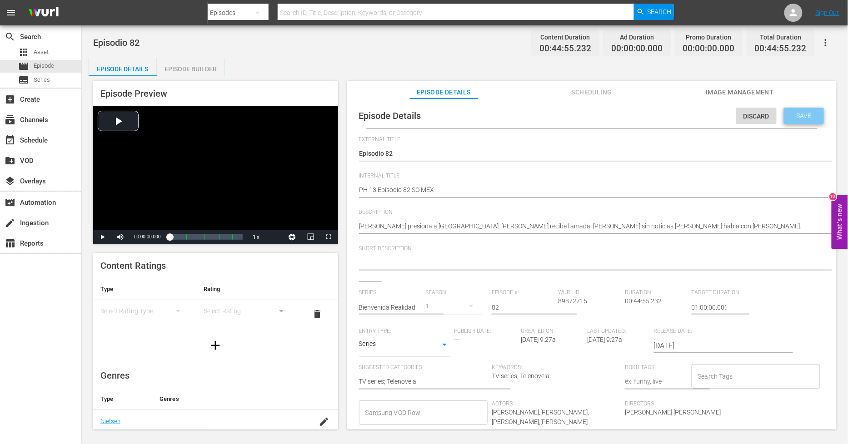
click at [763, 117] on div "Save" at bounding box center [804, 116] width 40 height 16
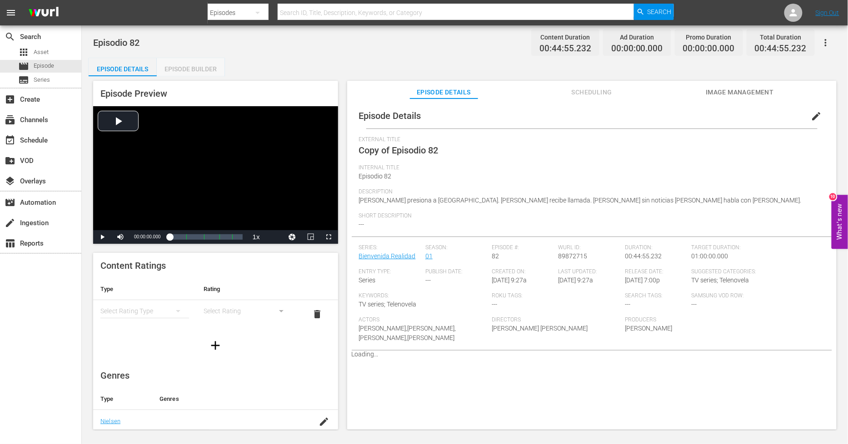
click at [203, 67] on div "Episode Builder" at bounding box center [191, 69] width 68 height 22
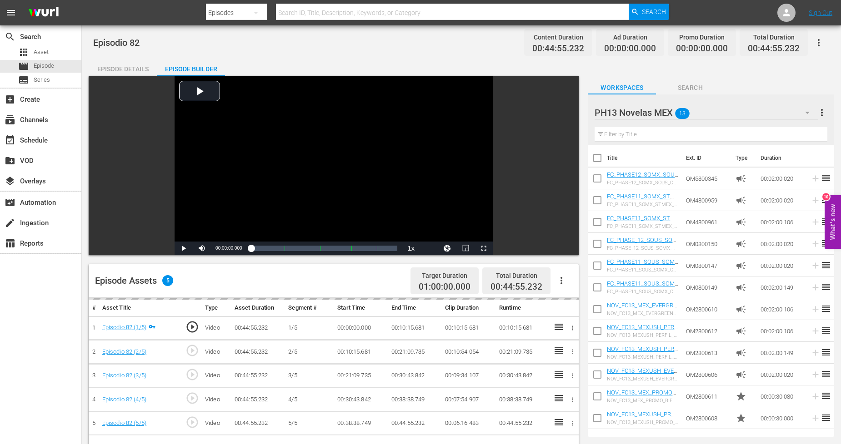
click at [561, 280] on icon "button" at bounding box center [561, 280] width 2 height 7
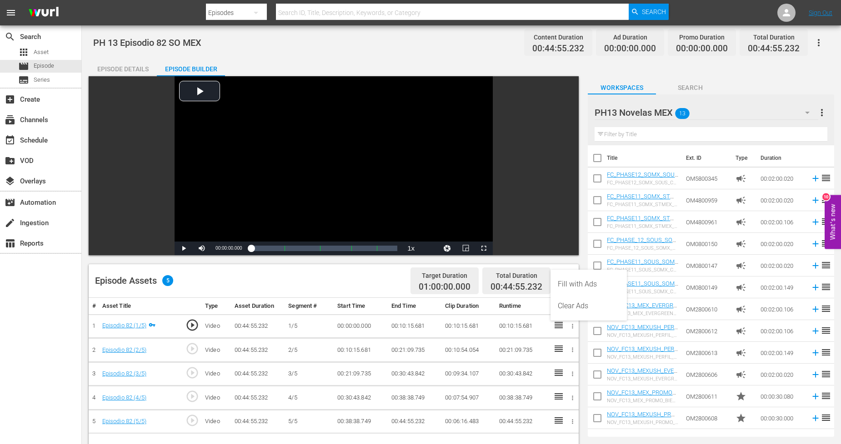
click at [589, 283] on div "Fill with Ads" at bounding box center [589, 285] width 62 height 22
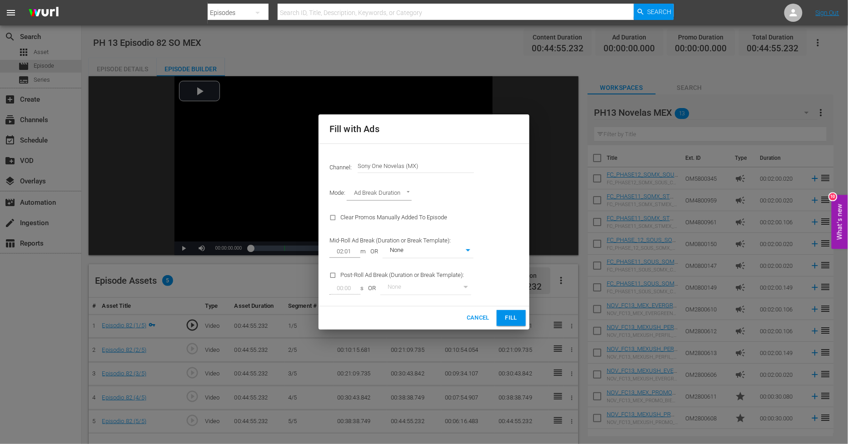
click at [512, 319] on span "Fill" at bounding box center [511, 318] width 15 height 10
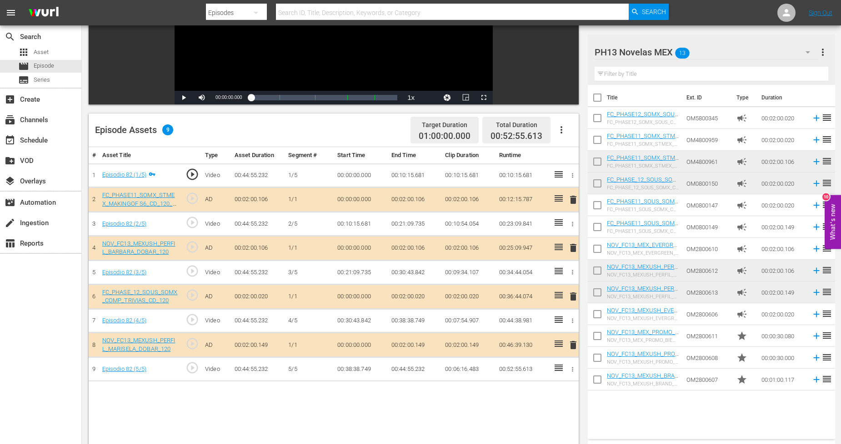
scroll to position [151, 0]
click at [575, 347] on span "delete" at bounding box center [573, 345] width 11 height 11
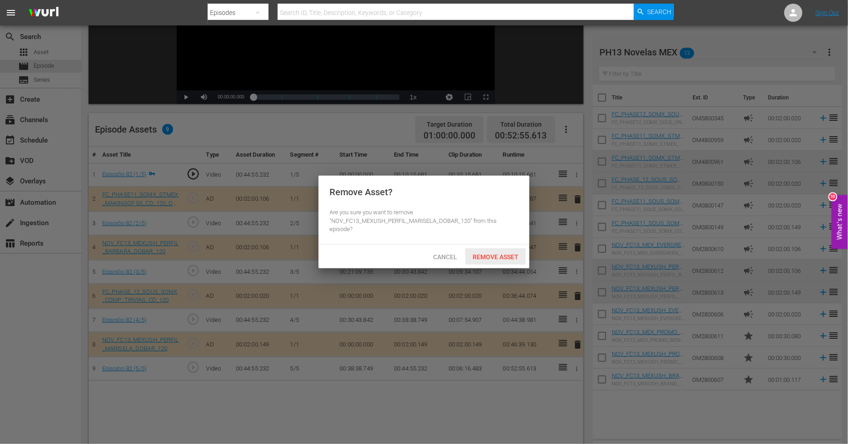
click at [498, 264] on div "Remove Asset" at bounding box center [495, 257] width 60 height 17
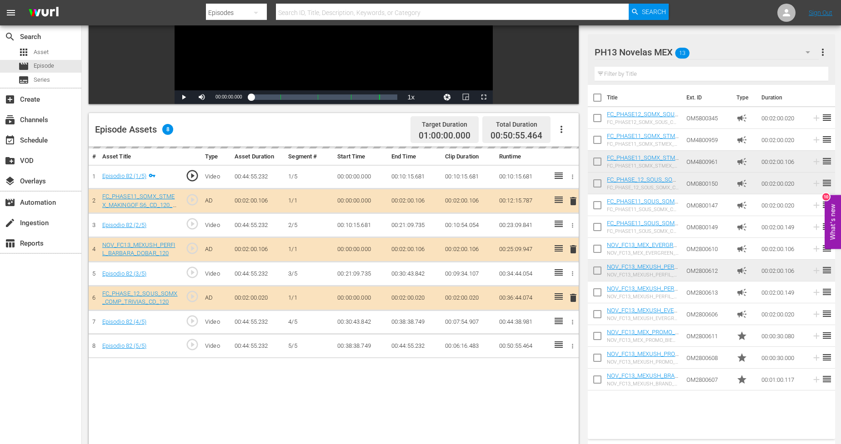
click at [763, 58] on button "button" at bounding box center [808, 52] width 22 height 22
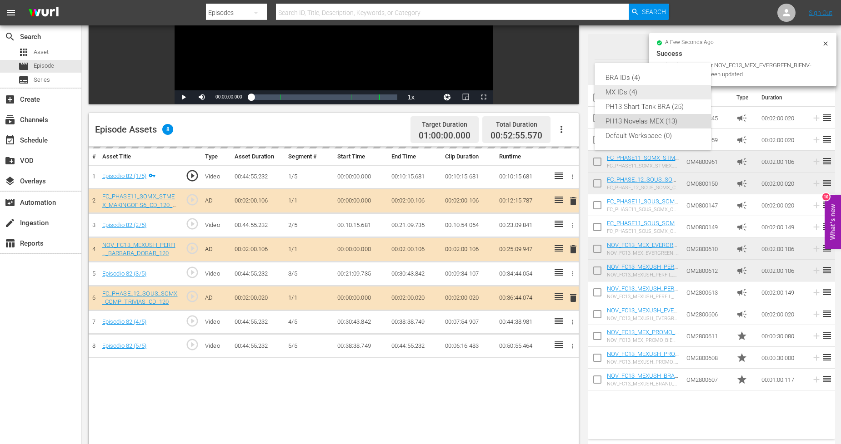
click at [649, 92] on div "MX IDs (4)" at bounding box center [652, 92] width 95 height 15
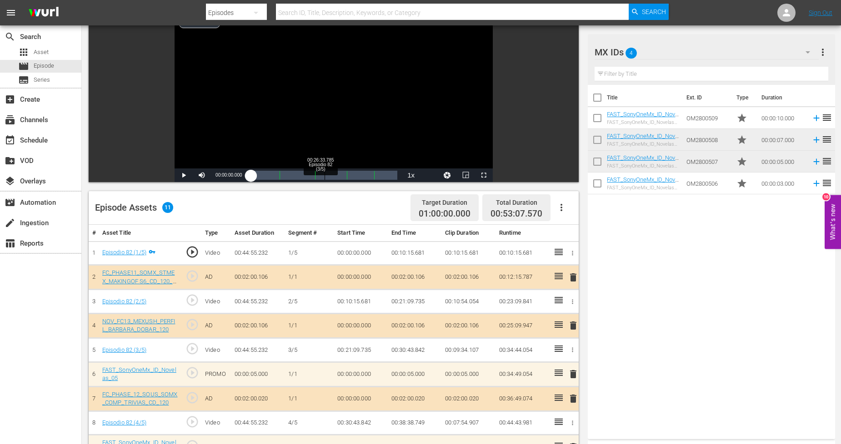
scroll to position [50, 0]
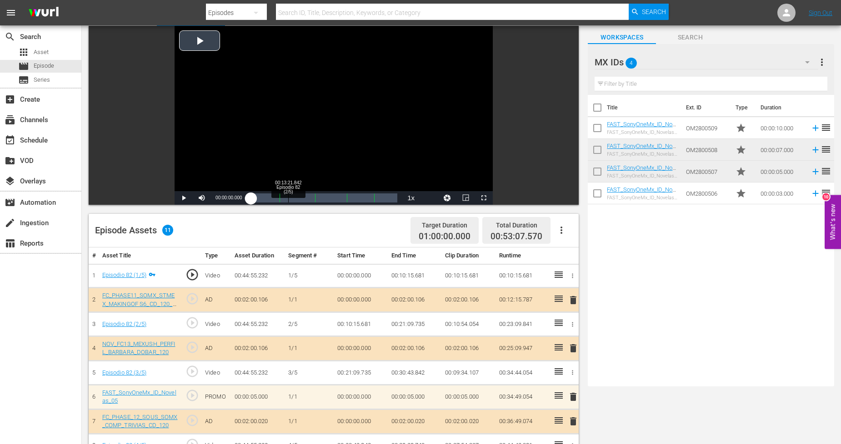
click at [288, 197] on div "Loaded : 0.22% 00:13:21.842 Episodio 82 (2/5) 00:00:00.000 [GEOGRAPHIC_DATA] 1:…" at bounding box center [324, 198] width 146 height 9
click at [184, 198] on span "Video Player" at bounding box center [184, 198] width 0 height 0
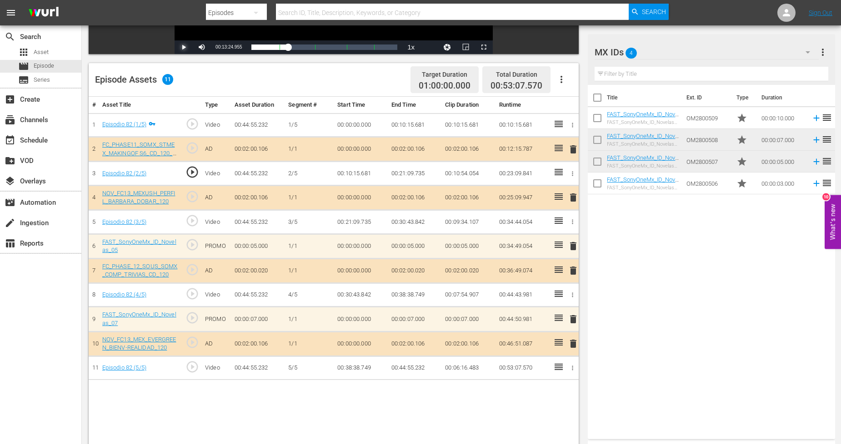
scroll to position [202, 0]
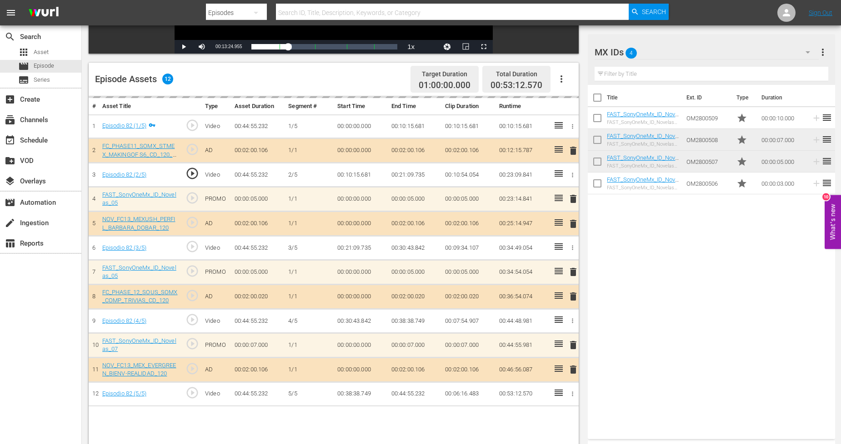
click at [749, 52] on div "MX IDs 4" at bounding box center [706, 52] width 224 height 25
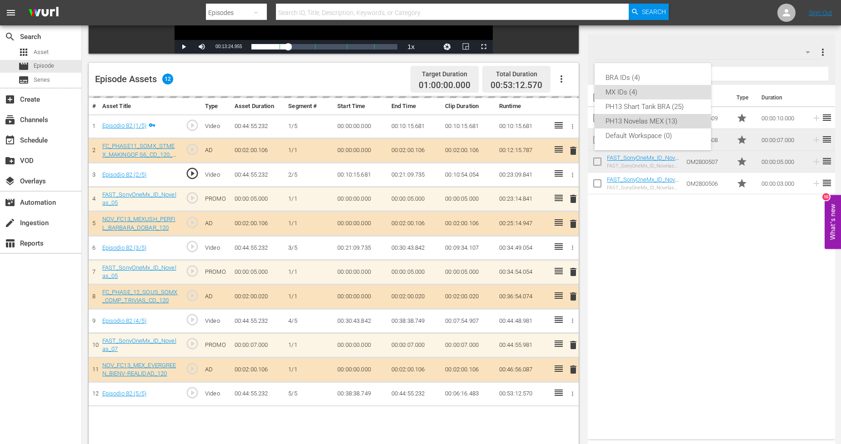
click at [670, 116] on div "PH13 Novelas MEX (13)" at bounding box center [652, 121] width 95 height 15
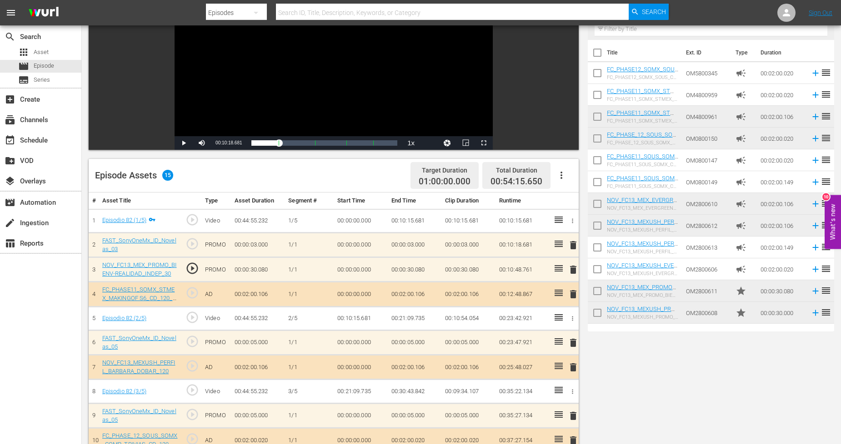
scroll to position [0, 0]
